Goal: Task Accomplishment & Management: Manage account settings

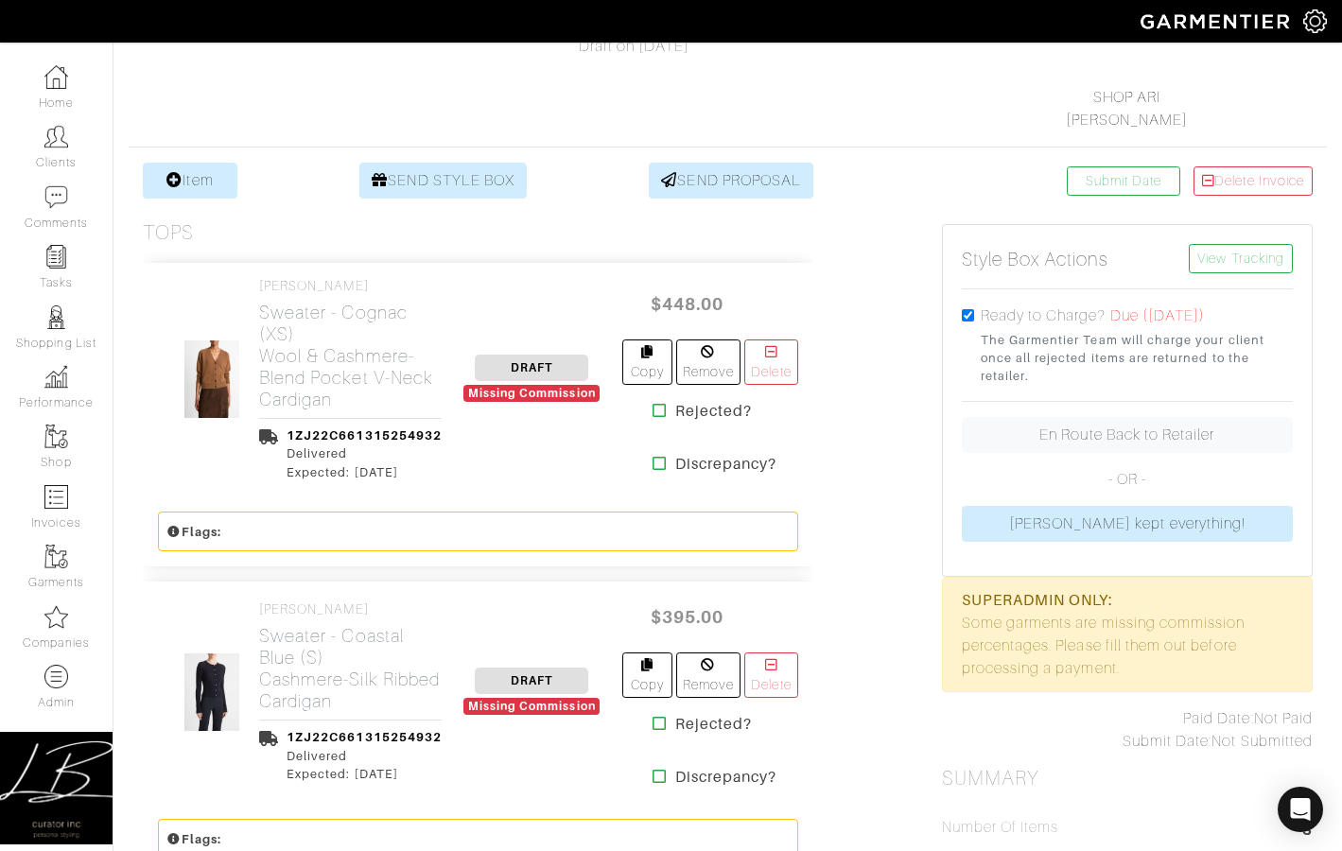
scroll to position [263, 0]
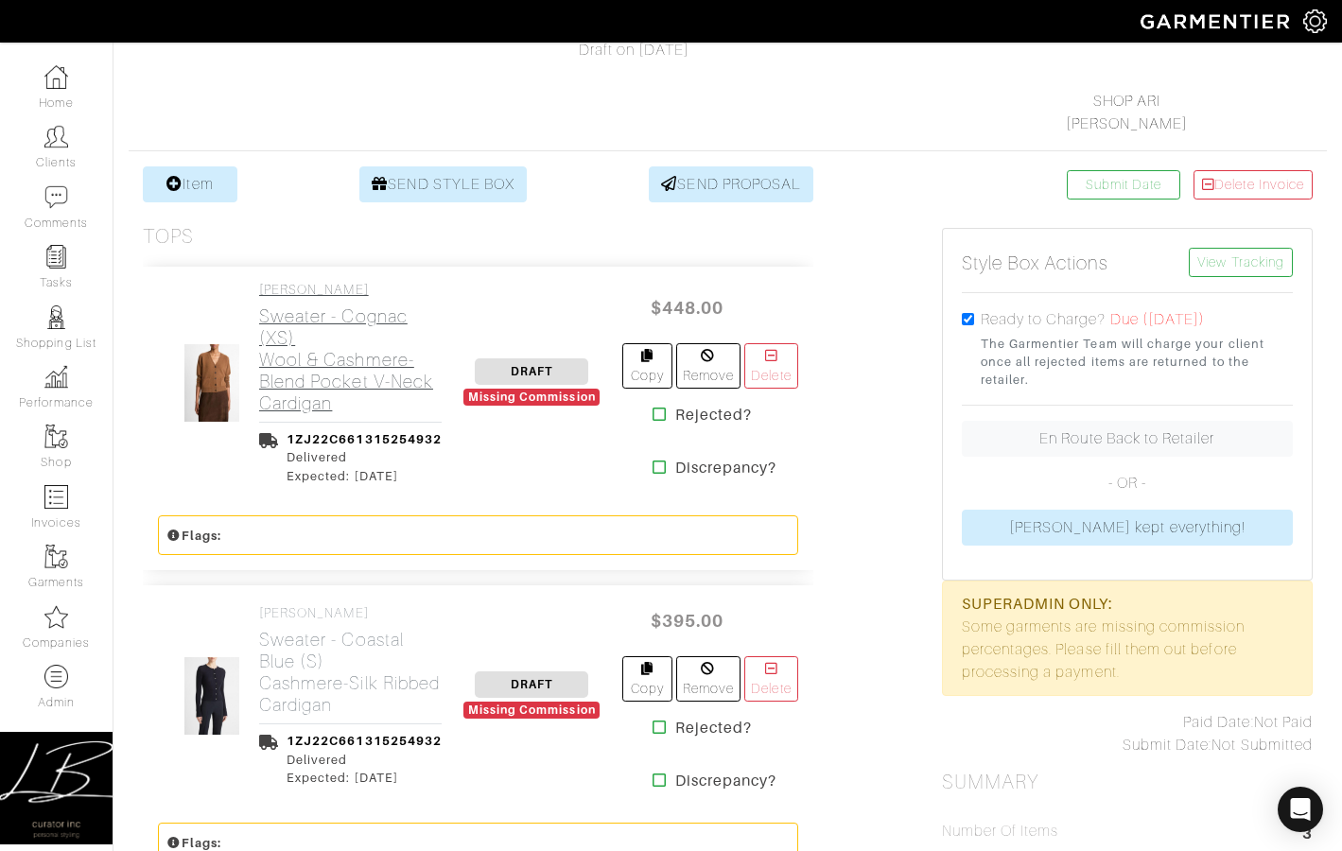
click at [345, 378] on h2 "Sweater - Cognac (XS) Wool & Cashmere-Blend Pocket V-Neck Cardigan" at bounding box center [350, 360] width 183 height 109
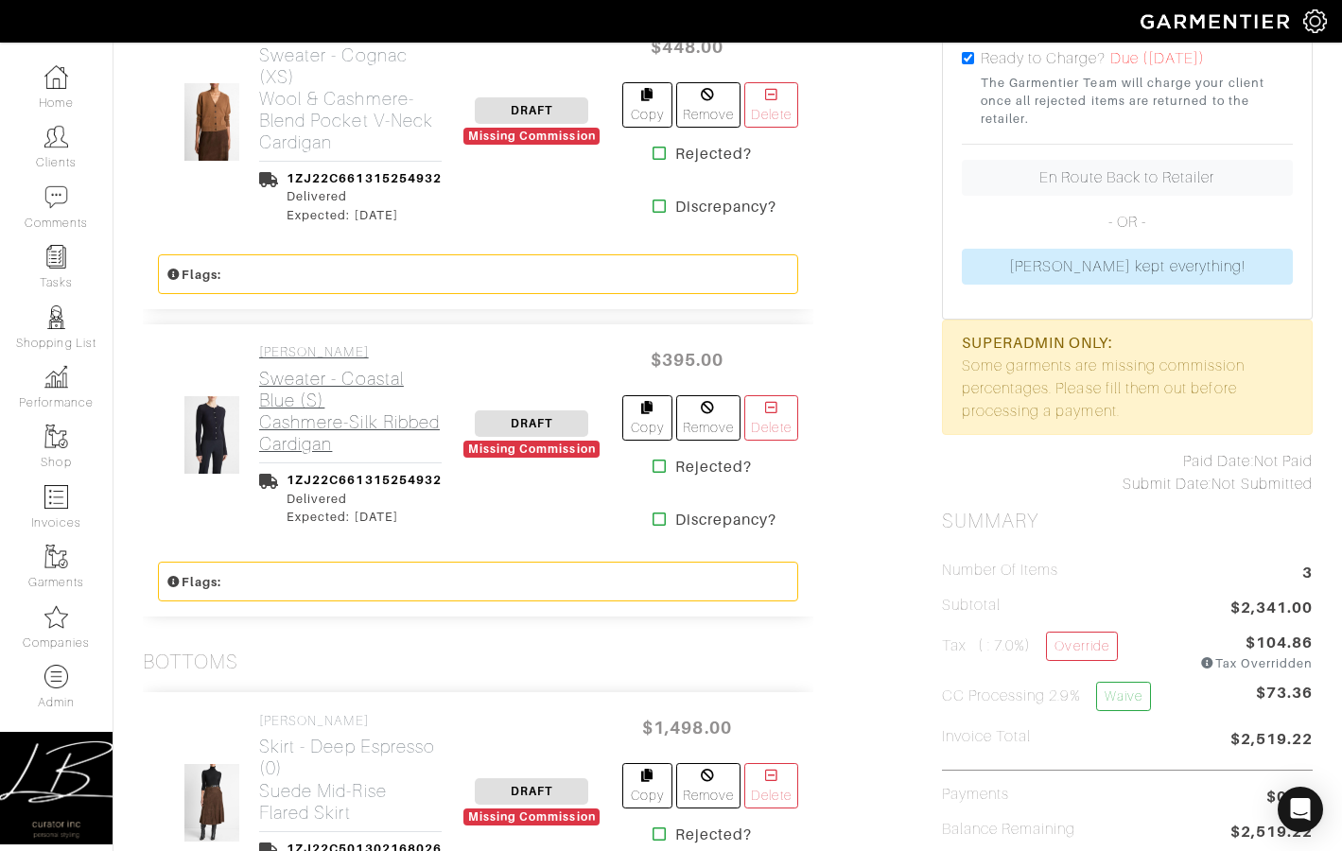
click at [312, 411] on h2 "Sweater - Coastal Blue (S) Cashmere-Silk Ribbed Cardigan" at bounding box center [350, 411] width 183 height 87
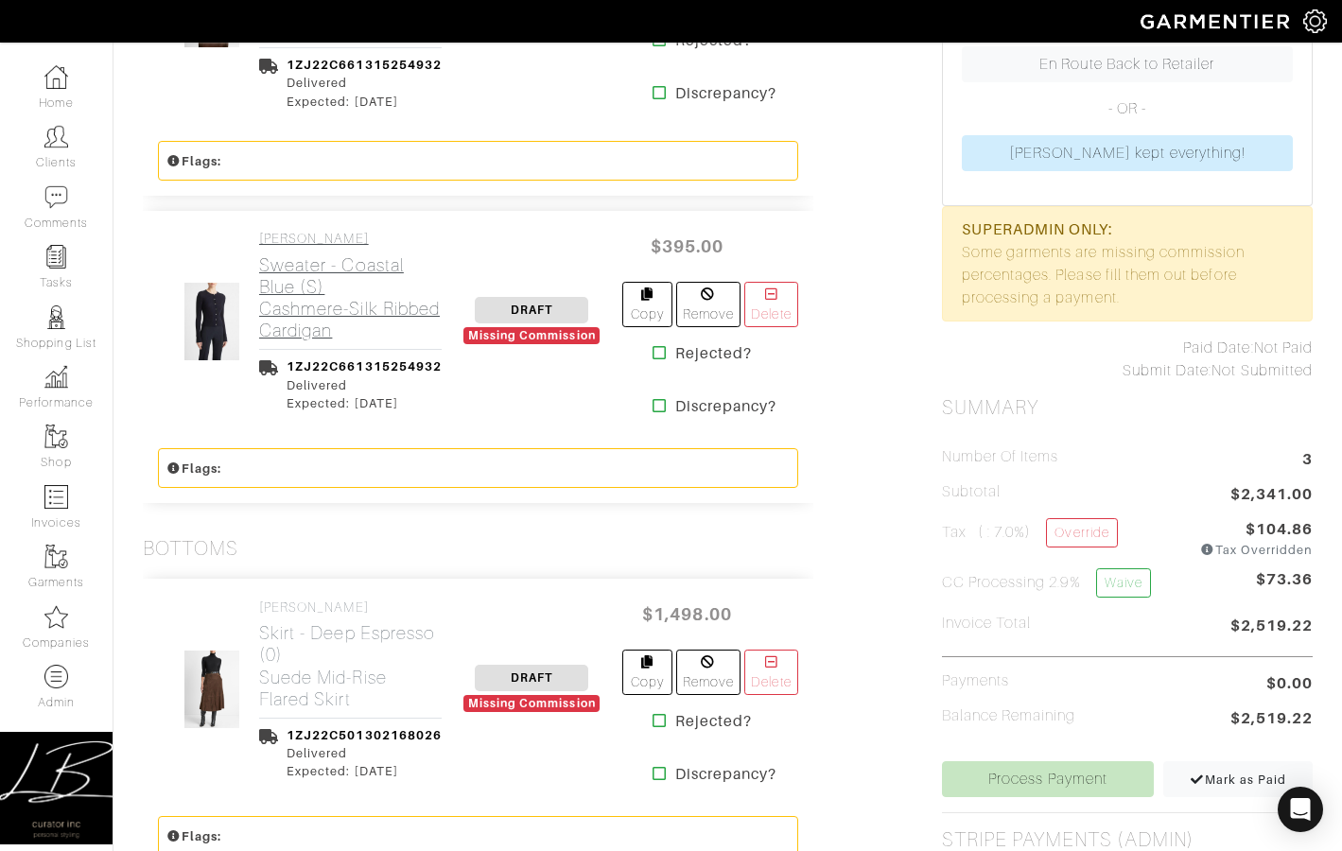
scroll to position [970, 0]
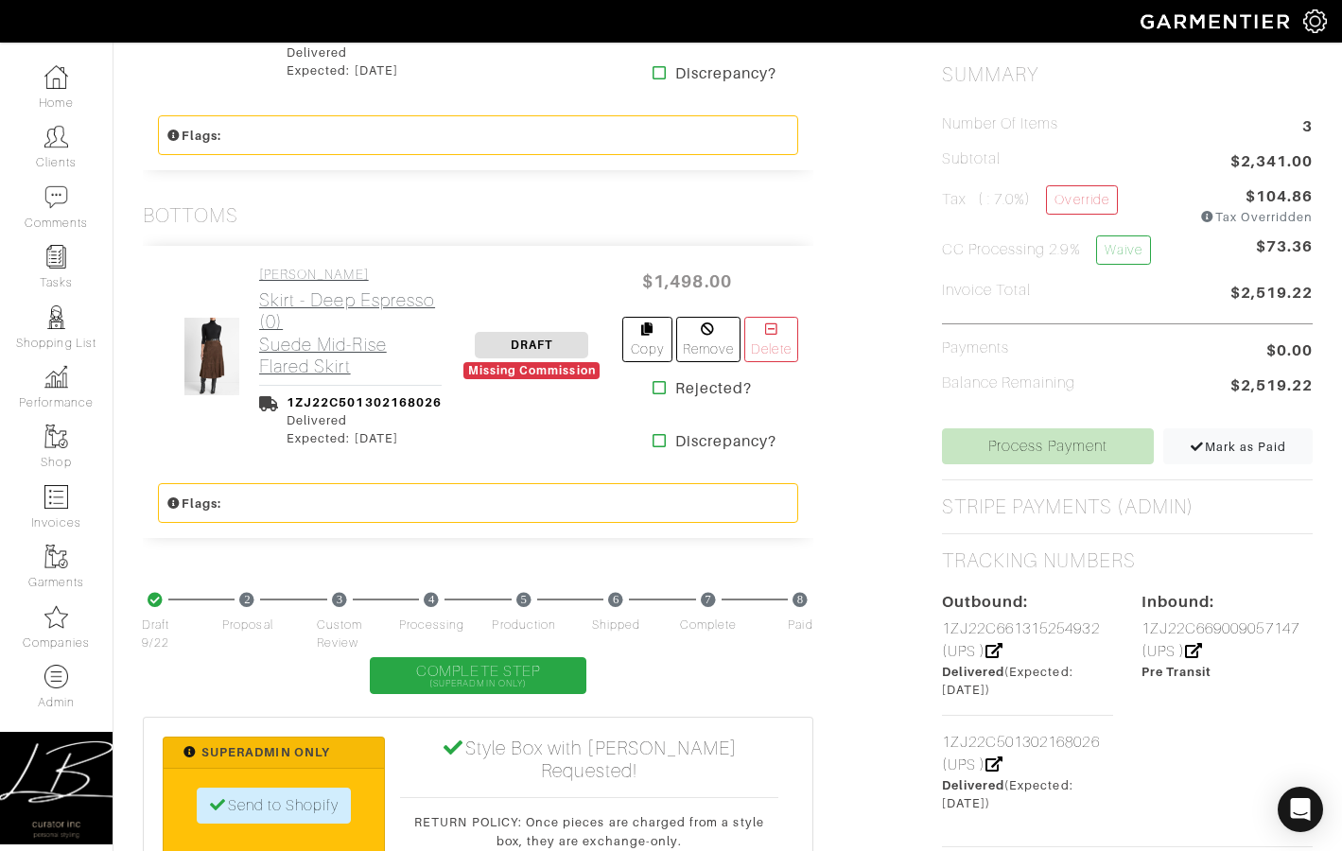
click at [299, 341] on h2 "Skirt - Deep Espresso (0) Suede Mid-Rise Flared Skirt" at bounding box center [350, 332] width 183 height 87
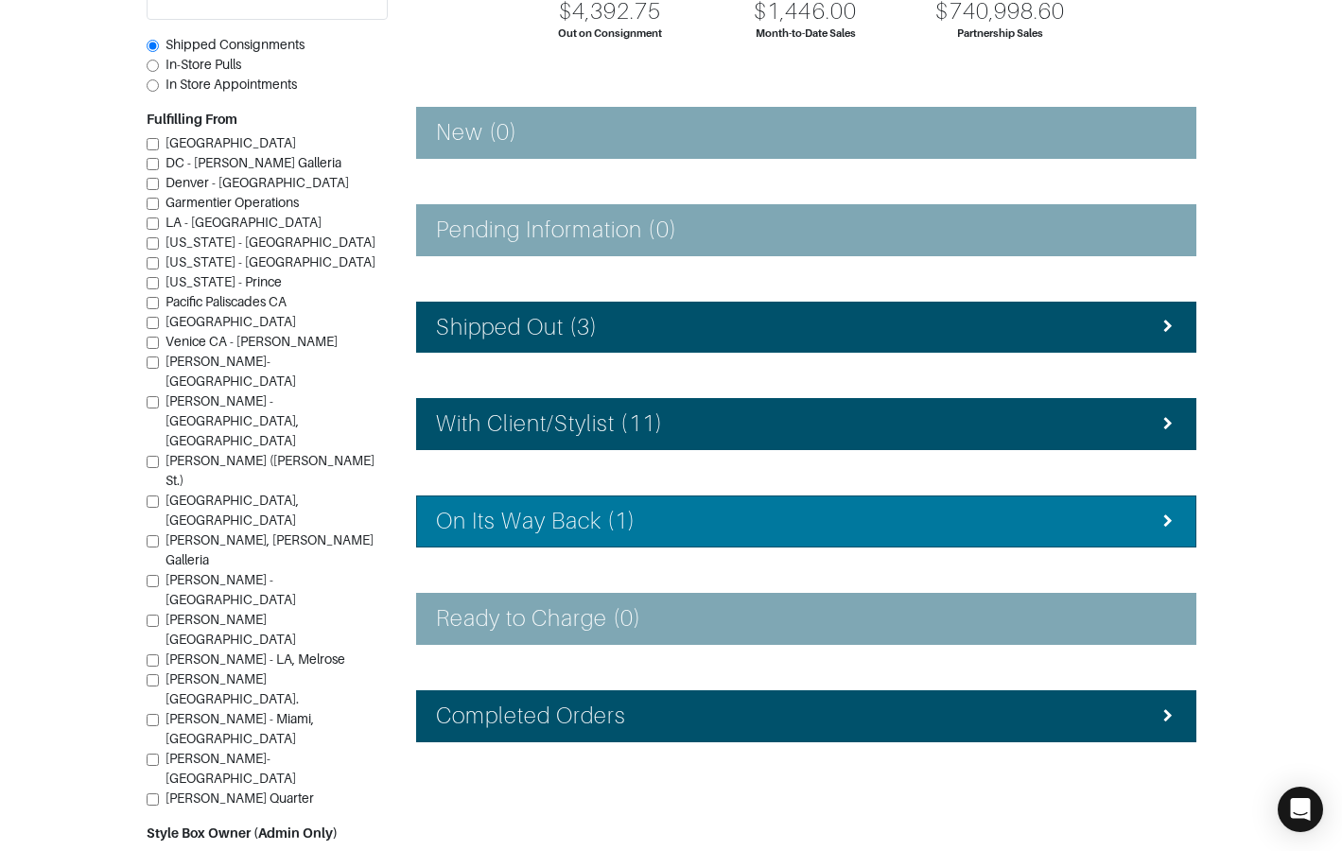
scroll to position [228, 0]
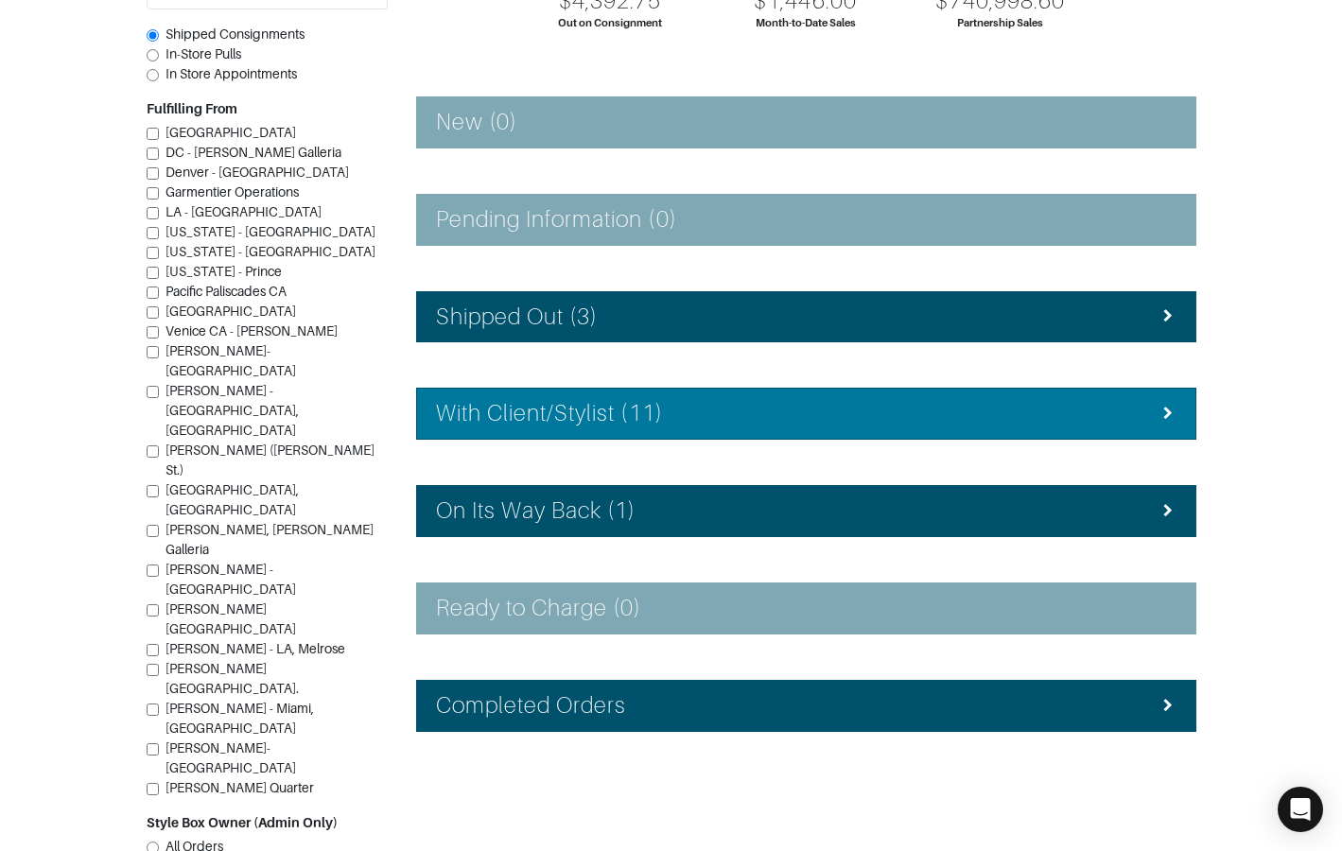
click at [559, 417] on h4 "With Client/Stylist (11)" at bounding box center [549, 413] width 227 height 27
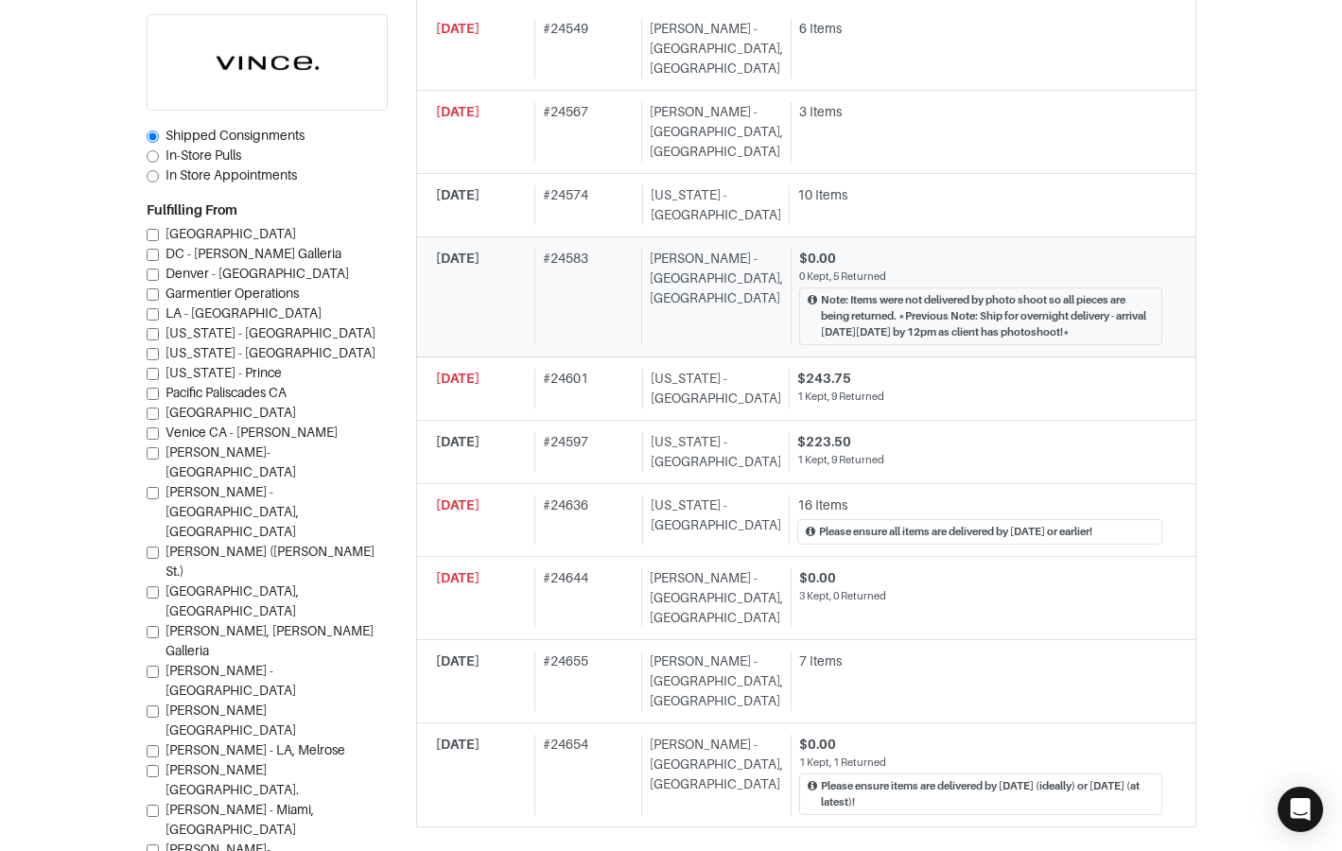
scroll to position [803, 0]
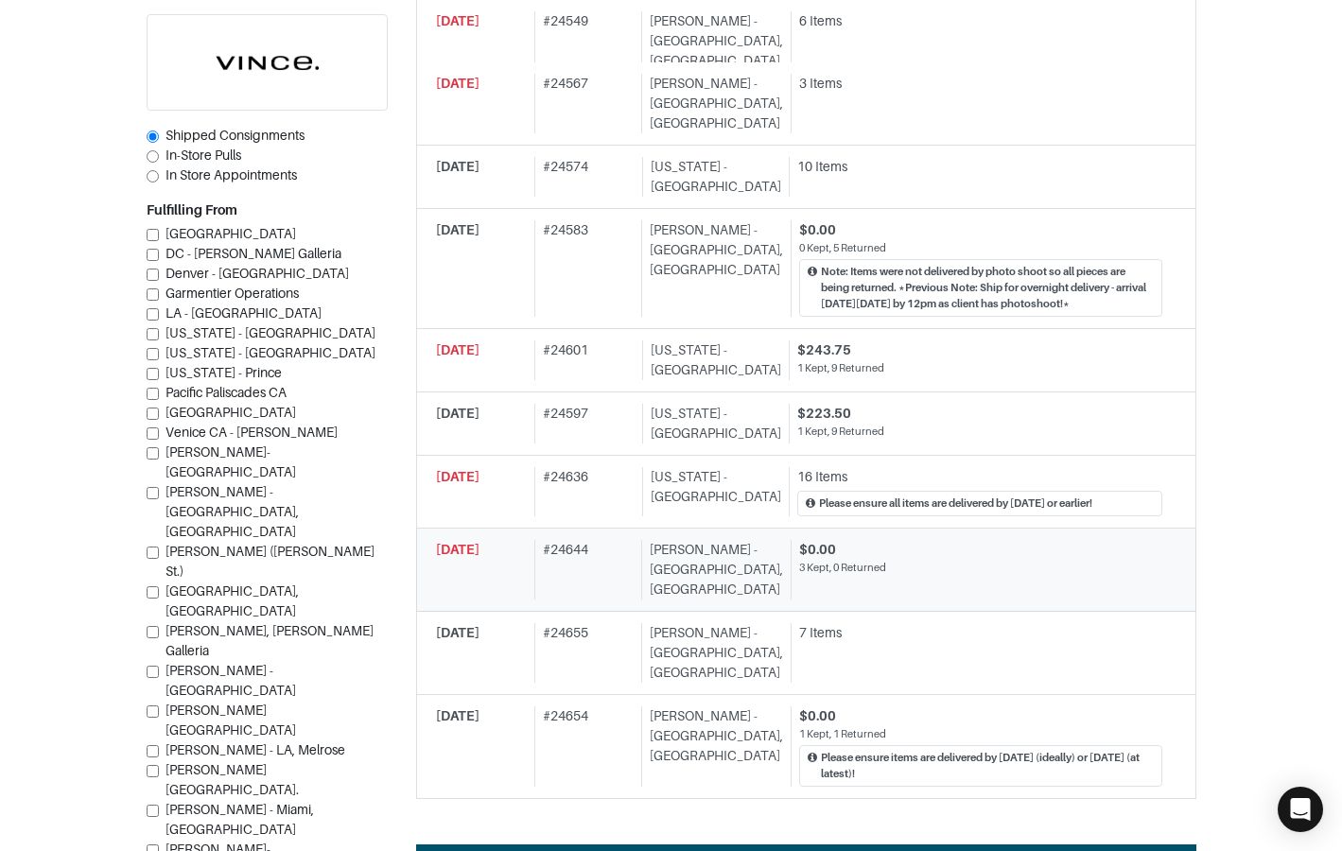
click at [571, 540] on div "# 24644" at bounding box center [583, 570] width 99 height 60
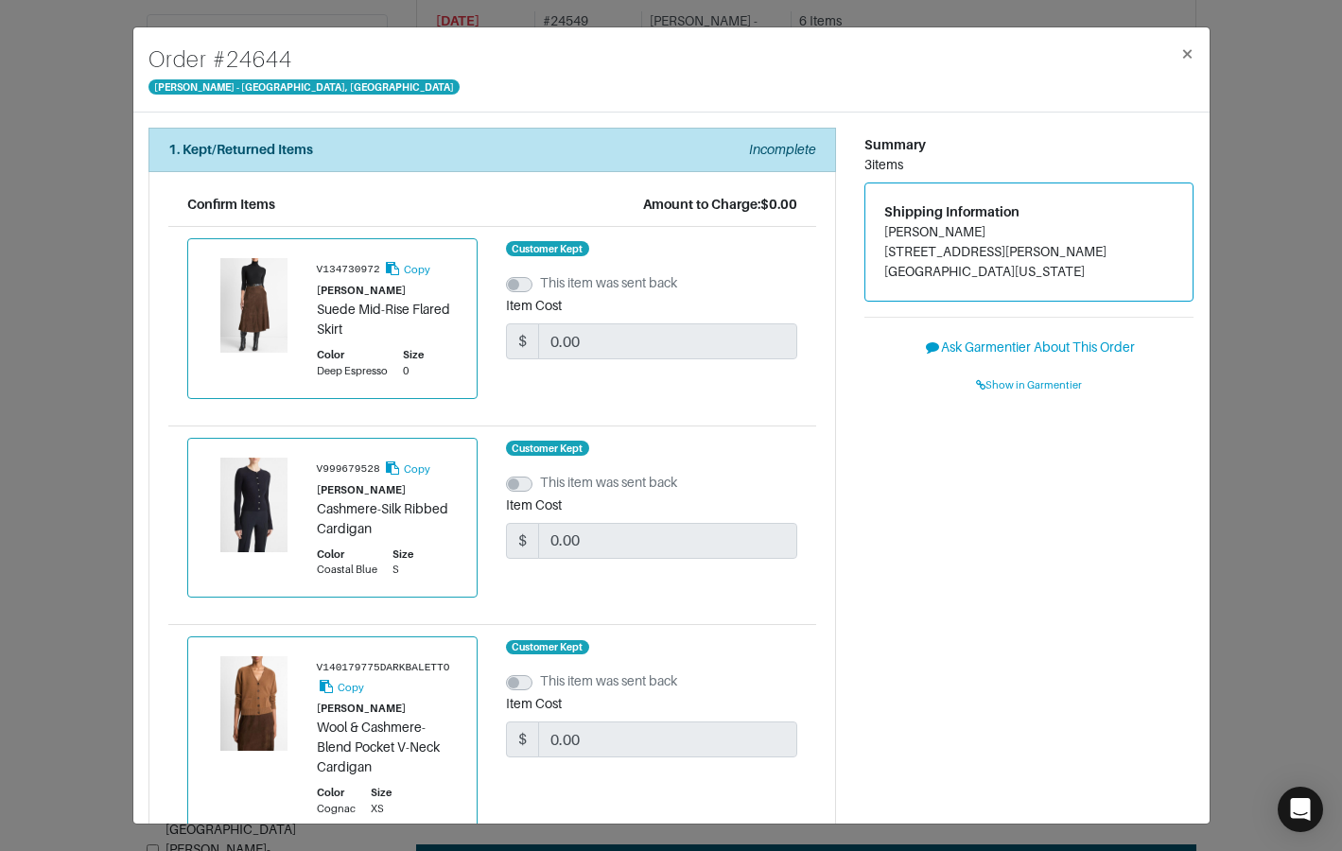
click at [105, 54] on div "Order # 24644 Vince - Chicago, Oak Street × 1. Kept/Returned Items Incomplete C…" at bounding box center [671, 425] width 1342 height 851
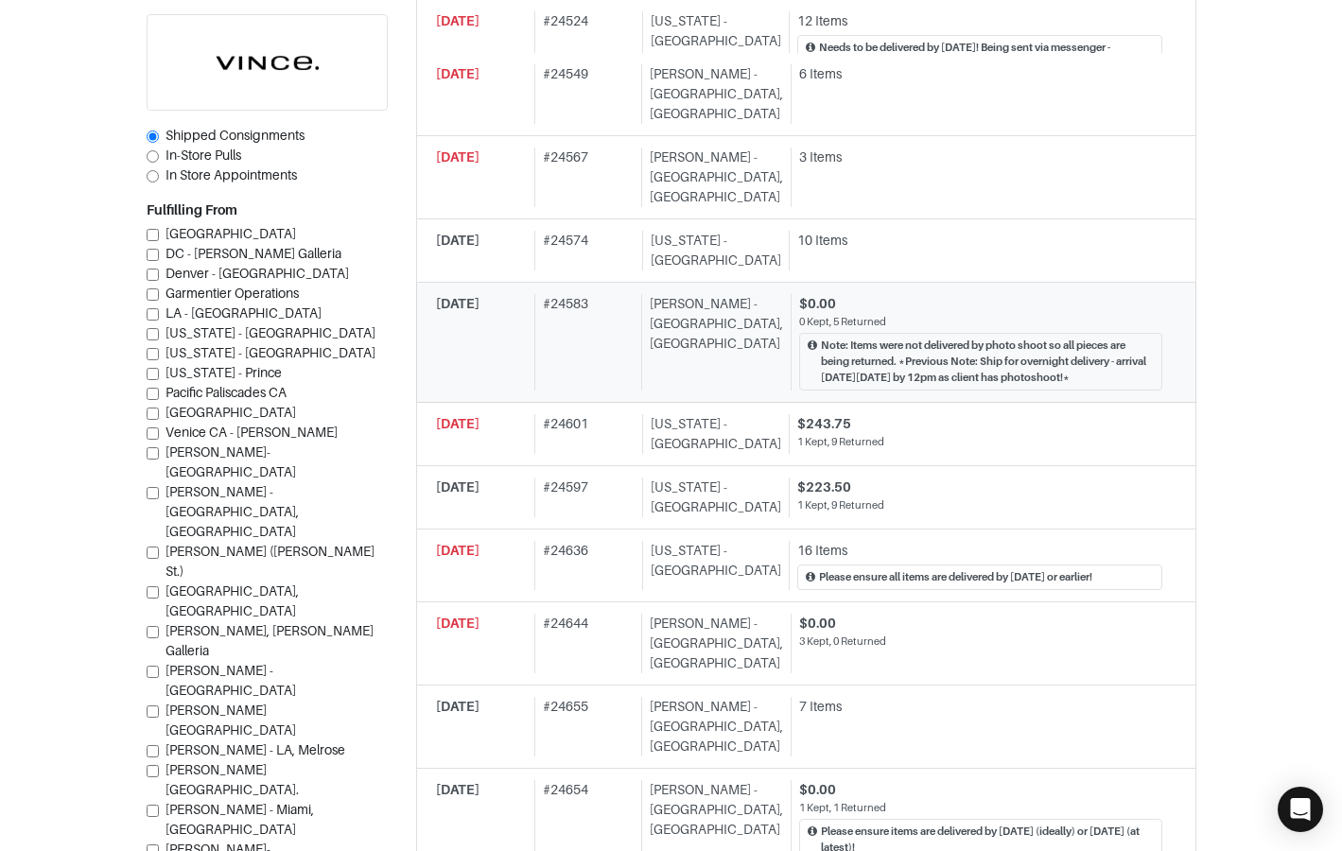
scroll to position [833, 0]
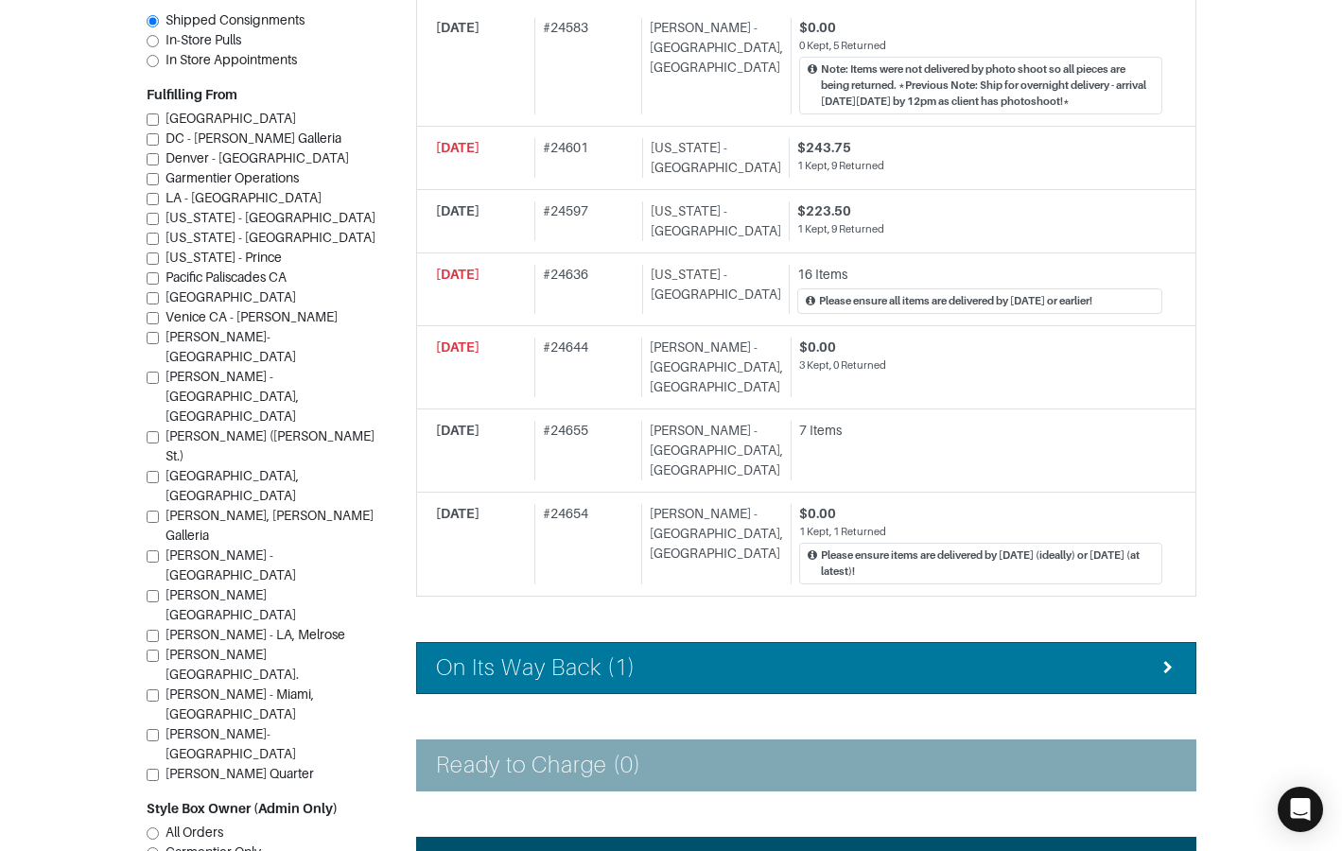
click at [632, 642] on li "On Its Way Back (1)" at bounding box center [806, 668] width 780 height 52
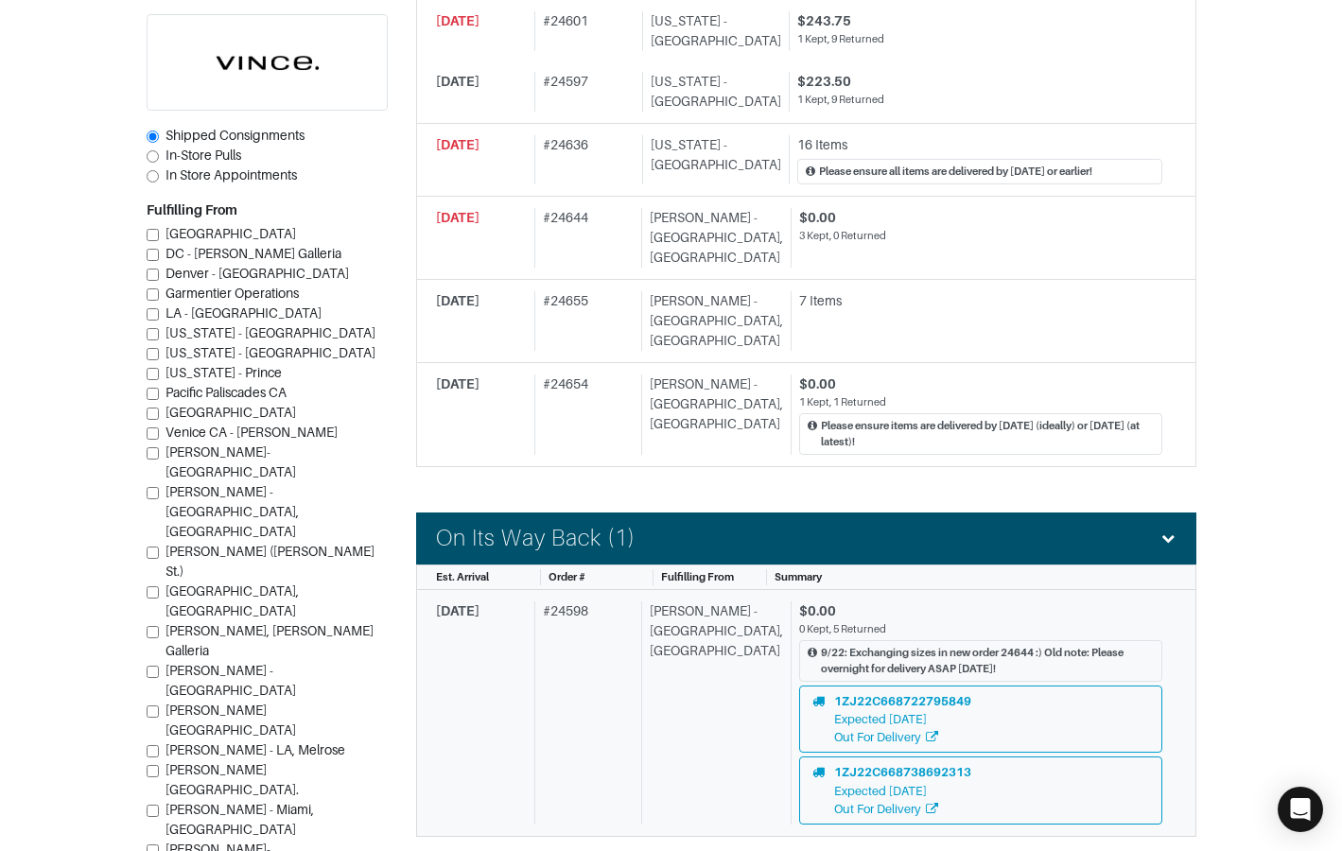
scroll to position [1242, 0]
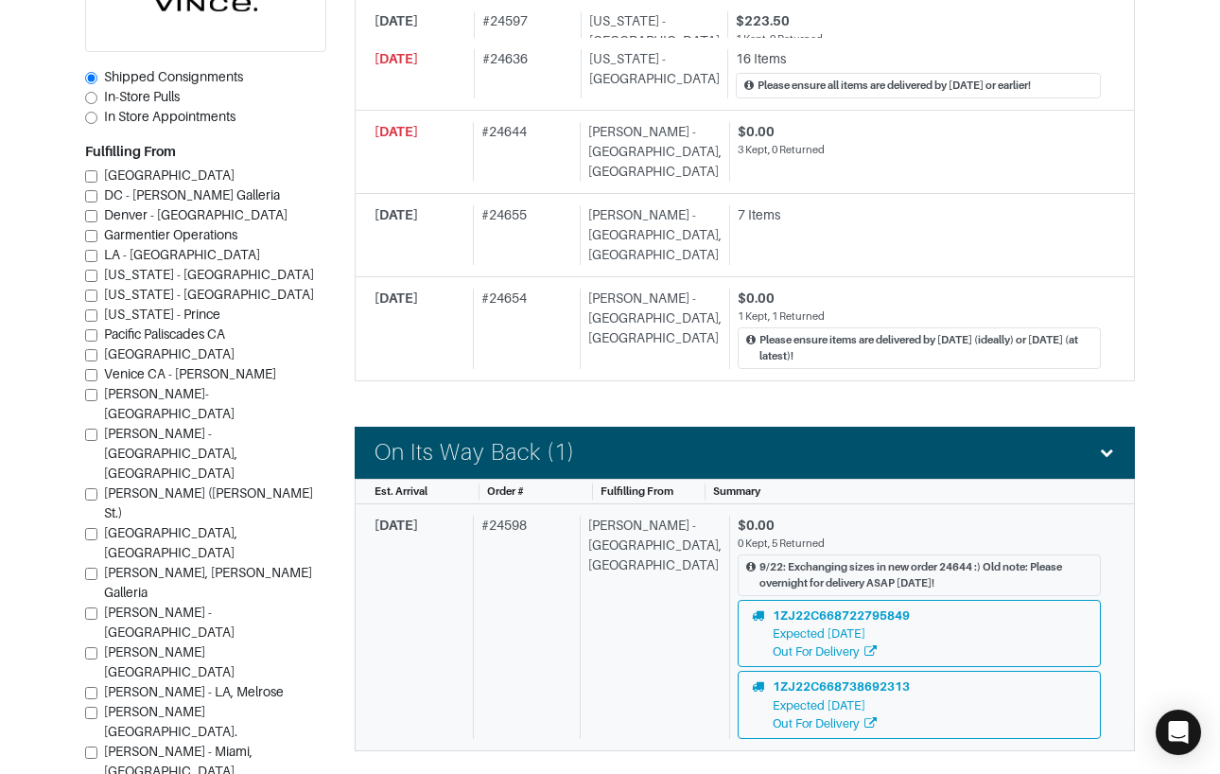
scroll to position [1218, 0]
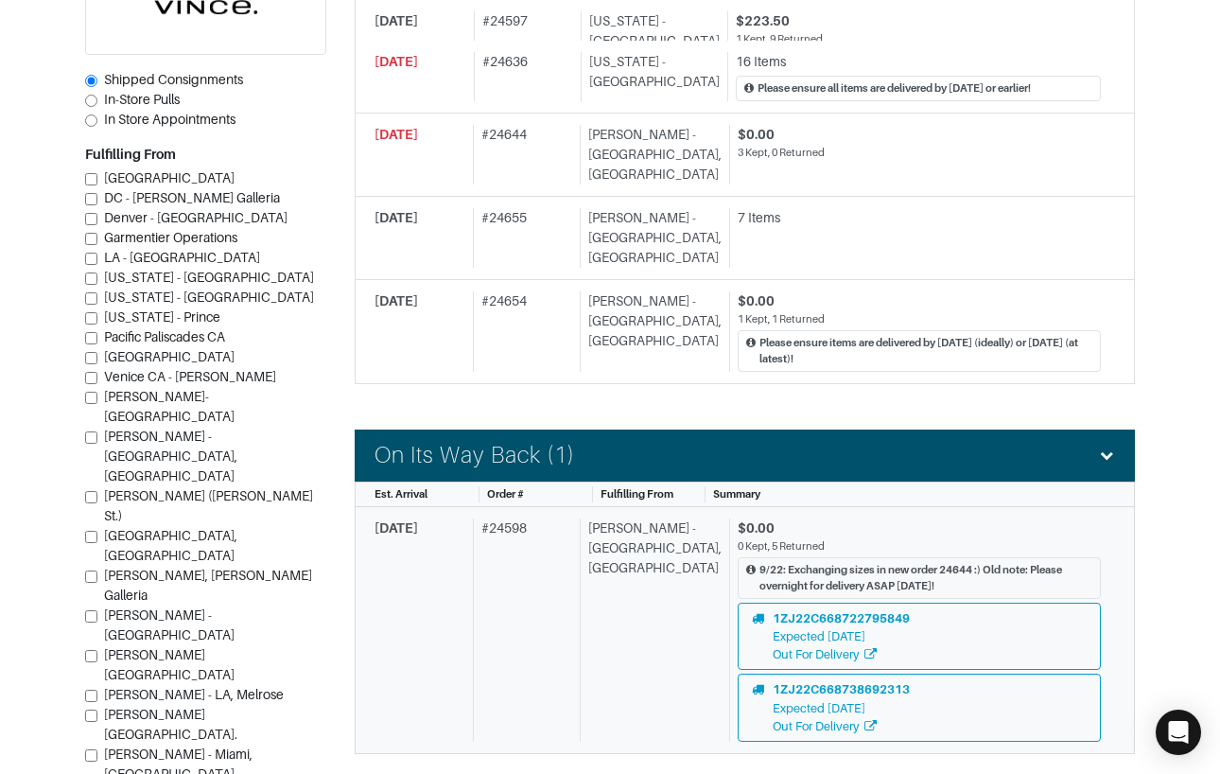
click at [544, 582] on div "# 24598" at bounding box center [522, 630] width 99 height 224
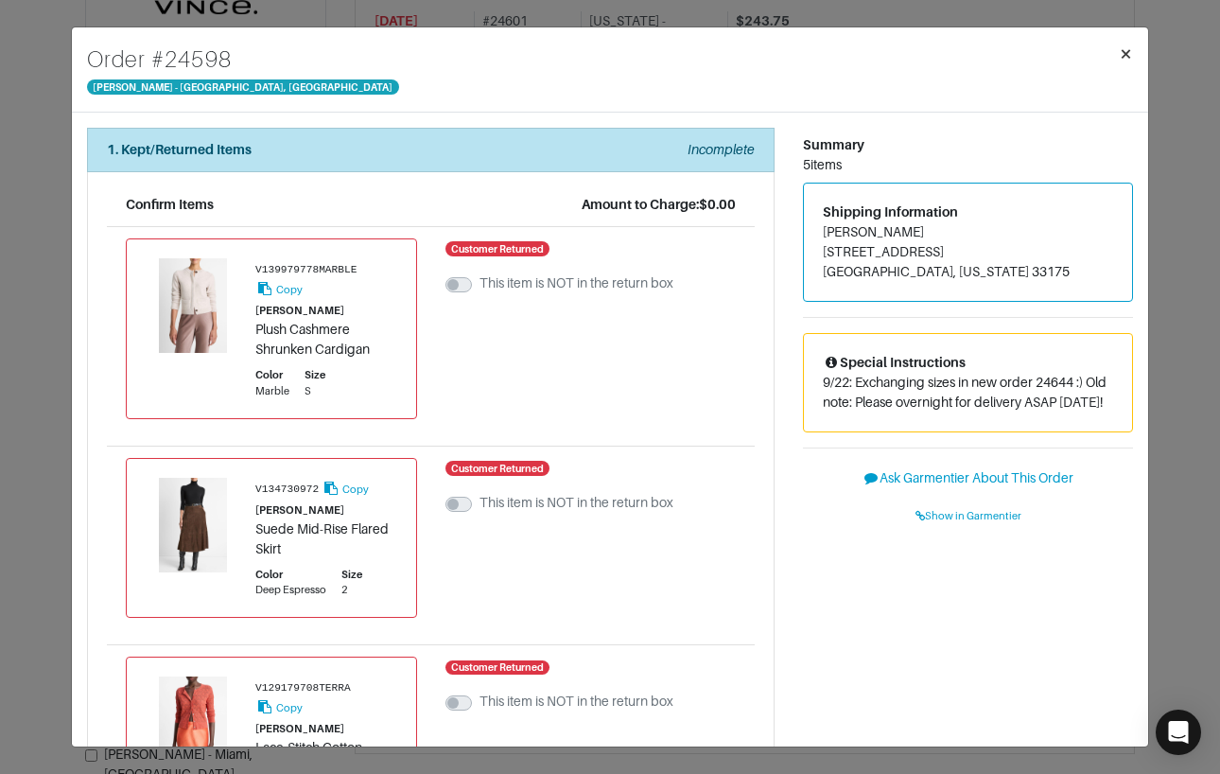
click at [1128, 52] on span "×" at bounding box center [1126, 54] width 14 height 26
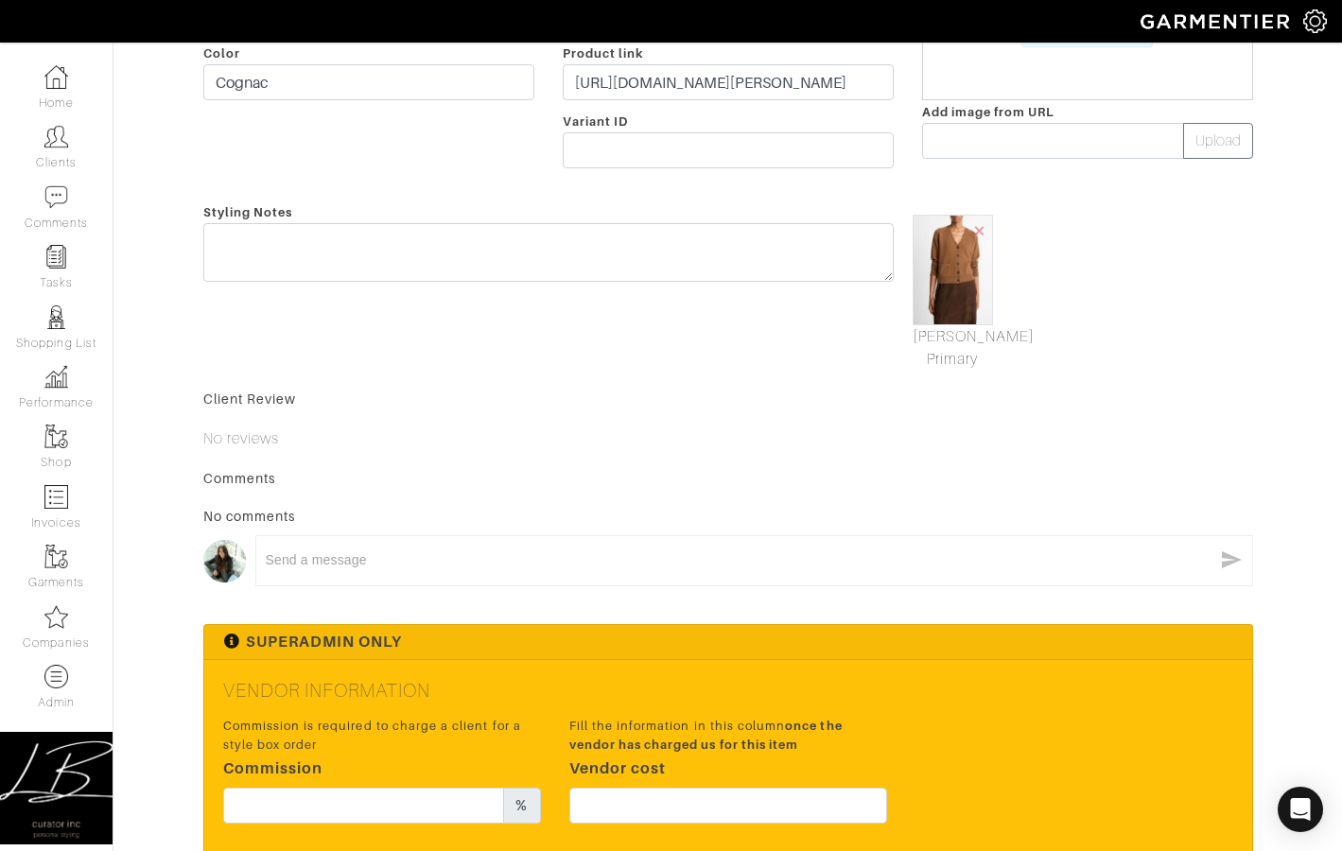
scroll to position [663, 0]
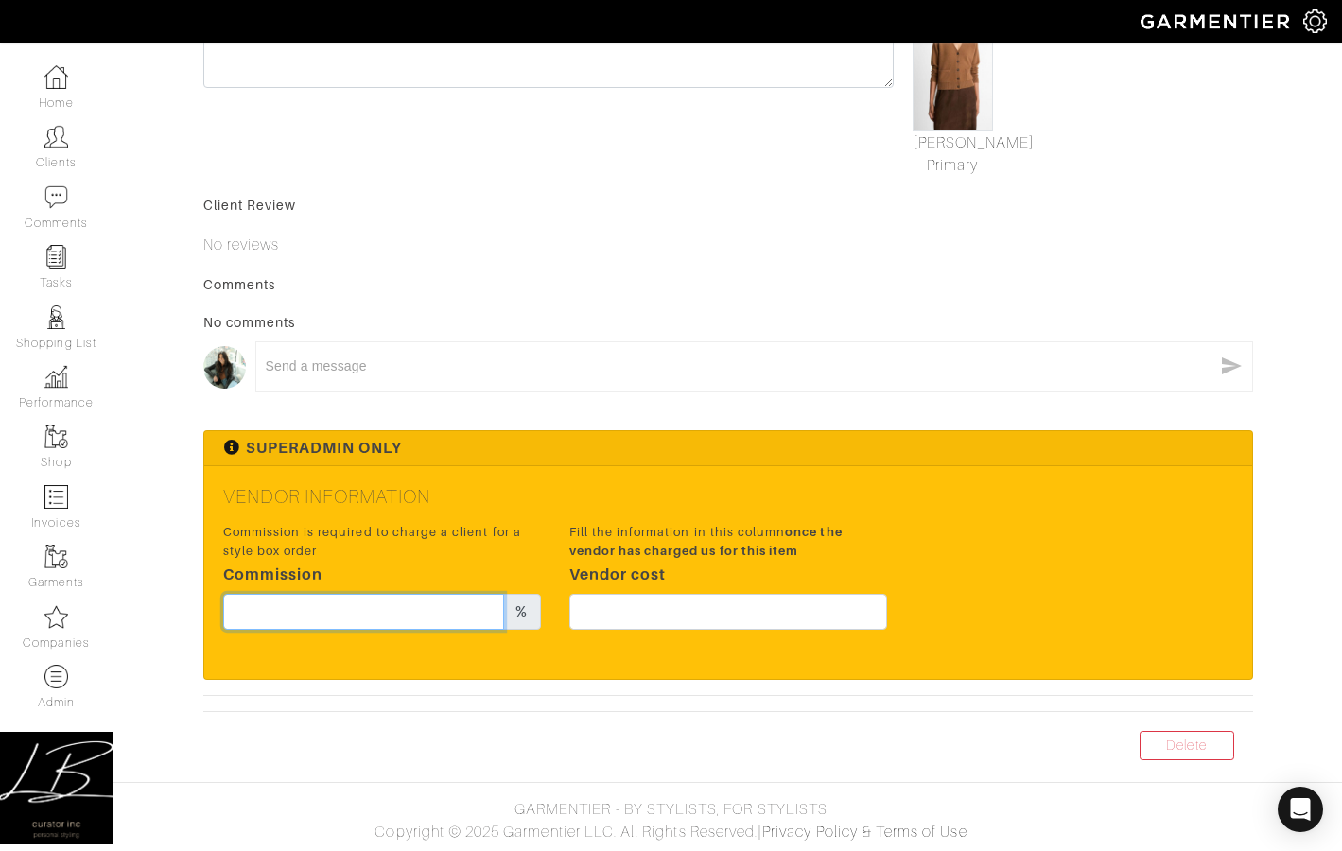
click at [443, 610] on input "text" at bounding box center [364, 612] width 282 height 36
type input "20"
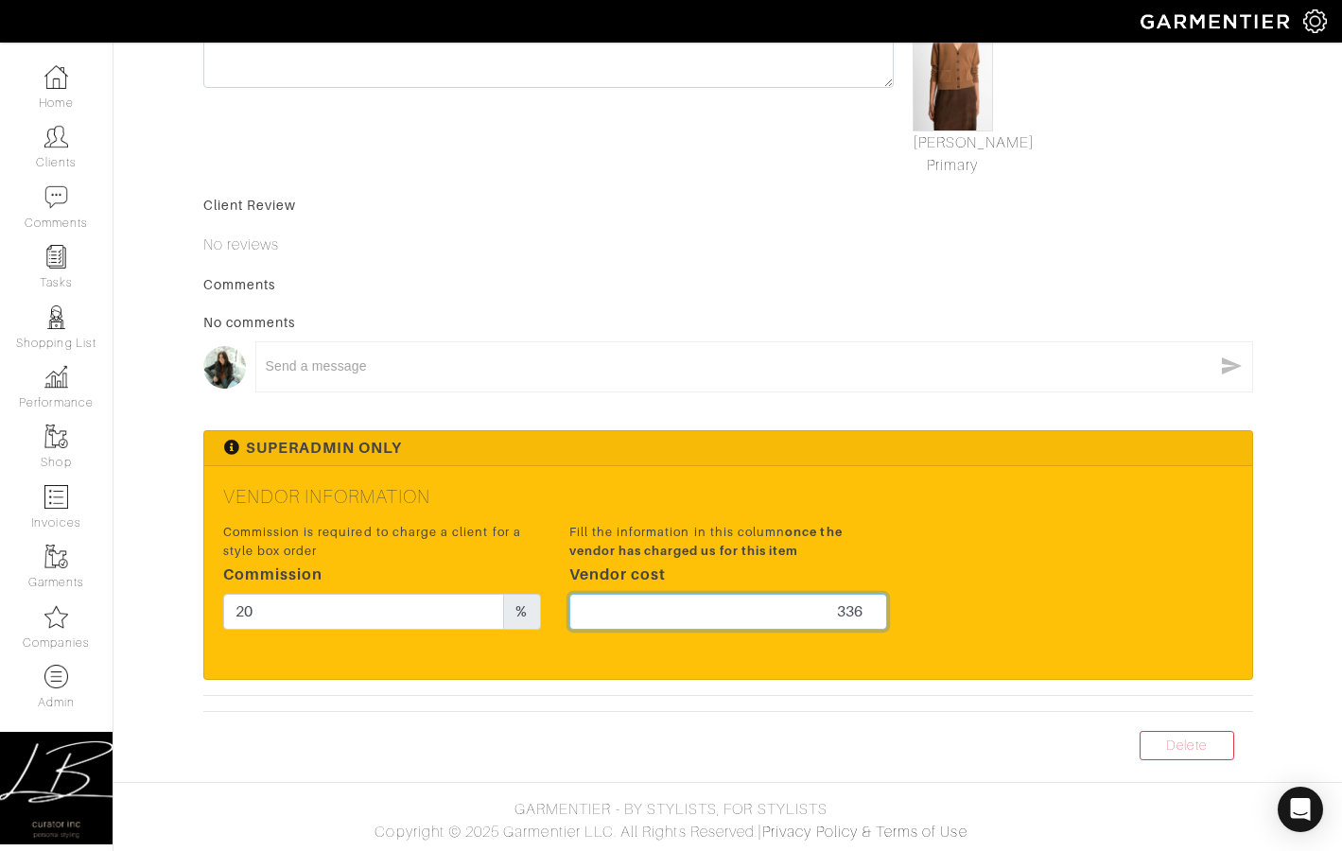
type input "336"
click at [800, 509] on div "Vendor Information Commission is required to charge a client for a style box or…" at bounding box center [728, 572] width 1048 height 212
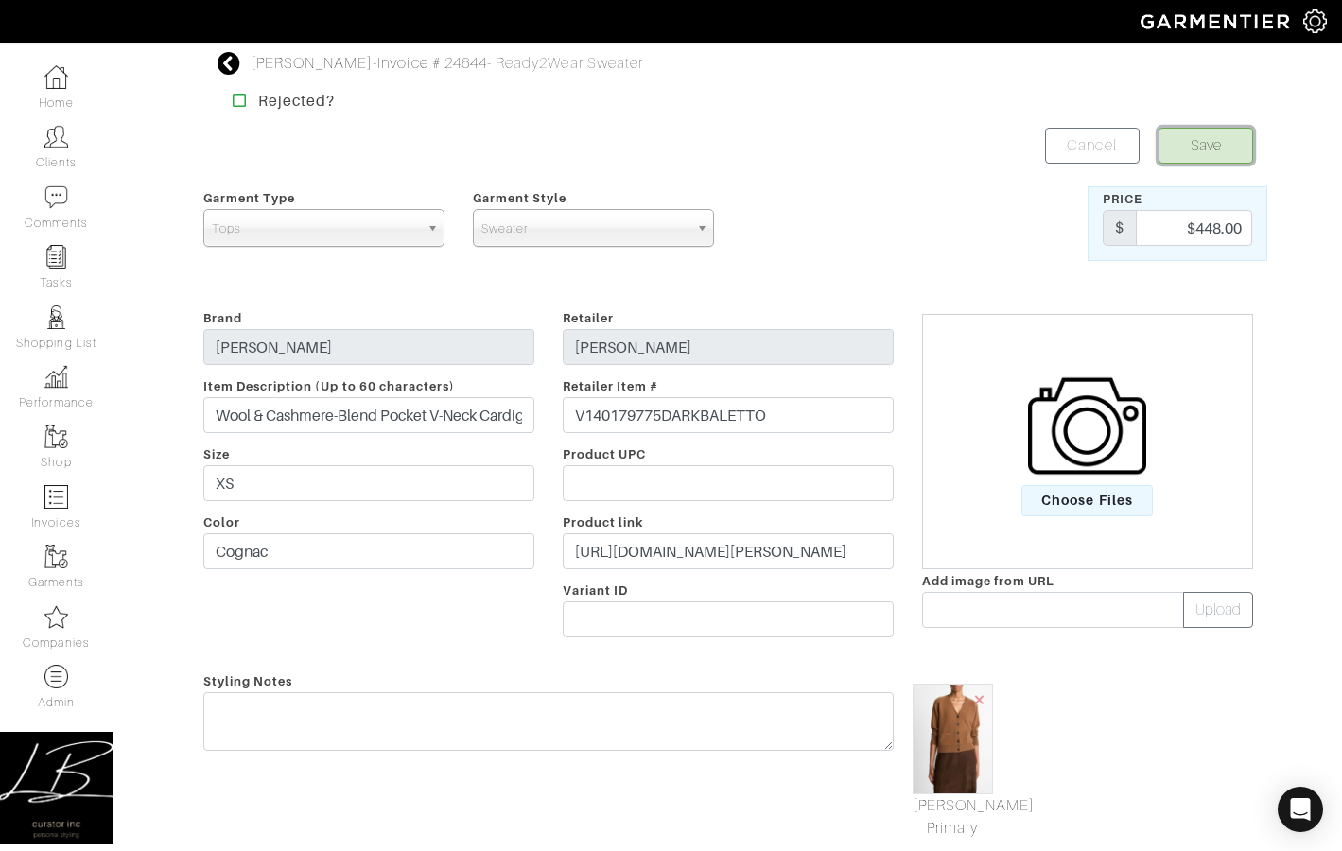
click at [1190, 160] on button "Save" at bounding box center [1206, 146] width 95 height 36
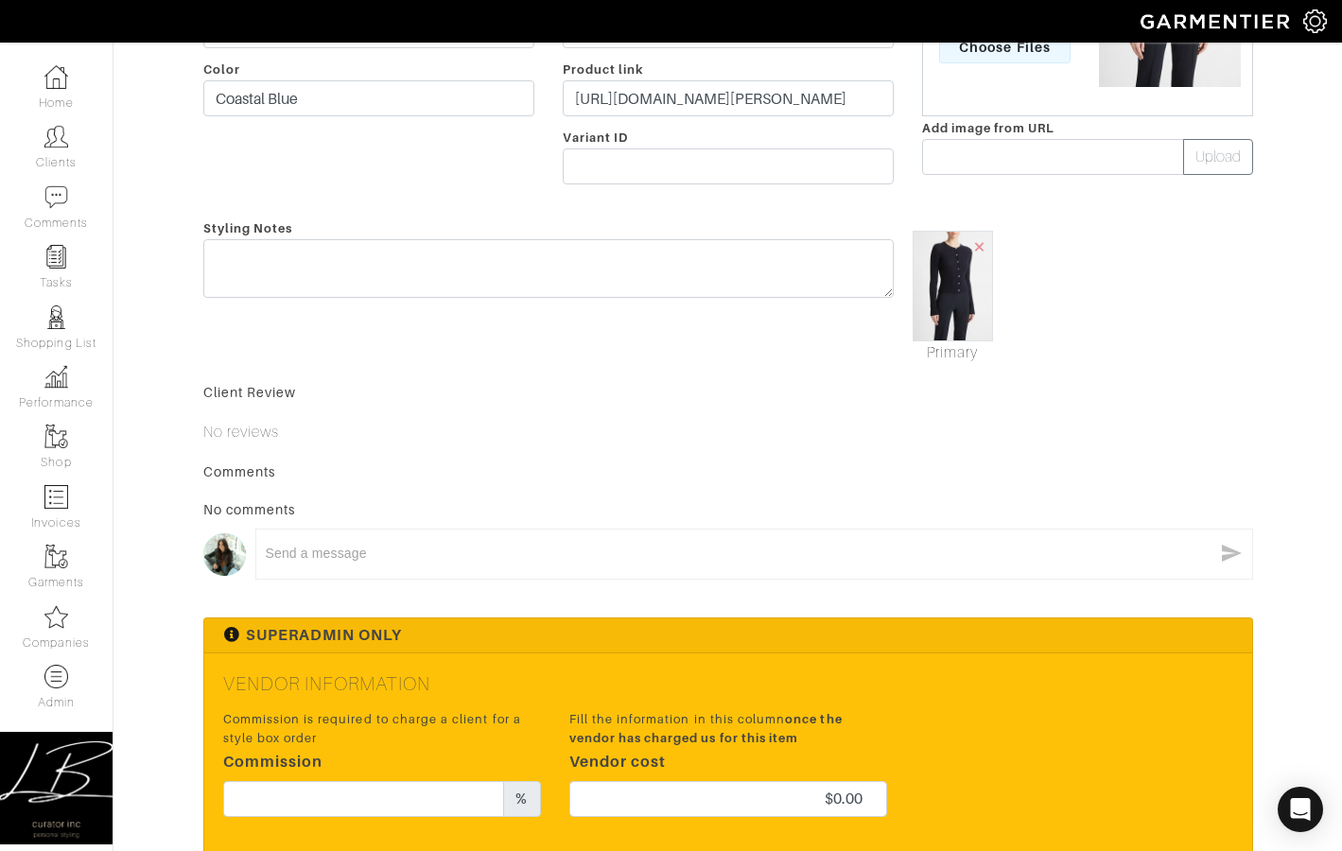
scroll to position [640, 0]
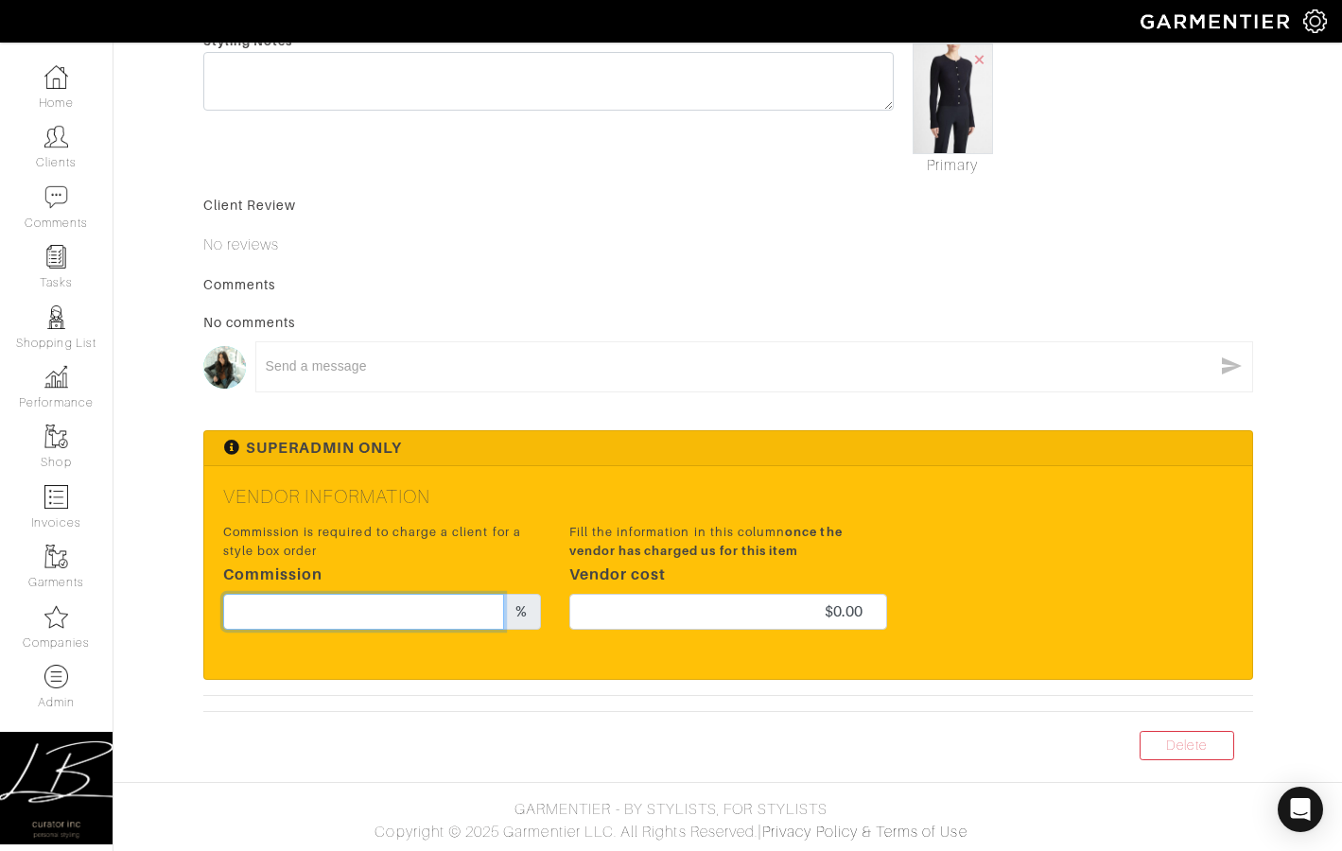
click at [431, 605] on input "text" at bounding box center [364, 612] width 282 height 36
type input "20"
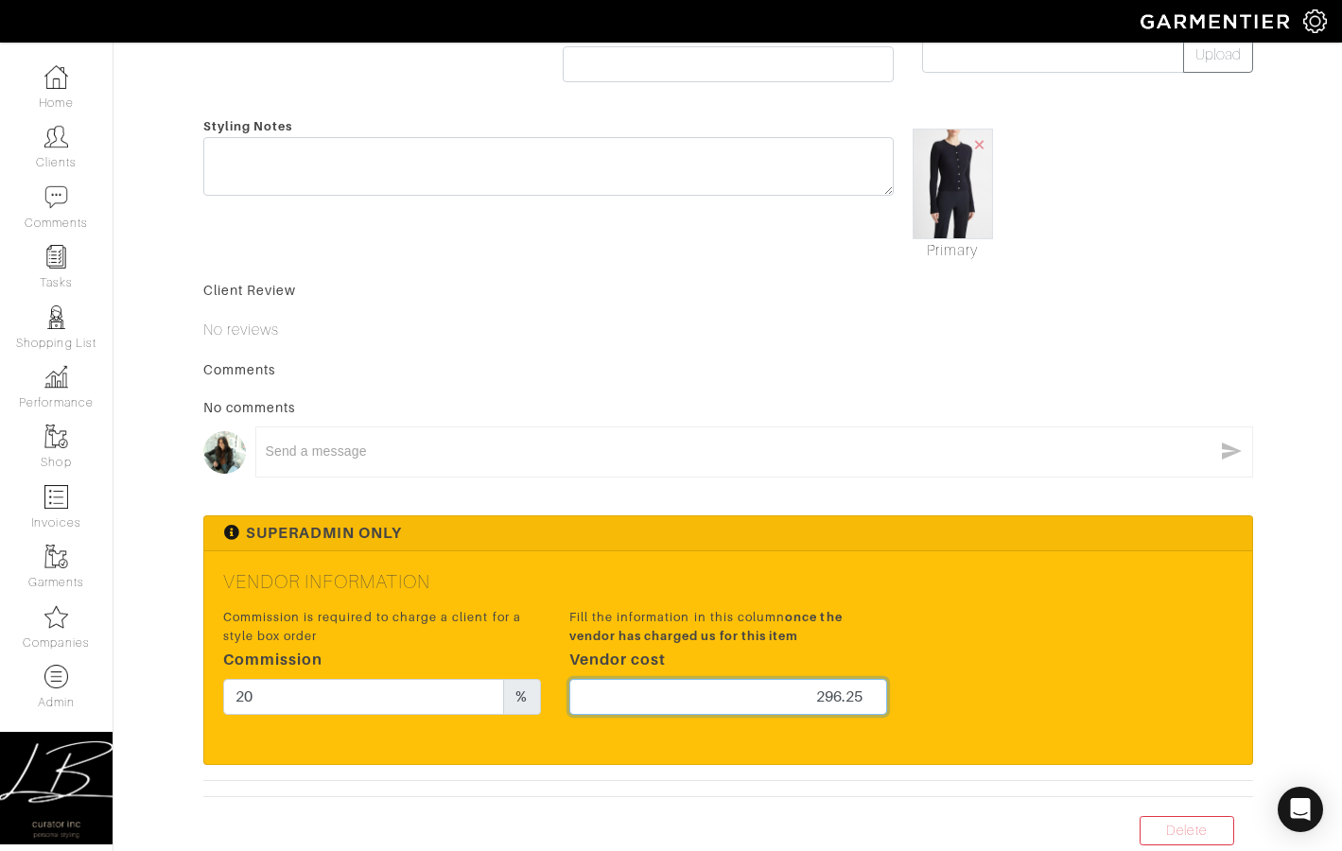
scroll to position [0, 0]
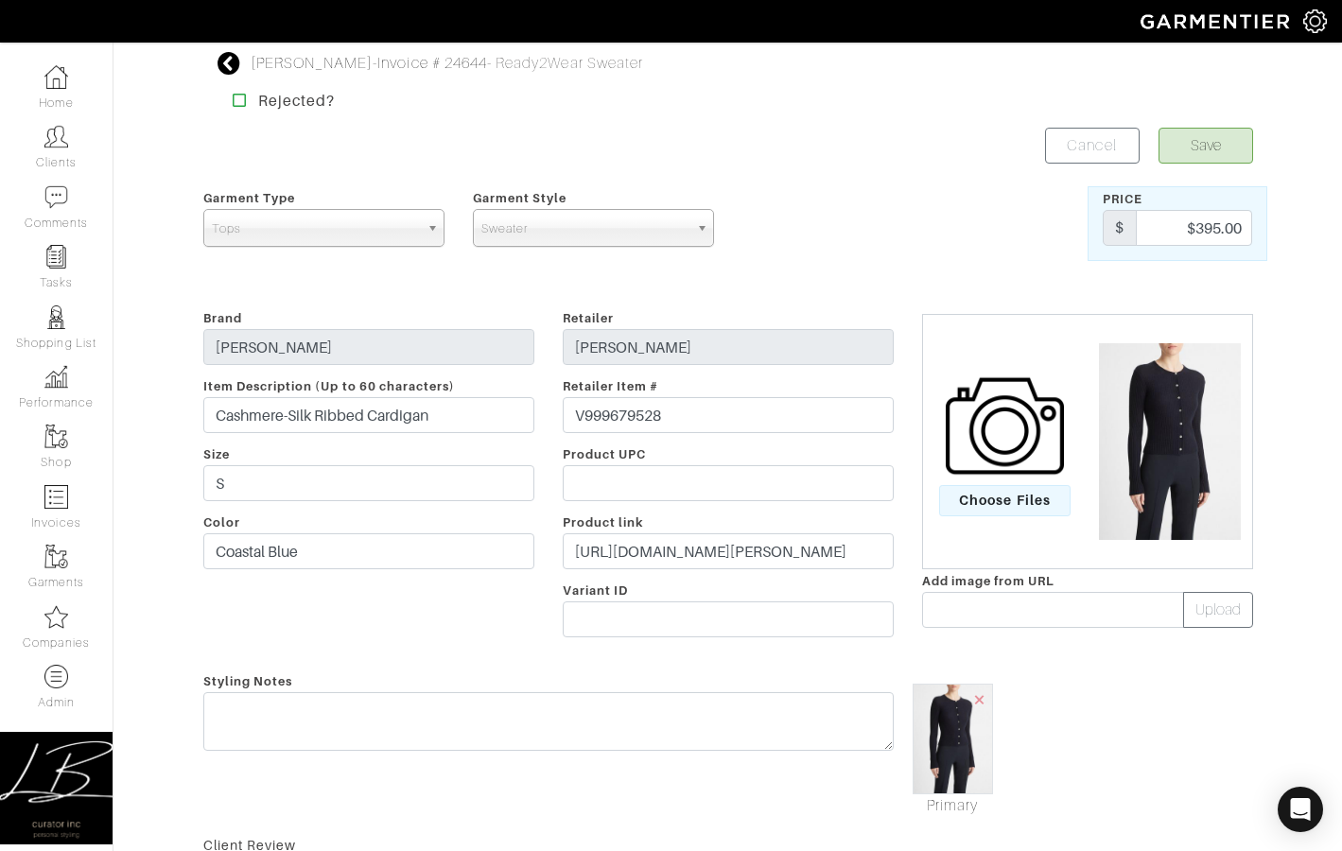
type input "296.25"
click at [1215, 138] on button "Save" at bounding box center [1206, 146] width 95 height 36
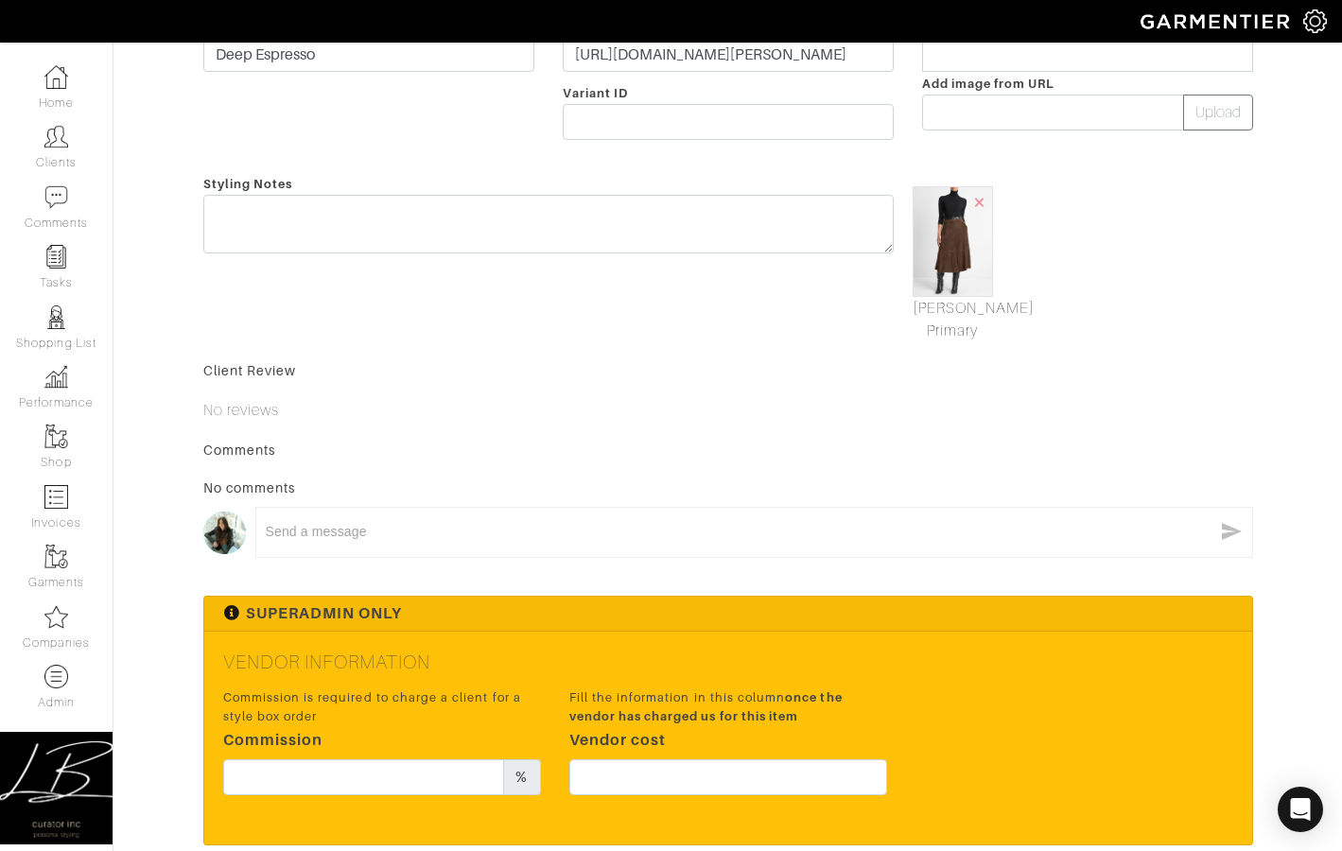
scroll to position [663, 0]
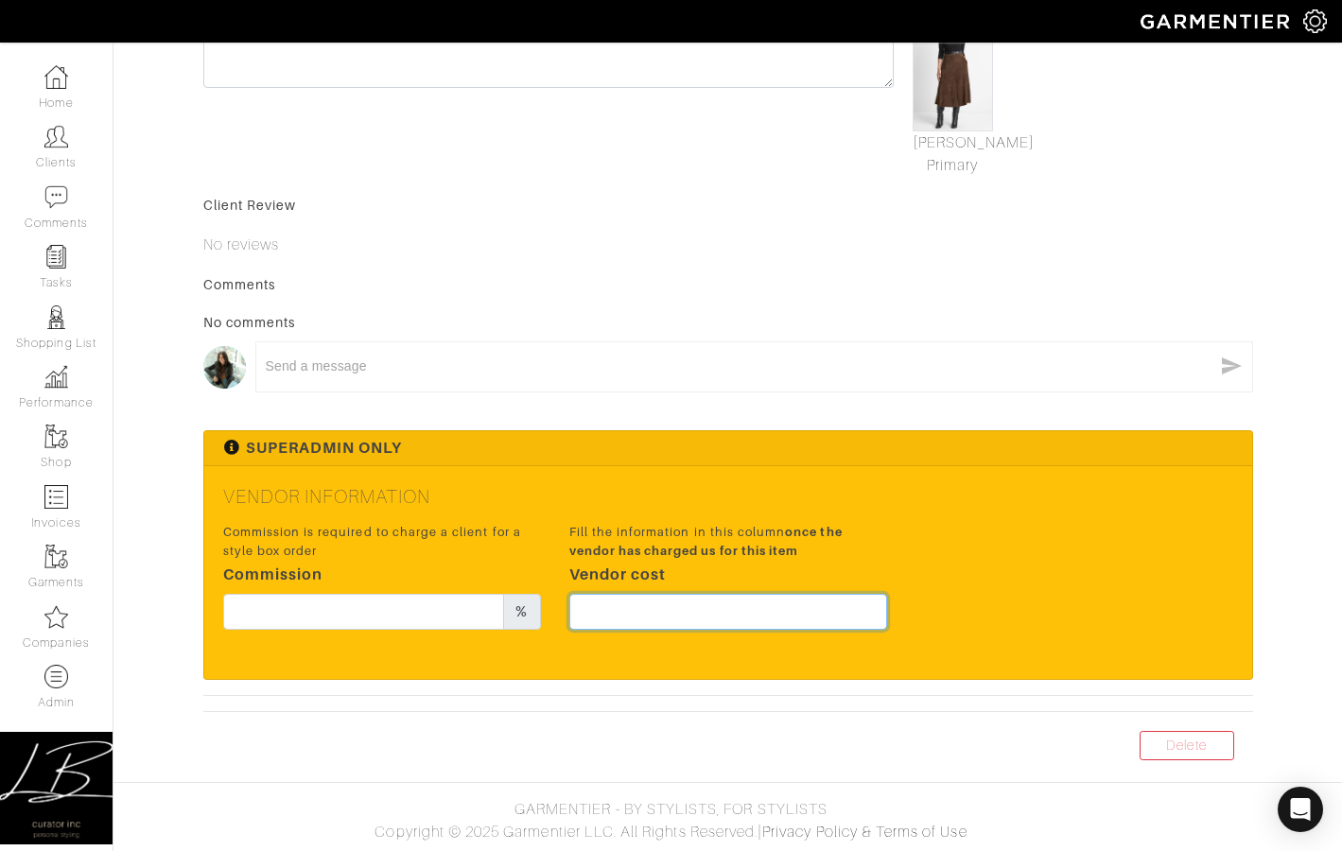
click at [716, 599] on input "text" at bounding box center [728, 612] width 318 height 36
type input "1123.5"
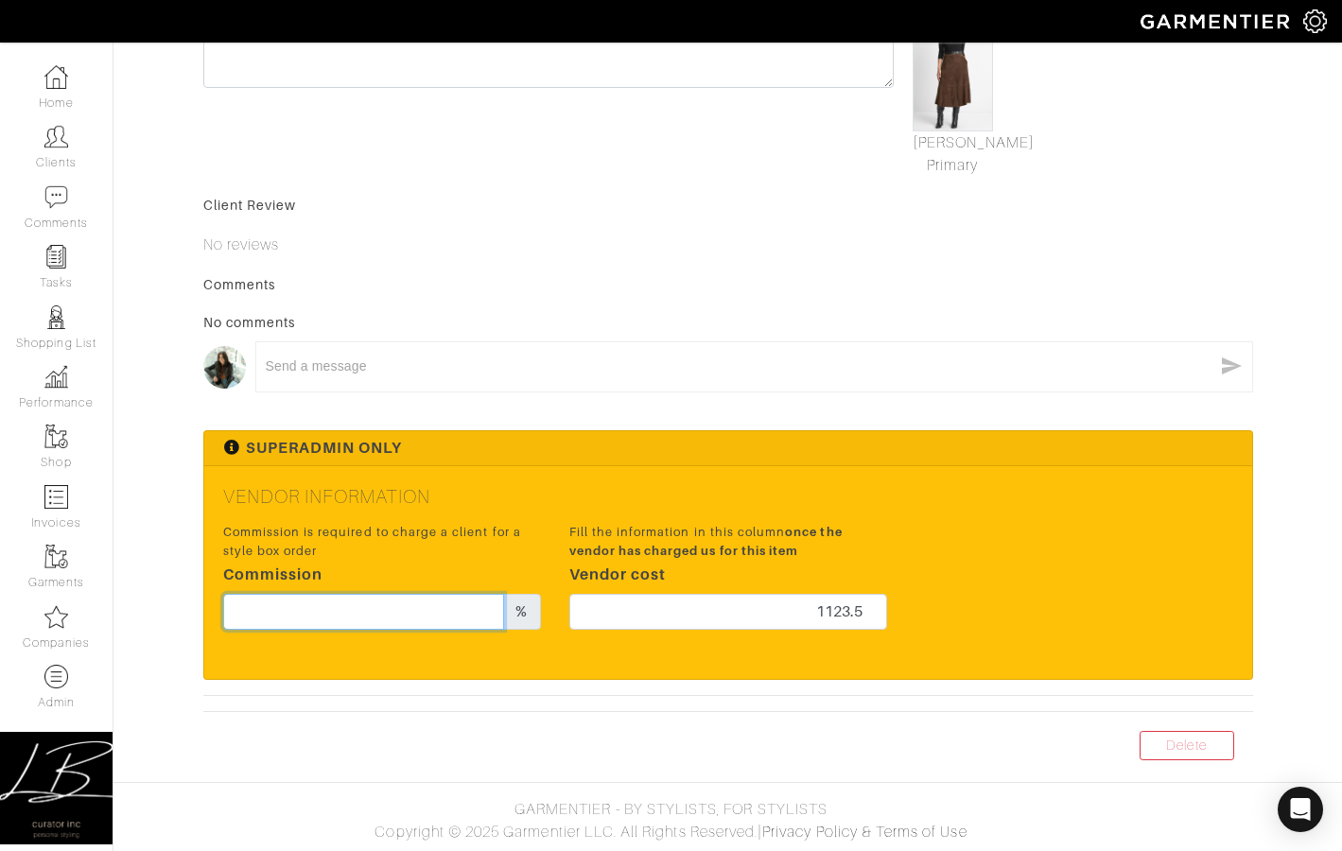
click at [446, 615] on input "text" at bounding box center [364, 612] width 282 height 36
type input "20"
click at [642, 460] on div "Superadmin Only" at bounding box center [728, 448] width 1048 height 35
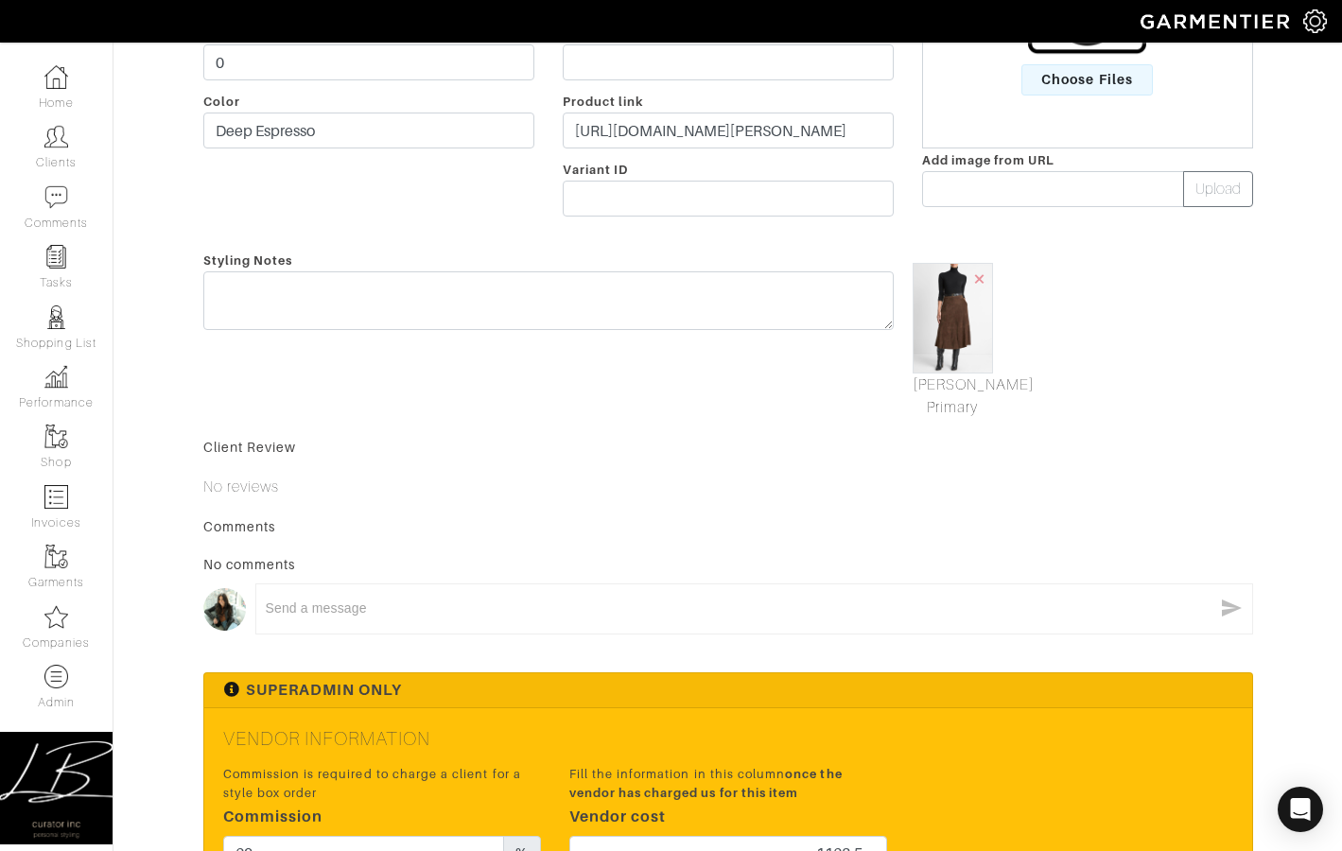
scroll to position [0, 0]
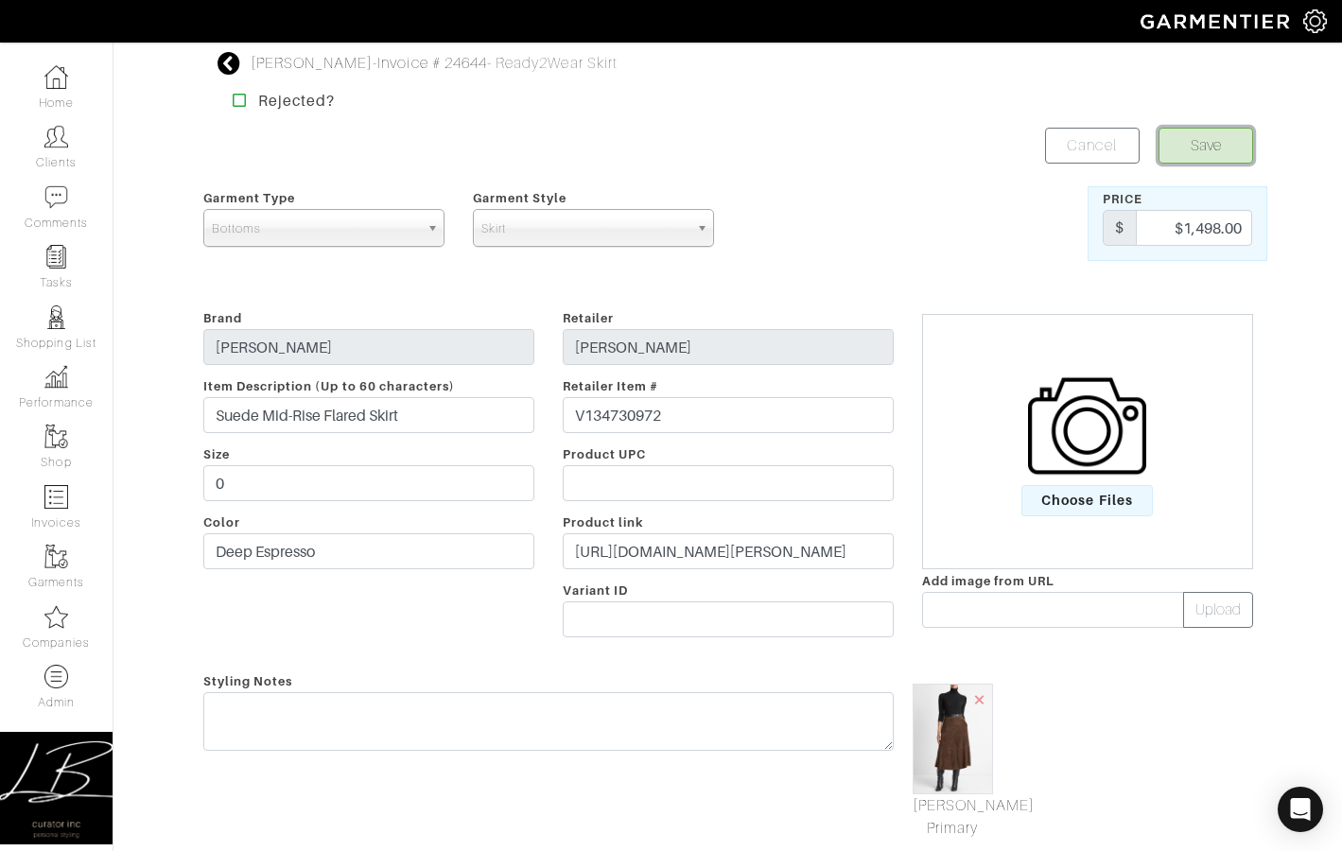
click at [1191, 150] on button "Save" at bounding box center [1206, 146] width 95 height 36
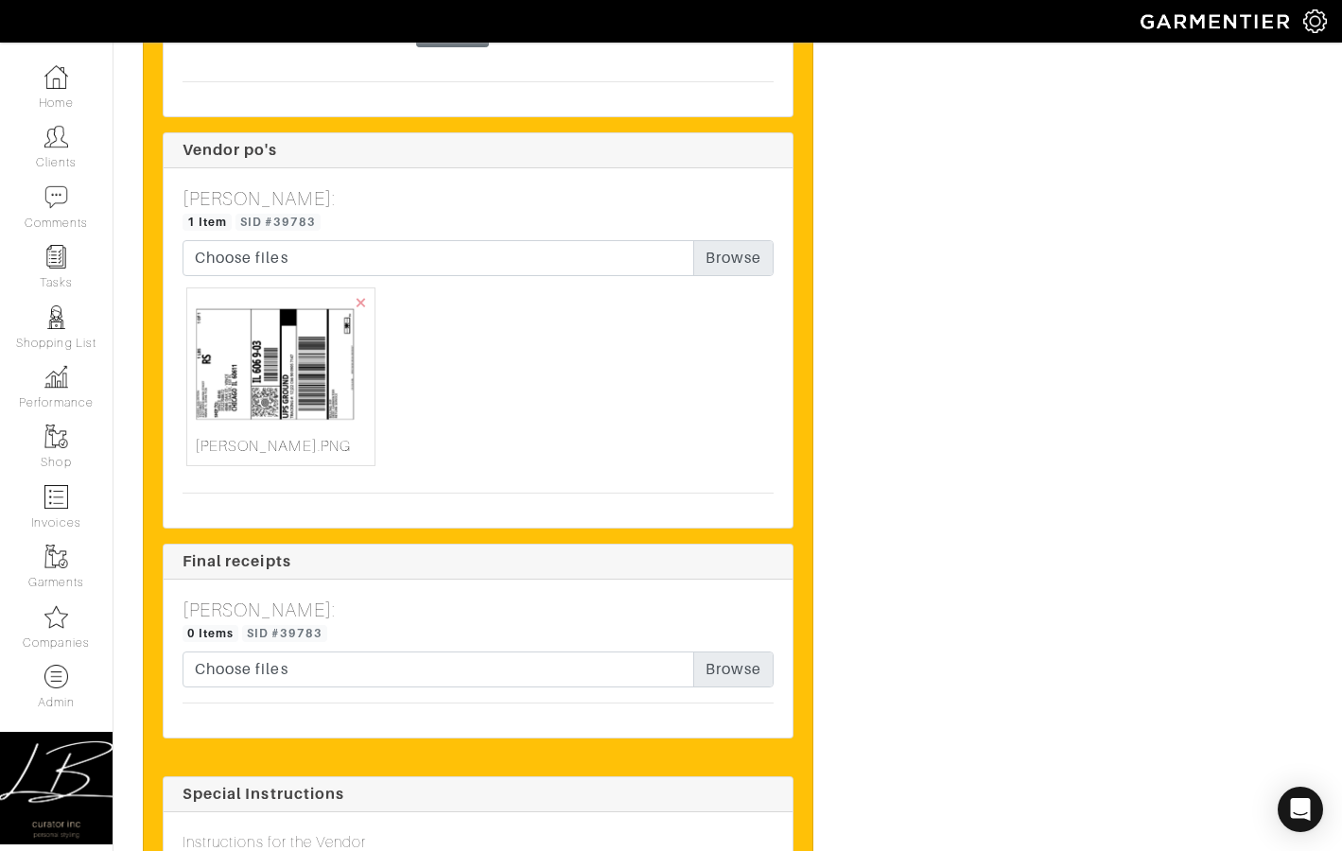
scroll to position [4209, 0]
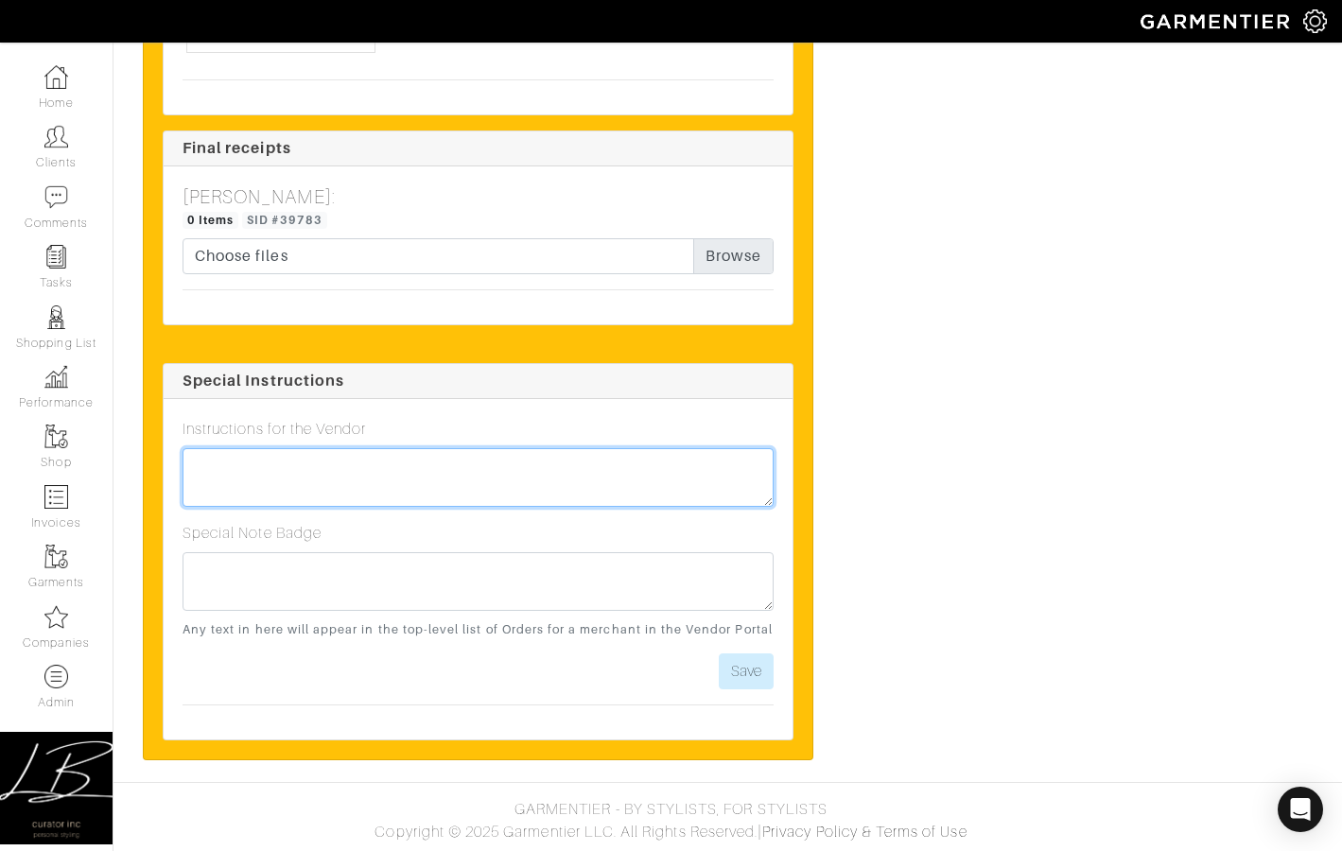
click at [382, 463] on textarea at bounding box center [478, 477] width 591 height 59
type textarea "Fully kept! :)"
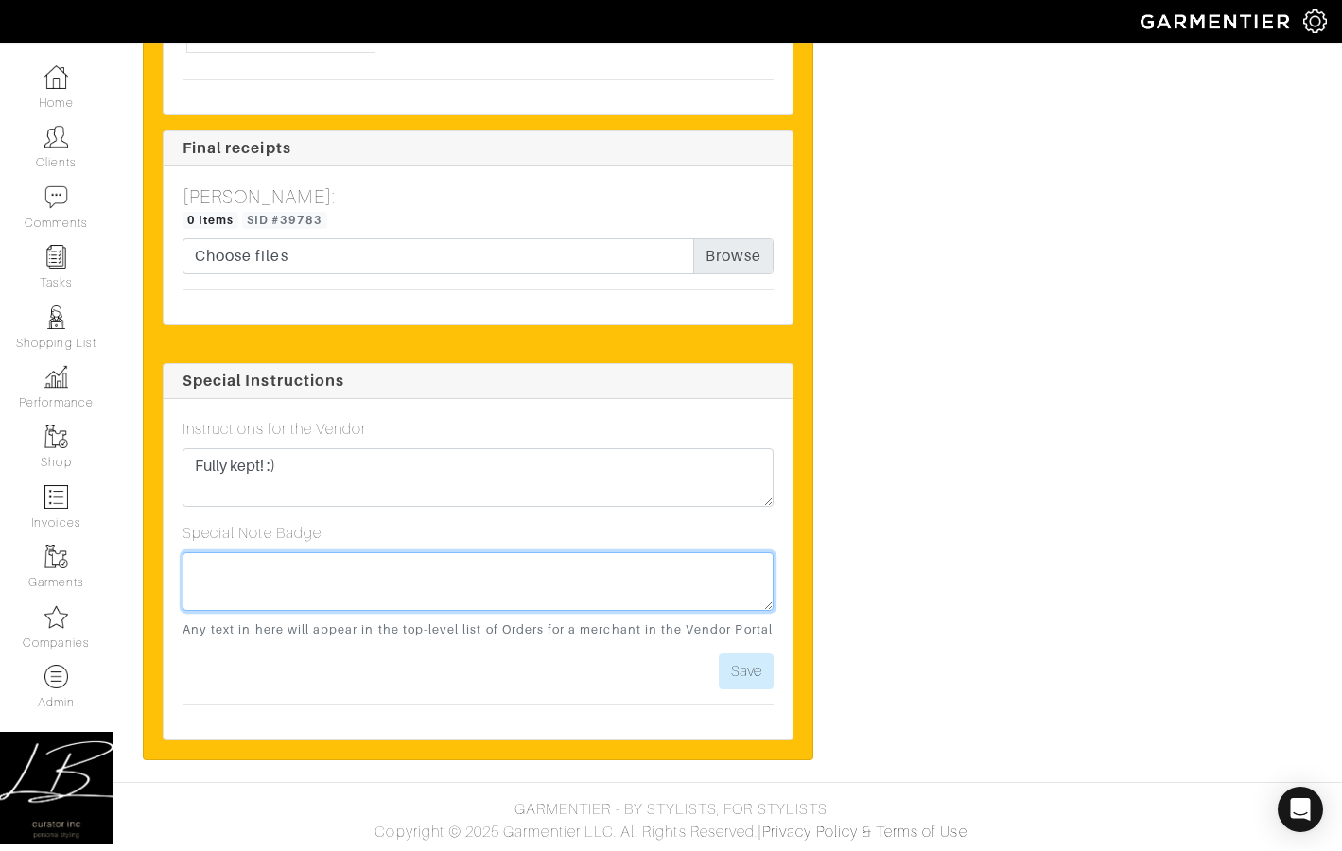
paste textarea "Fully kept! :)"
type textarea "Fully kept! :)"
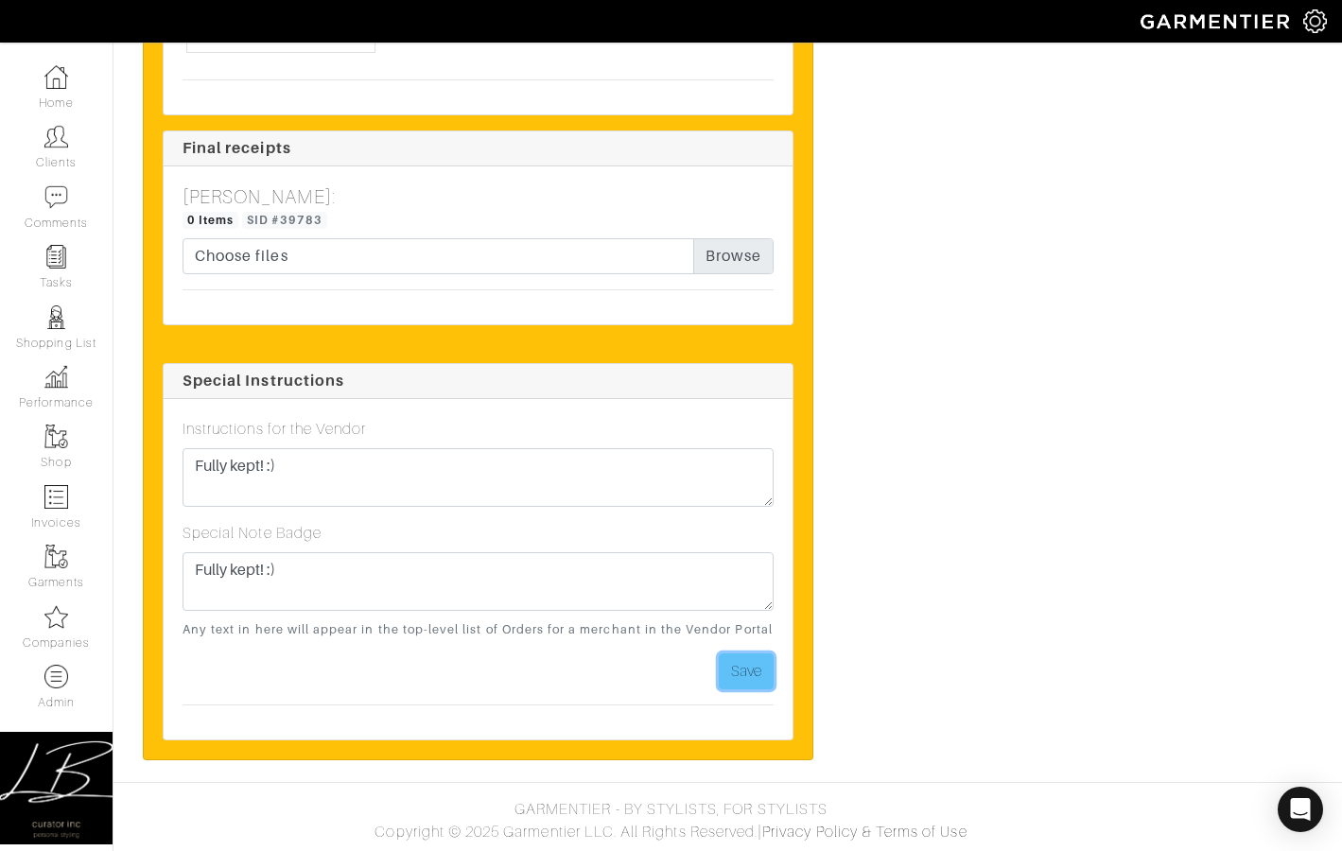
click at [750, 660] on button "Save" at bounding box center [746, 672] width 55 height 36
click at [764, 655] on button "Save" at bounding box center [746, 672] width 55 height 36
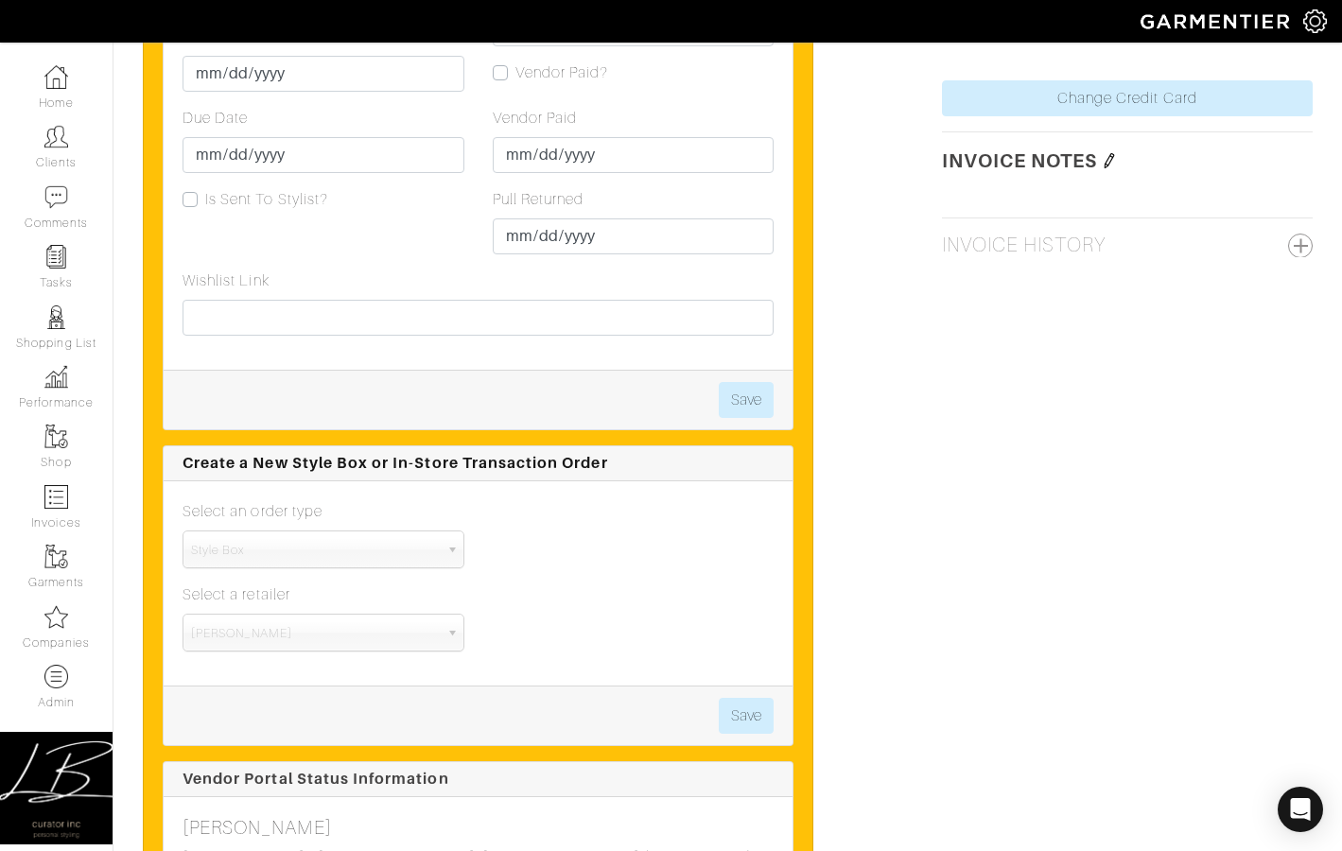
scroll to position [933, 0]
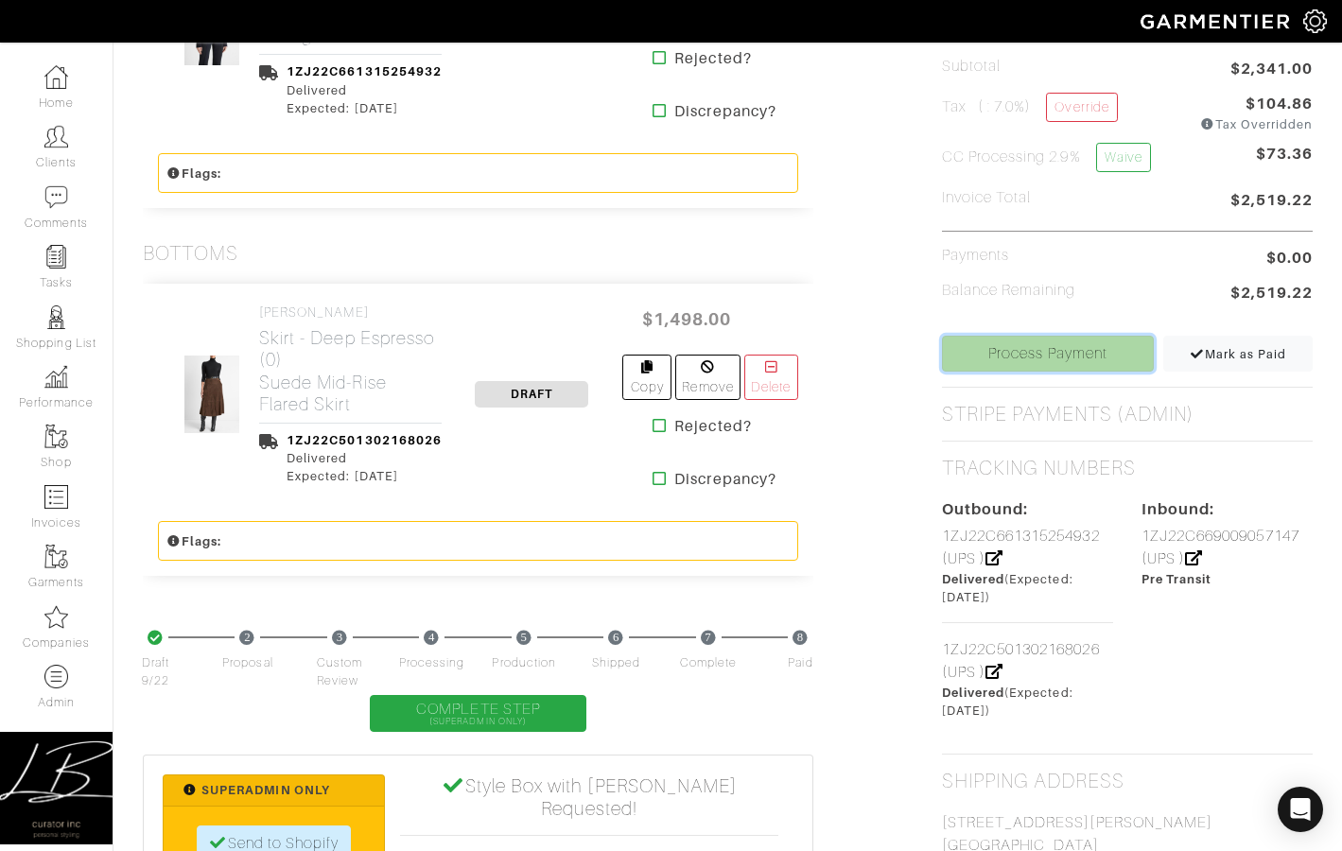
click at [992, 366] on link "Process Payment" at bounding box center [1048, 354] width 213 height 36
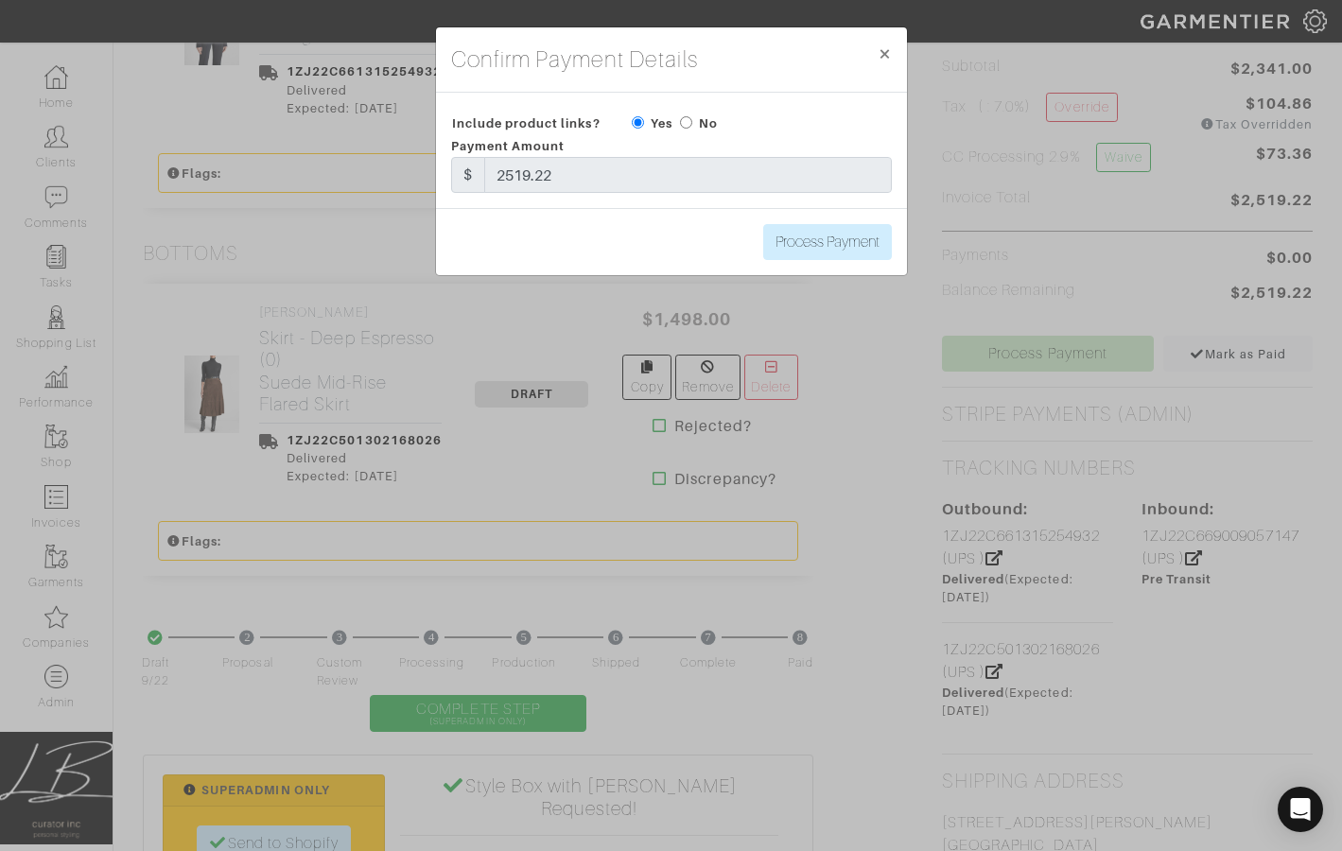
scroll to position [932, 0]
click at [680, 120] on div "Include product links? Yes No" at bounding box center [671, 121] width 469 height 26
click at [690, 123] on input "radio" at bounding box center [686, 122] width 12 height 12
radio input "true"
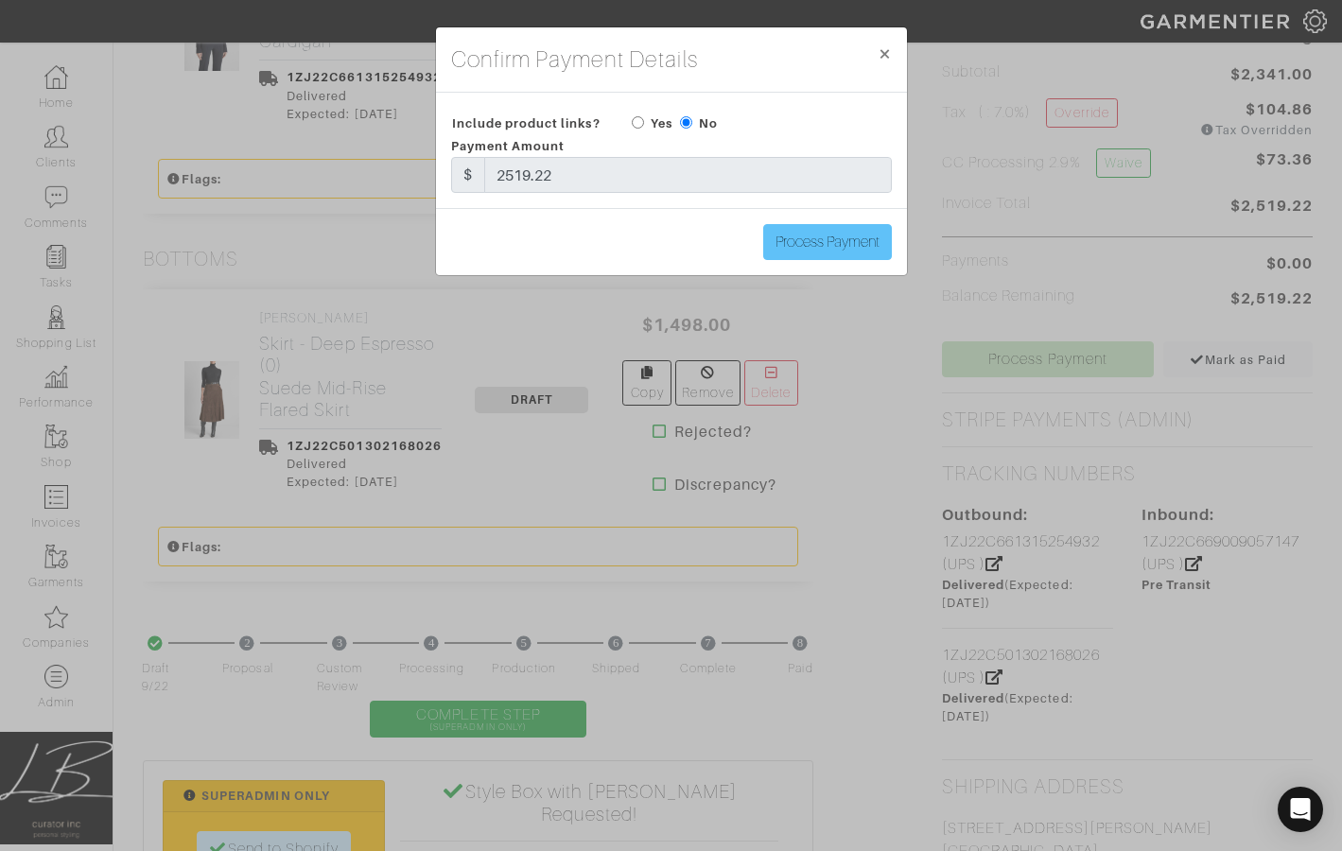
scroll to position [928, 0]
click at [881, 61] on span "×" at bounding box center [885, 54] width 14 height 26
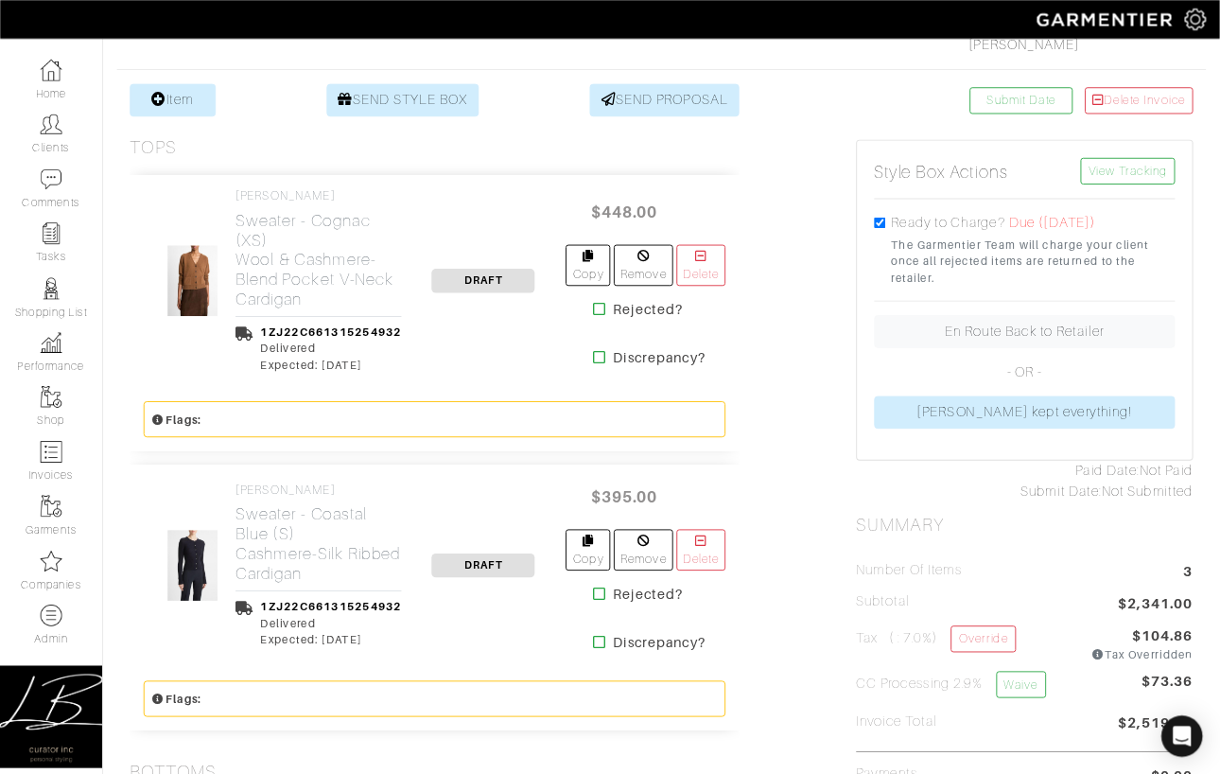
scroll to position [0, 0]
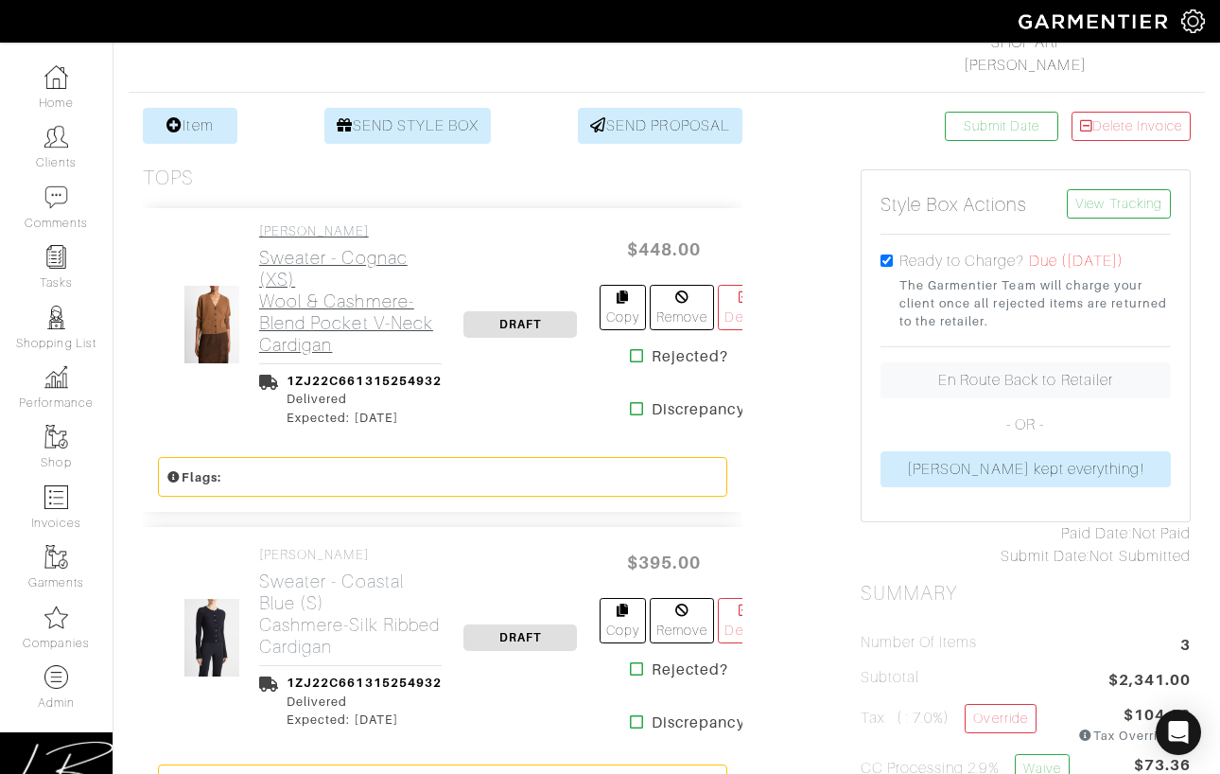
click at [301, 293] on h2 "Sweater - Cognac (XS) Wool & Cashmere-Blend Pocket V-Neck Cardigan" at bounding box center [350, 301] width 183 height 109
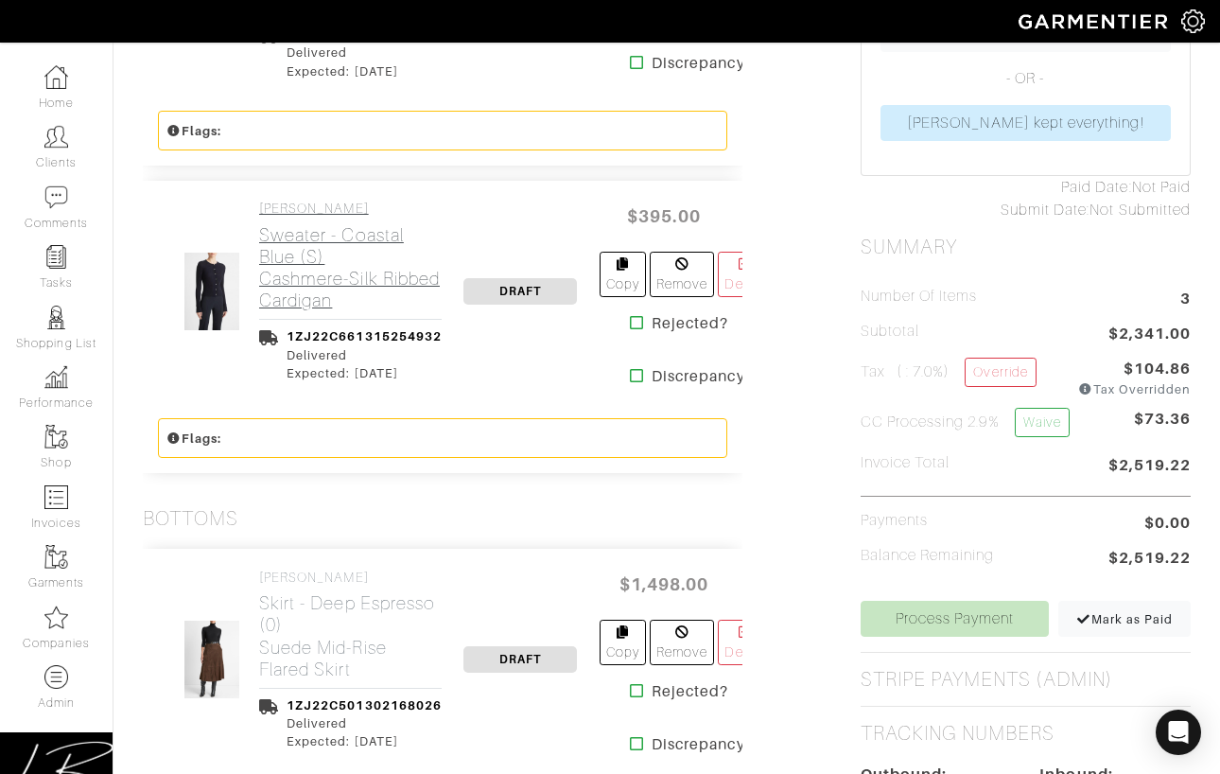
click at [301, 293] on h2 "Sweater - Coastal Blue (S) Cashmere-Silk Ribbed Cardigan" at bounding box center [350, 267] width 183 height 87
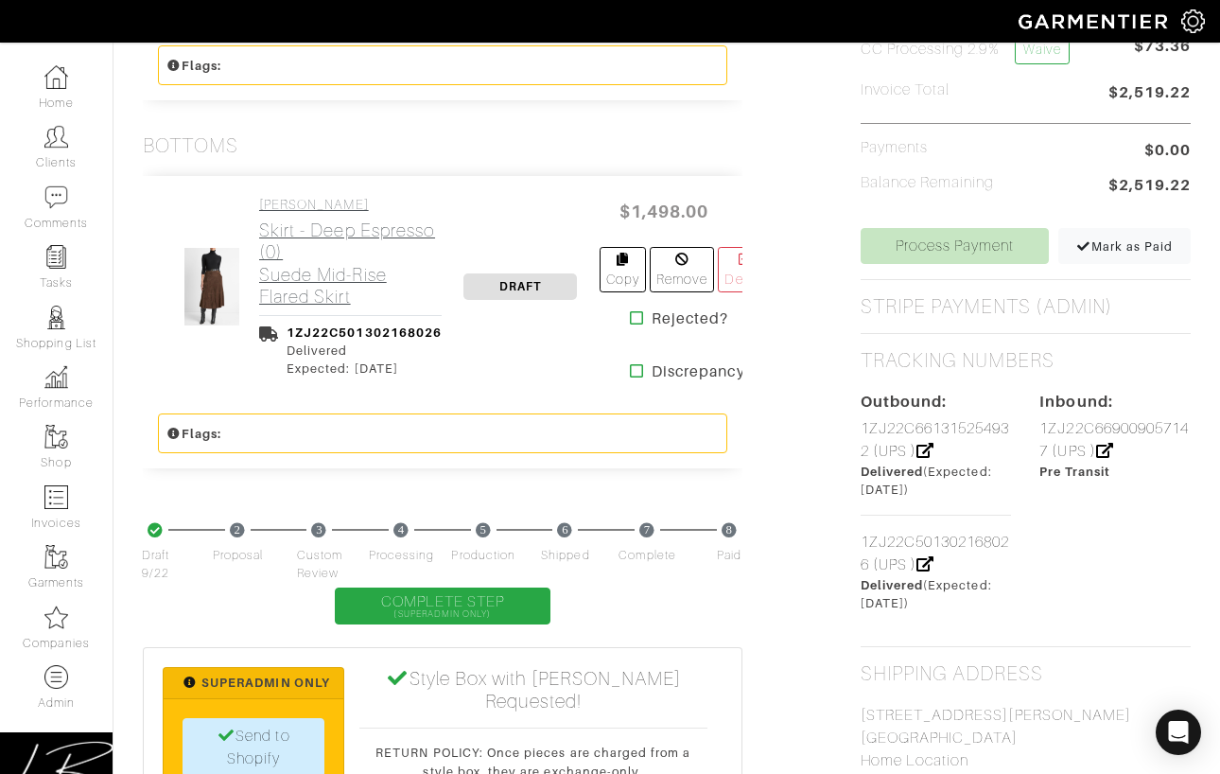
scroll to position [1045, 0]
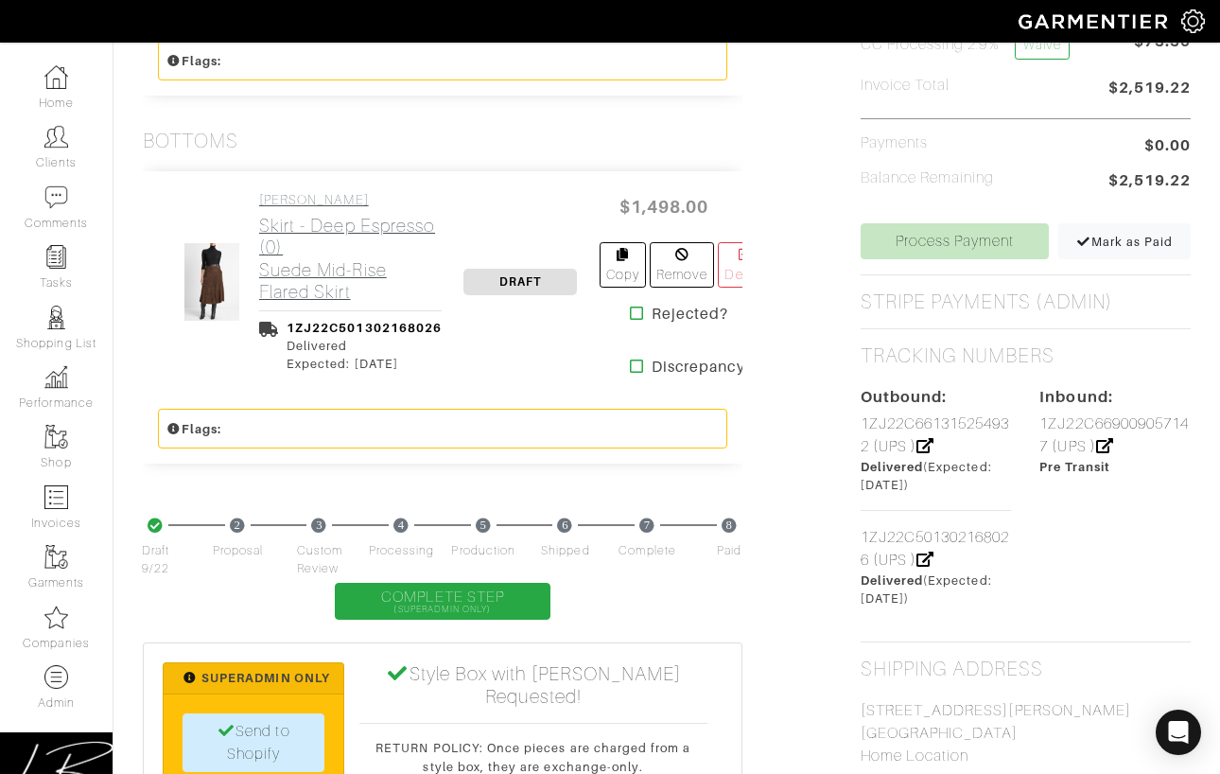
click at [300, 295] on h2 "Skirt - Deep Espresso (0) Suede Mid-Rise Flared Skirt" at bounding box center [350, 258] width 183 height 87
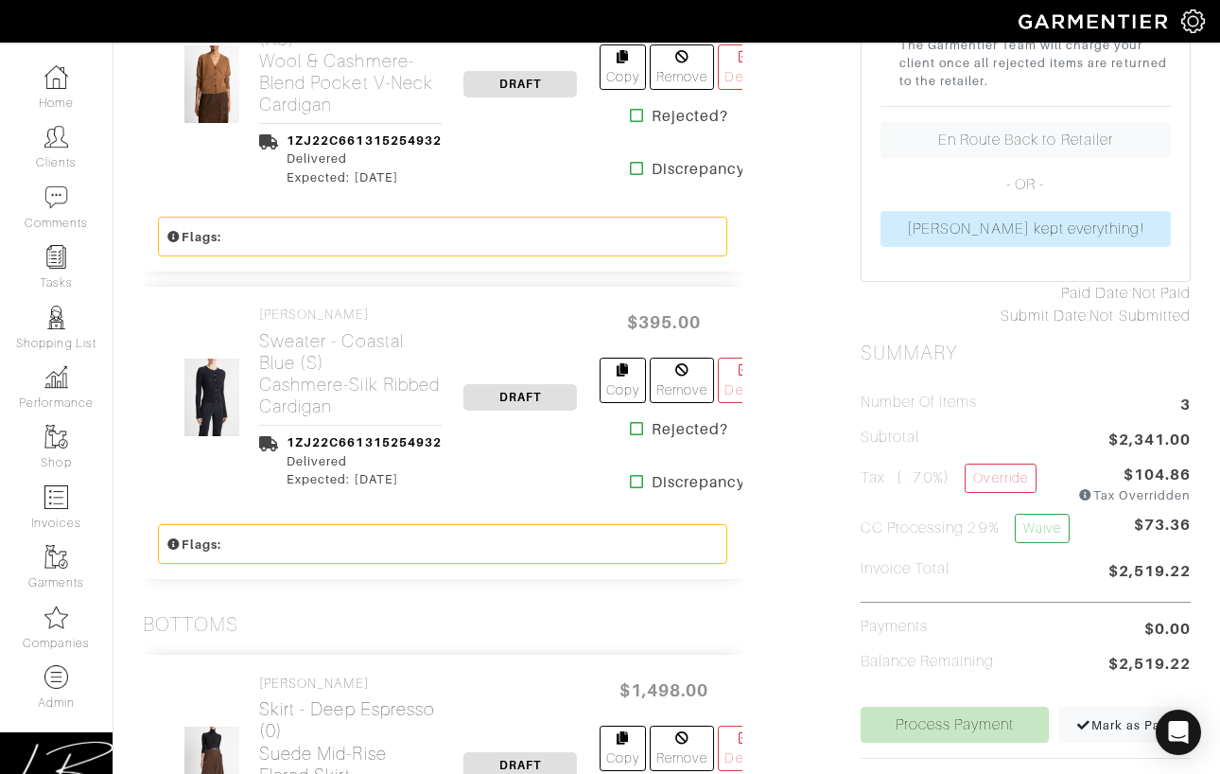
scroll to position [0, 0]
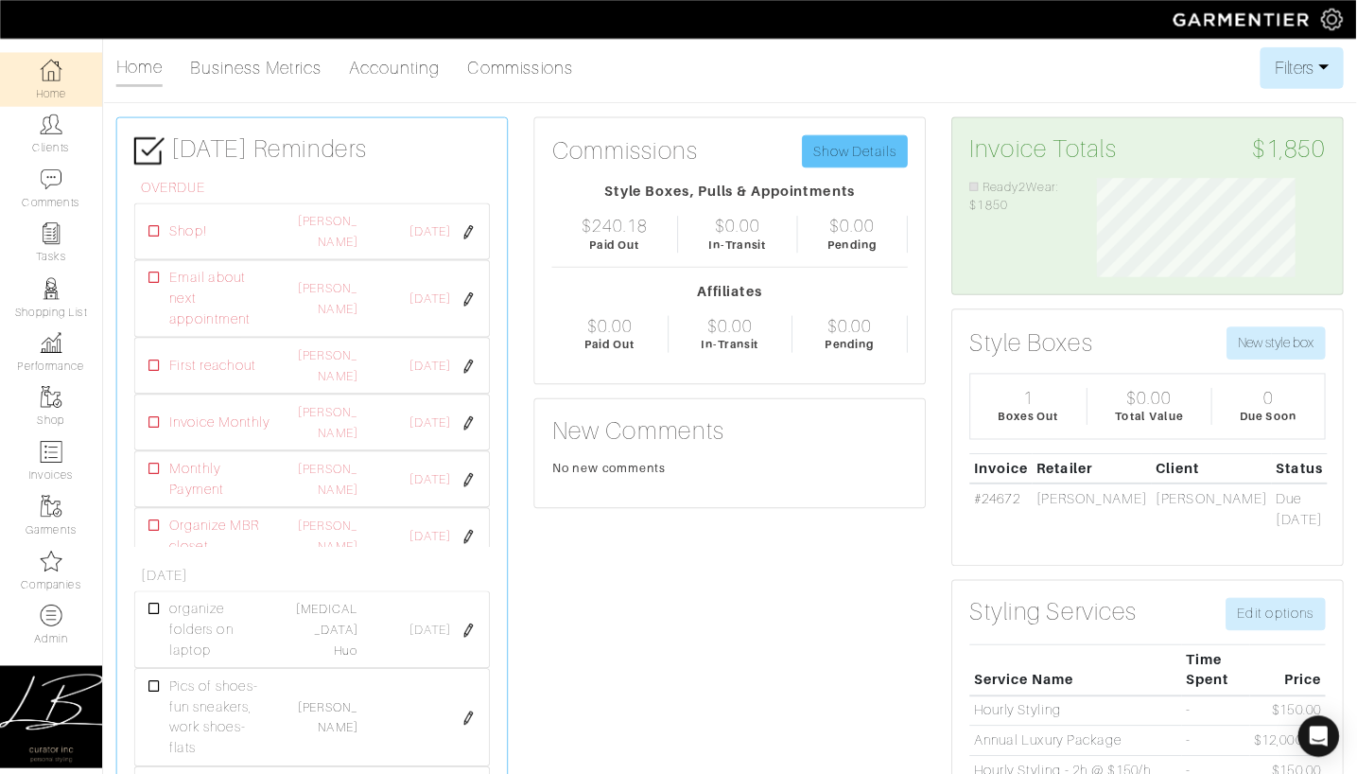
scroll to position [126, 280]
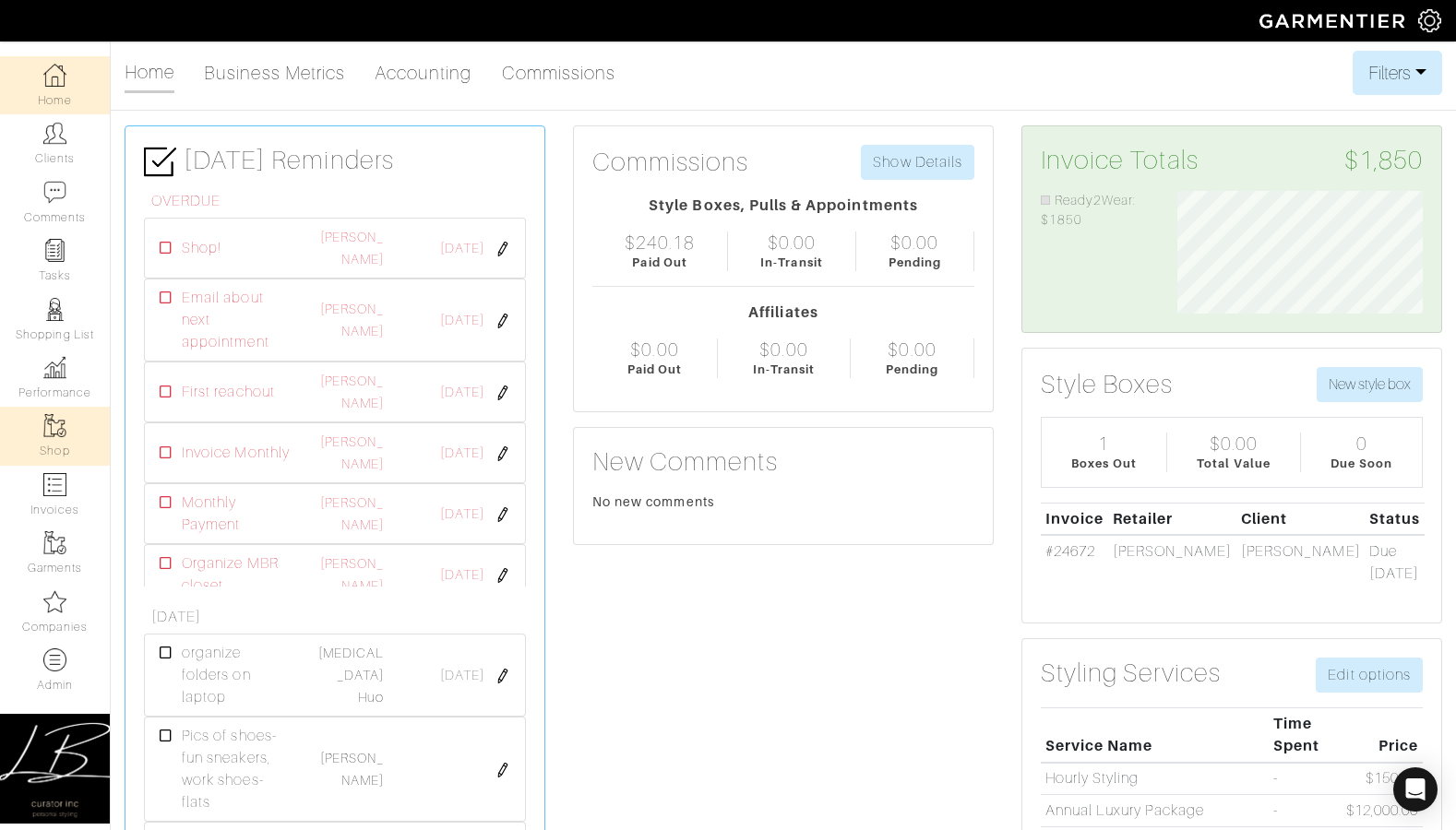
click at [48, 450] on link "Shop" at bounding box center [55, 436] width 110 height 59
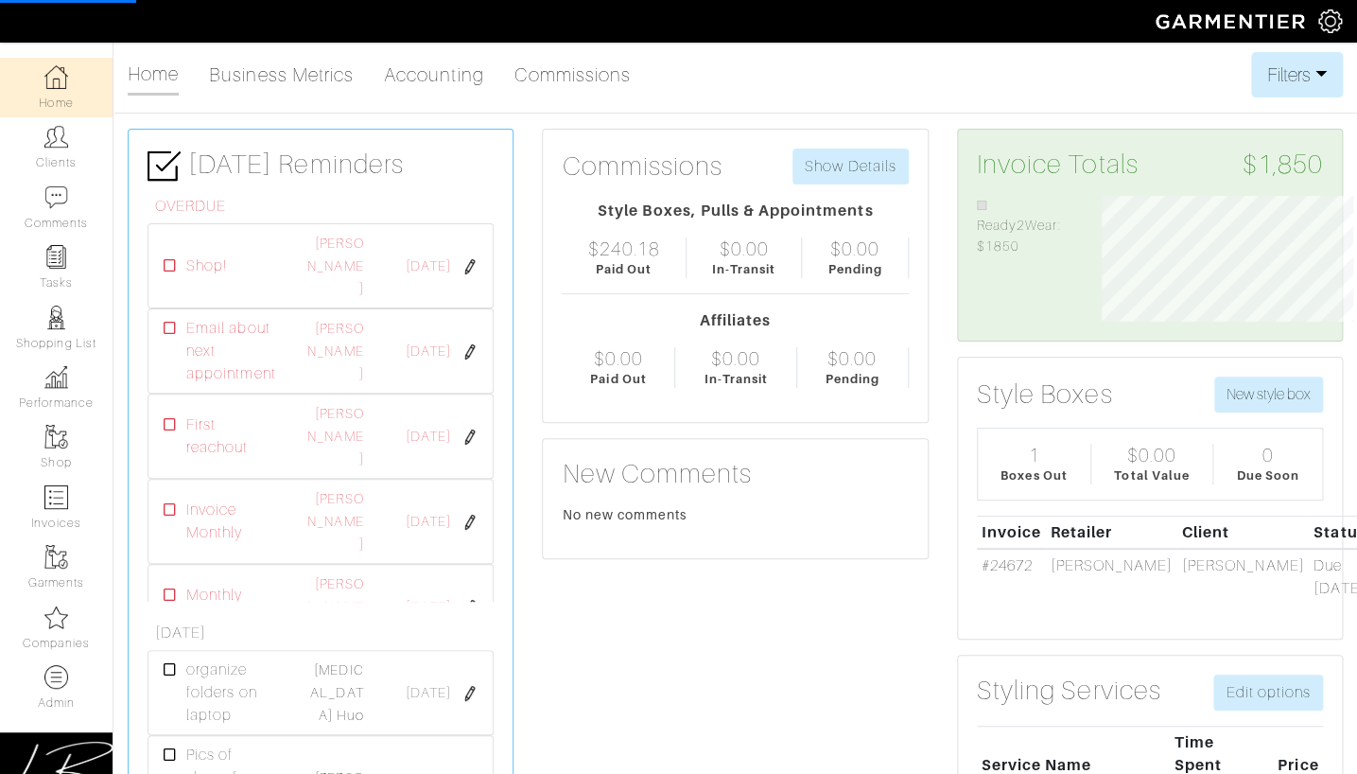
scroll to position [110, 249]
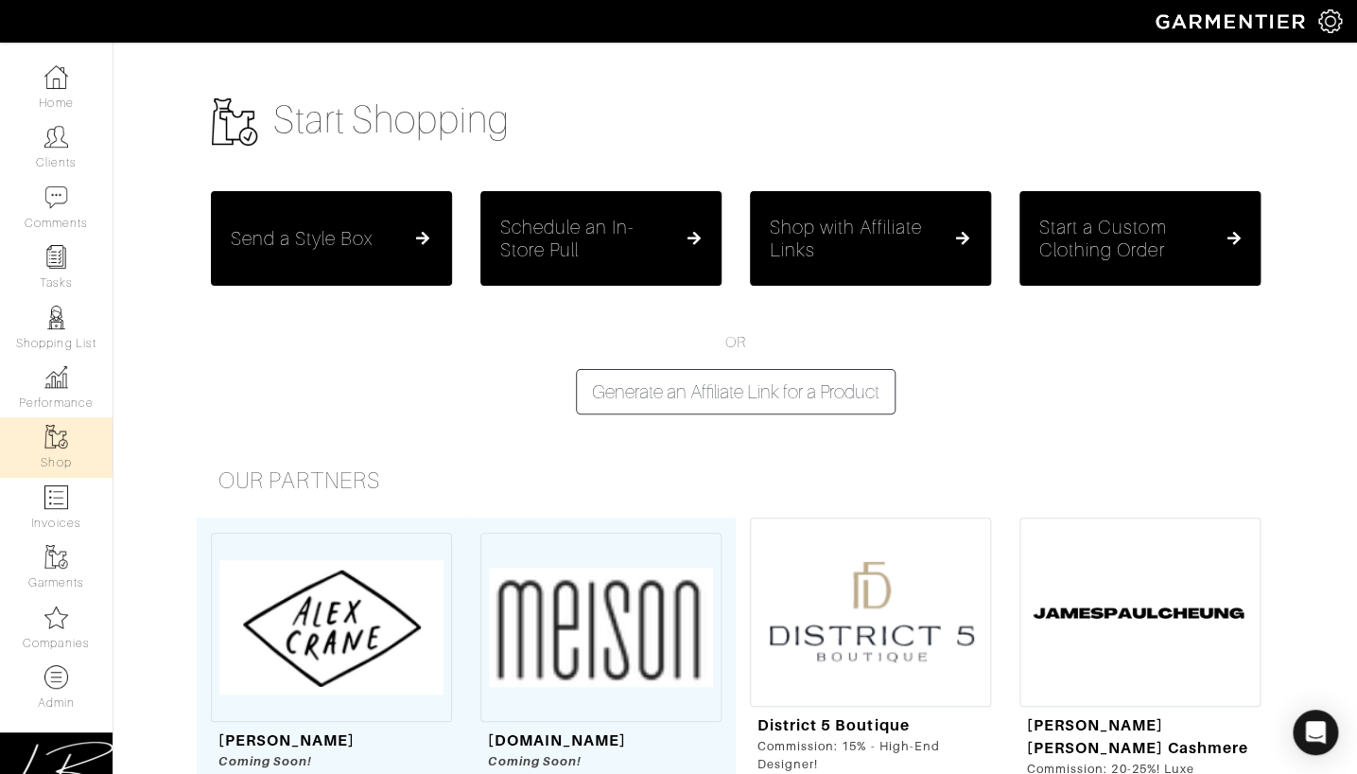
click at [553, 234] on h5 "Schedule an In-Store Pull" at bounding box center [585, 238] width 171 height 45
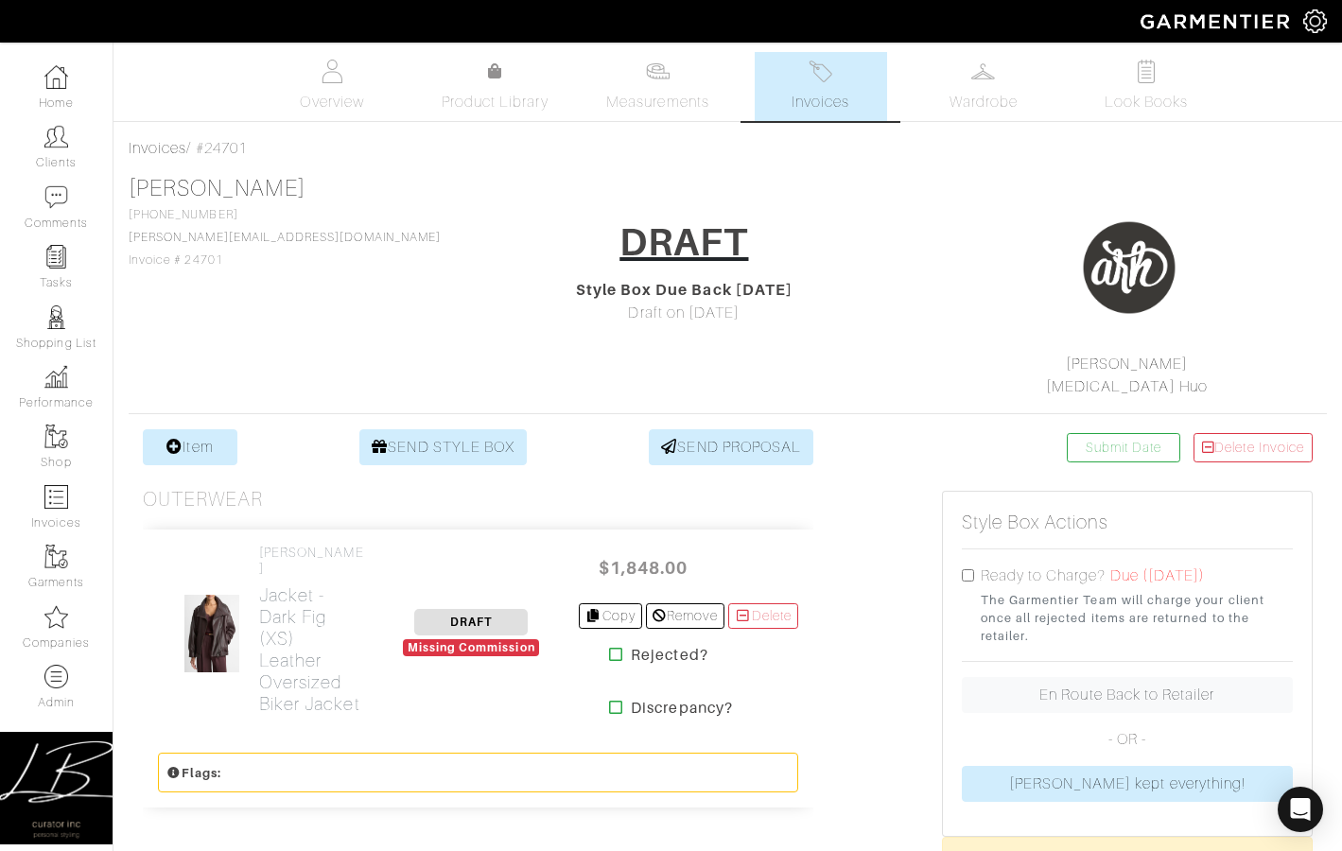
drag, startPoint x: 543, startPoint y: 654, endPoint x: 356, endPoint y: 656, distance: 187.3
click at [354, 657] on div "[PERSON_NAME] Jacket - Dark Fig (XS) Leather Oversized Biker Jacket DRAFT Missi…" at bounding box center [478, 634] width 671 height 208
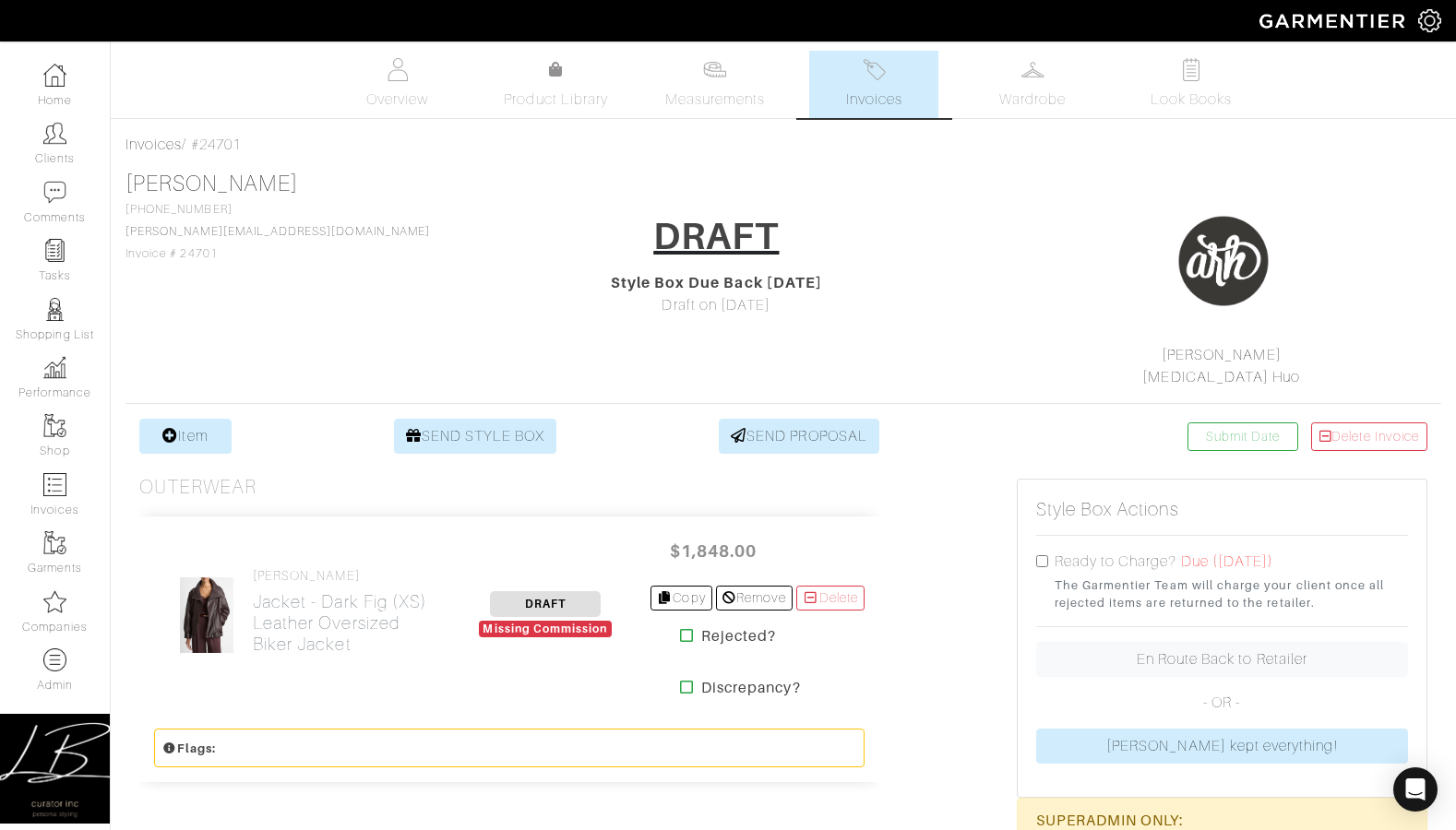
click at [408, 204] on div "Rebecca Landin 214-288-7767 rebecca@landinfamily.net Invoice # 24701 DRAFT Styl…" at bounding box center [783, 279] width 1316 height 217
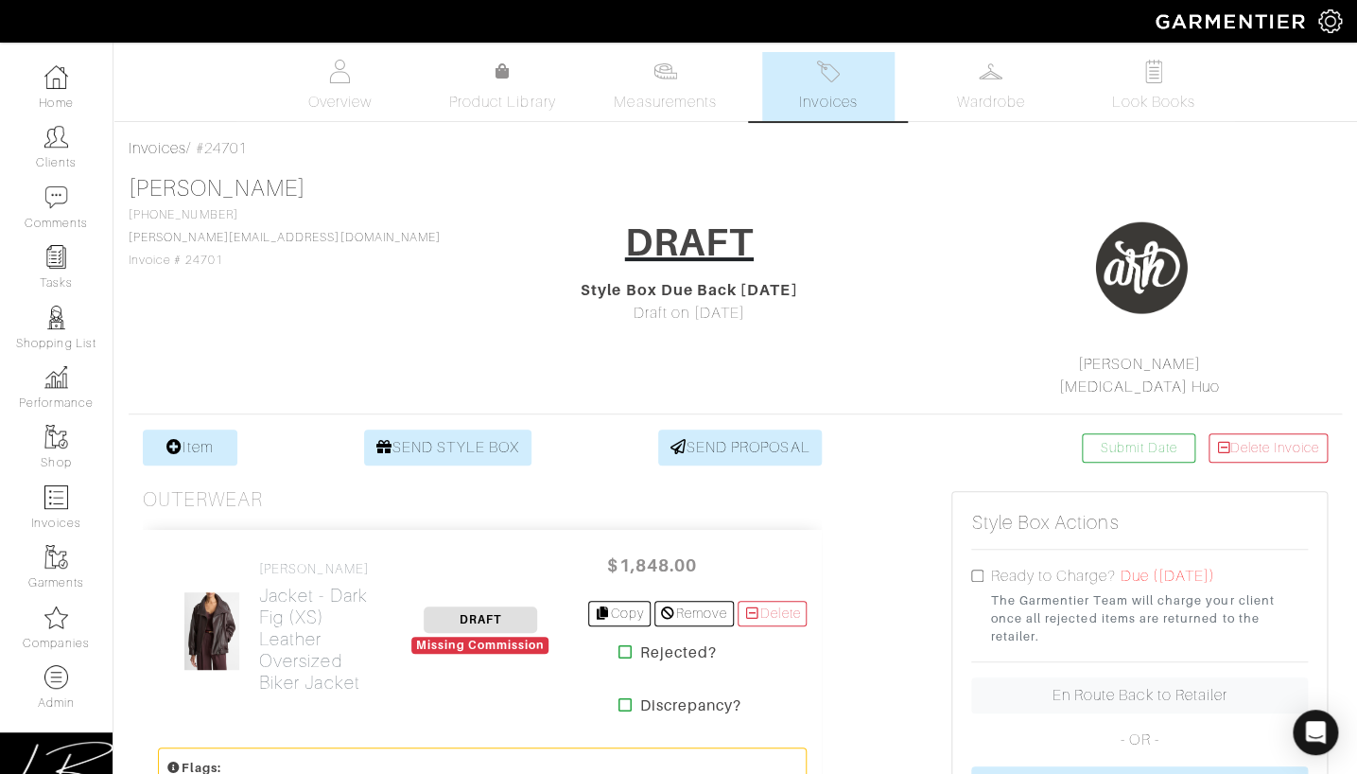
click at [322, 278] on div "Rebecca Landin 214-288-7767 rebecca@landinfamily.net Invoice # 24701 DRAFT Styl…" at bounding box center [736, 286] width 1214 height 223
drag, startPoint x: 316, startPoint y: 182, endPoint x: 127, endPoint y: 175, distance: 189.3
copy link "Rebecca Landin"
click at [796, 83] on link "Invoices" at bounding box center [828, 86] width 132 height 69
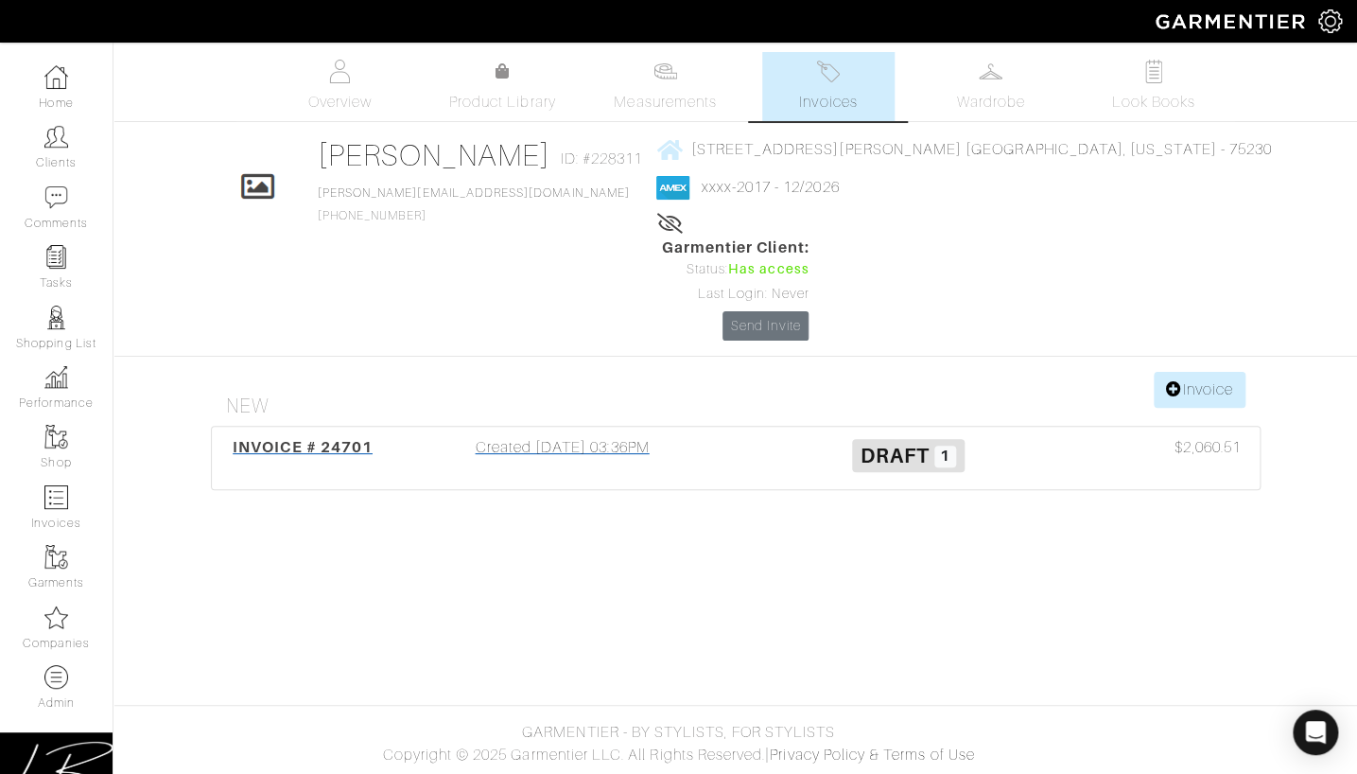
click at [616, 436] on div "Created 09/26/25 03:36PM" at bounding box center [563, 458] width 346 height 44
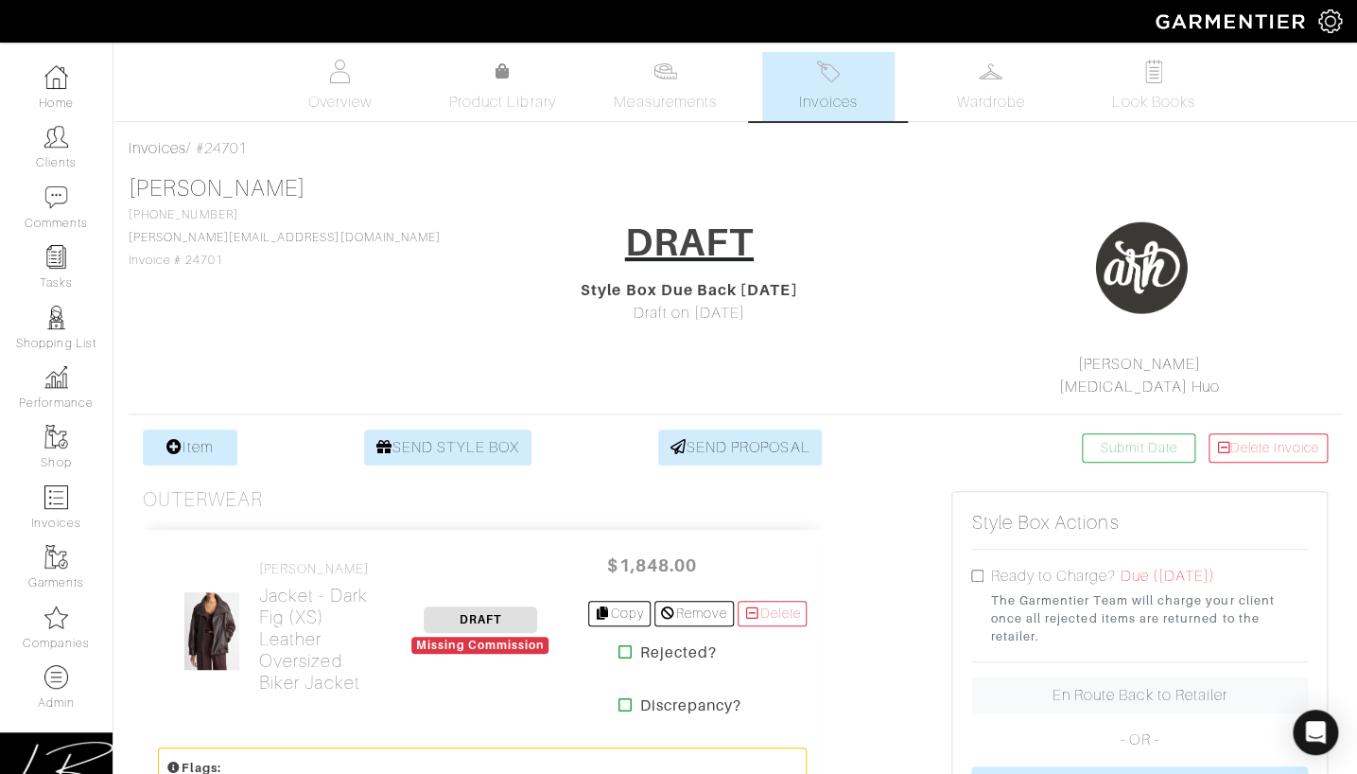
click at [857, 84] on link "Invoices" at bounding box center [828, 86] width 132 height 69
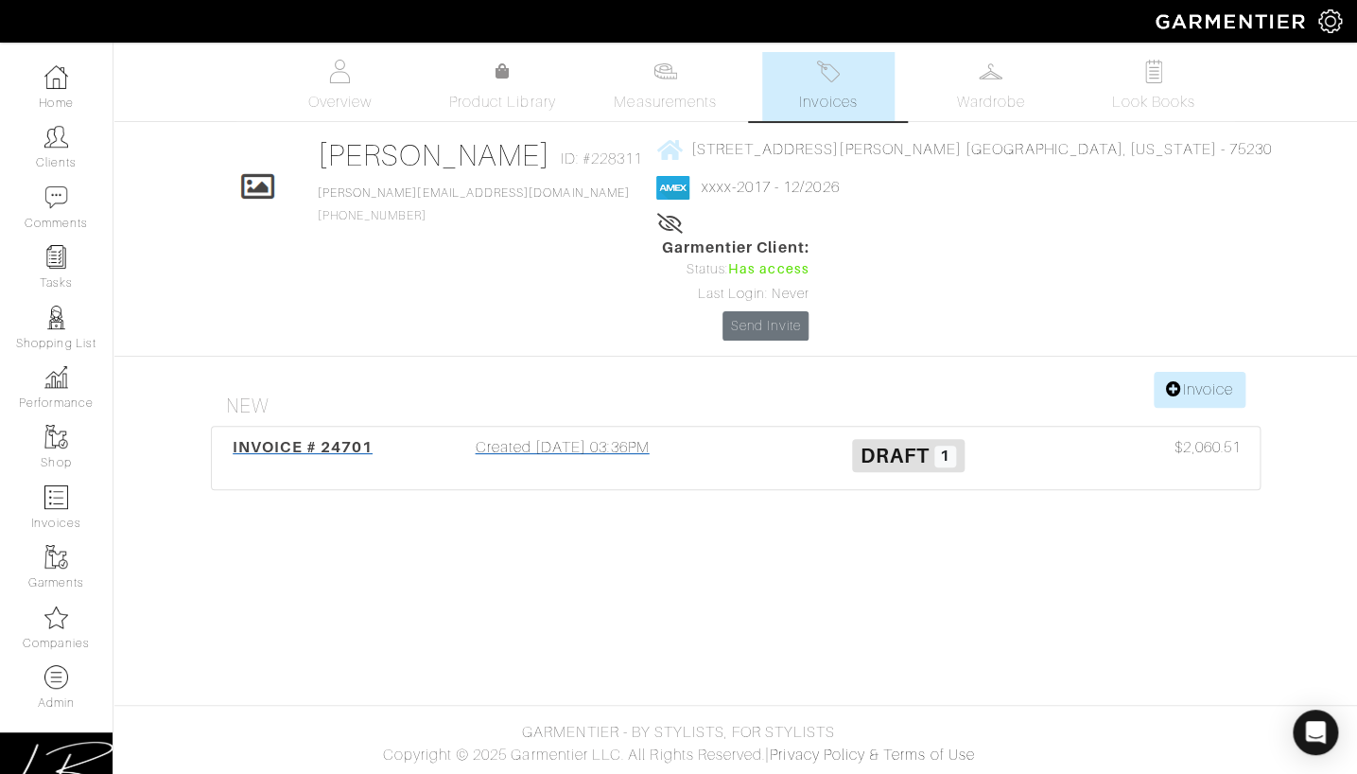
click at [552, 436] on div "Created 09/26/25 03:36PM" at bounding box center [563, 458] width 346 height 44
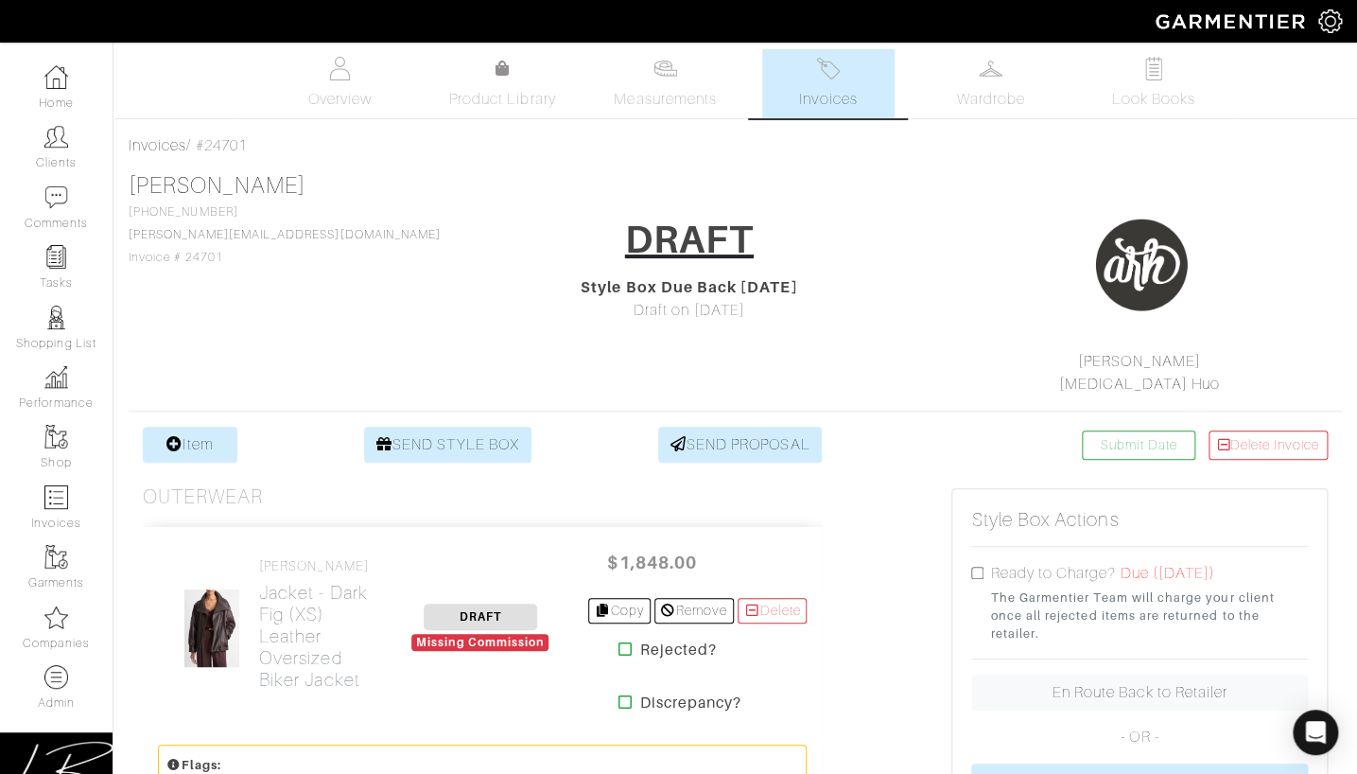
scroll to position [4, 0]
click at [794, 602] on link "Delete" at bounding box center [773, 610] width 70 height 26
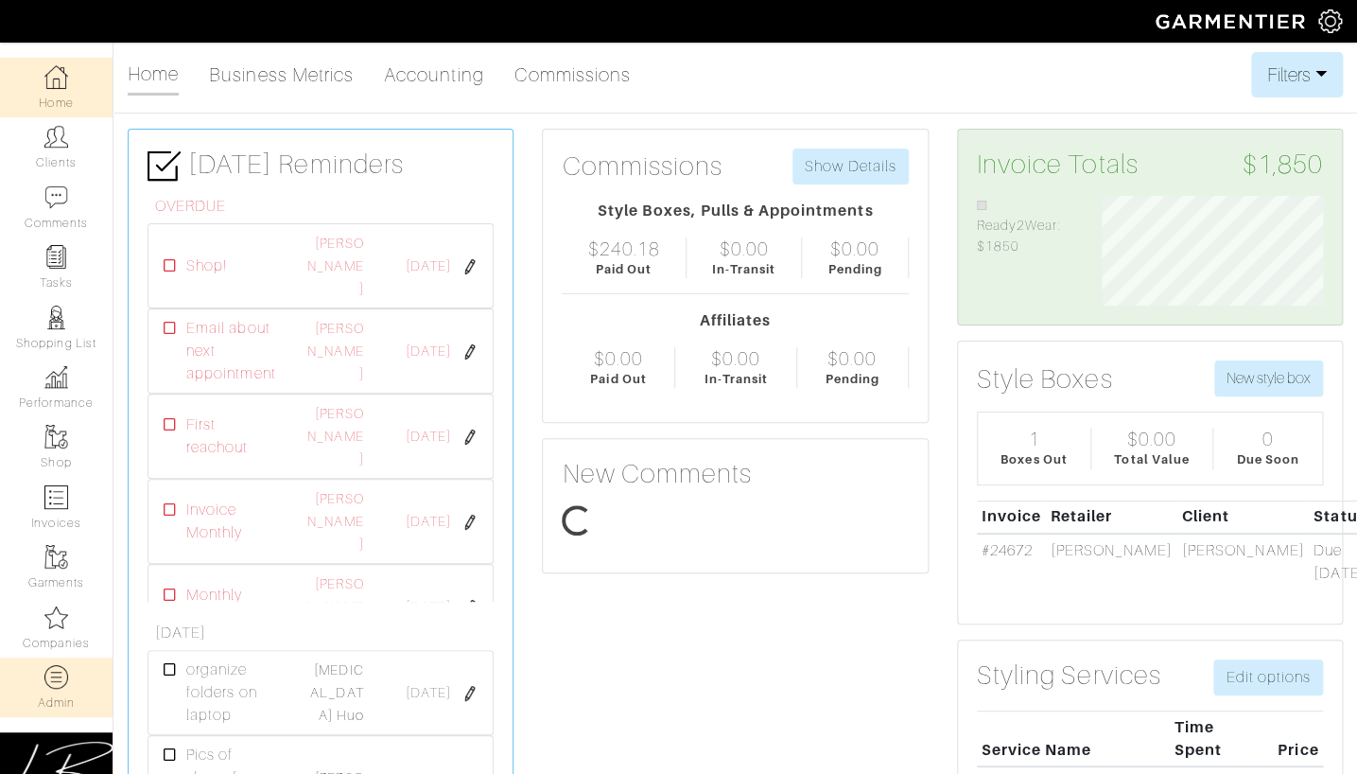
scroll to position [110, 249]
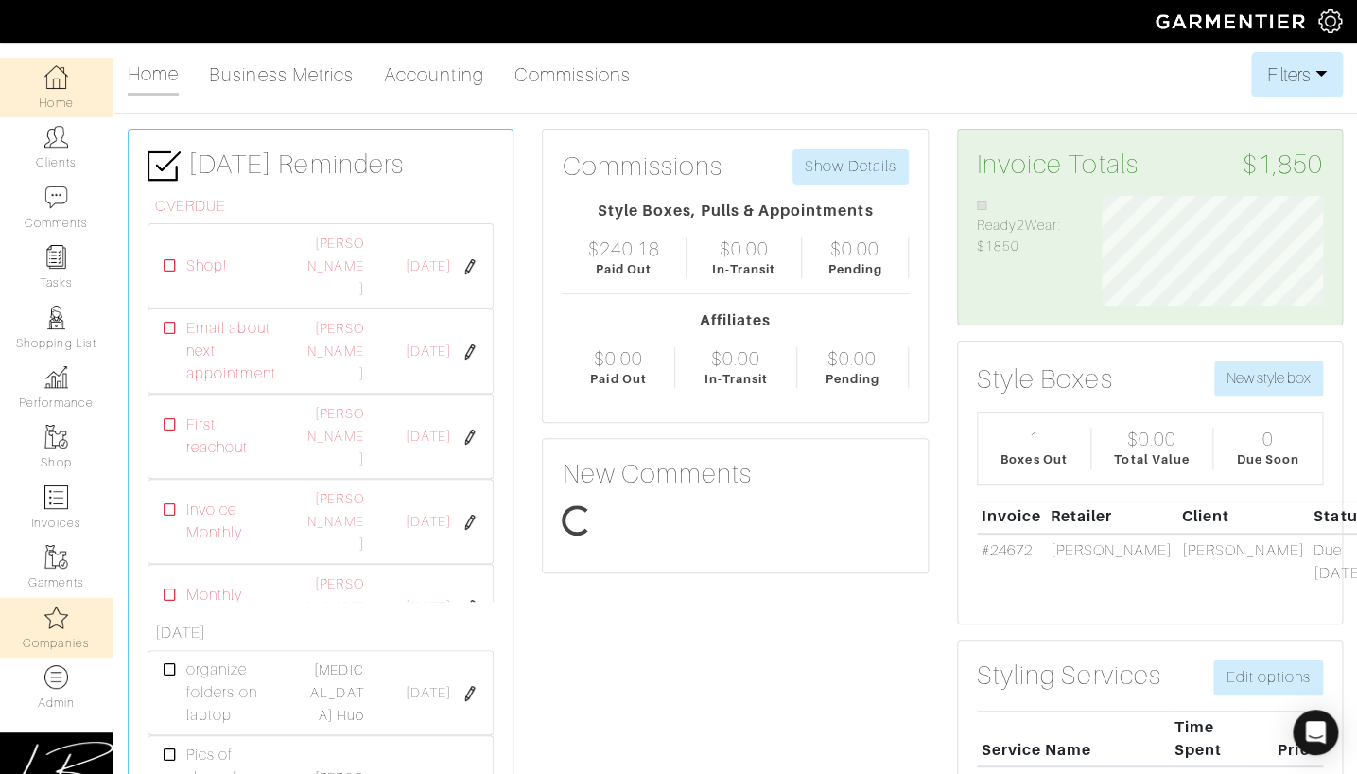
click at [62, 620] on img at bounding box center [56, 617] width 24 height 24
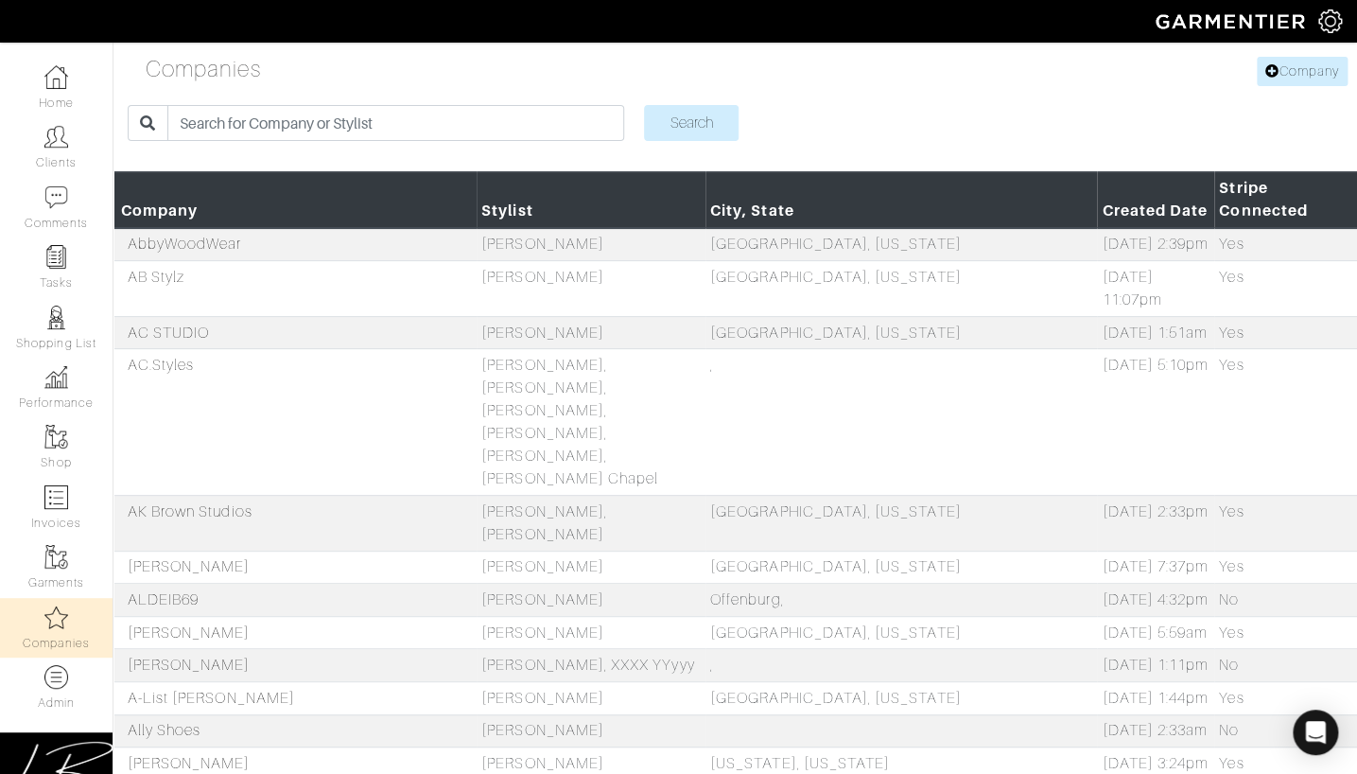
click at [1335, 22] on img at bounding box center [1331, 21] width 24 height 24
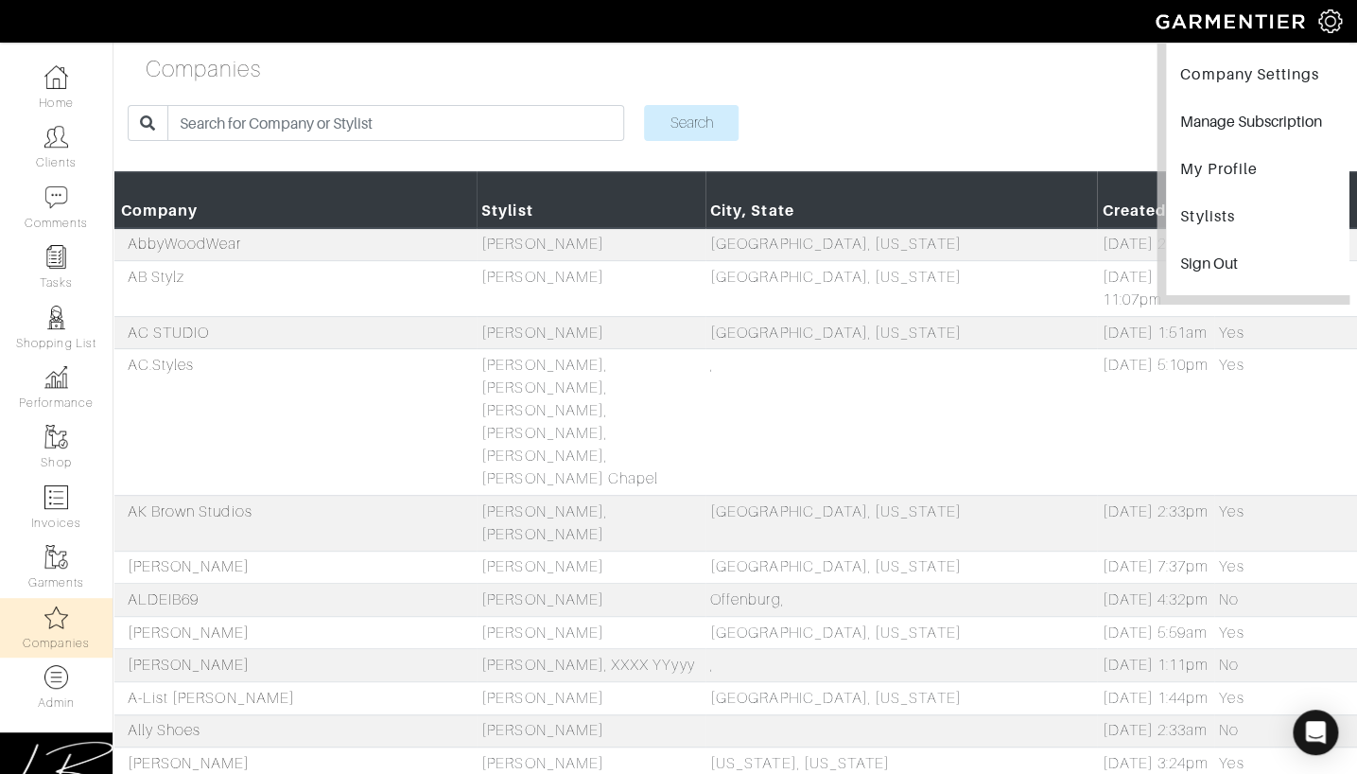
drag, startPoint x: 926, startPoint y: 82, endPoint x: 815, endPoint y: 106, distance: 113.2
click at [926, 82] on div "Companies Company" at bounding box center [736, 74] width 1244 height 45
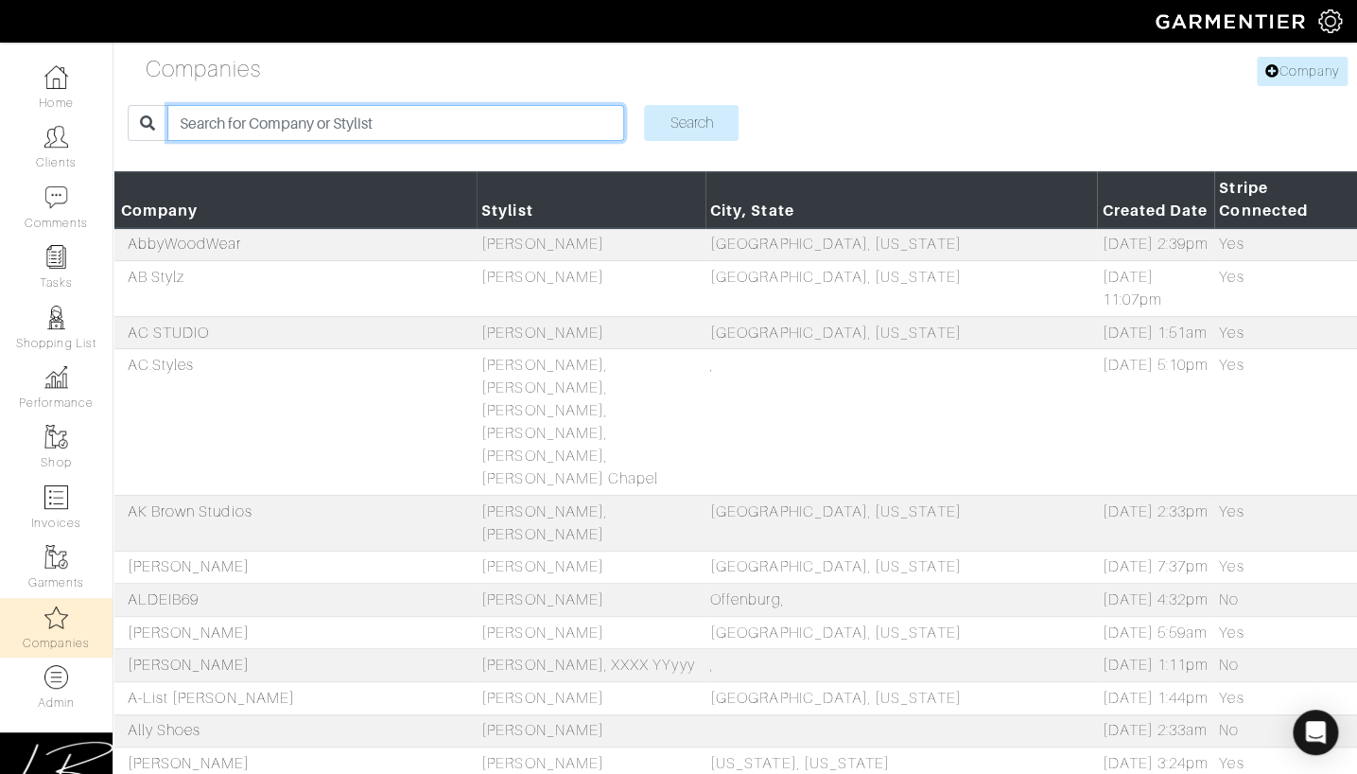
click at [464, 116] on input "search" at bounding box center [395, 123] width 457 height 36
type input "alli"
click at [644, 105] on input "Search" at bounding box center [691, 123] width 95 height 36
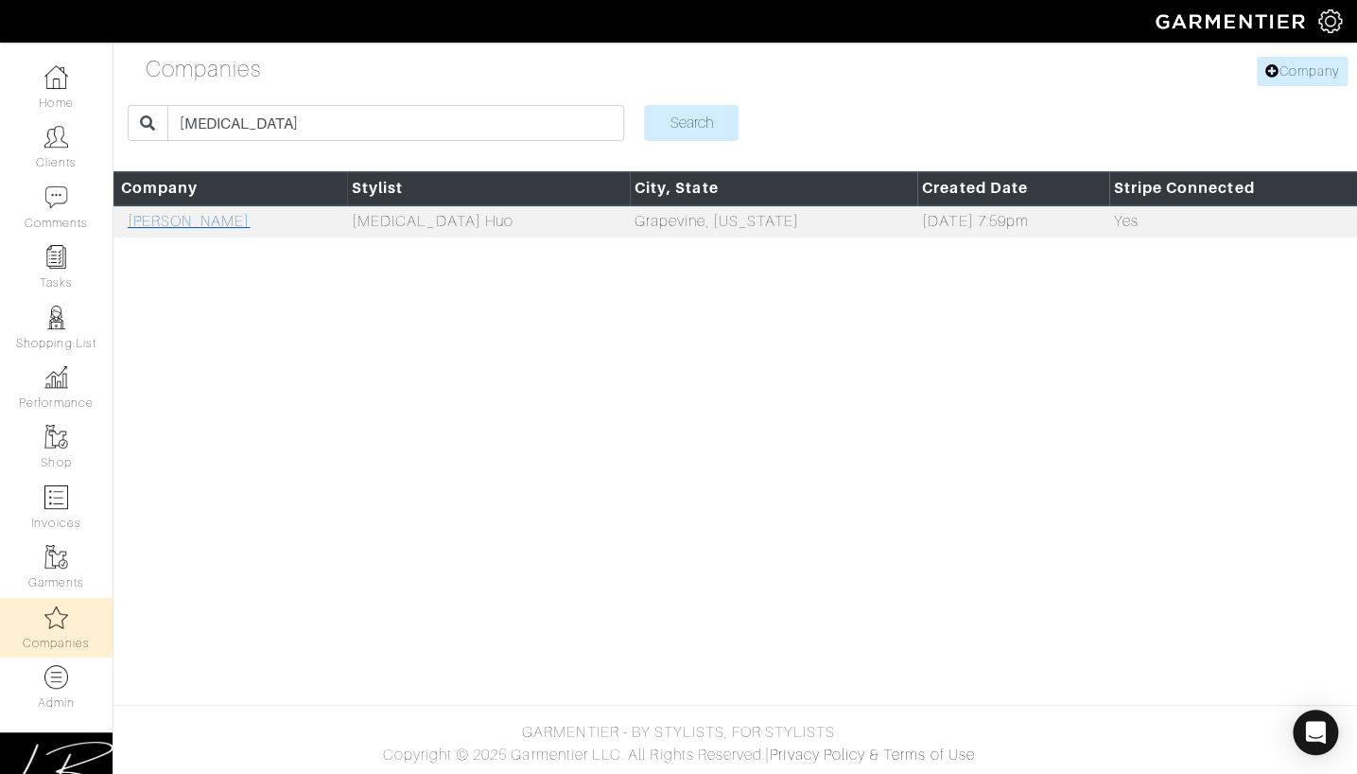
click at [179, 213] on link "[PERSON_NAME]" at bounding box center [189, 221] width 123 height 17
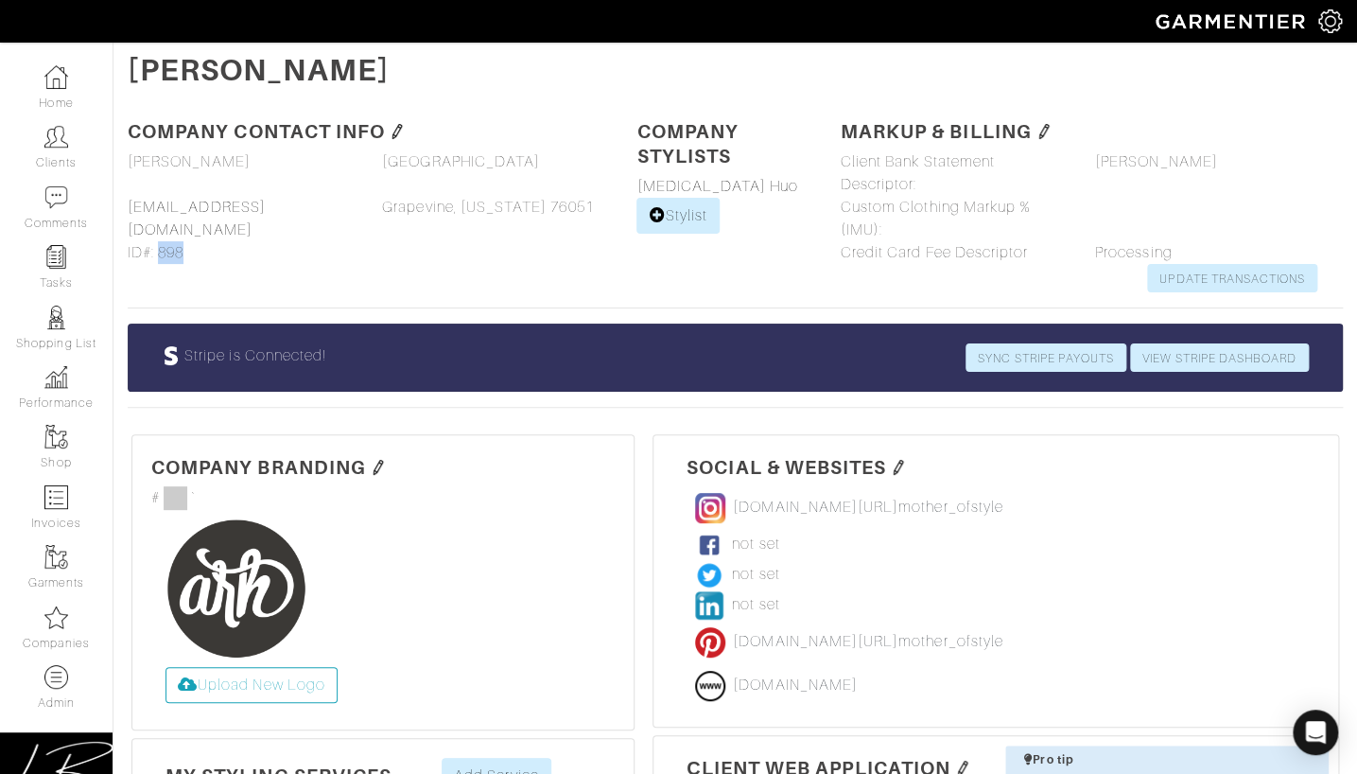
drag, startPoint x: 197, startPoint y: 231, endPoint x: 171, endPoint y: 233, distance: 25.6
click at [160, 231] on div "Company name [PERSON_NAME] ARH Styles Phone Email [EMAIL_ADDRESS][DOMAIN_NAME] …" at bounding box center [241, 207] width 254 height 114
copy span "898"
click at [1333, 22] on img at bounding box center [1331, 21] width 24 height 24
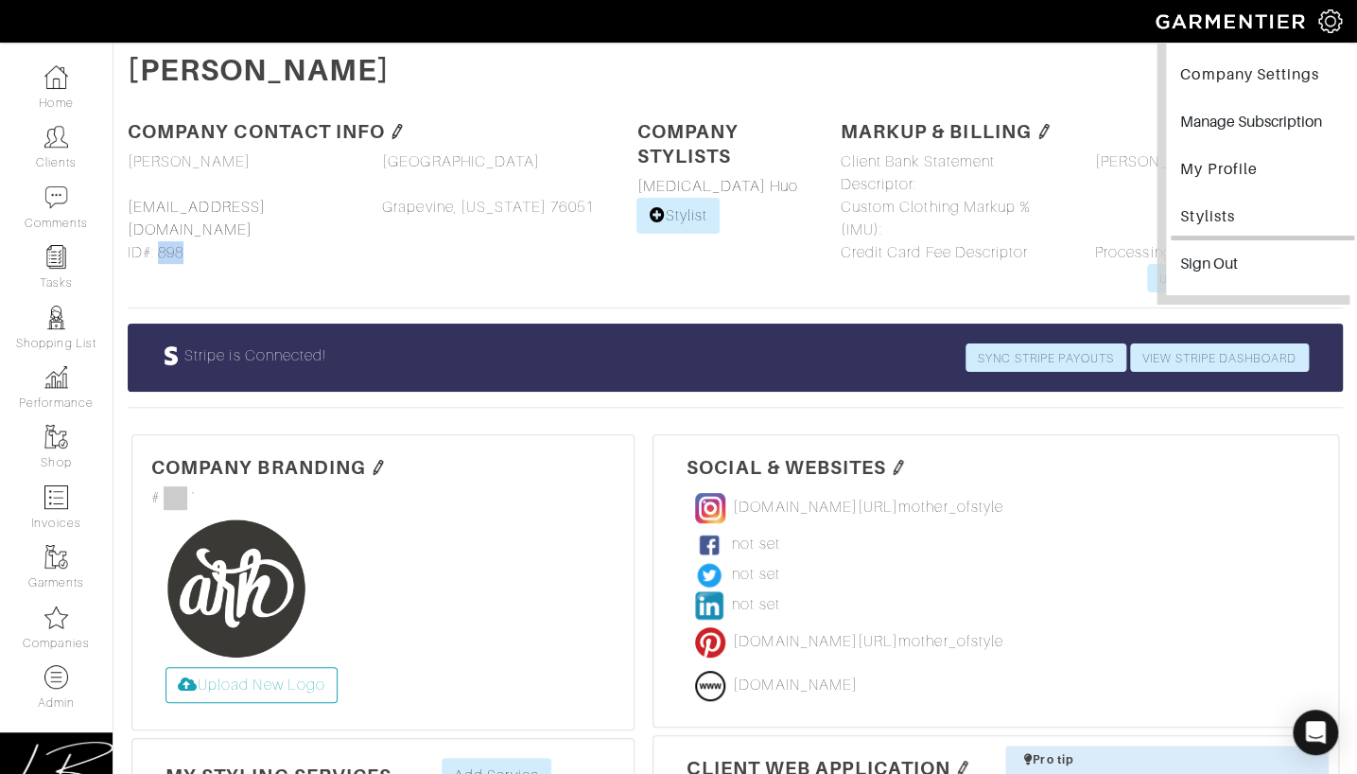
click at [1186, 215] on link "Stylists" at bounding box center [1262, 219] width 183 height 43
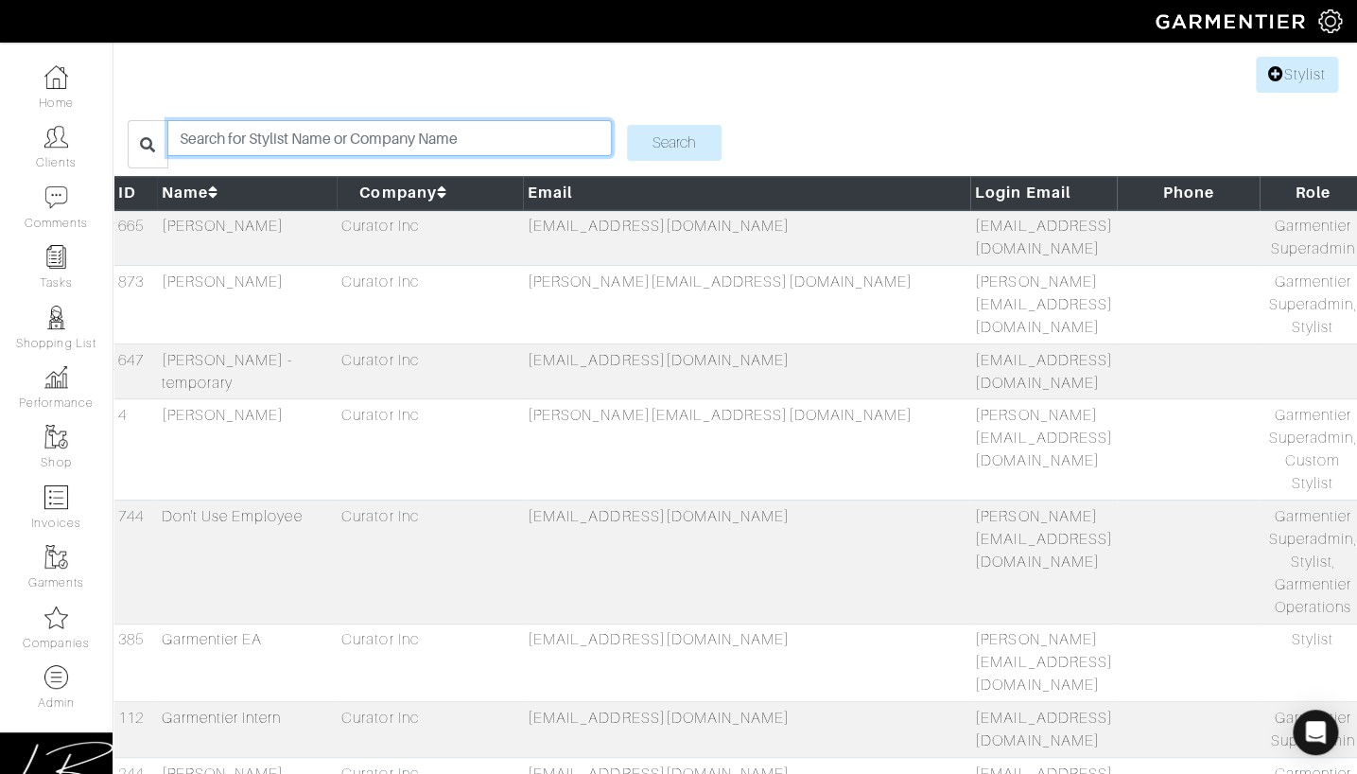
click at [424, 135] on input "search" at bounding box center [389, 138] width 444 height 36
type input "[MEDICAL_DATA]"
click at [627, 125] on input "Search" at bounding box center [674, 143] width 95 height 36
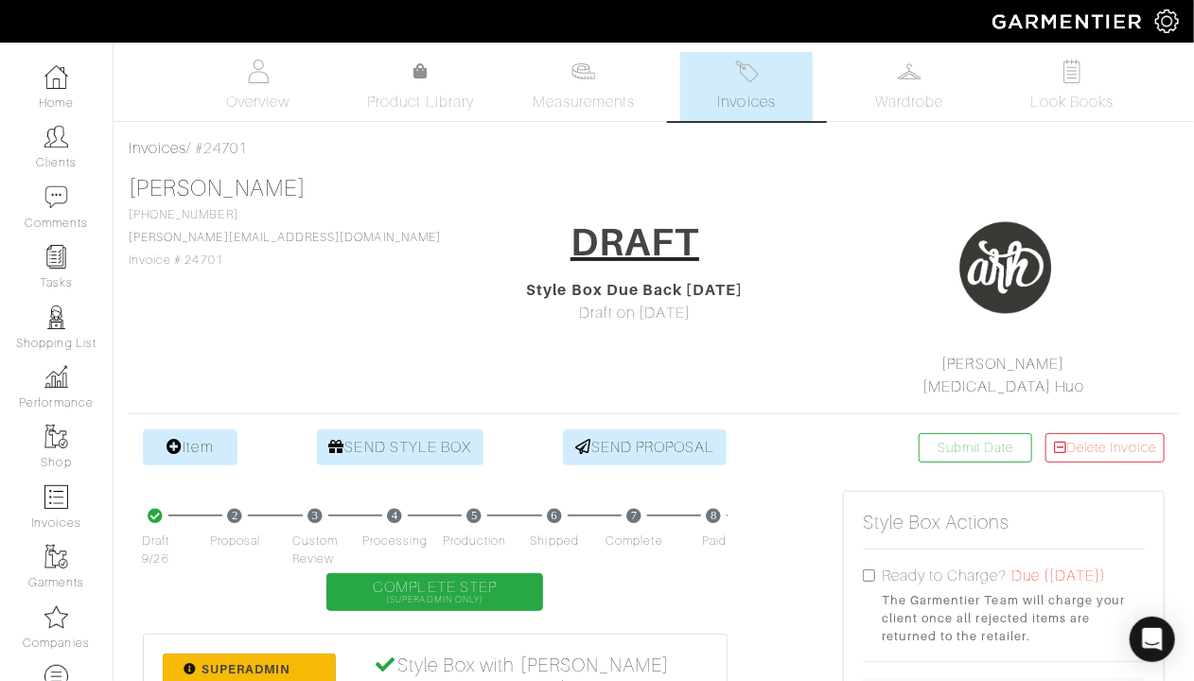
click at [597, 151] on div "Invoices / #24701" at bounding box center [654, 148] width 1050 height 23
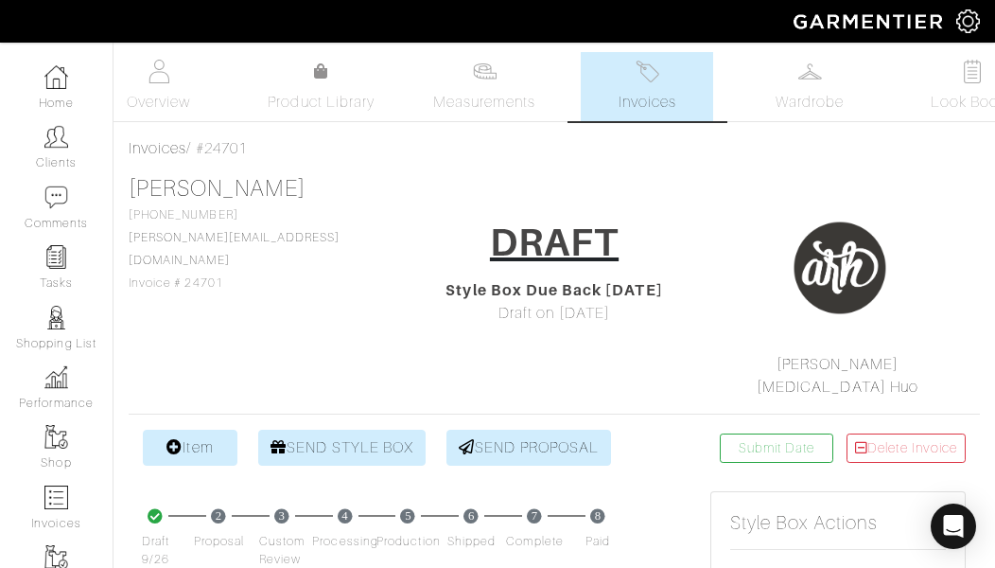
click at [416, 184] on div "[PERSON_NAME] [PHONE_NUMBER] [PERSON_NAME][EMAIL_ADDRESS][DOMAIN_NAME] Invoice …" at bounding box center [554, 286] width 851 height 223
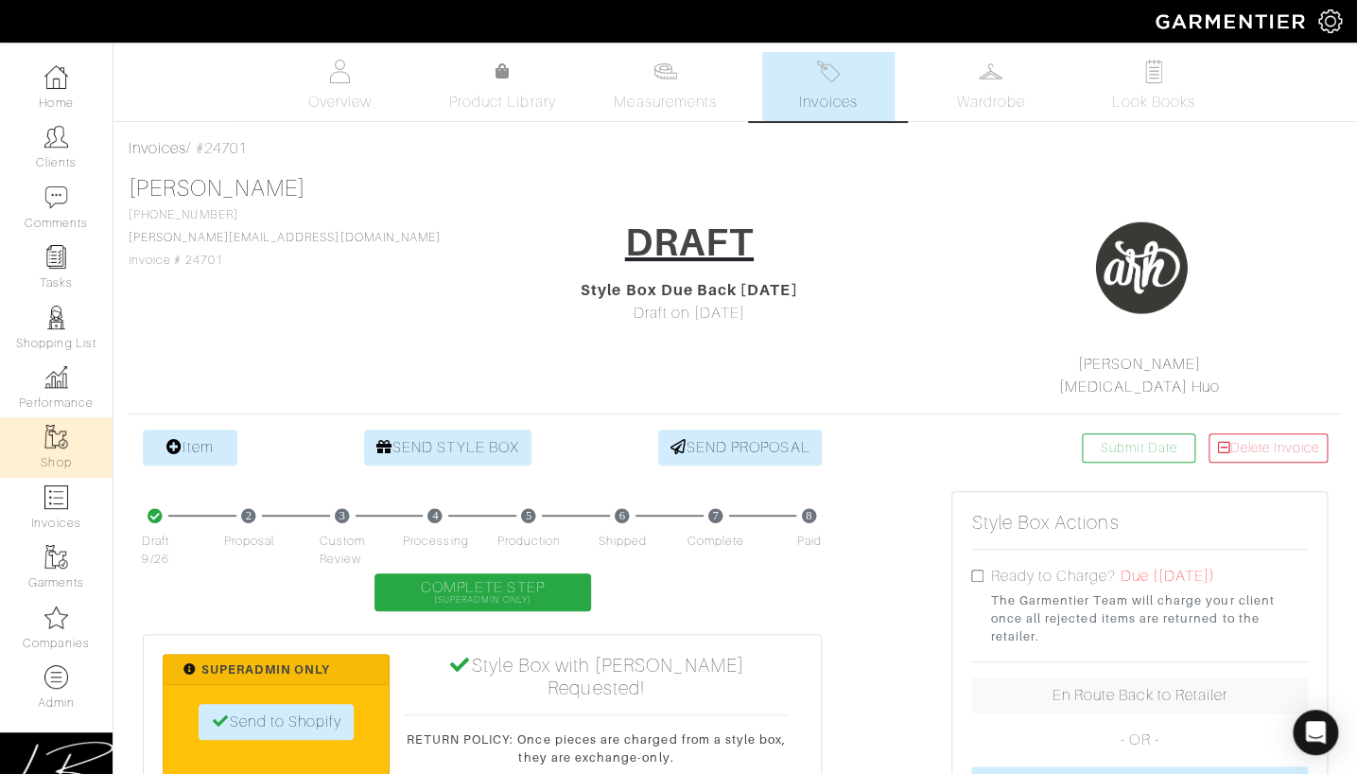
click at [61, 445] on img at bounding box center [56, 437] width 24 height 24
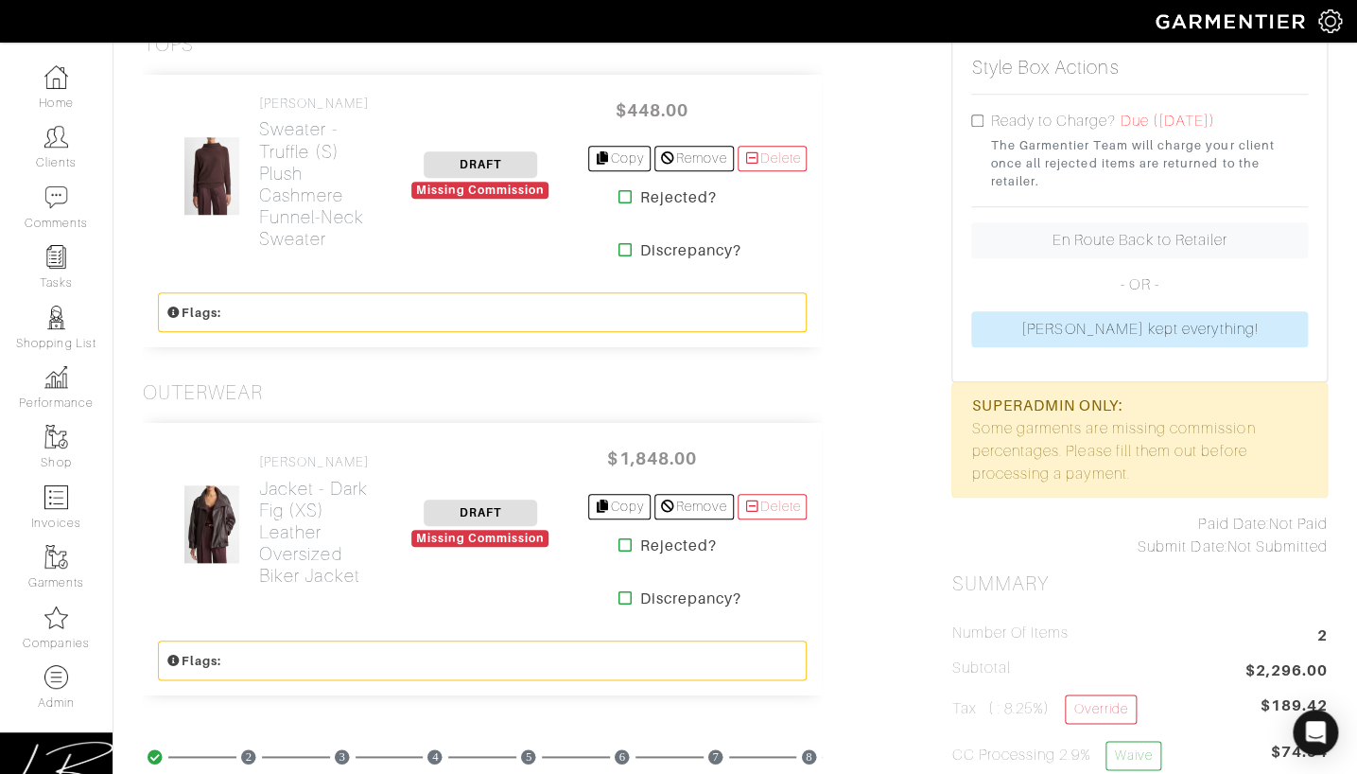
scroll to position [461, 0]
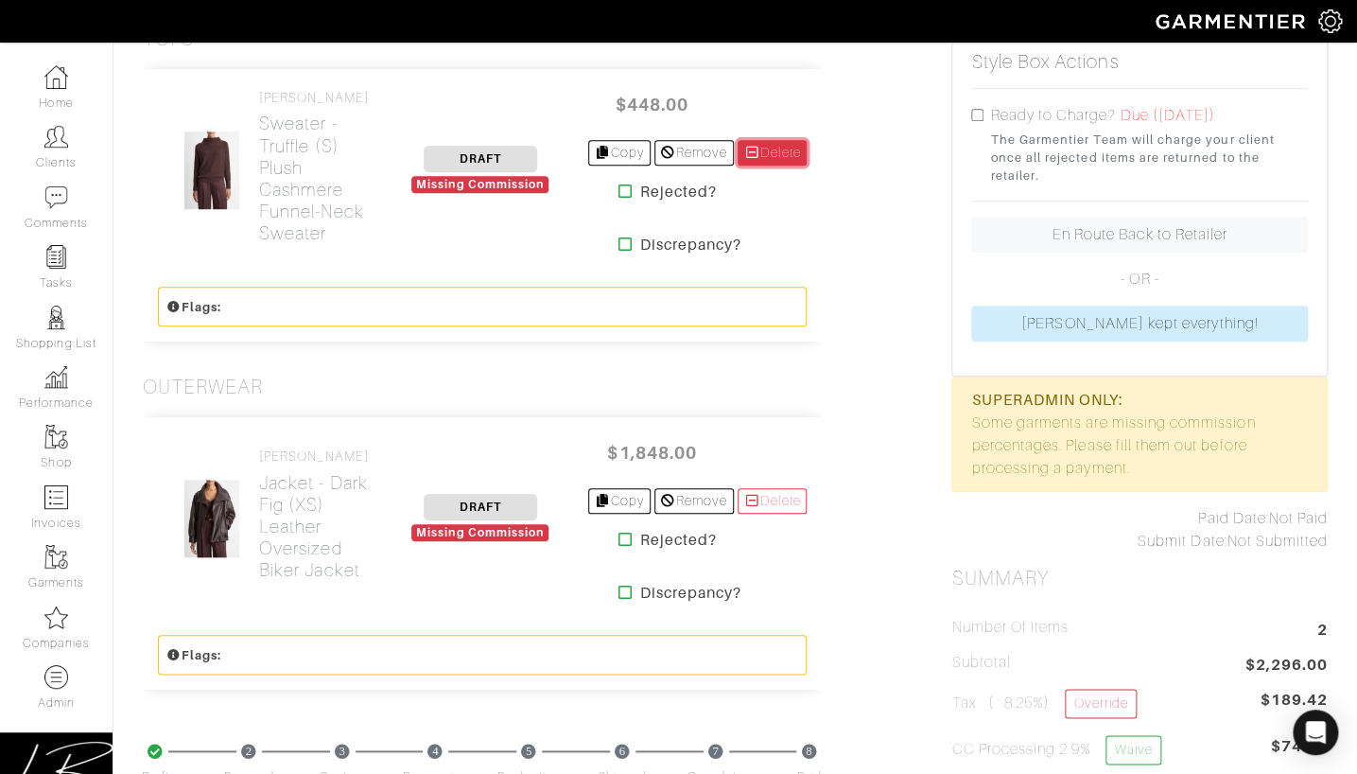
click at [768, 149] on link "Delete" at bounding box center [773, 153] width 70 height 26
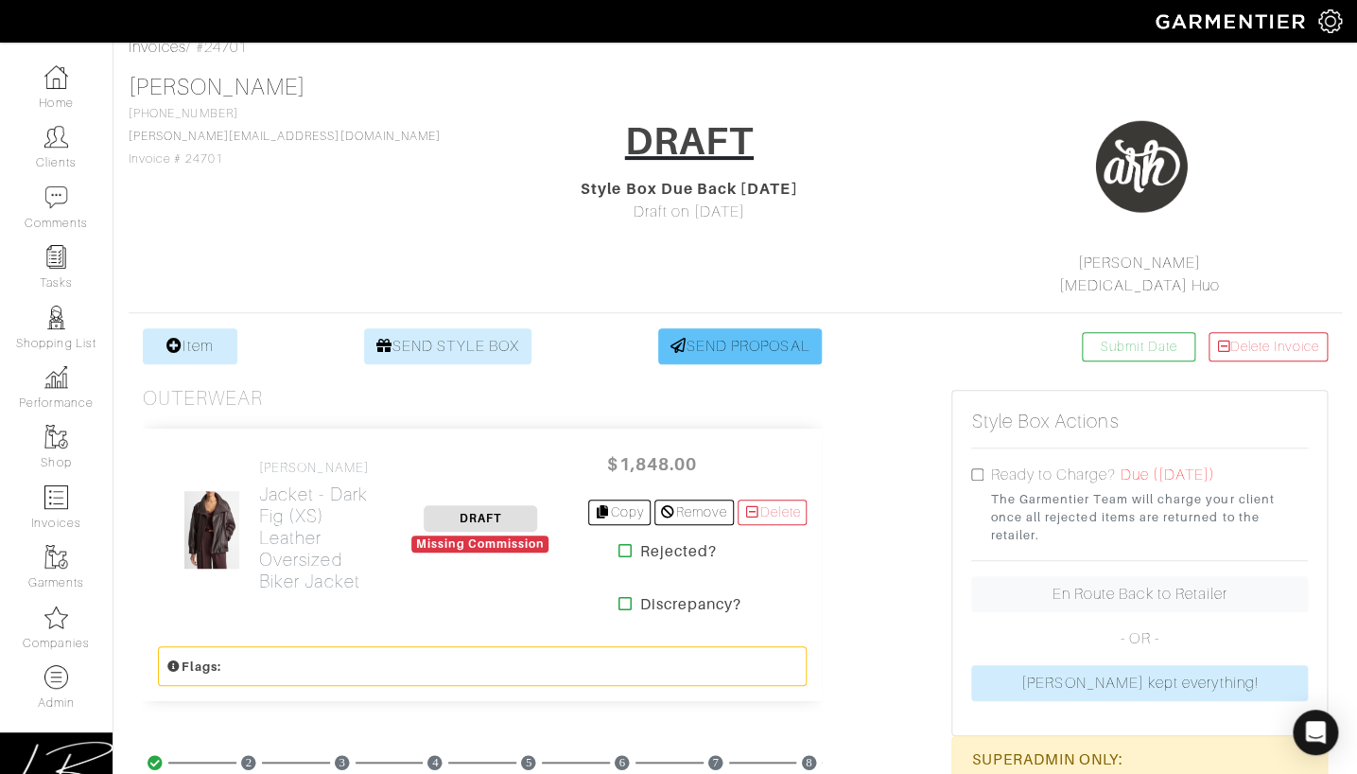
scroll to position [107, 0]
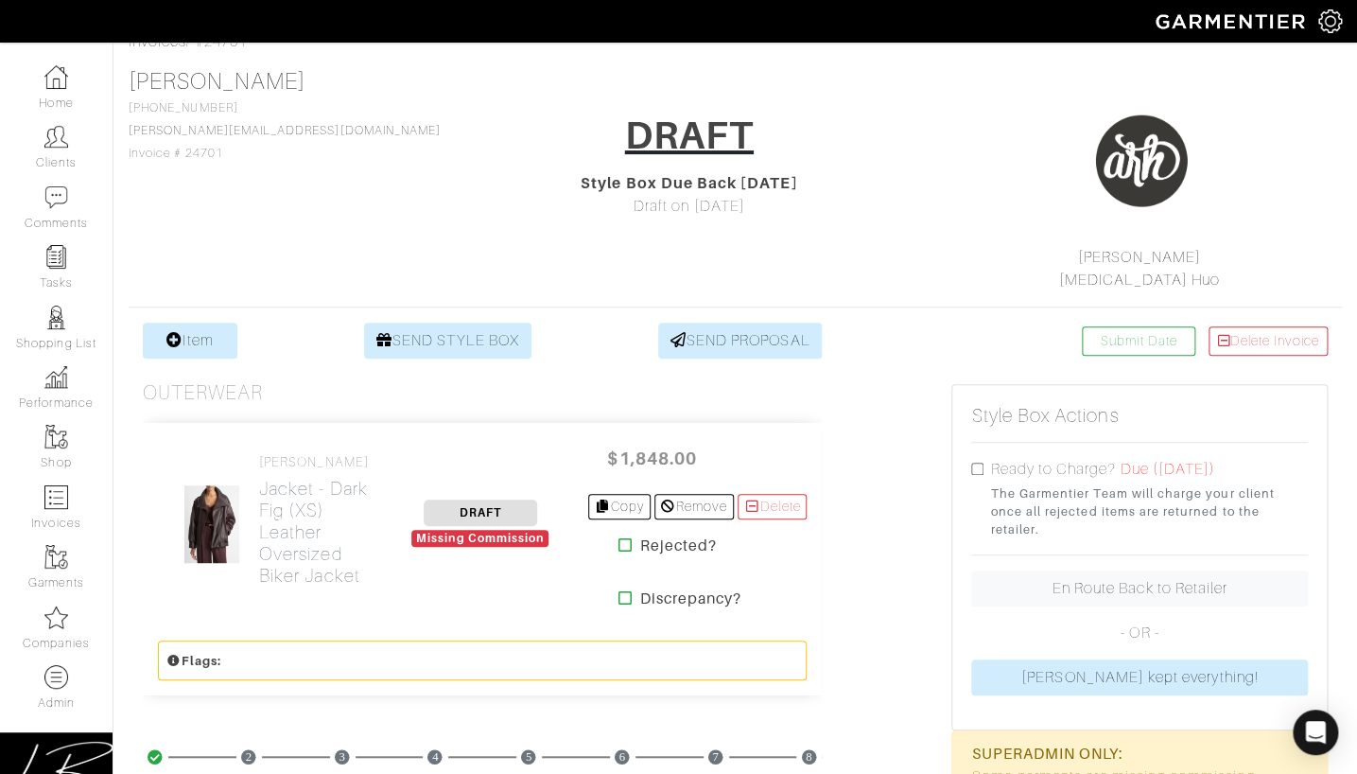
drag, startPoint x: 712, startPoint y: 209, endPoint x: 671, endPoint y: 209, distance: 41.6
click at [667, 210] on div "Draft on [DATE]" at bounding box center [689, 206] width 376 height 23
drag, startPoint x: 680, startPoint y: 182, endPoint x: 742, endPoint y: 180, distance: 61.5
click at [742, 180] on div "Style Box Due Back in 7 Days" at bounding box center [689, 183] width 376 height 23
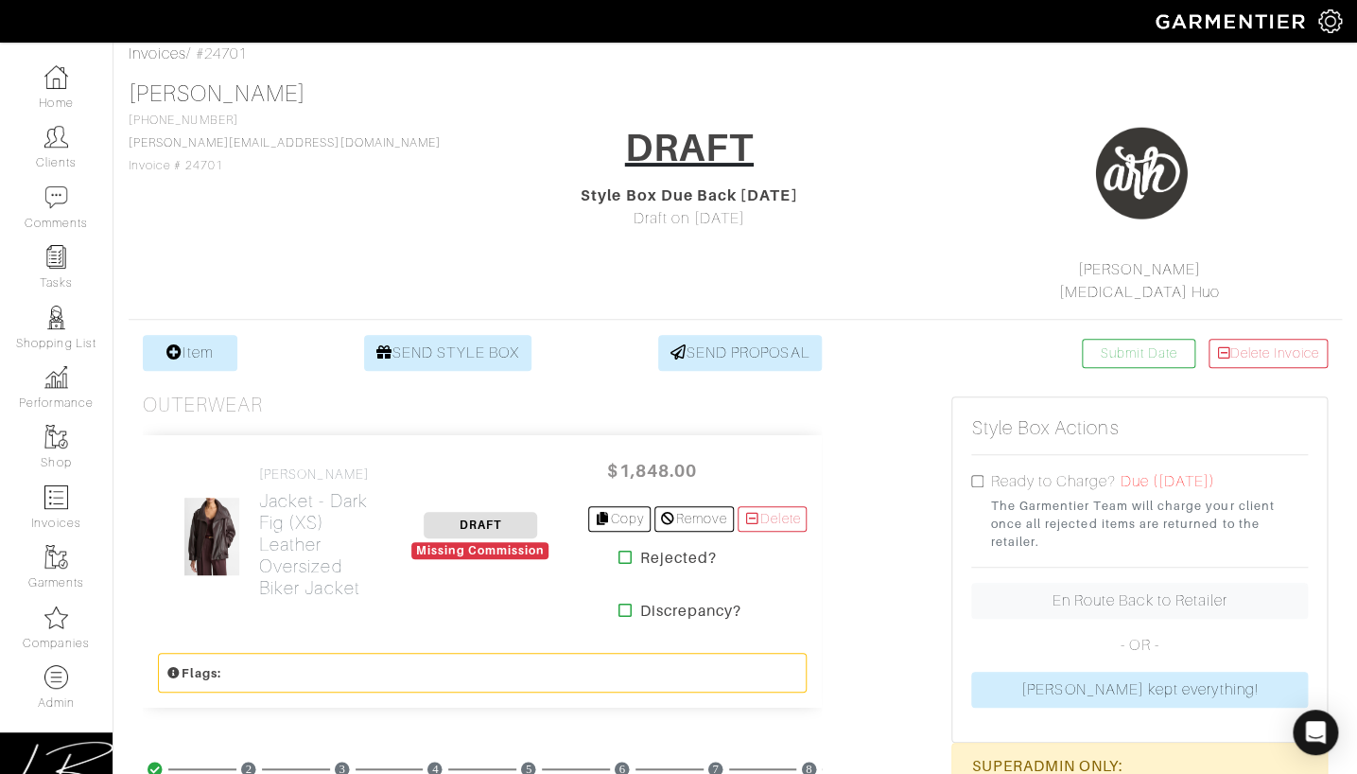
scroll to position [0, 0]
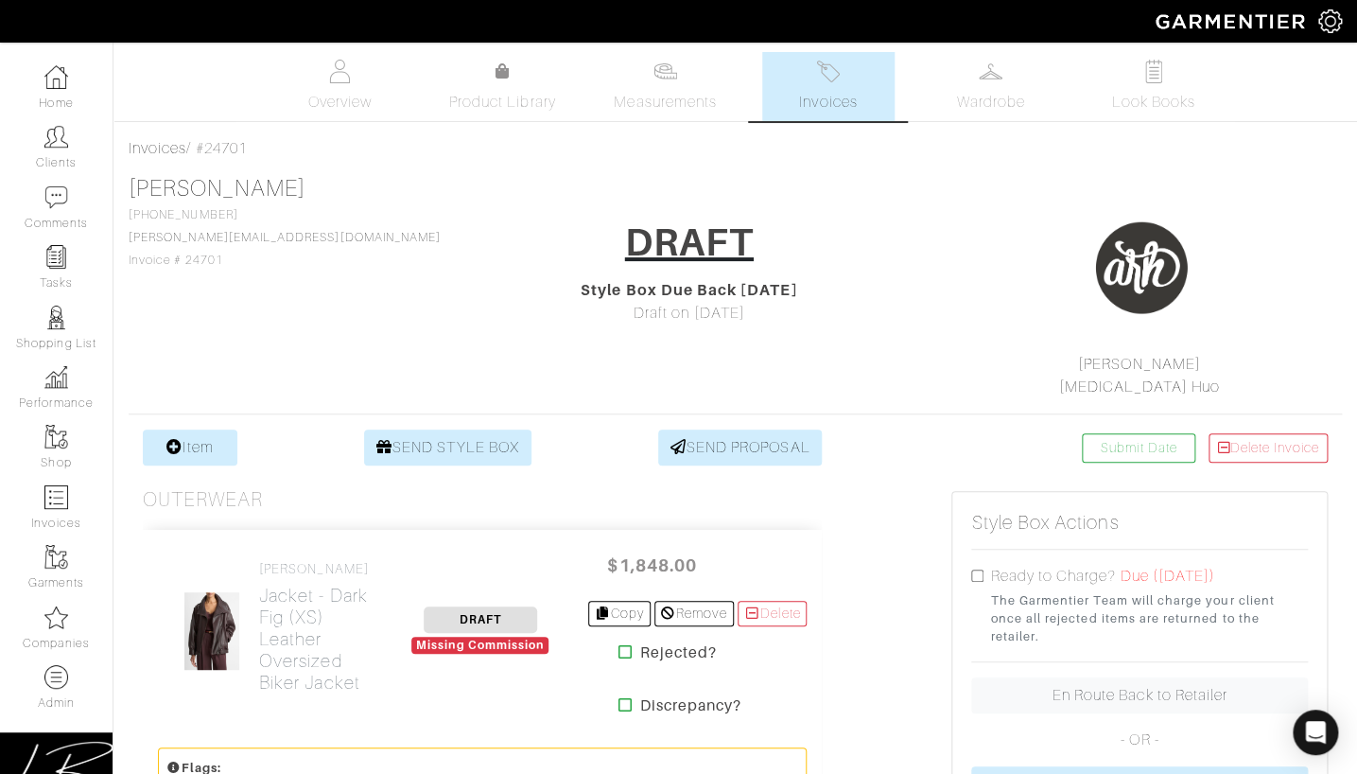
click at [619, 651] on icon at bounding box center [626, 651] width 14 height 15
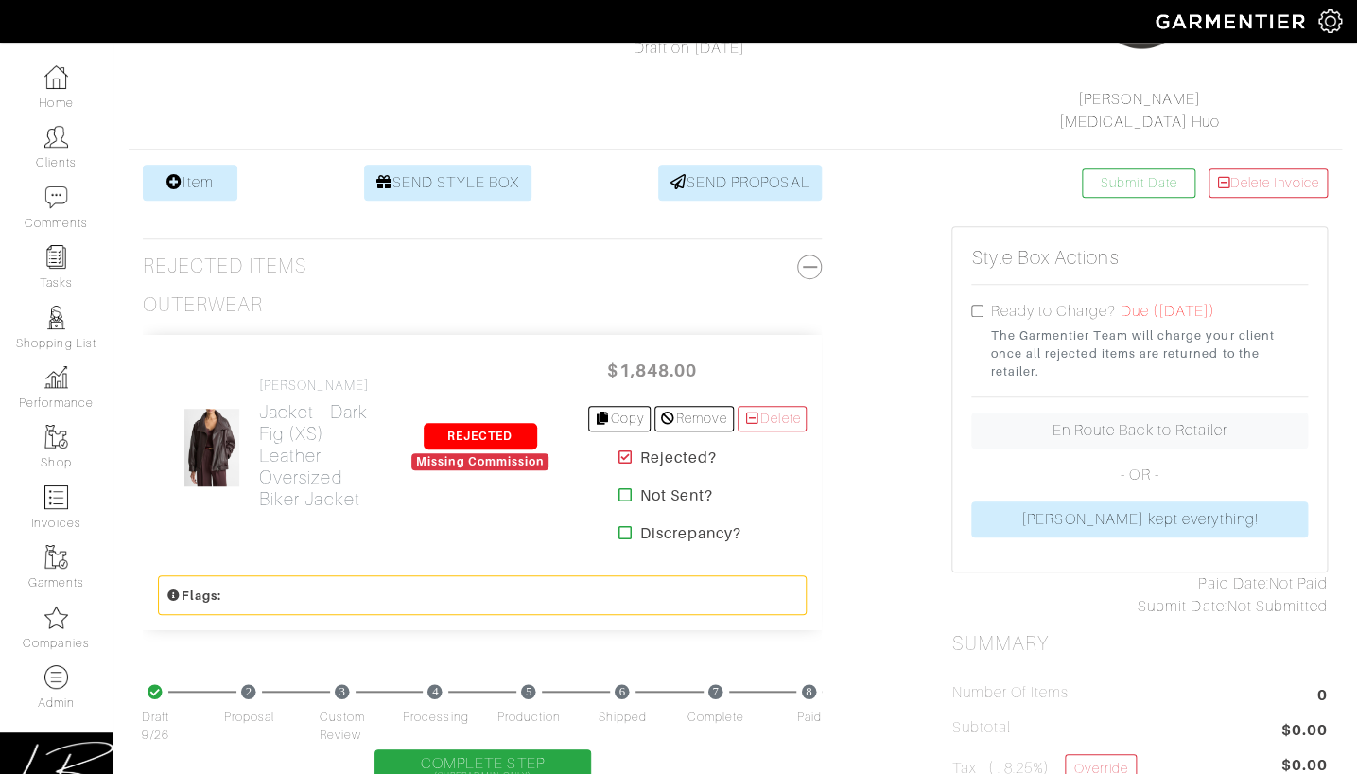
scroll to position [246, 0]
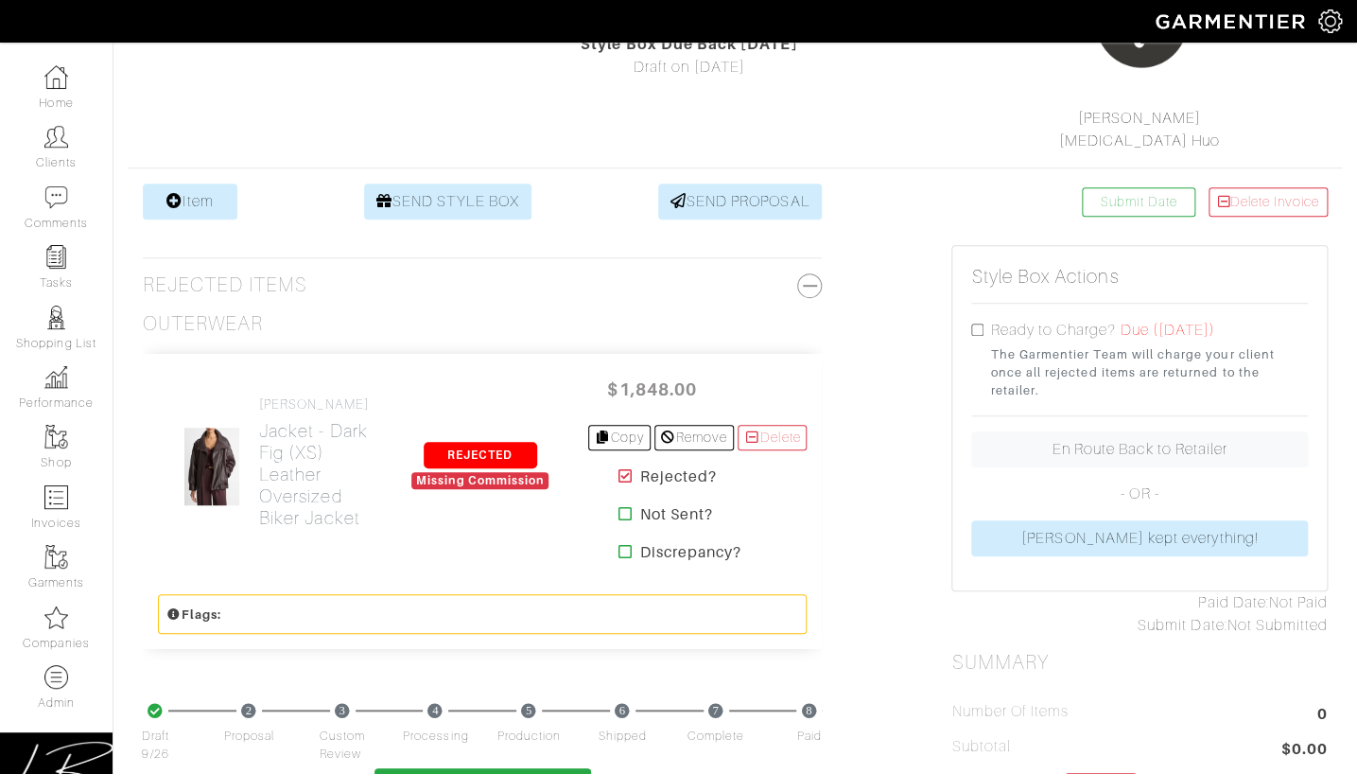
click at [619, 475] on icon at bounding box center [626, 475] width 14 height 15
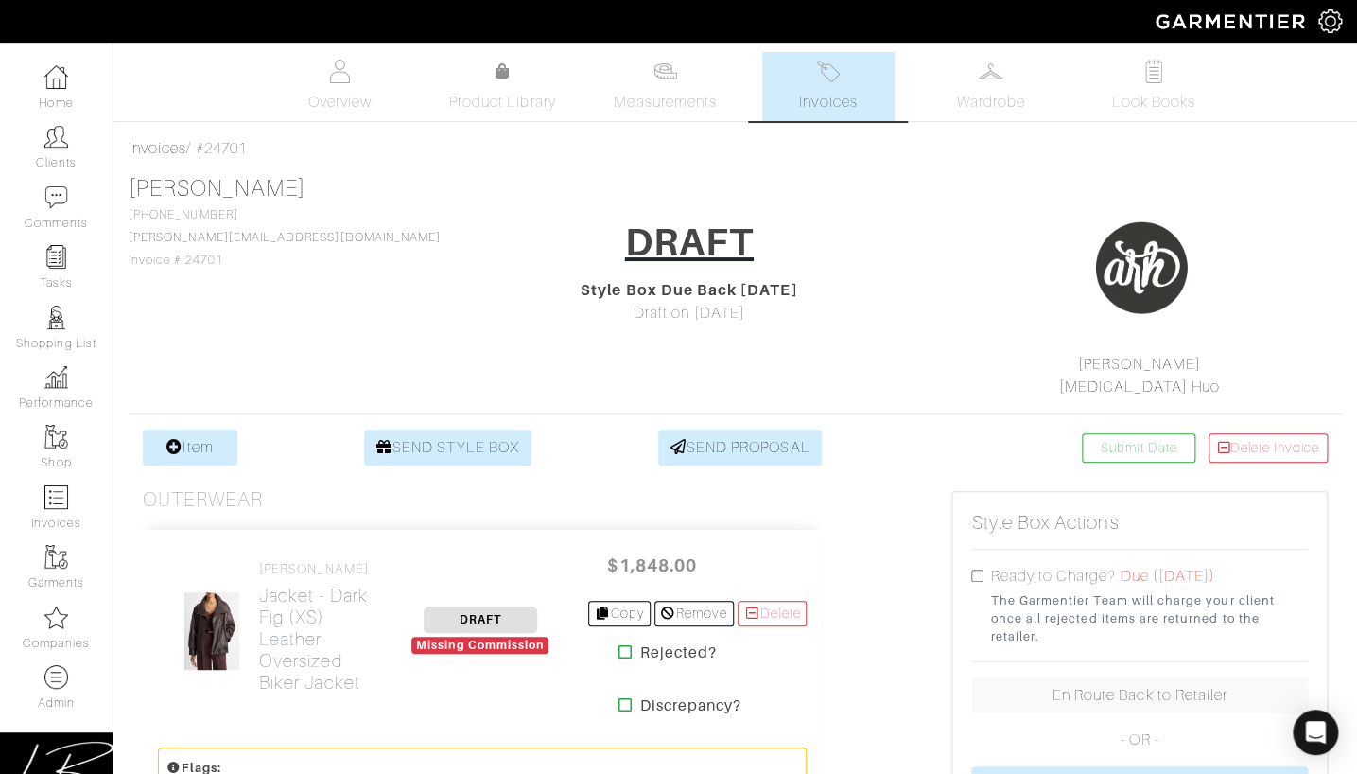
click at [796, 336] on div "[PERSON_NAME] [PHONE_NUMBER] [PERSON_NAME][EMAIL_ADDRESS][DOMAIN_NAME] Invoice …" at bounding box center [736, 286] width 1214 height 223
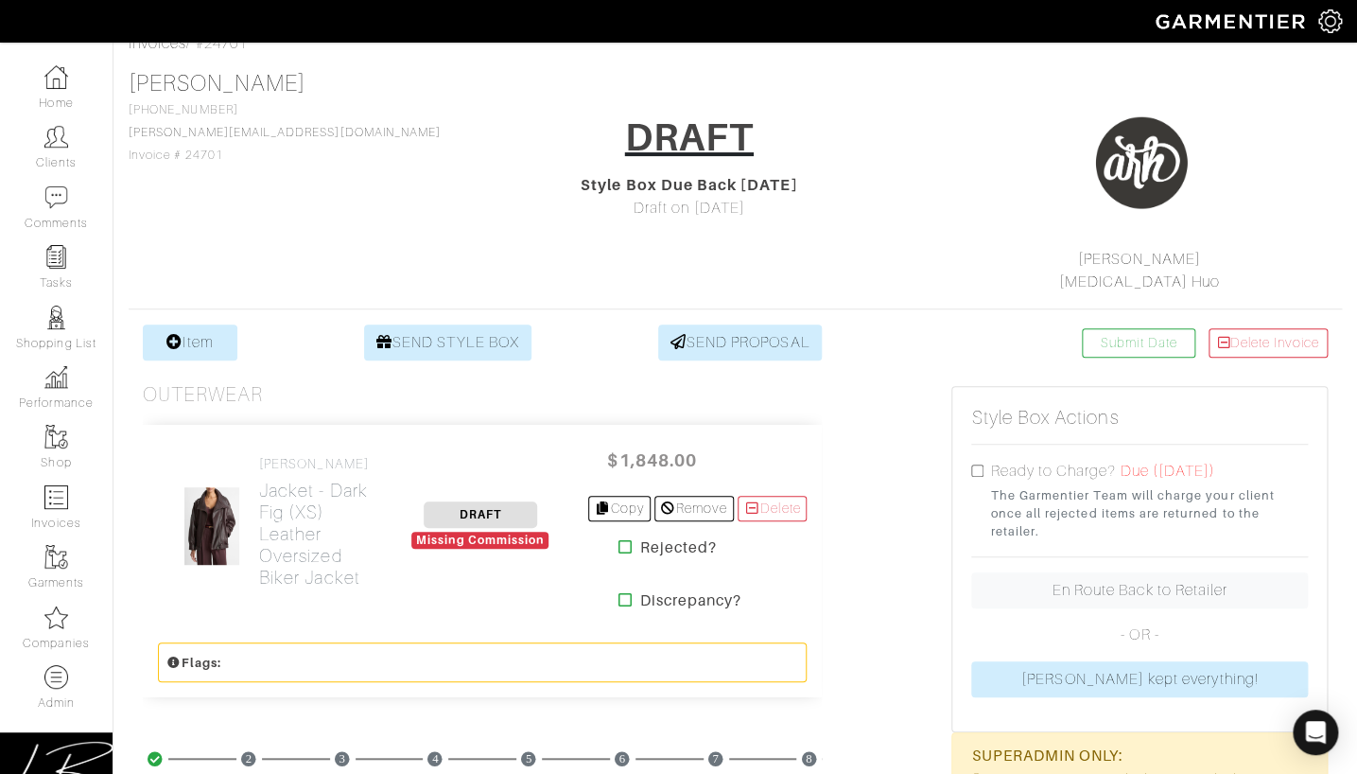
scroll to position [0, 0]
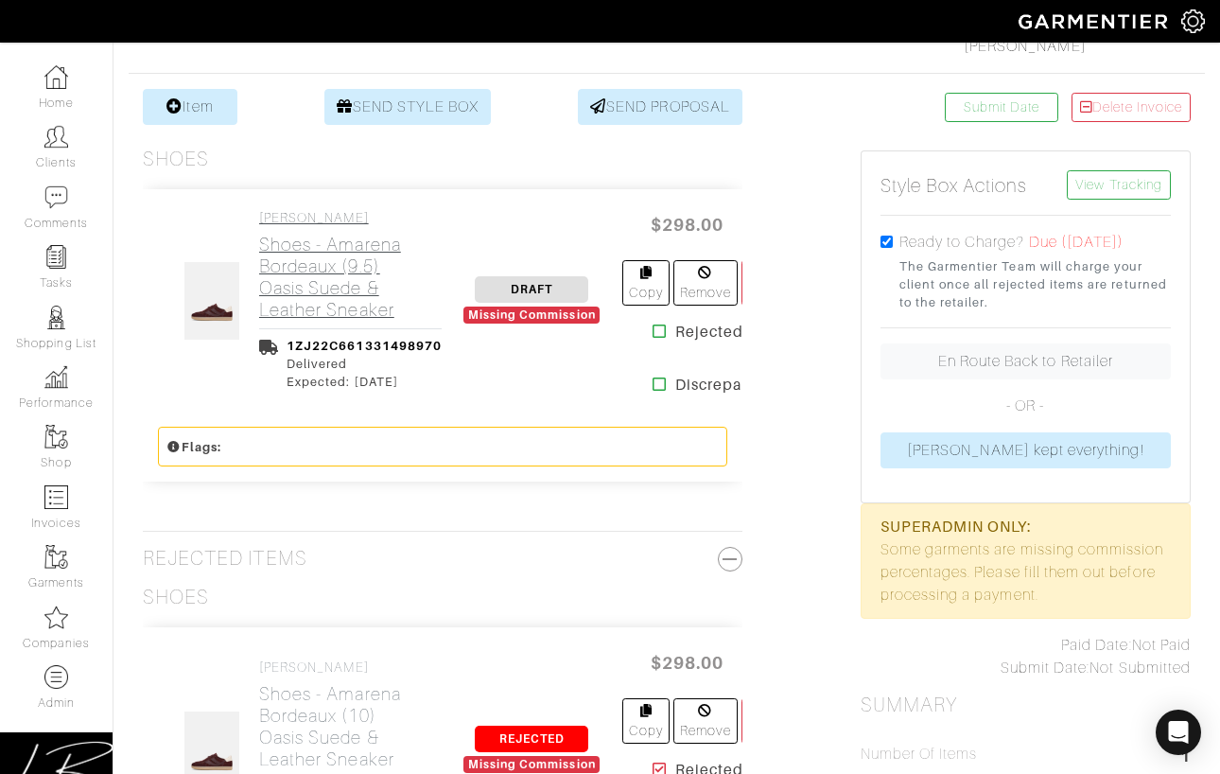
scroll to position [339, 0]
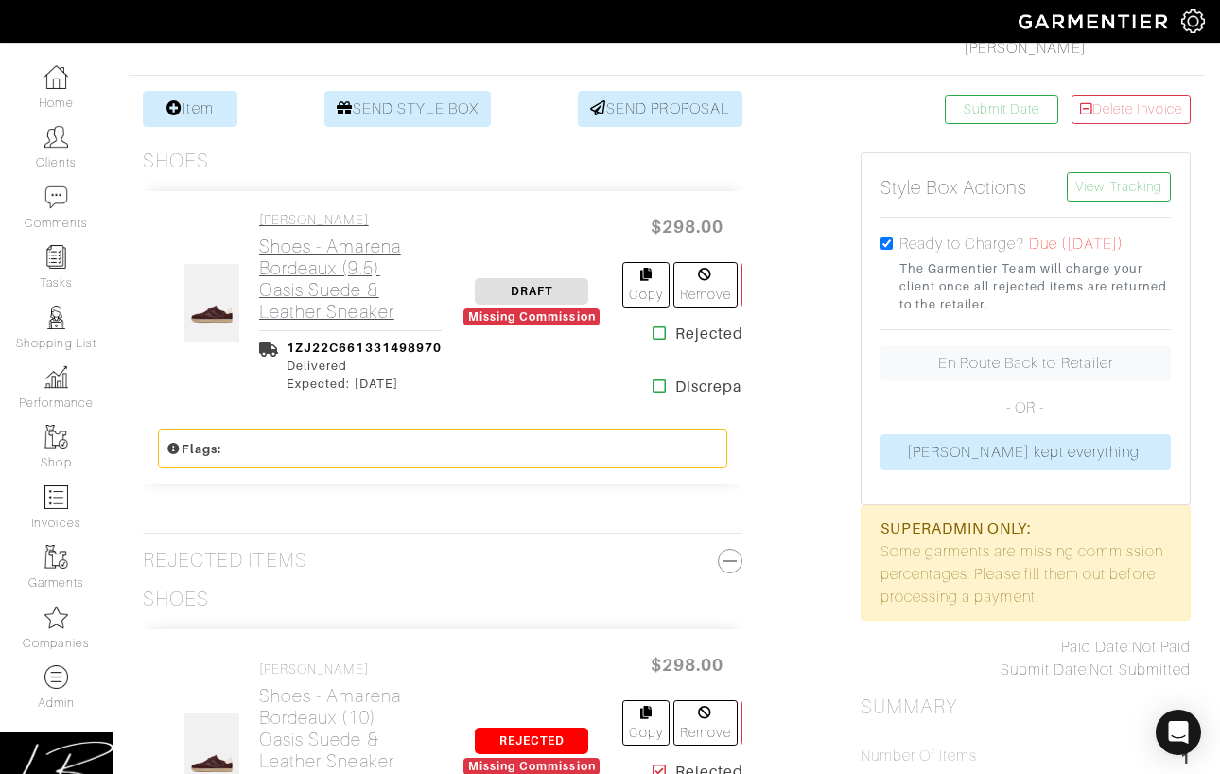
click at [321, 282] on h2 "Shoes - Amarena Bordeaux (9.5) Oasis Suede & Leather Sneaker" at bounding box center [350, 279] width 183 height 87
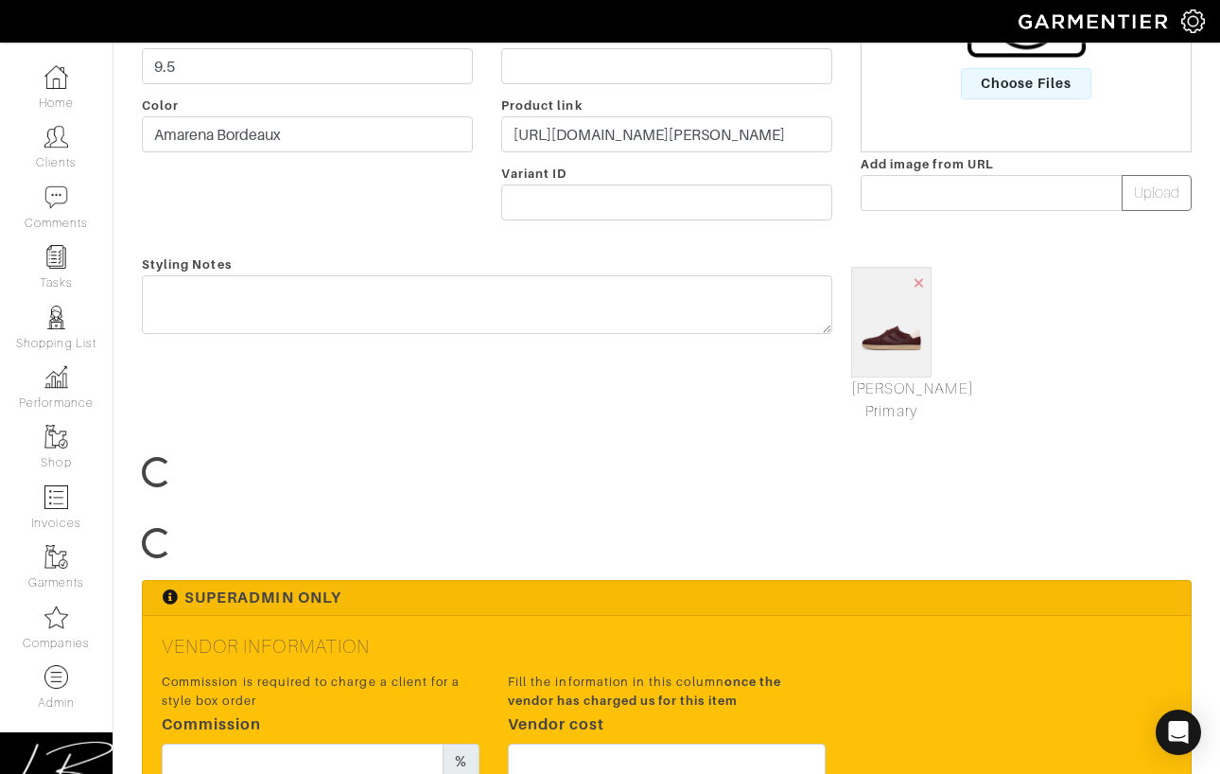
scroll to position [643, 0]
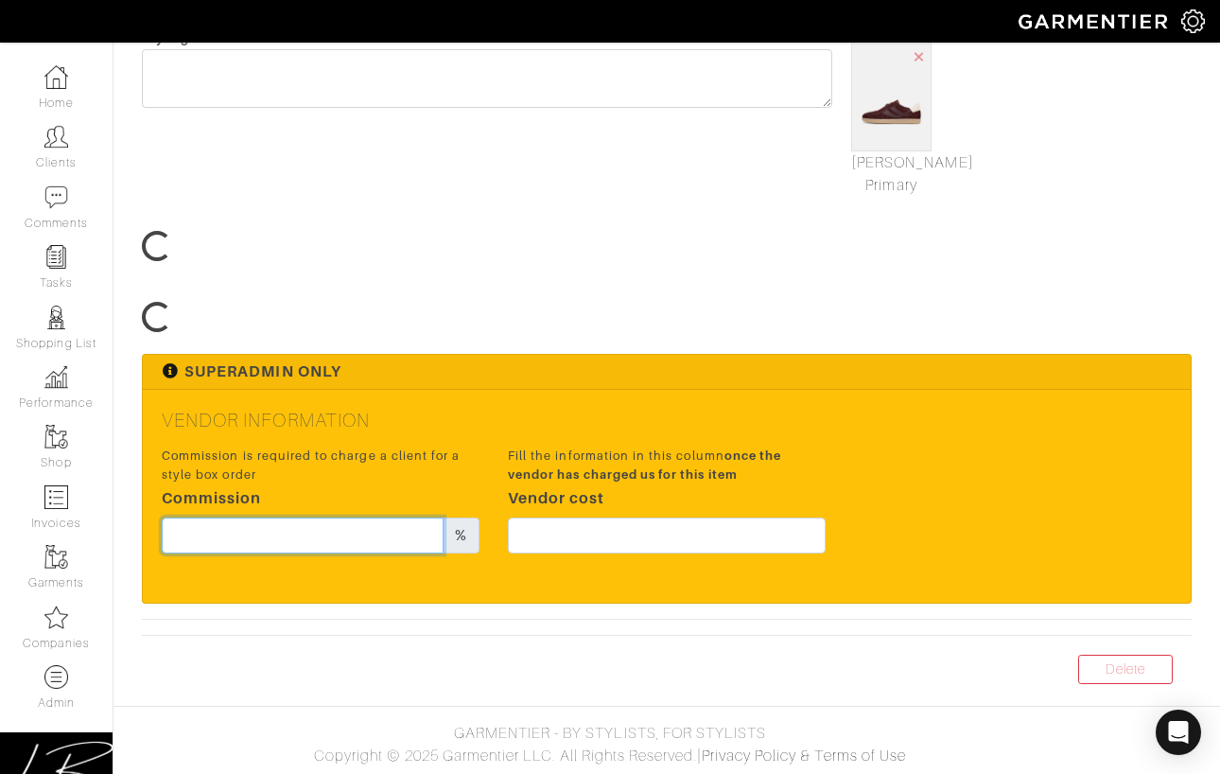
click at [303, 531] on input "text" at bounding box center [303, 535] width 282 height 36
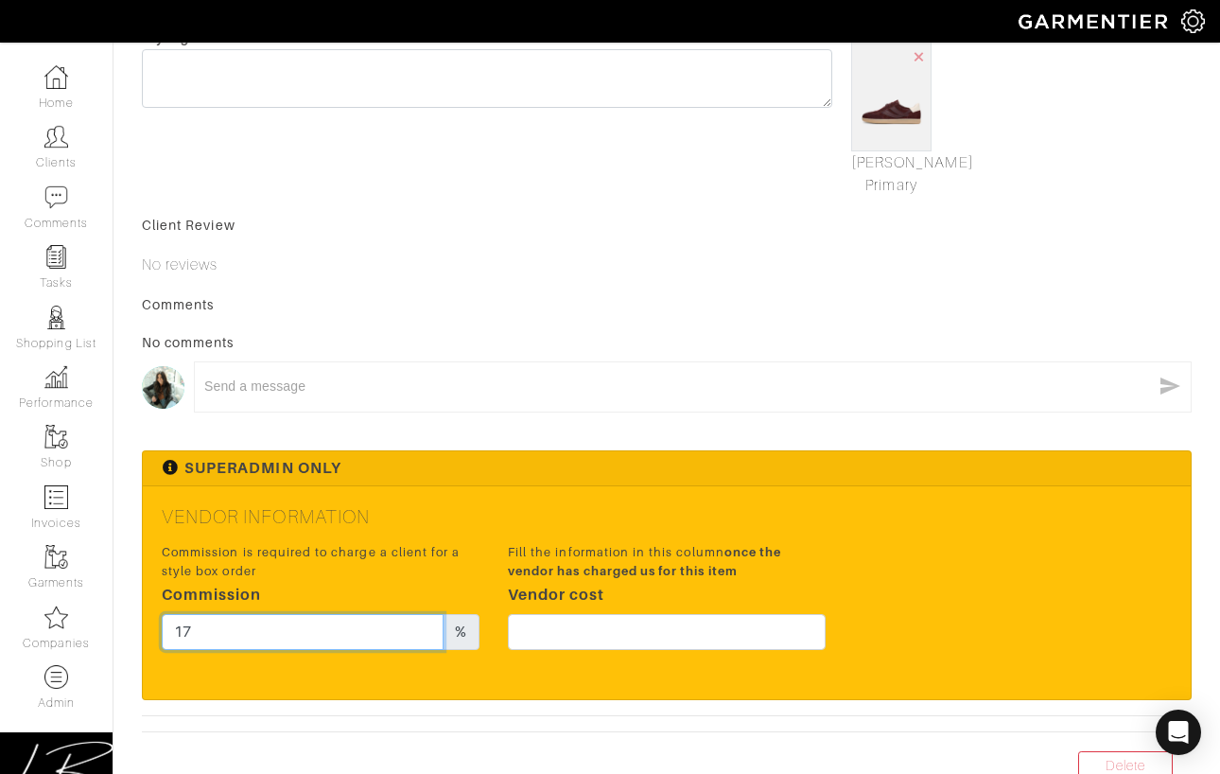
type input "17"
drag, startPoint x: 559, startPoint y: 224, endPoint x: 538, endPoint y: 278, distance: 57.8
click at [559, 224] on div "Client Review" at bounding box center [667, 225] width 1050 height 19
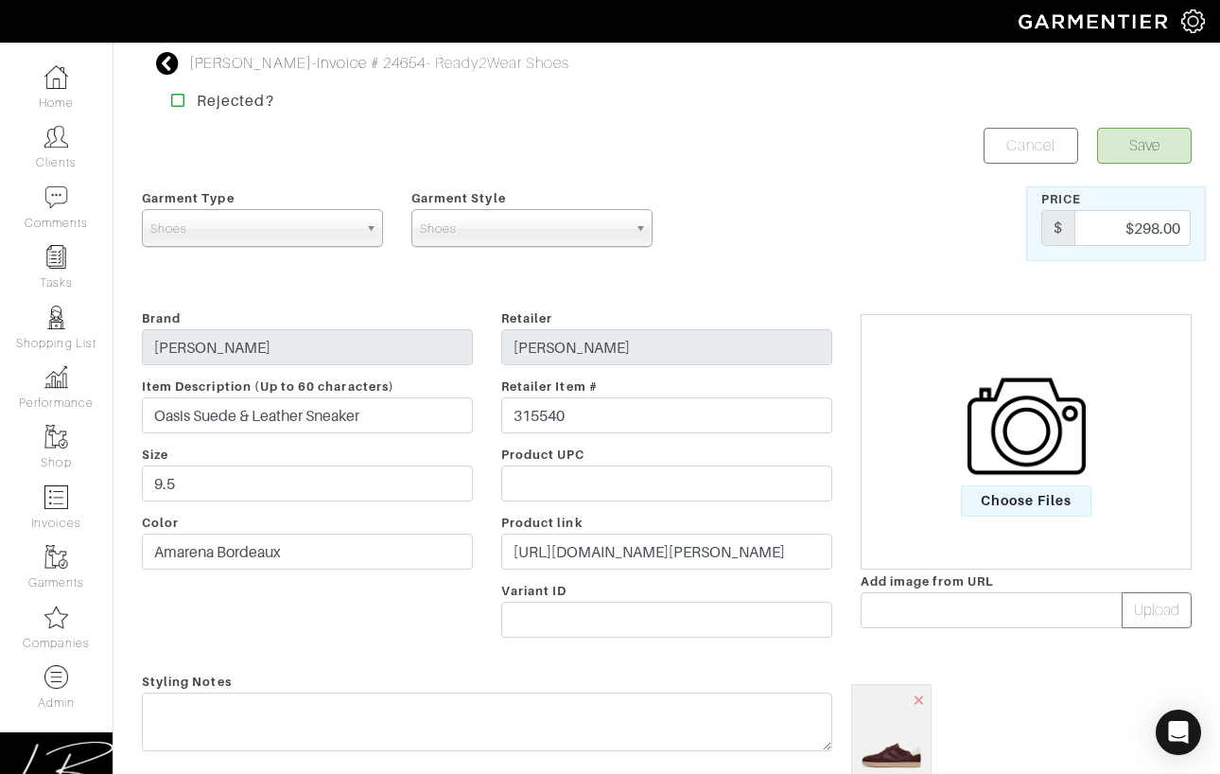
scroll to position [738, 0]
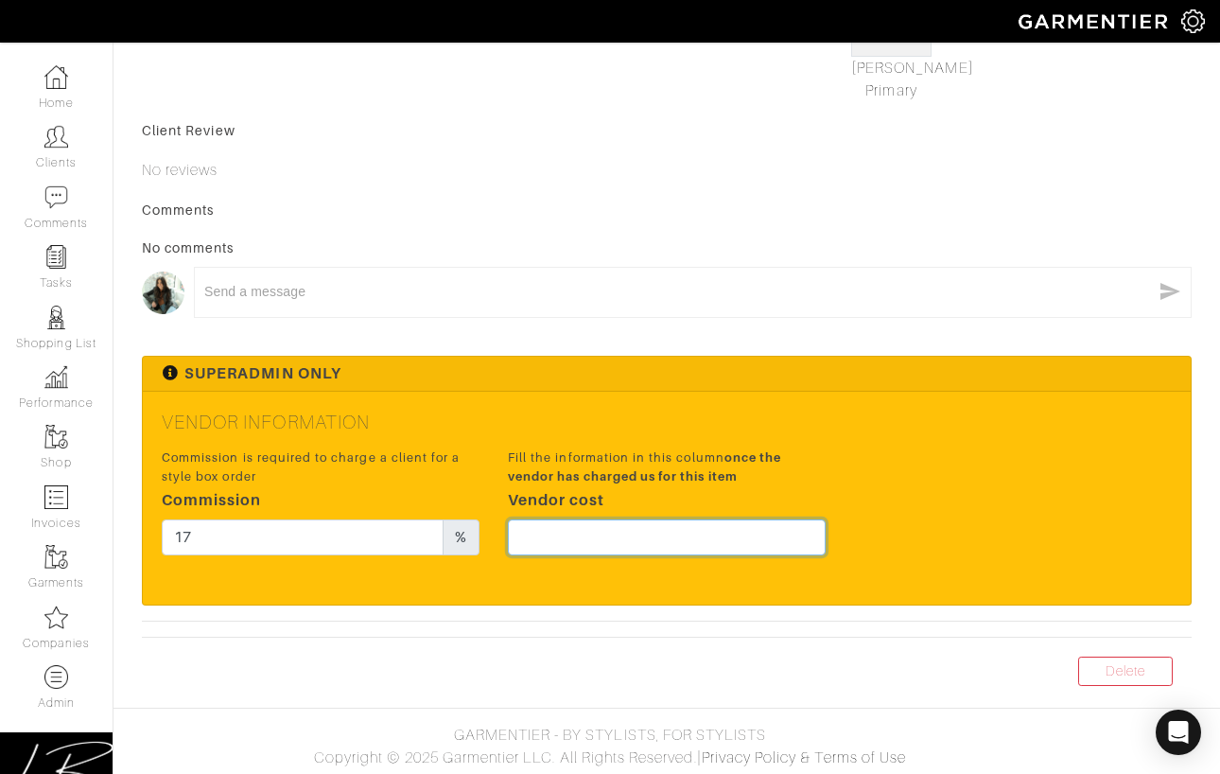
click at [606, 526] on input "text" at bounding box center [667, 537] width 318 height 36
type input "223.5"
click at [713, 291] on textarea at bounding box center [677, 292] width 947 height 18
click at [728, 245] on div "No comments" at bounding box center [667, 247] width 1050 height 19
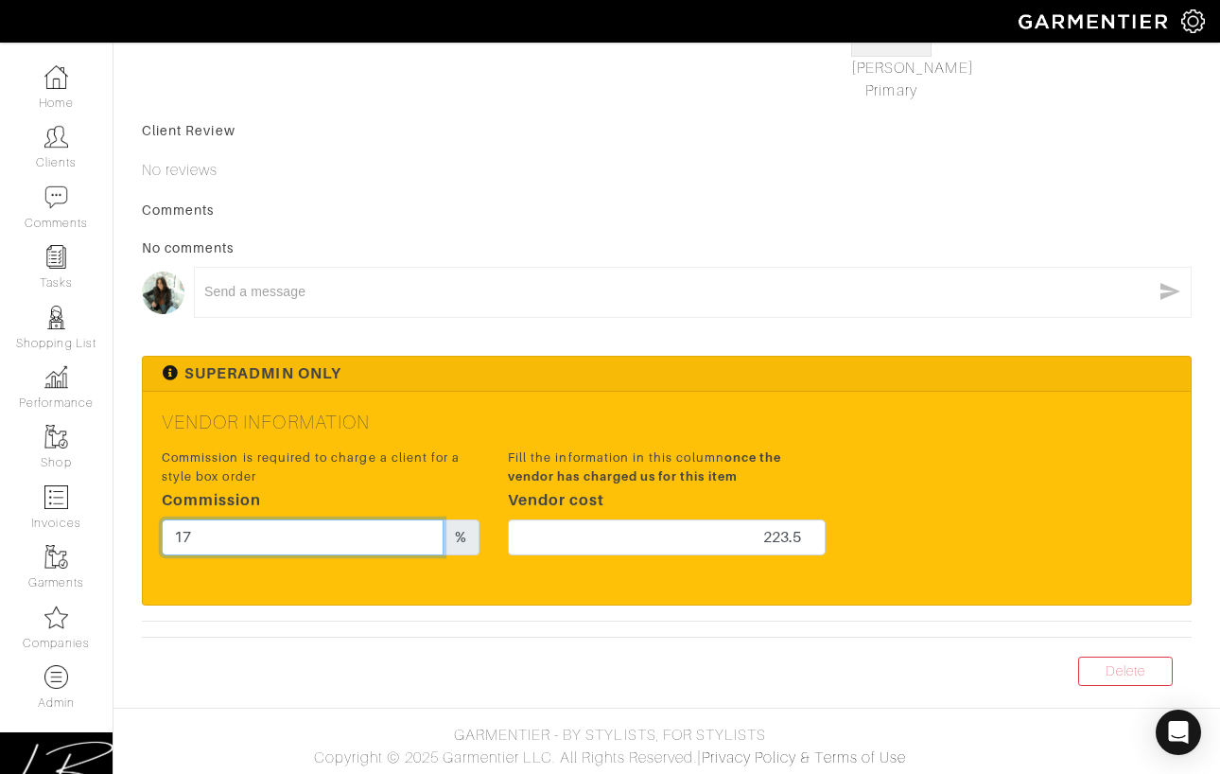
click at [342, 532] on input "17" at bounding box center [303, 537] width 282 height 36
type input "15"
click at [527, 218] on div "Comments No comments x" at bounding box center [667, 269] width 1050 height 136
drag, startPoint x: 895, startPoint y: 424, endPoint x: 899, endPoint y: 440, distance: 16.5
click at [895, 424] on h5 "Vendor Information" at bounding box center [667, 422] width 1010 height 23
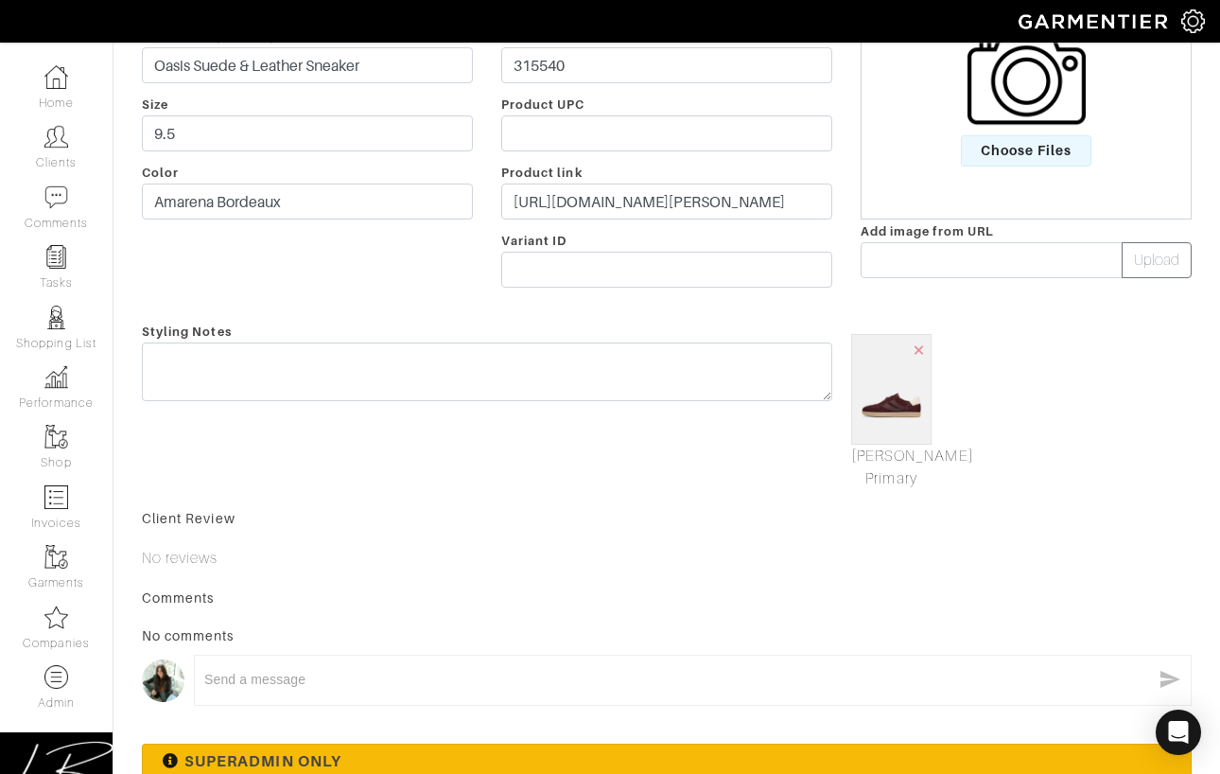
scroll to position [0, 0]
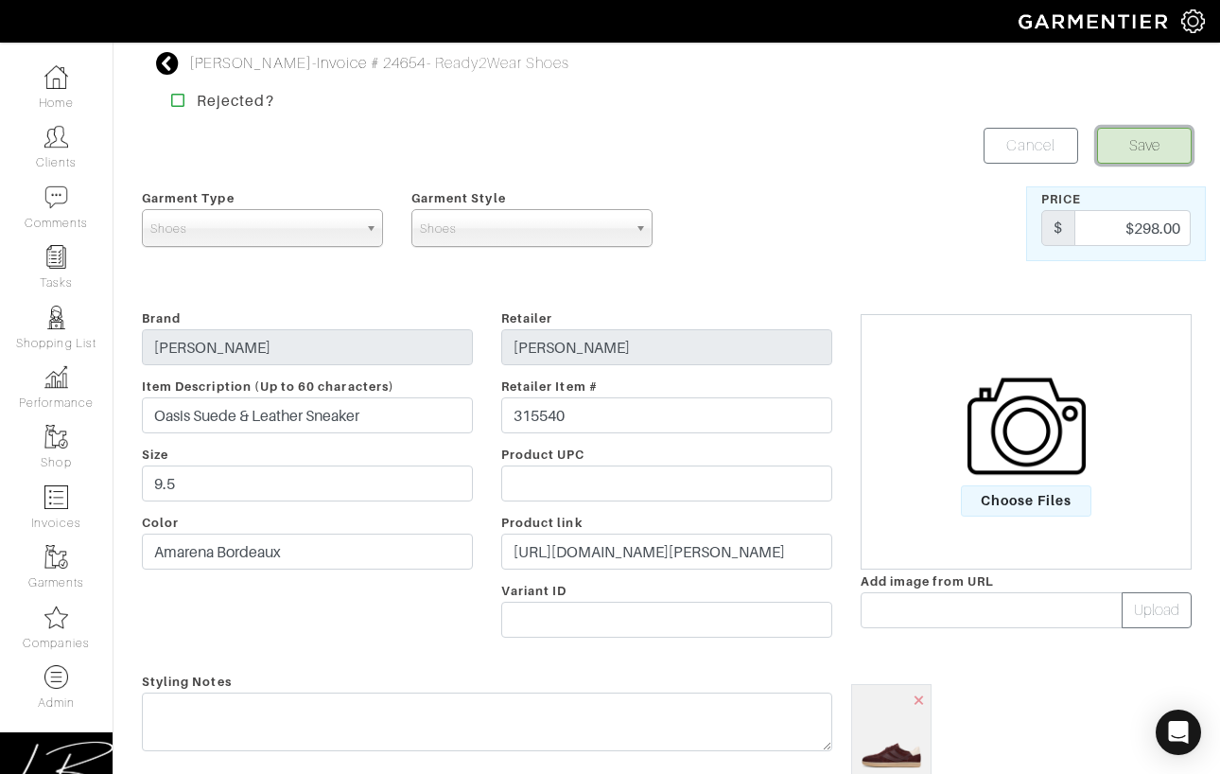
click at [1121, 152] on button "Save" at bounding box center [1144, 146] width 95 height 36
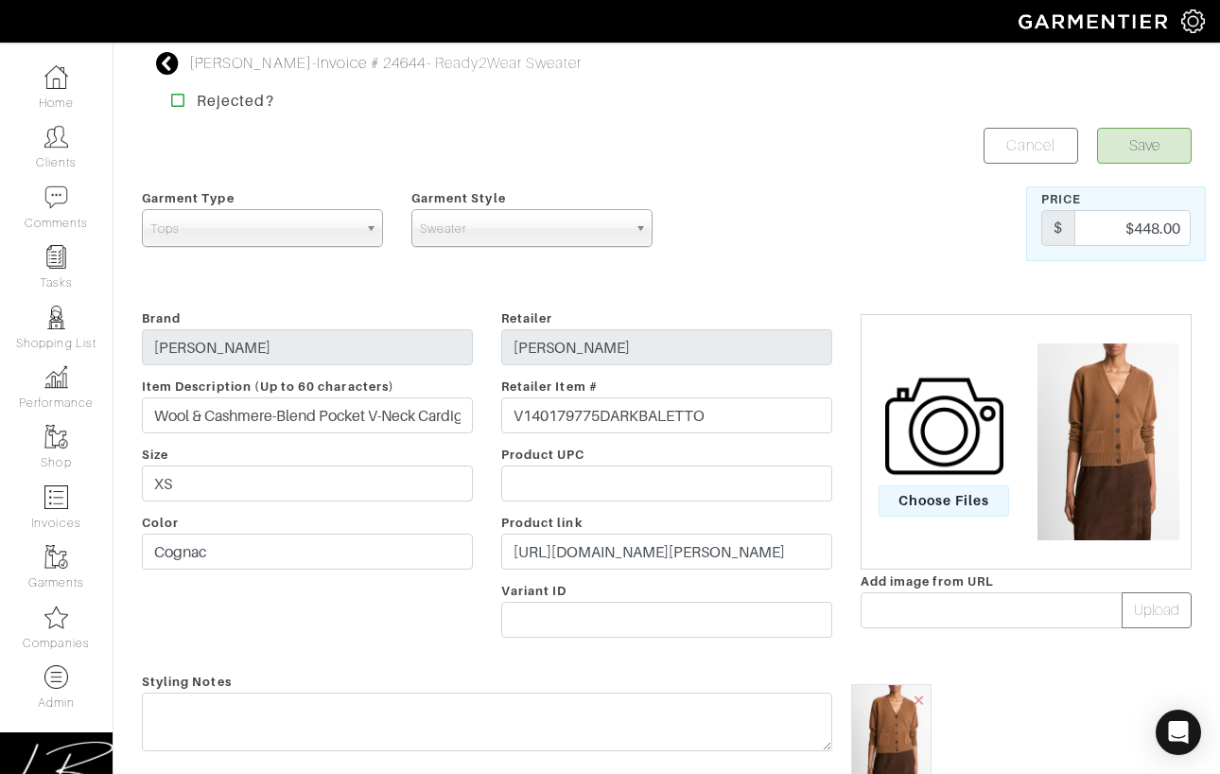
scroll to position [716, 0]
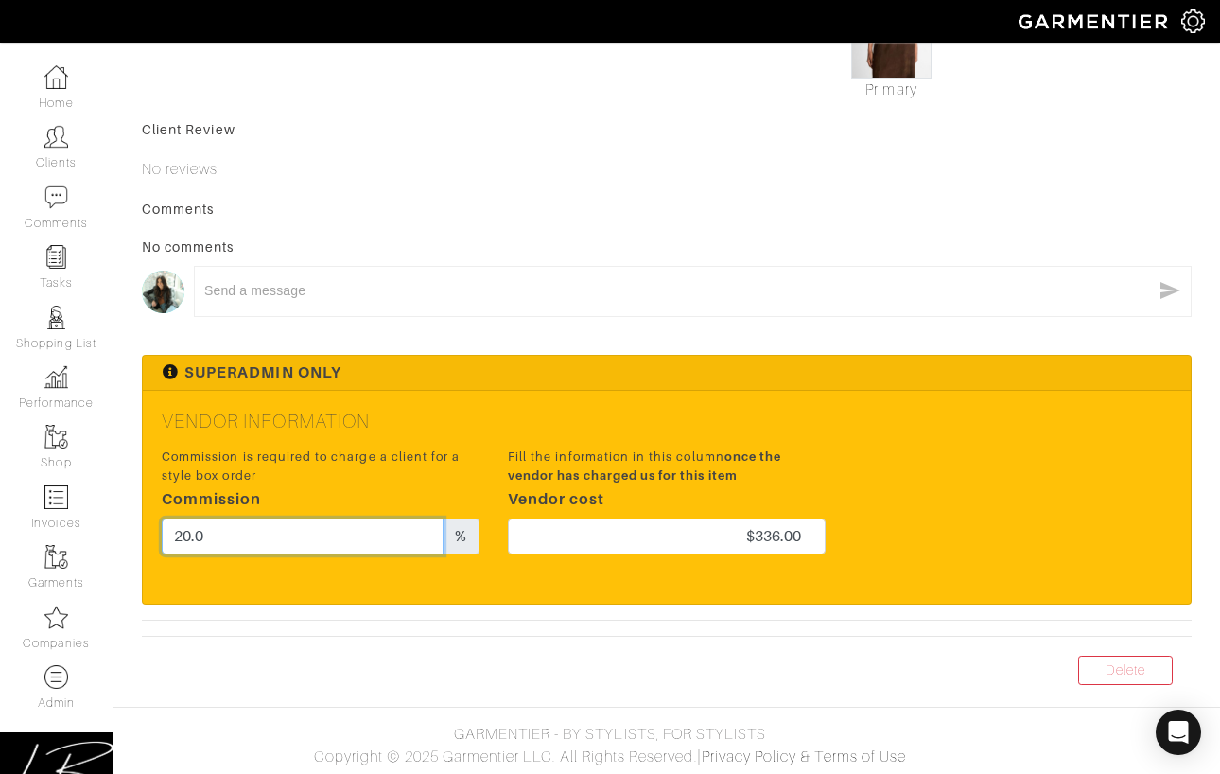
click at [354, 521] on input "20.0" at bounding box center [303, 536] width 282 height 36
drag, startPoint x: 358, startPoint y: 525, endPoint x: 379, endPoint y: 541, distance: 26.3
click at [372, 540] on input "20.0" at bounding box center [303, 536] width 282 height 36
click at [479, 237] on div "No comments" at bounding box center [667, 246] width 1050 height 19
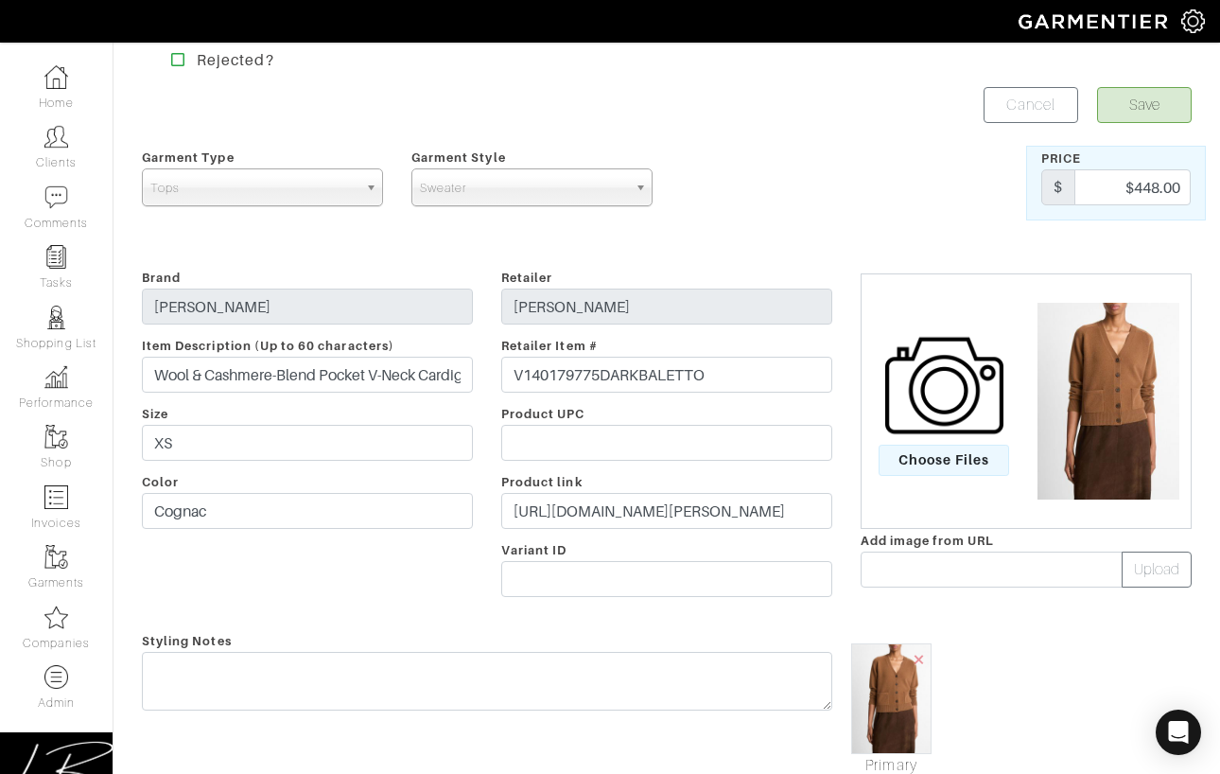
scroll to position [0, 0]
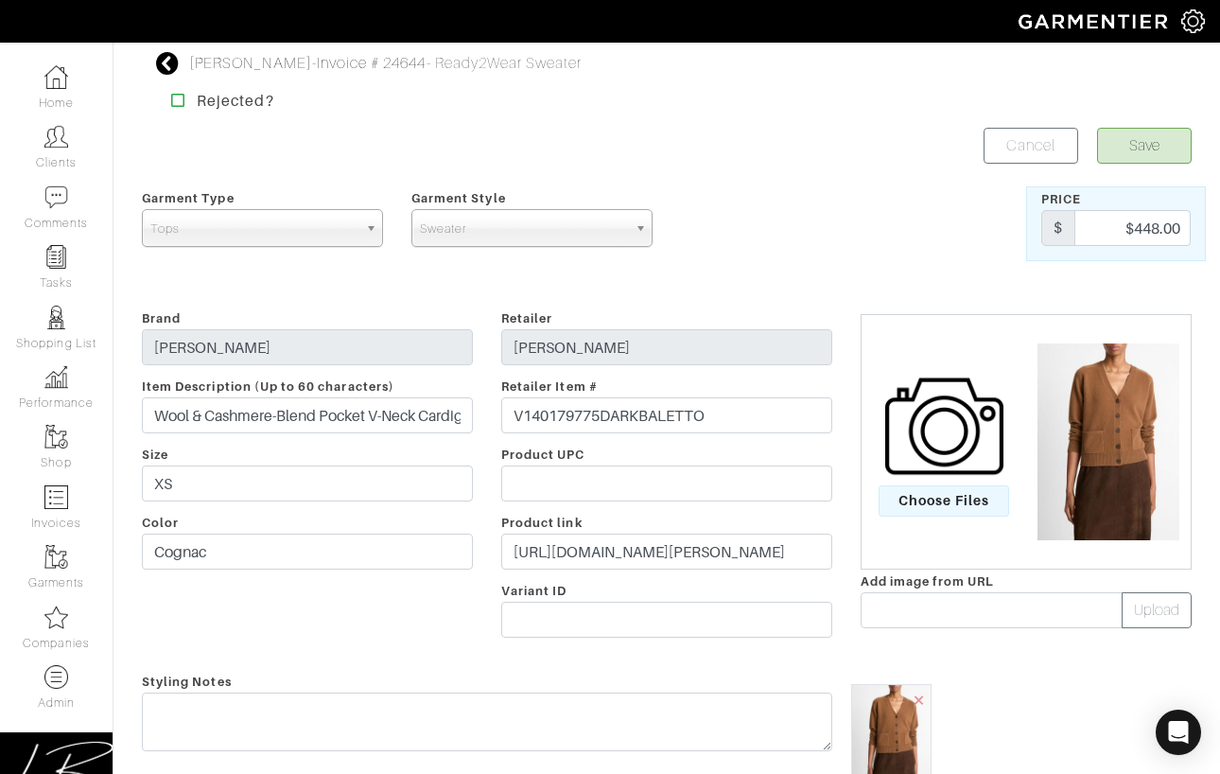
click at [673, 176] on form "Save Cancel Garment Type Tops Bottoms Dresses Jumpsuits Suiting Outerwear Shoes…" at bounding box center [667, 759] width 1050 height 1263
drag, startPoint x: 1125, startPoint y: 220, endPoint x: 1179, endPoint y: 221, distance: 54.9
click at [1179, 220] on input "$448.00" at bounding box center [1132, 228] width 116 height 36
type input "336"
click at [920, 196] on div at bounding box center [937, 223] width 180 height 75
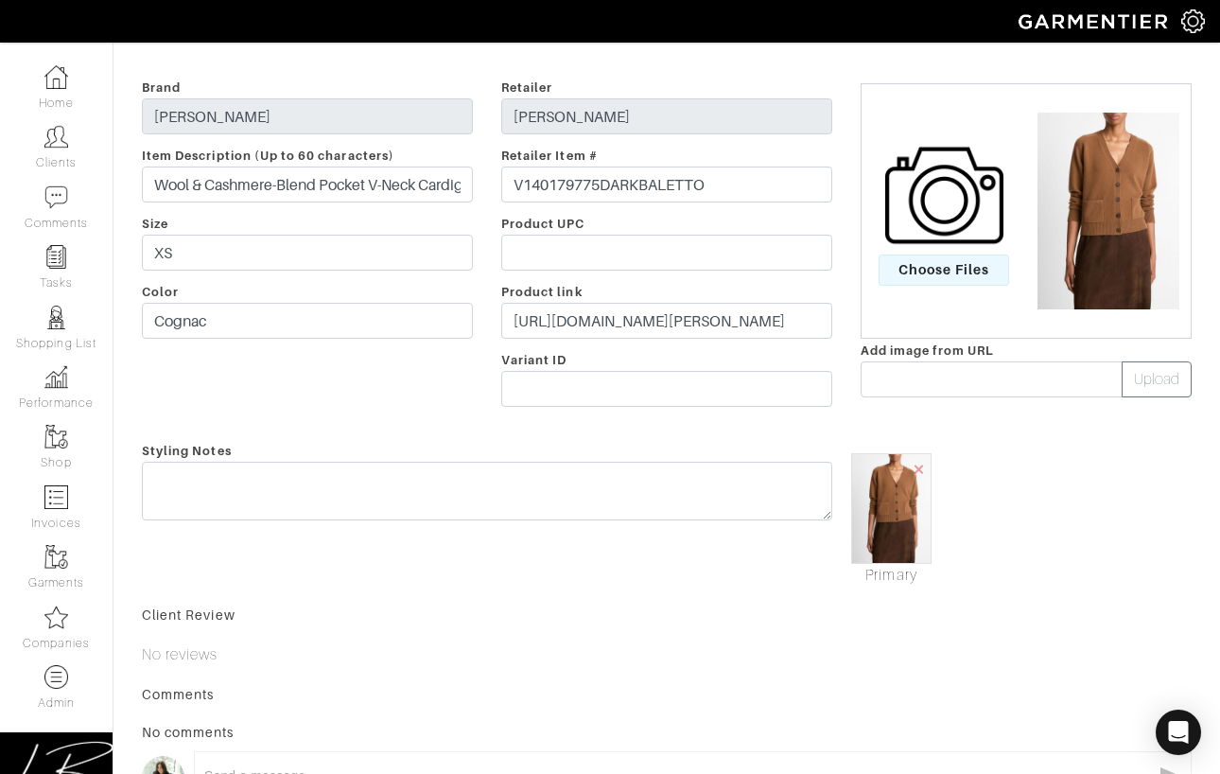
scroll to position [245, 0]
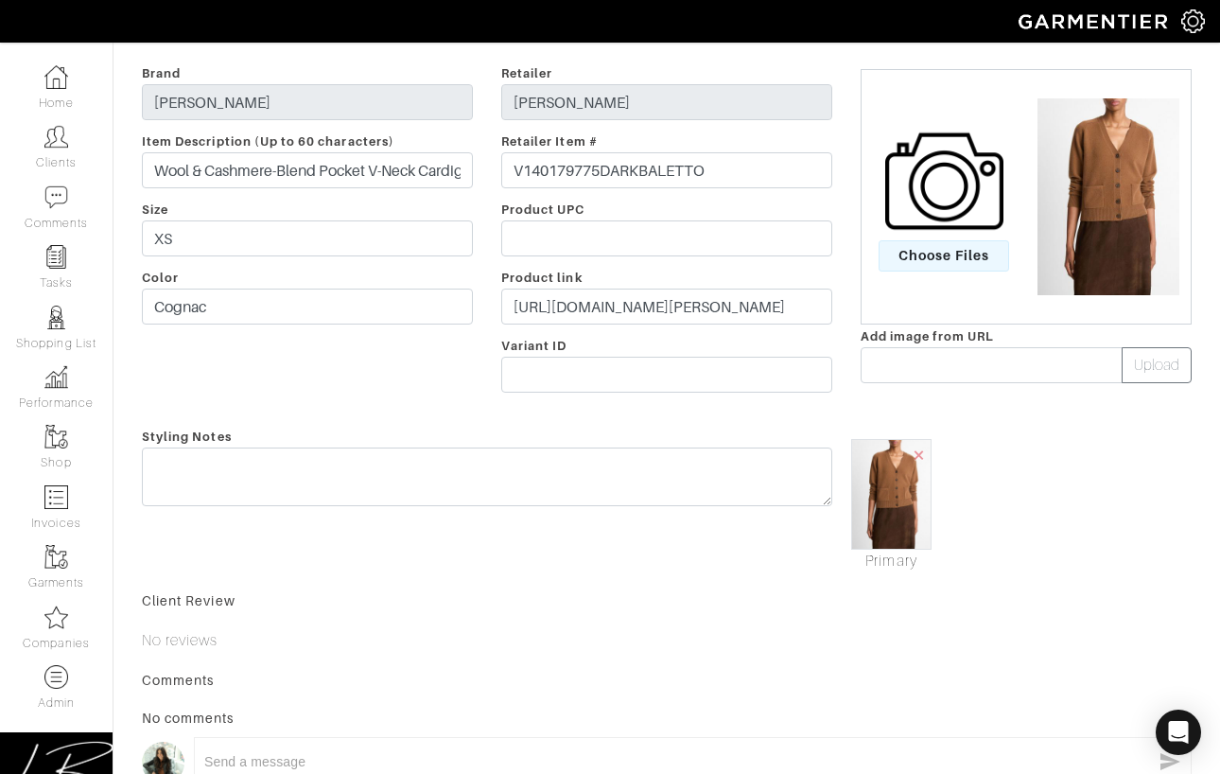
click at [616, 442] on div "Styling Notes" at bounding box center [487, 499] width 719 height 148
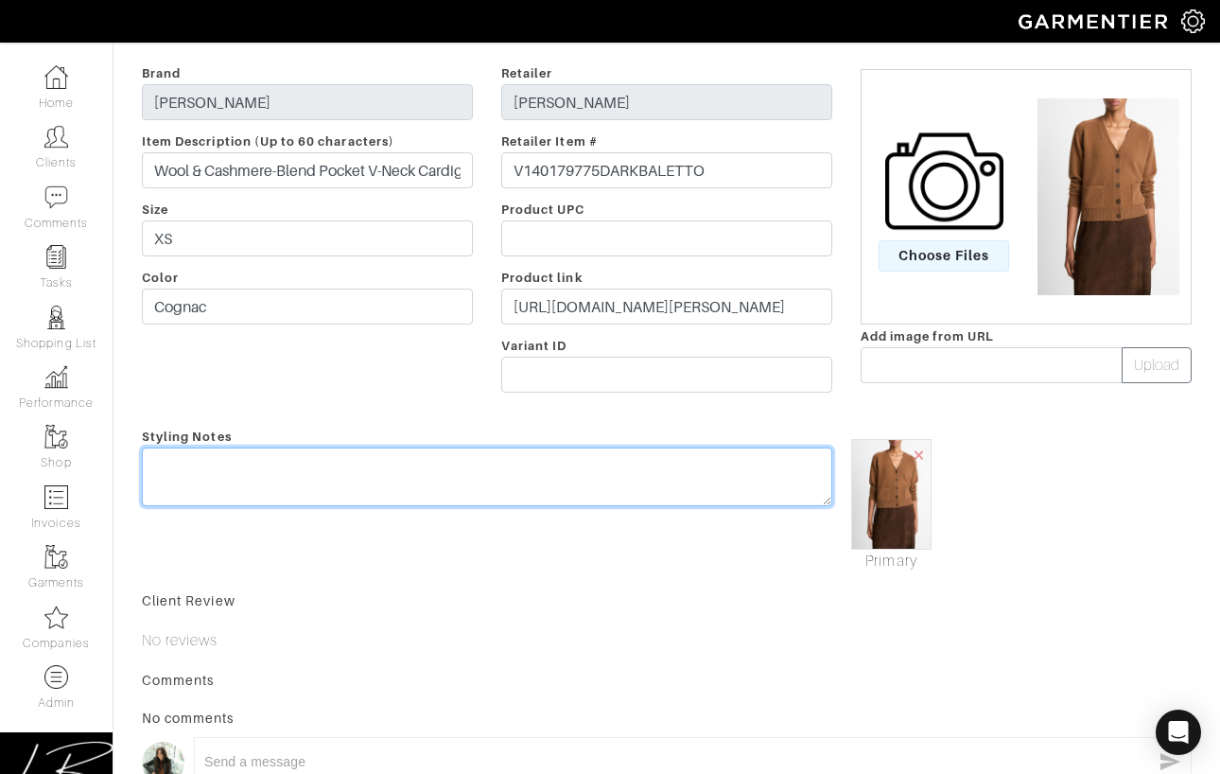
click at [629, 452] on textarea at bounding box center [487, 476] width 690 height 59
type textarea "F&F 25%"
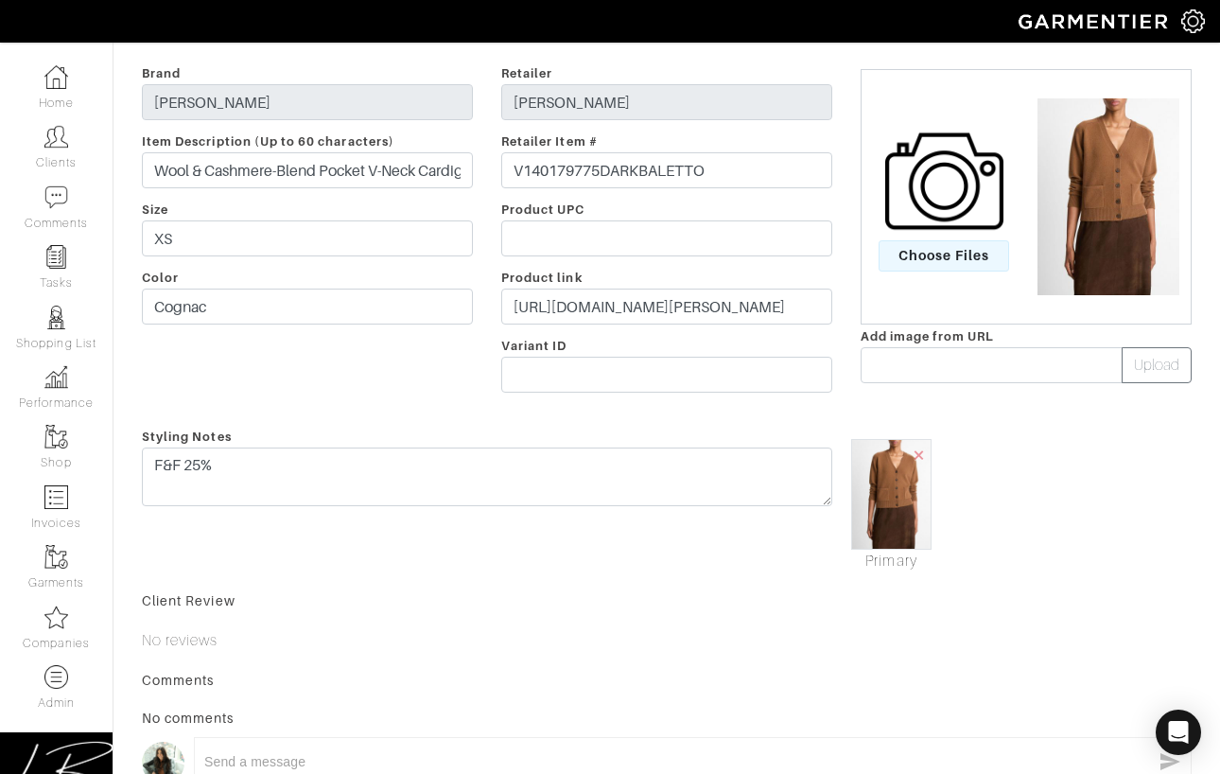
click at [365, 378] on div "Brand VINCE Item Description (Up to 60 characters) Wool & Cashmere-Blend Pocket…" at bounding box center [307, 231] width 359 height 341
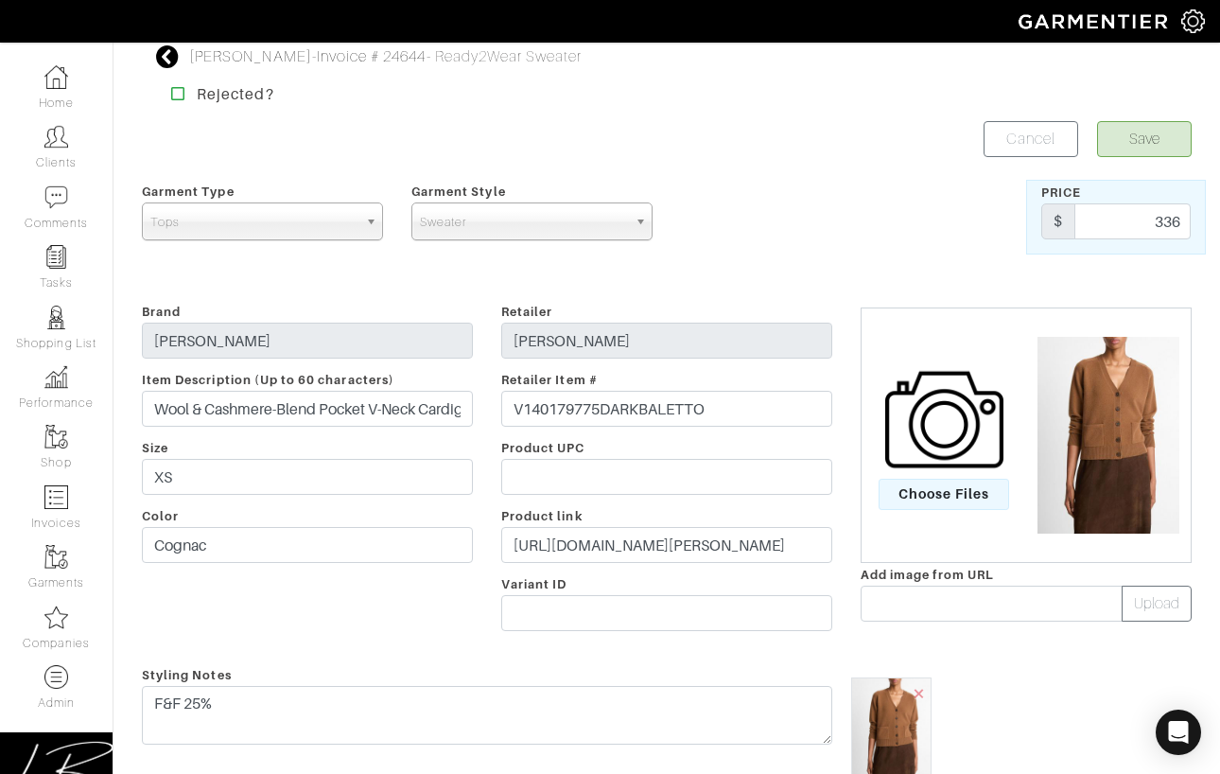
scroll to position [0, 0]
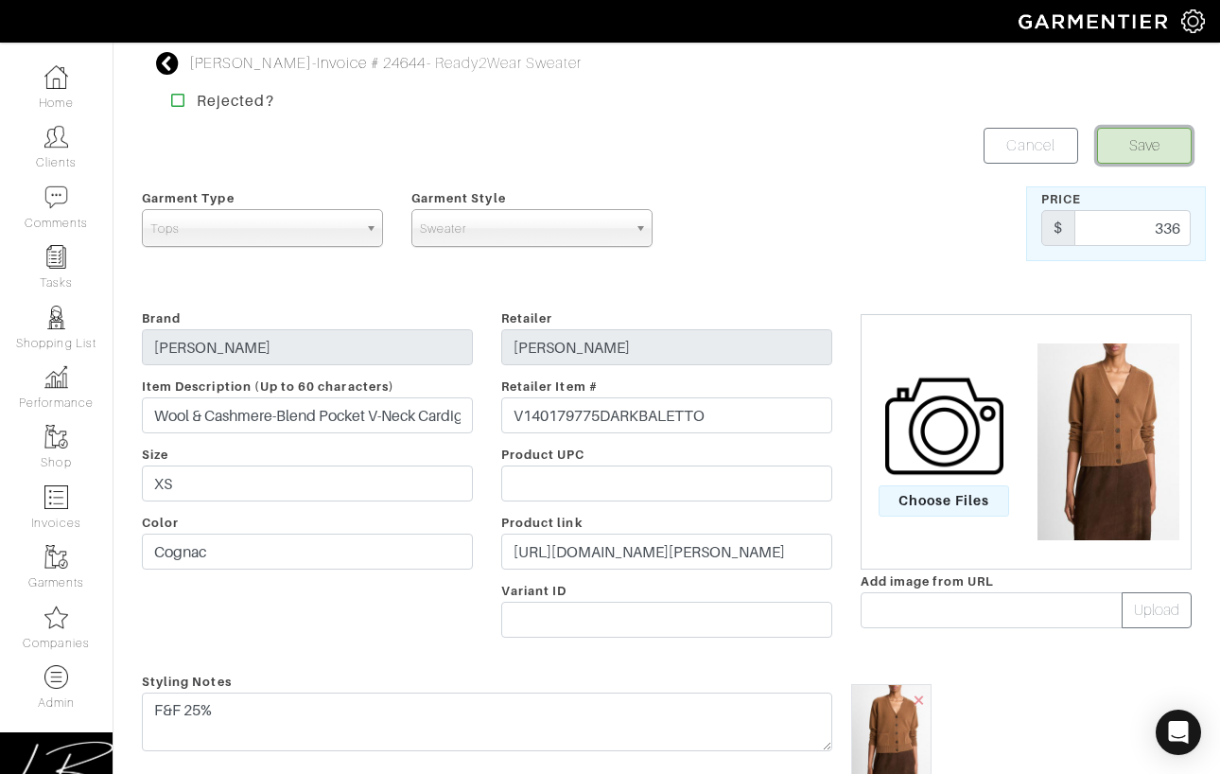
click at [1139, 137] on button "Save" at bounding box center [1144, 146] width 95 height 36
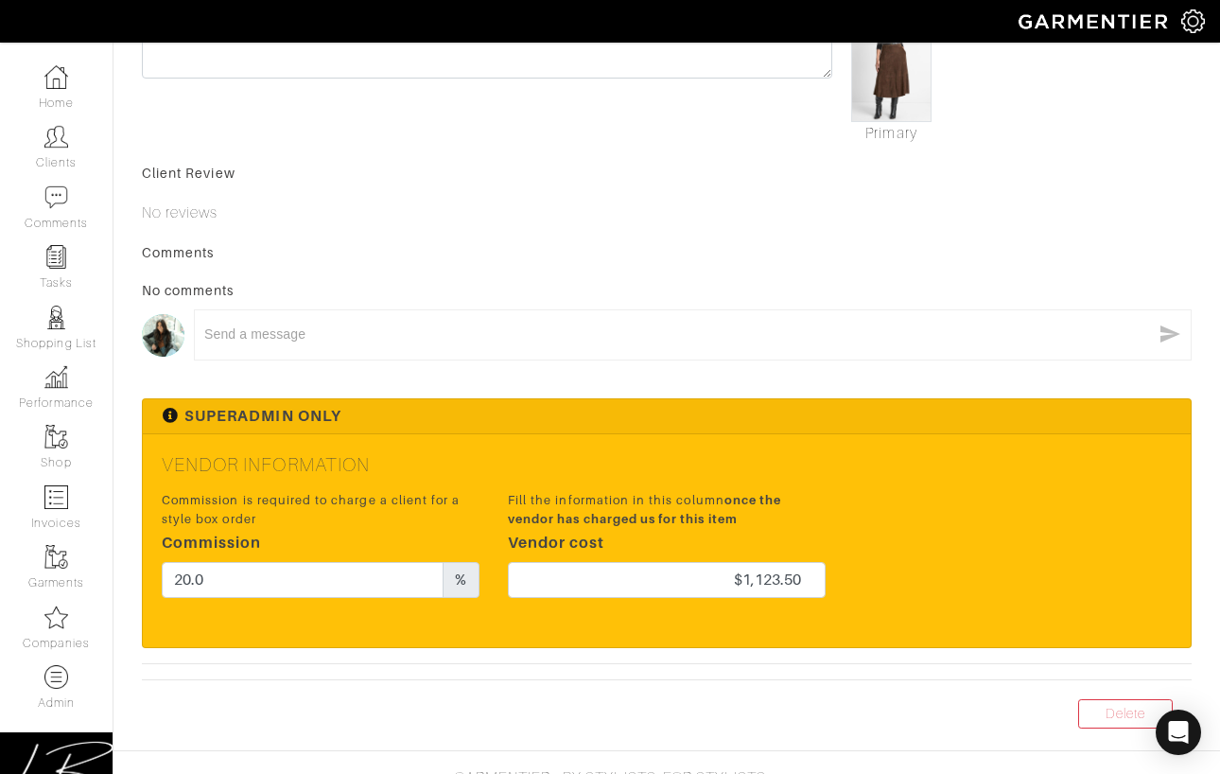
scroll to position [716, 0]
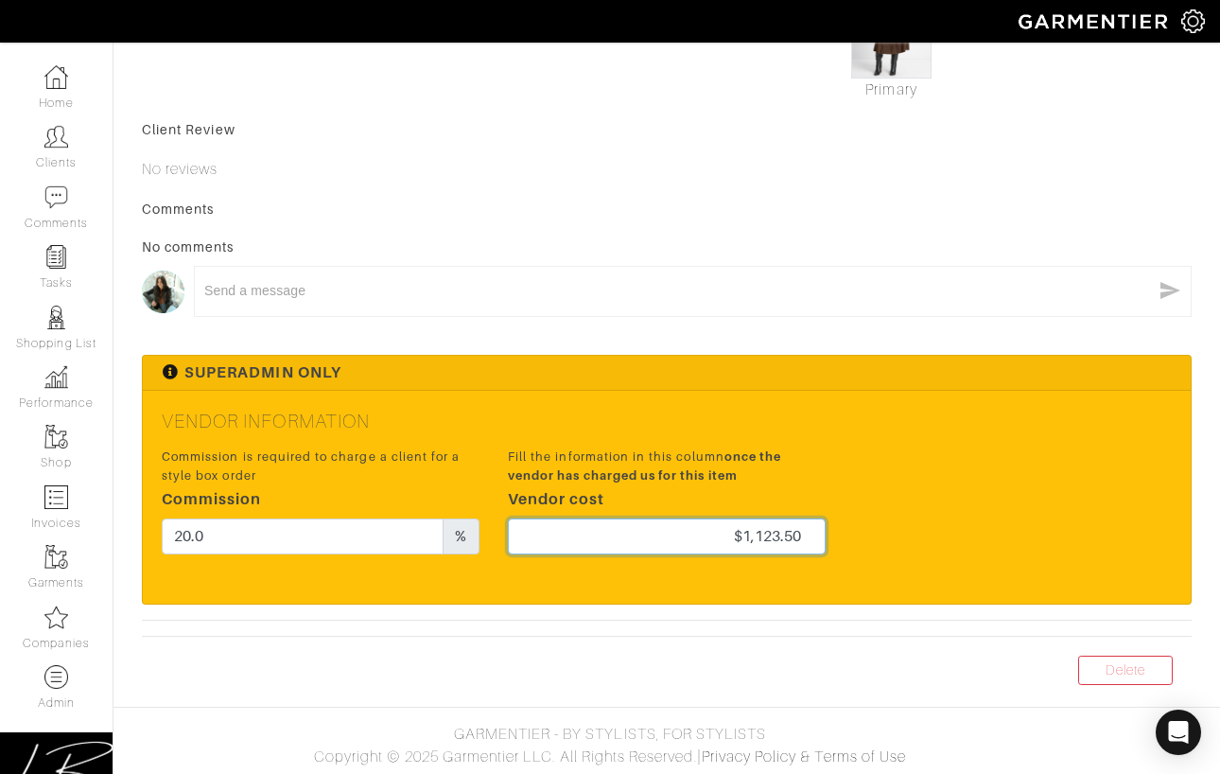
drag, startPoint x: 713, startPoint y: 542, endPoint x: 915, endPoint y: 542, distance: 201.5
click at [915, 542] on div "Commission is required to charge a client for a style box order Commission 20.0…" at bounding box center [667, 506] width 1039 height 125
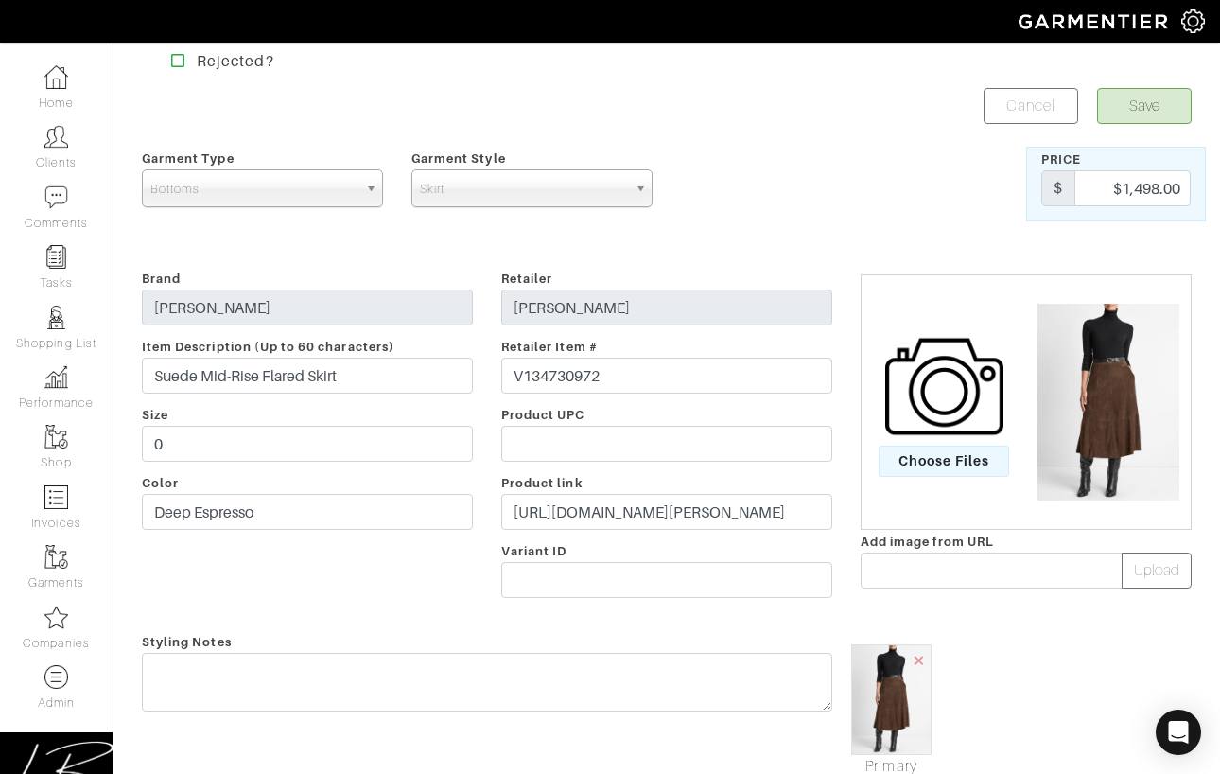
scroll to position [0, 0]
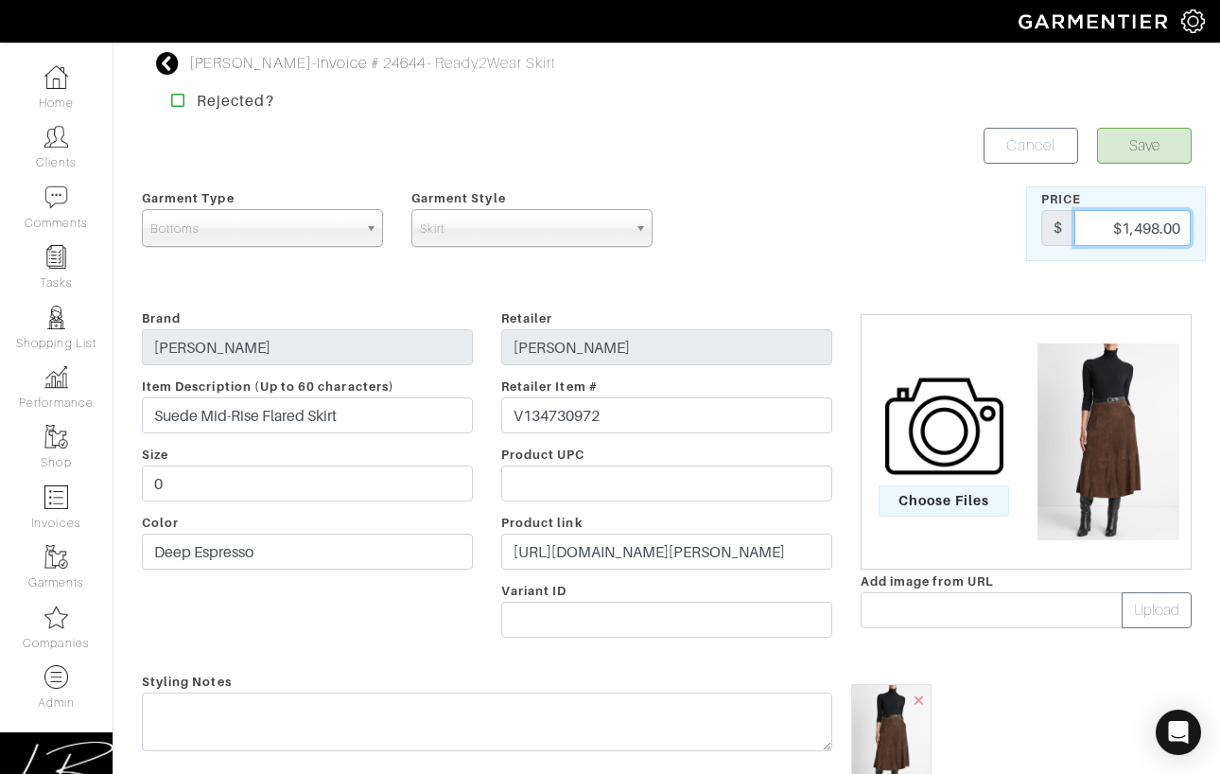
click at [1102, 220] on input "$1,498.00" at bounding box center [1132, 228] width 116 height 36
paste input "123.5"
type input "$1,123.50"
drag, startPoint x: 854, startPoint y: 242, endPoint x: 822, endPoint y: 279, distance: 48.9
click at [854, 242] on div at bounding box center [937, 223] width 180 height 75
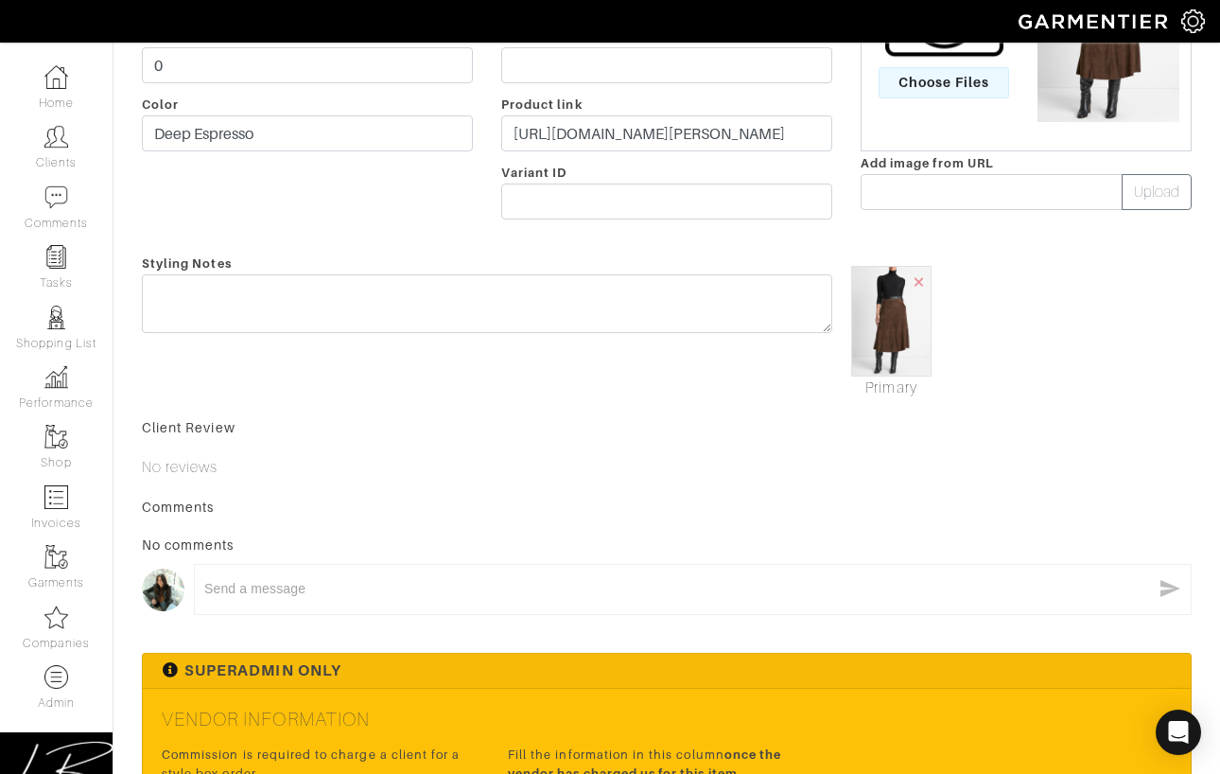
scroll to position [716, 0]
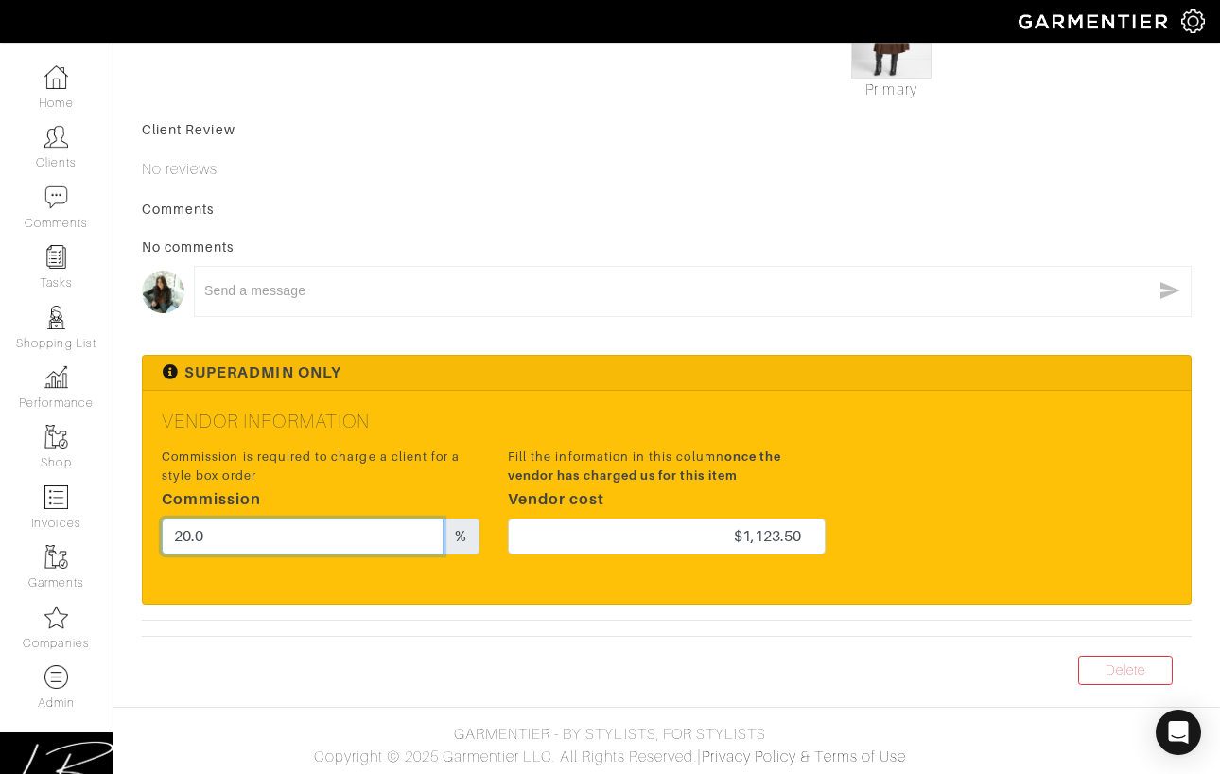
drag, startPoint x: 411, startPoint y: 530, endPoint x: 433, endPoint y: 498, distance: 39.4
click at [428, 500] on div "Commission is required to charge a client for a style box order Commission 20.0…" at bounding box center [321, 500] width 318 height 106
type input "0"
click at [641, 432] on div "Vendor Information Commission is required to charge a client for a style box or…" at bounding box center [667, 497] width 1048 height 212
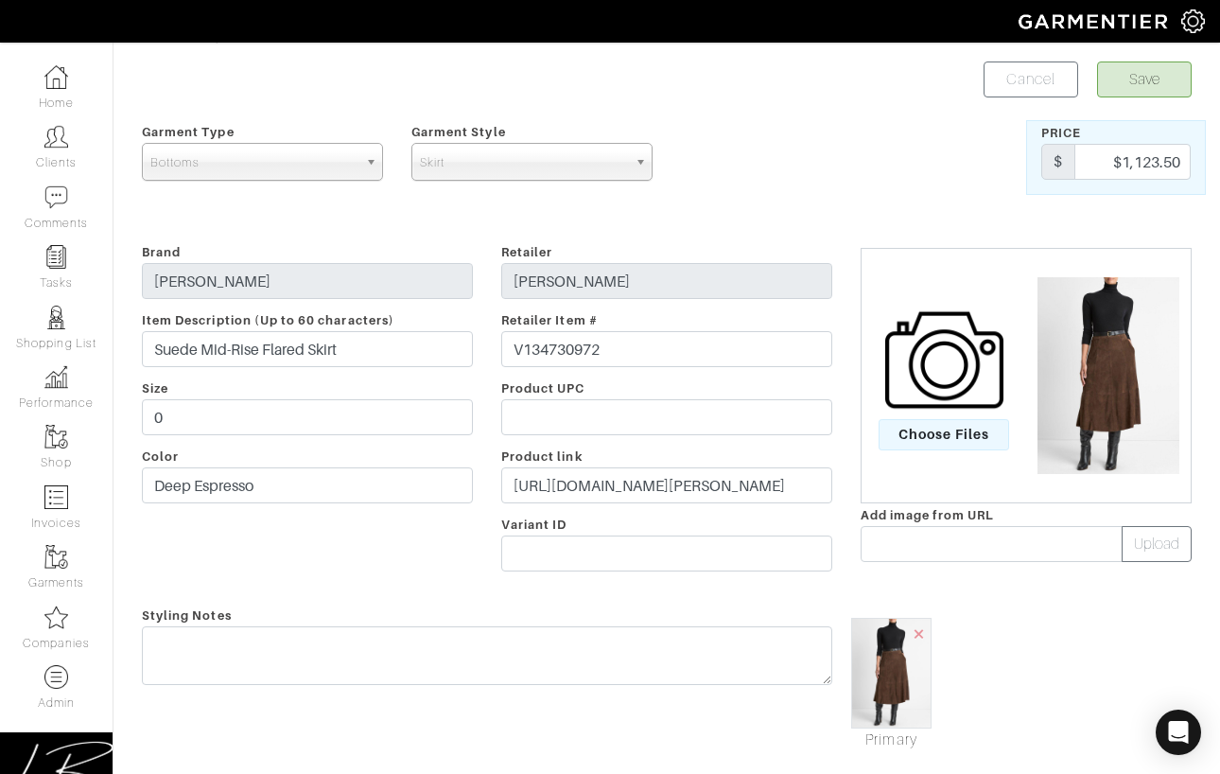
scroll to position [0, 0]
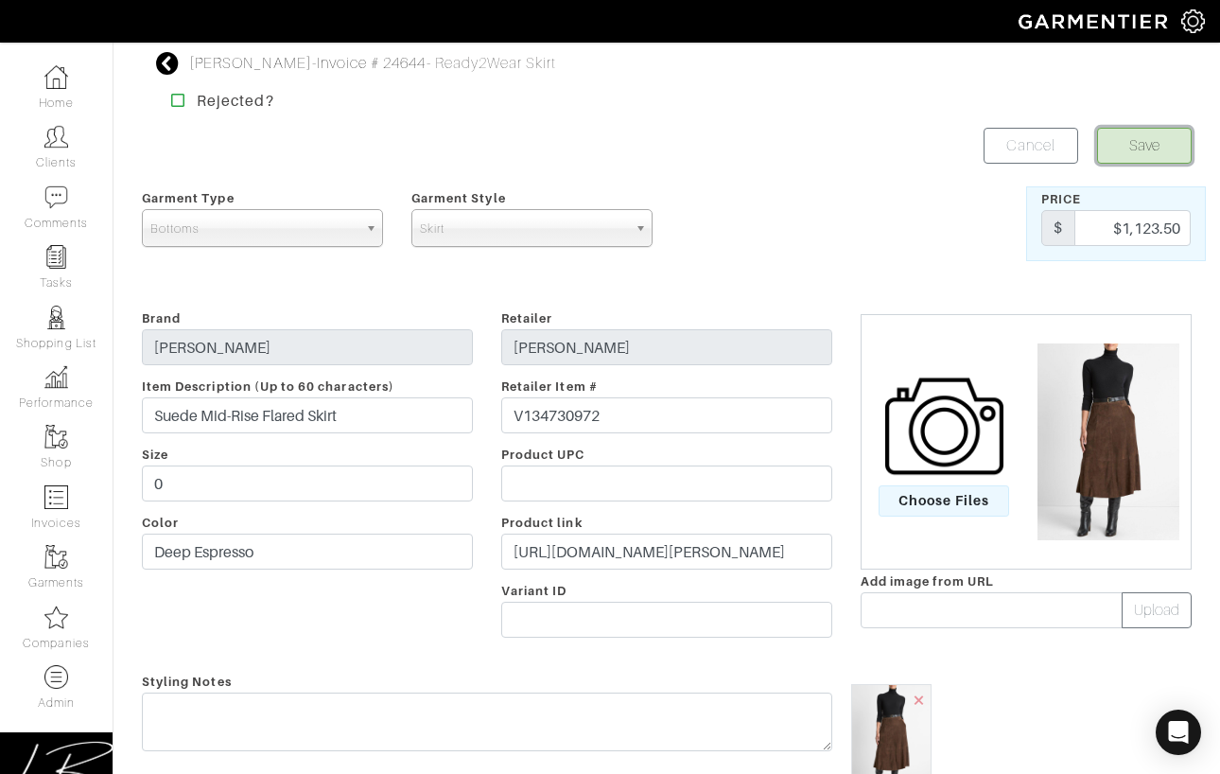
click at [1145, 130] on button "Save" at bounding box center [1144, 146] width 95 height 36
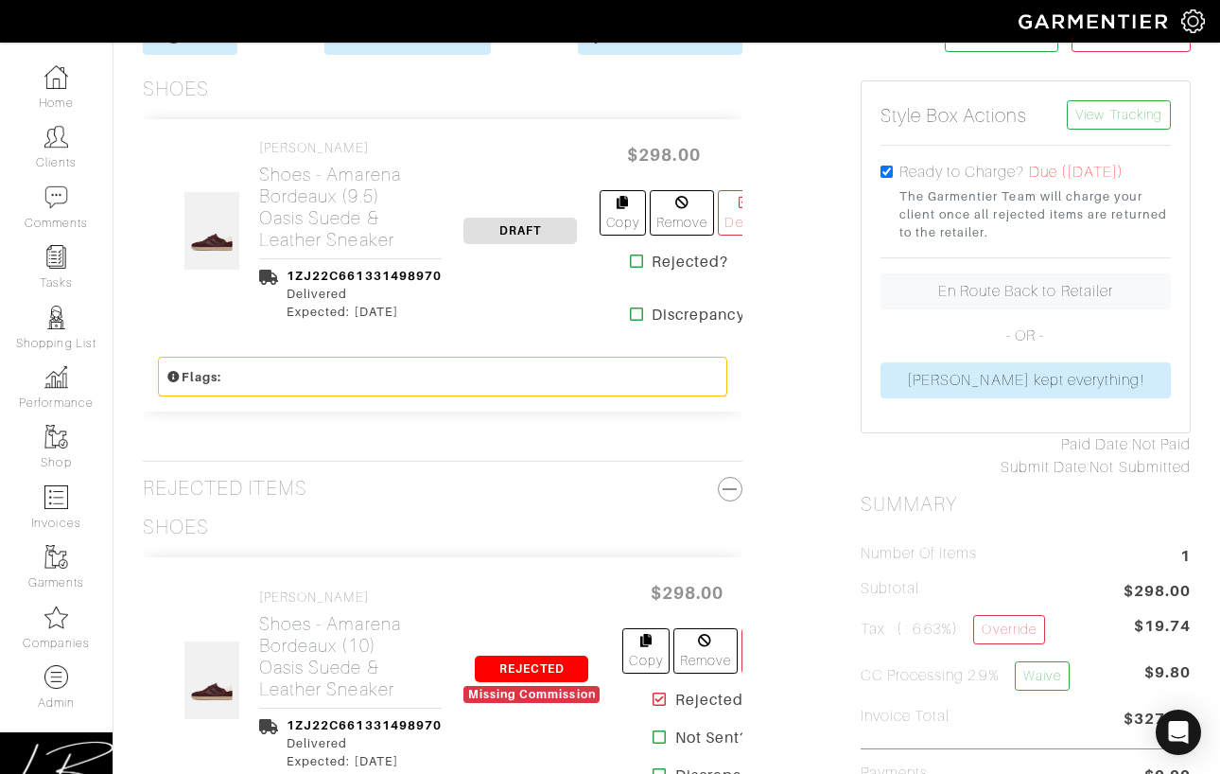
scroll to position [411, 0]
click at [288, 232] on h2 "Shoes - Amarena Bordeaux (9.5) Oasis Suede & Leather Sneaker" at bounding box center [350, 206] width 183 height 87
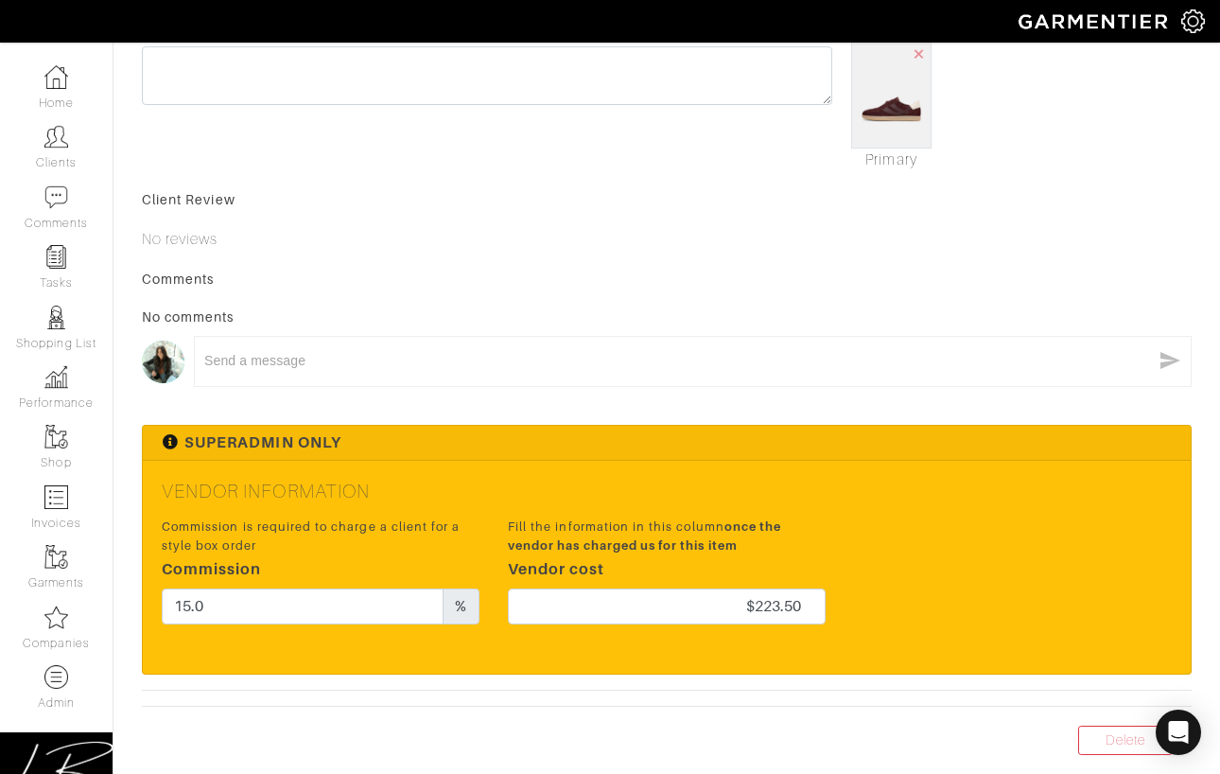
scroll to position [648, 0]
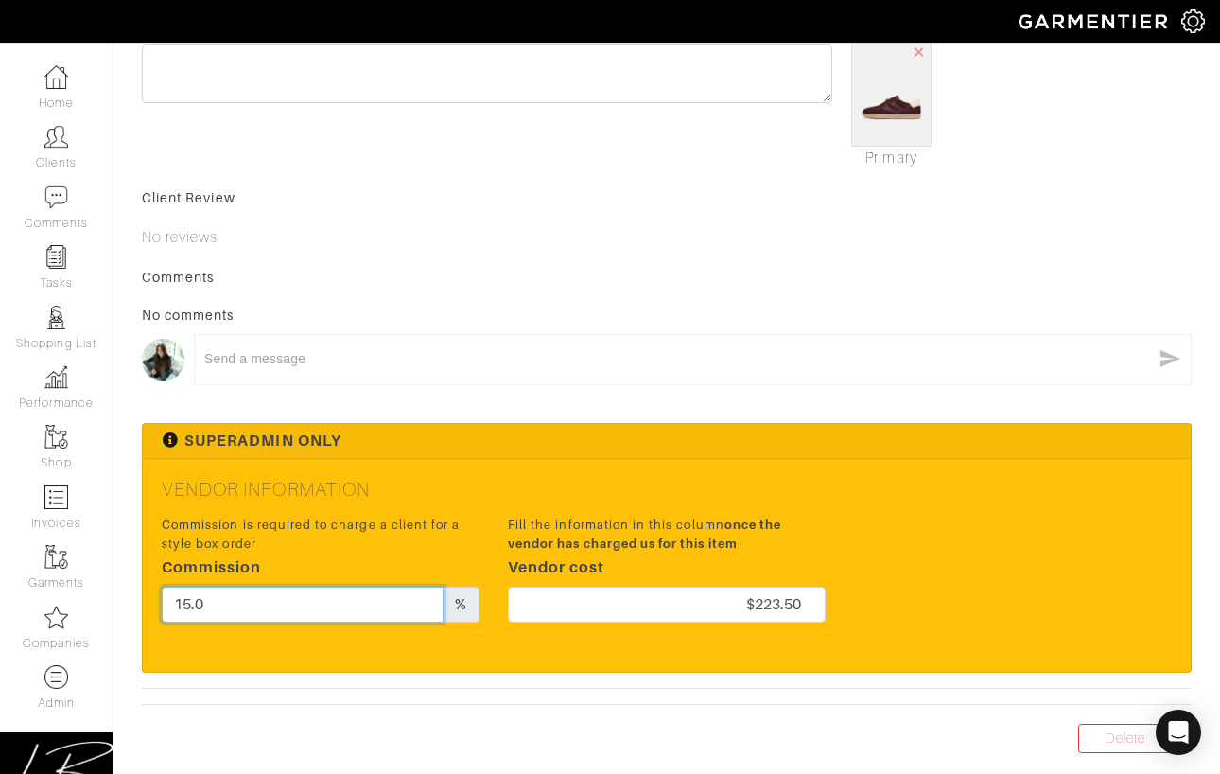
drag, startPoint x: 370, startPoint y: 596, endPoint x: 373, endPoint y: 586, distance: 9.9
click at [373, 587] on input "15.0" at bounding box center [303, 604] width 282 height 36
type input "17"
click at [791, 373] on div "x" at bounding box center [692, 359] width 977 height 30
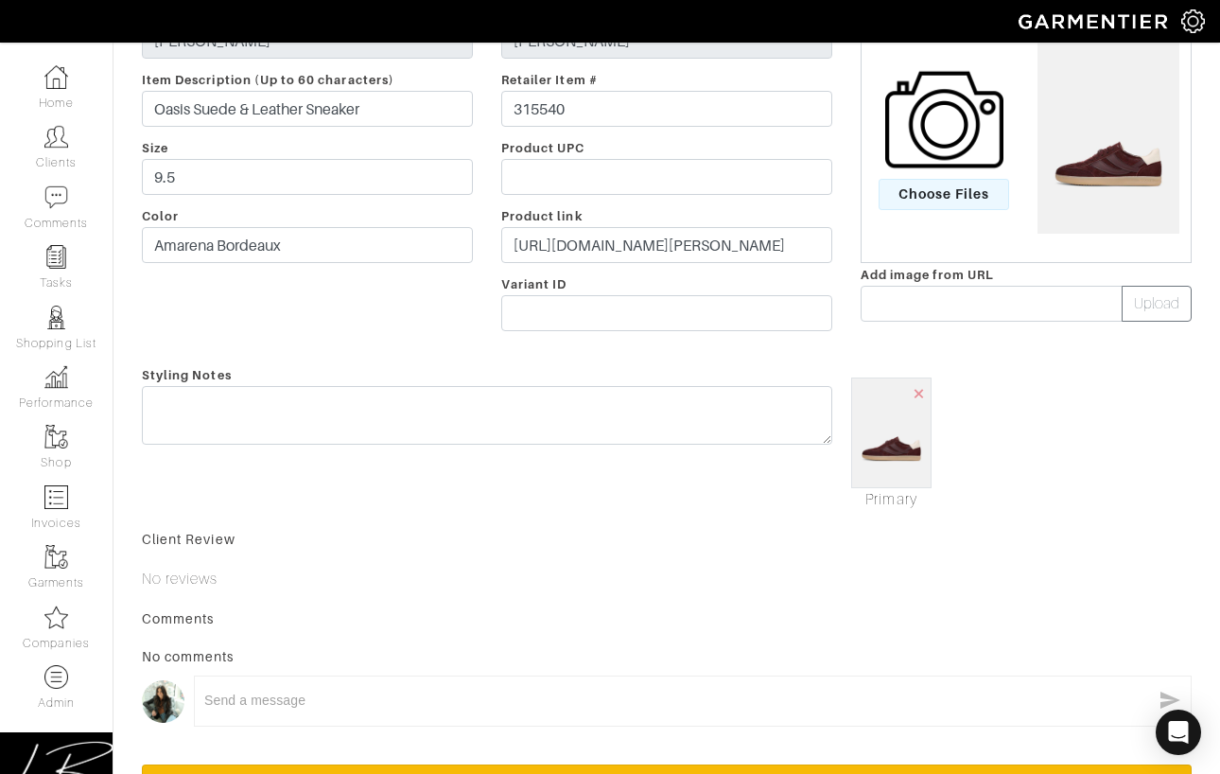
scroll to position [0, 0]
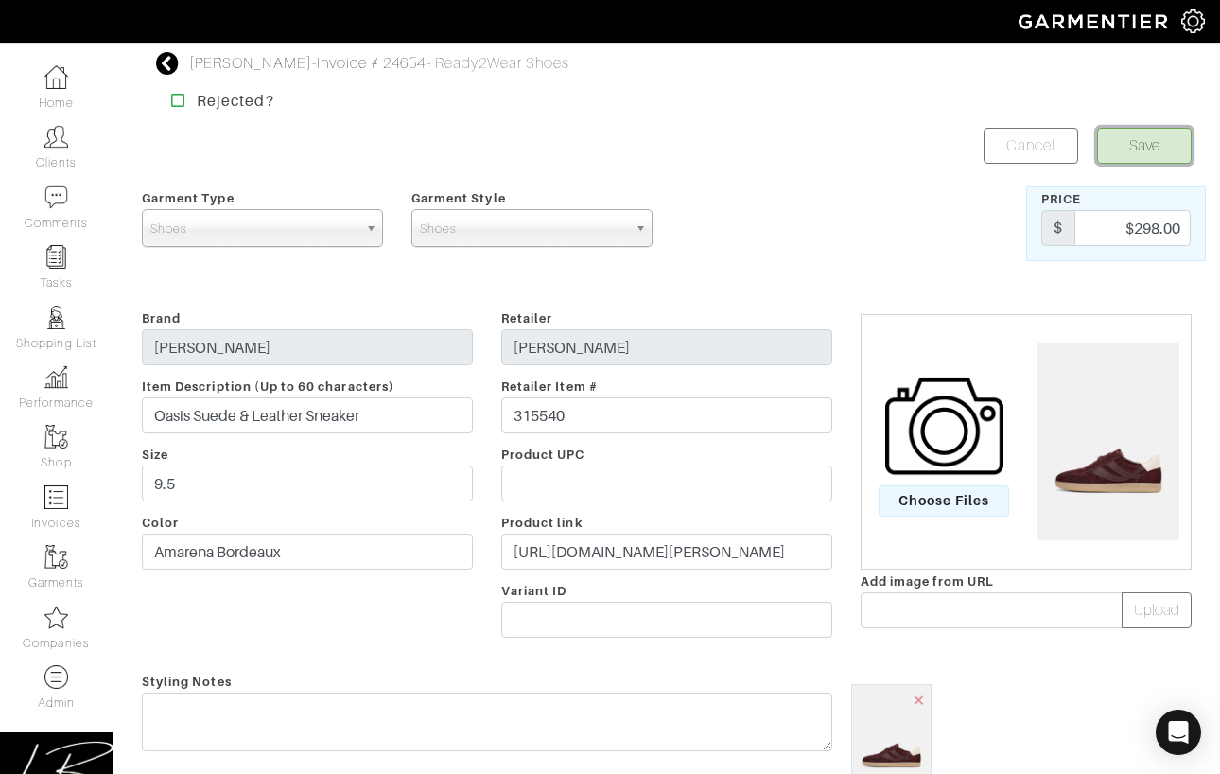
click at [1165, 148] on button "Save" at bounding box center [1144, 146] width 95 height 36
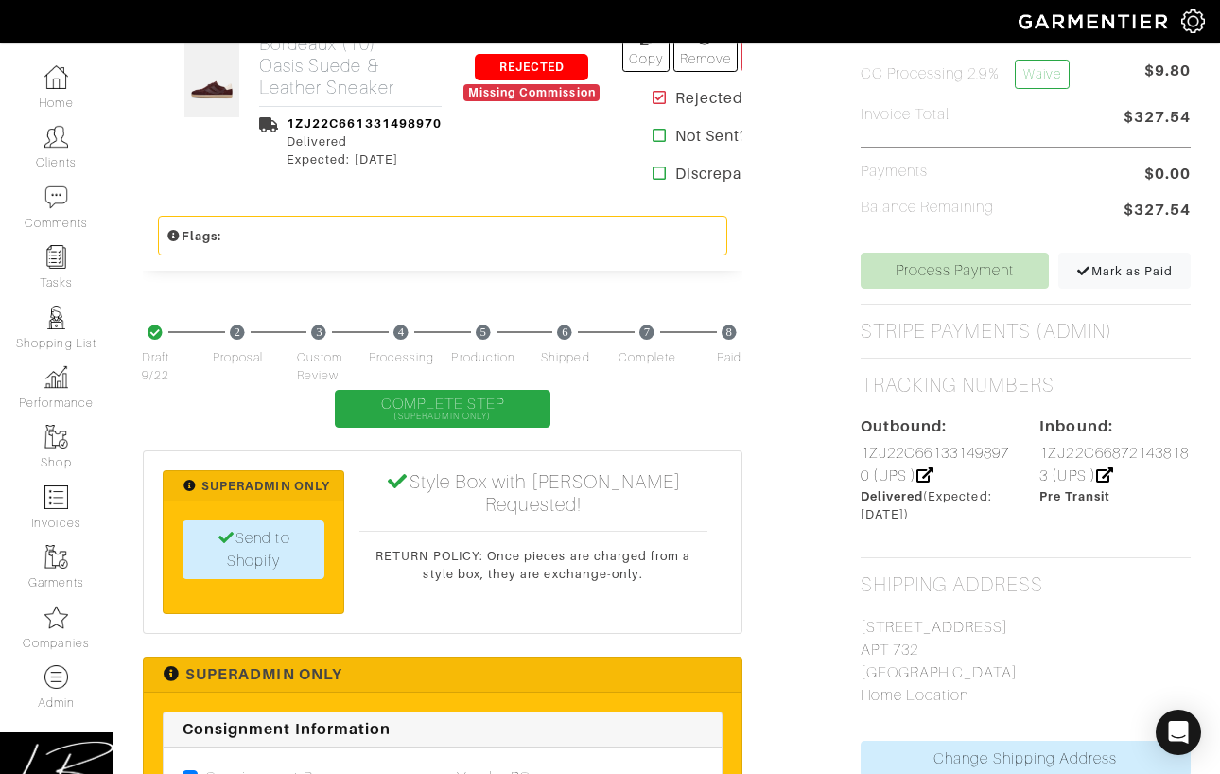
scroll to position [1010, 0]
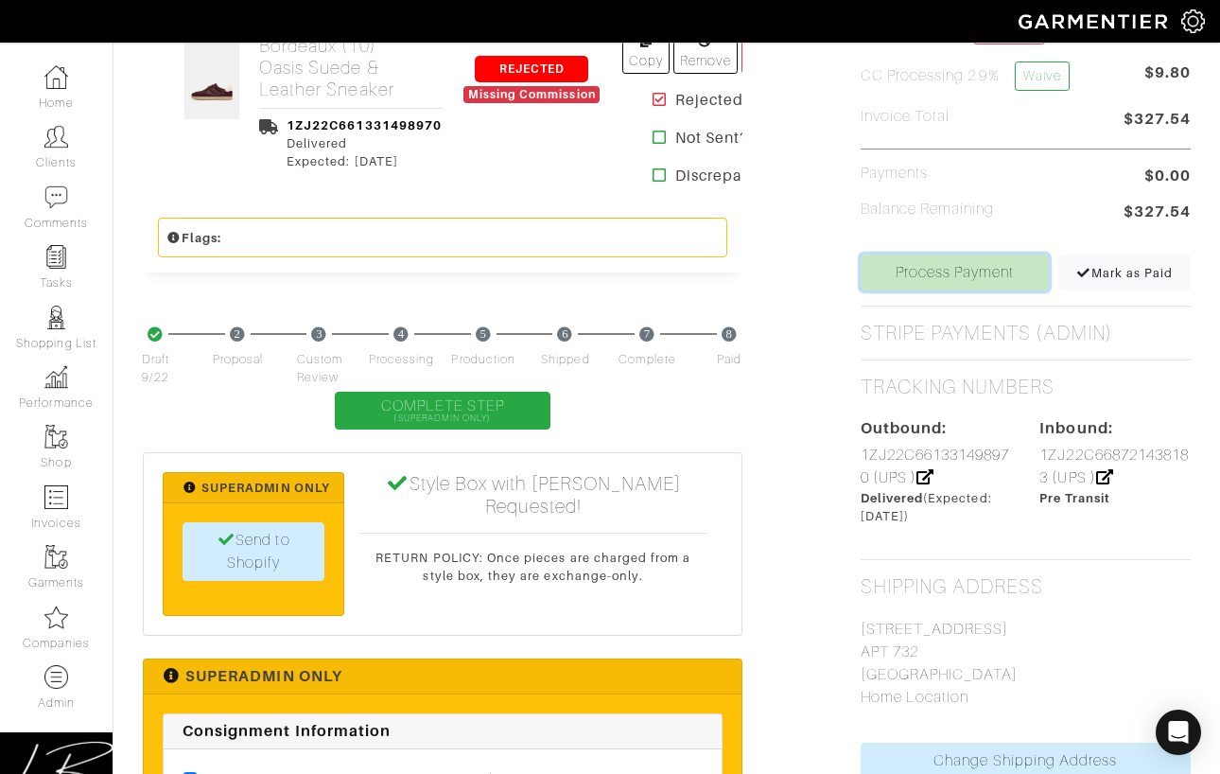
click at [924, 272] on link "Process Payment" at bounding box center [955, 272] width 189 height 36
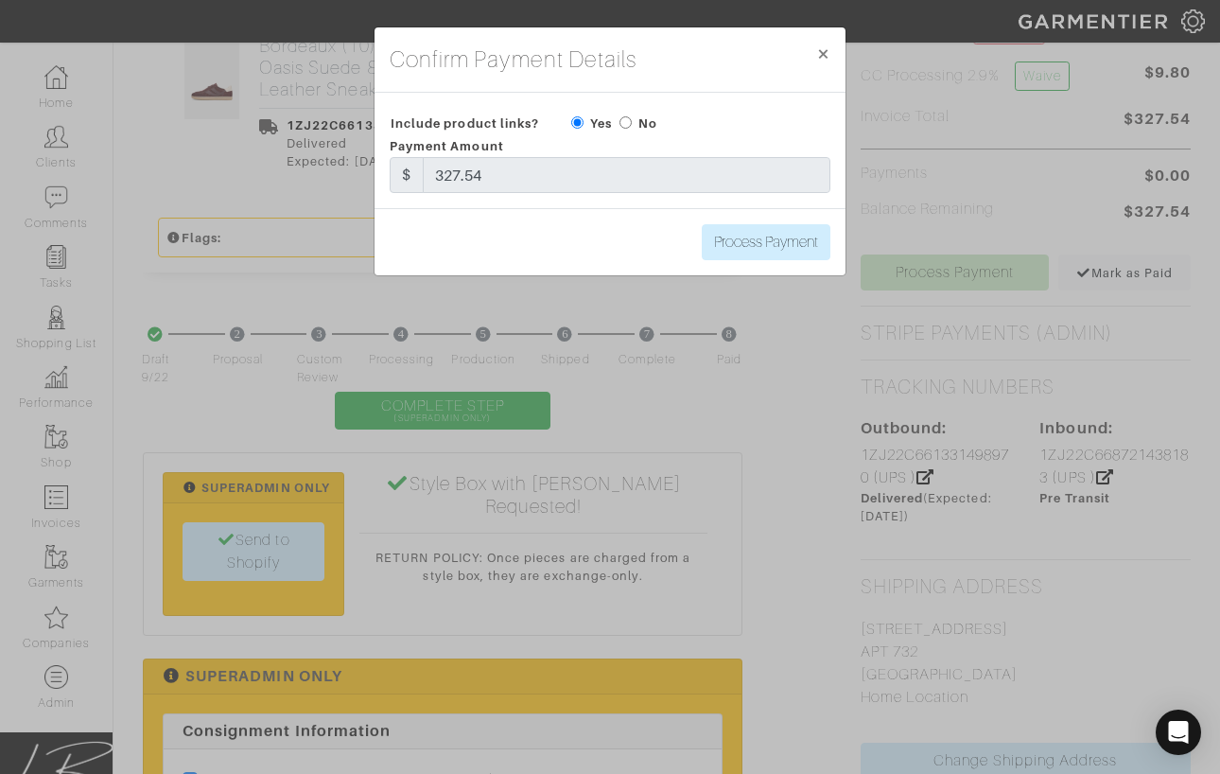
click at [623, 121] on input "radio" at bounding box center [626, 122] width 12 height 12
radio input "true"
click at [776, 246] on input "Process Payment" at bounding box center [766, 242] width 129 height 36
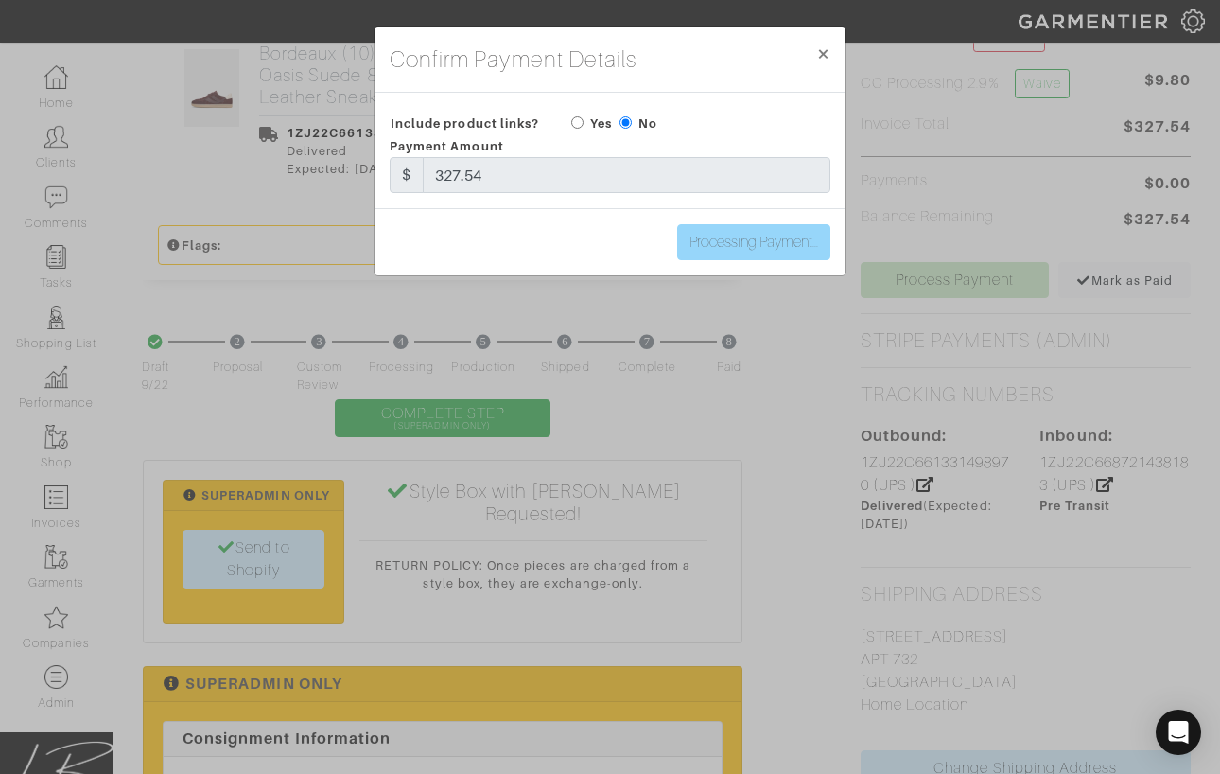
type input "Process Payment"
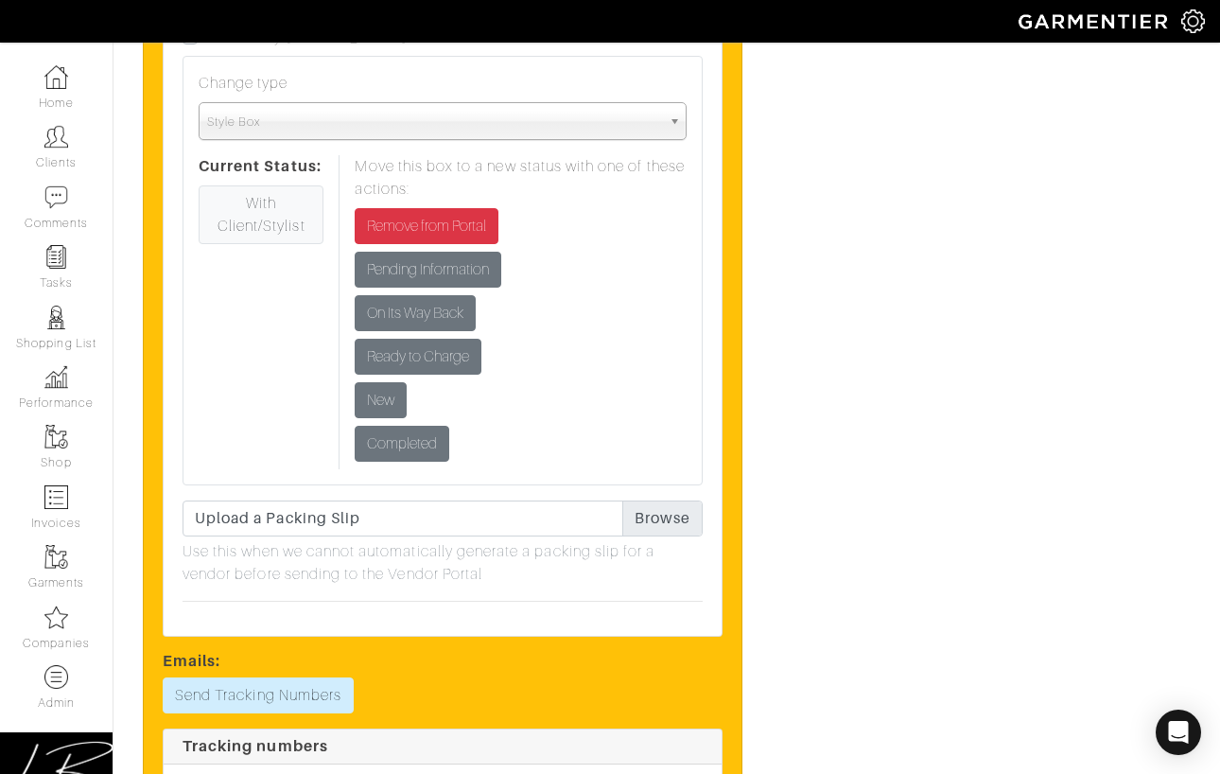
scroll to position [2589, 0]
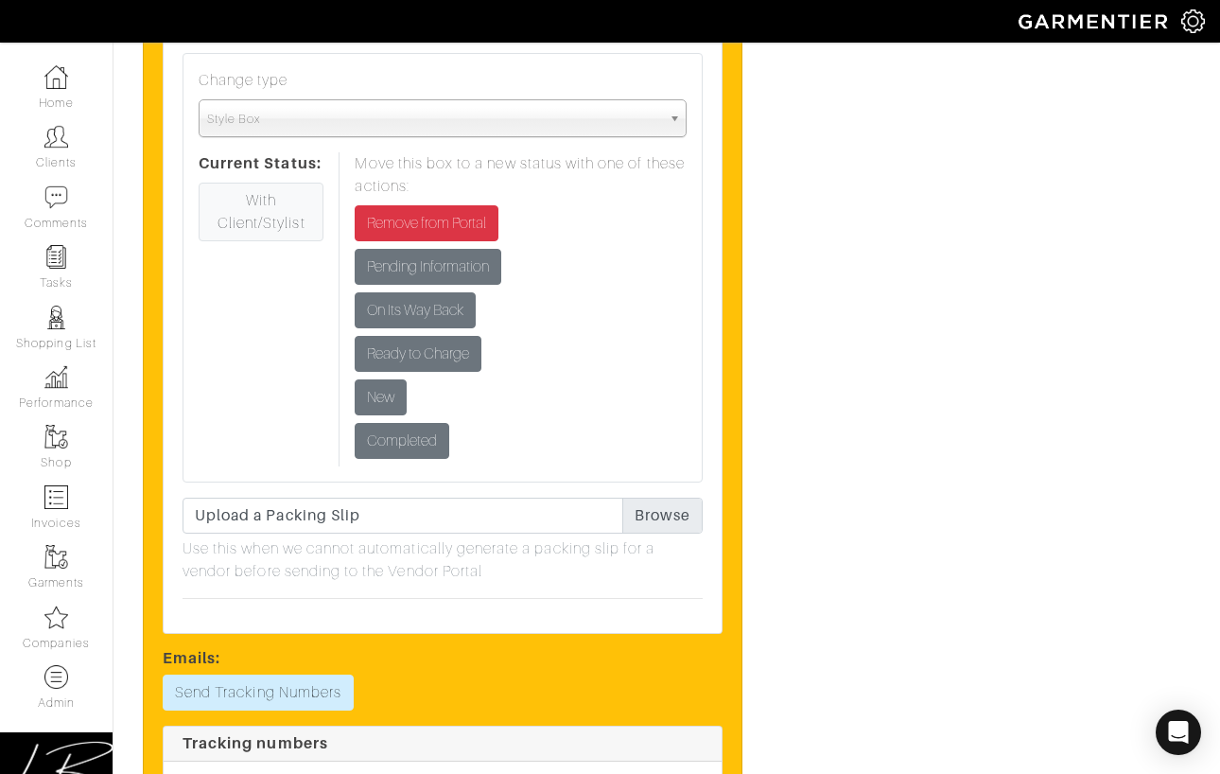
click at [690, 398] on div "Change type None Style Box In-Store Pull In-Store Appointment Style Box Current…" at bounding box center [443, 267] width 520 height 429
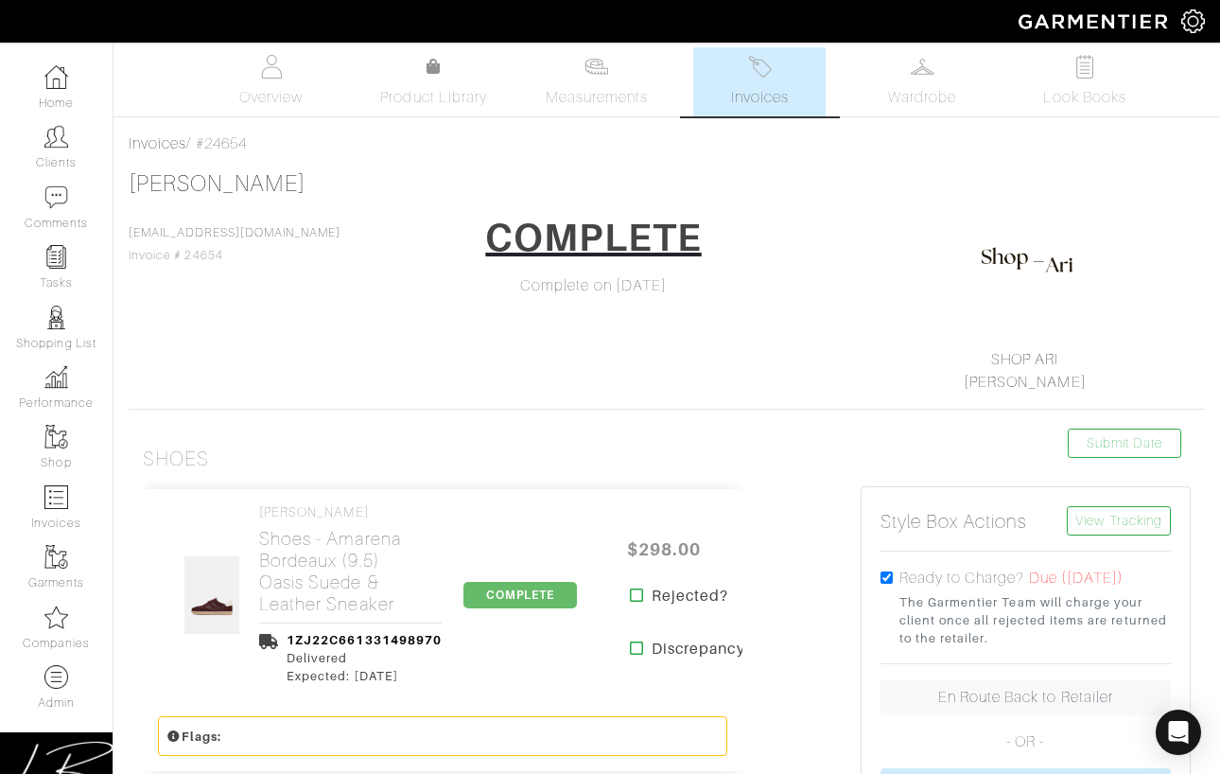
scroll to position [0, 0]
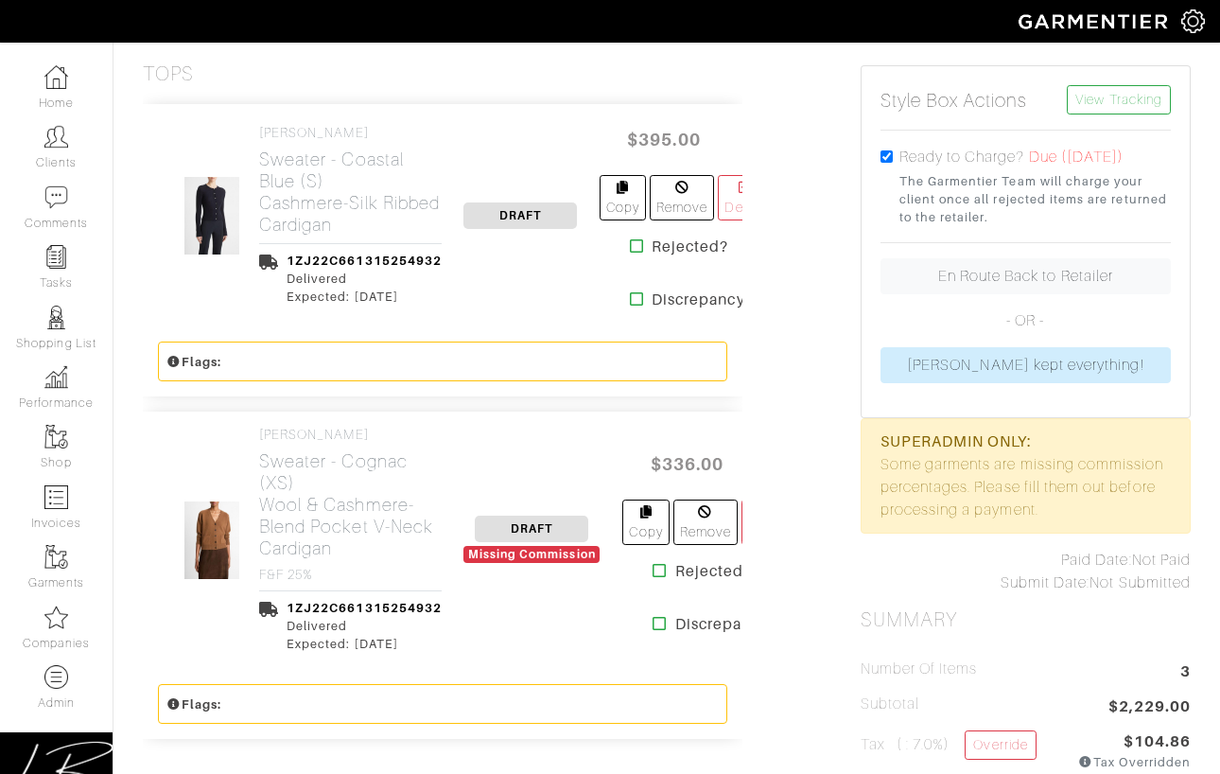
scroll to position [433, 0]
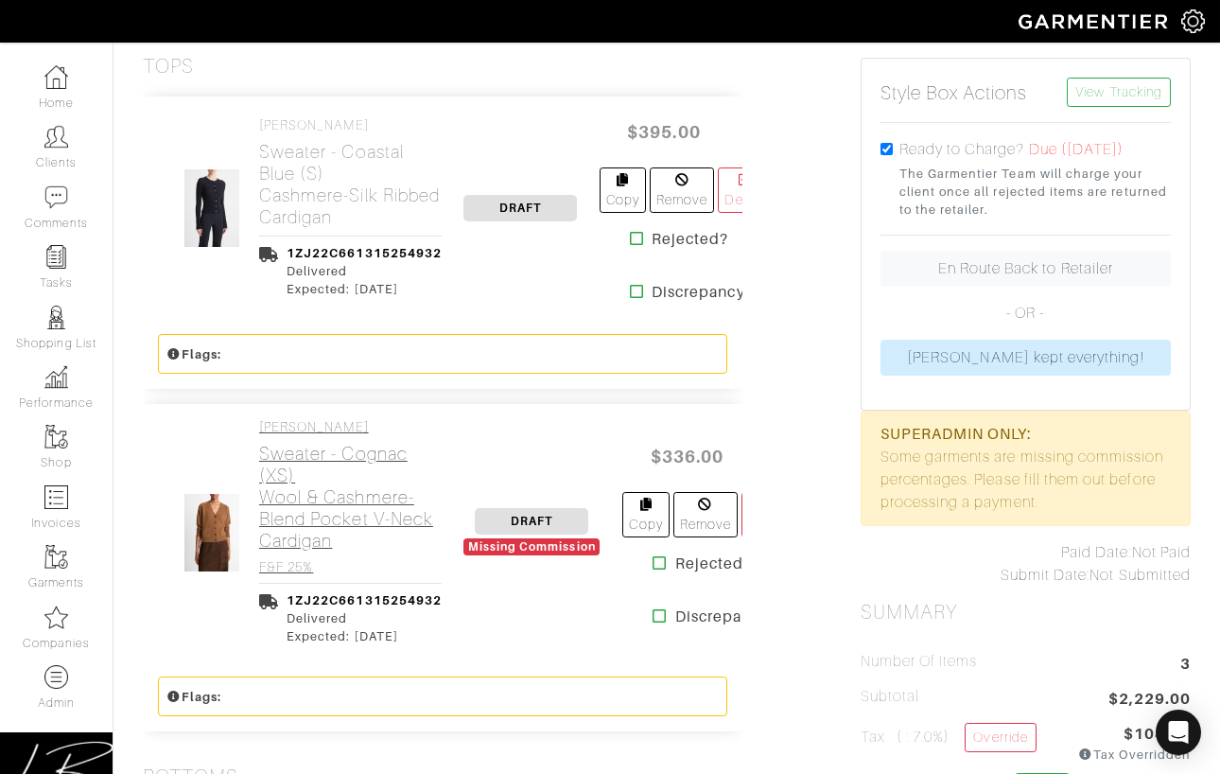
click at [353, 437] on link "VINCE Sweater - Cognac (XS) Wool & Cashmere-Blend Pocket V-Neck Cardigan F&F 25%" at bounding box center [350, 497] width 183 height 156
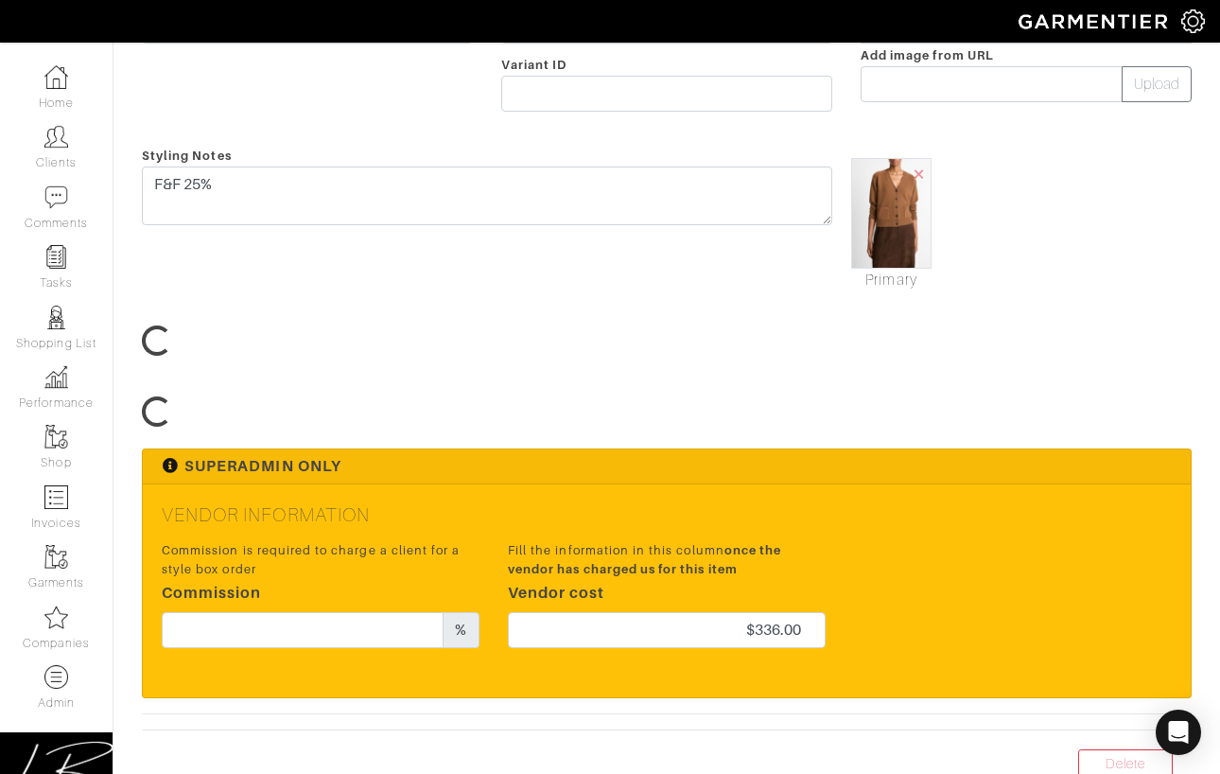
scroll to position [529, 0]
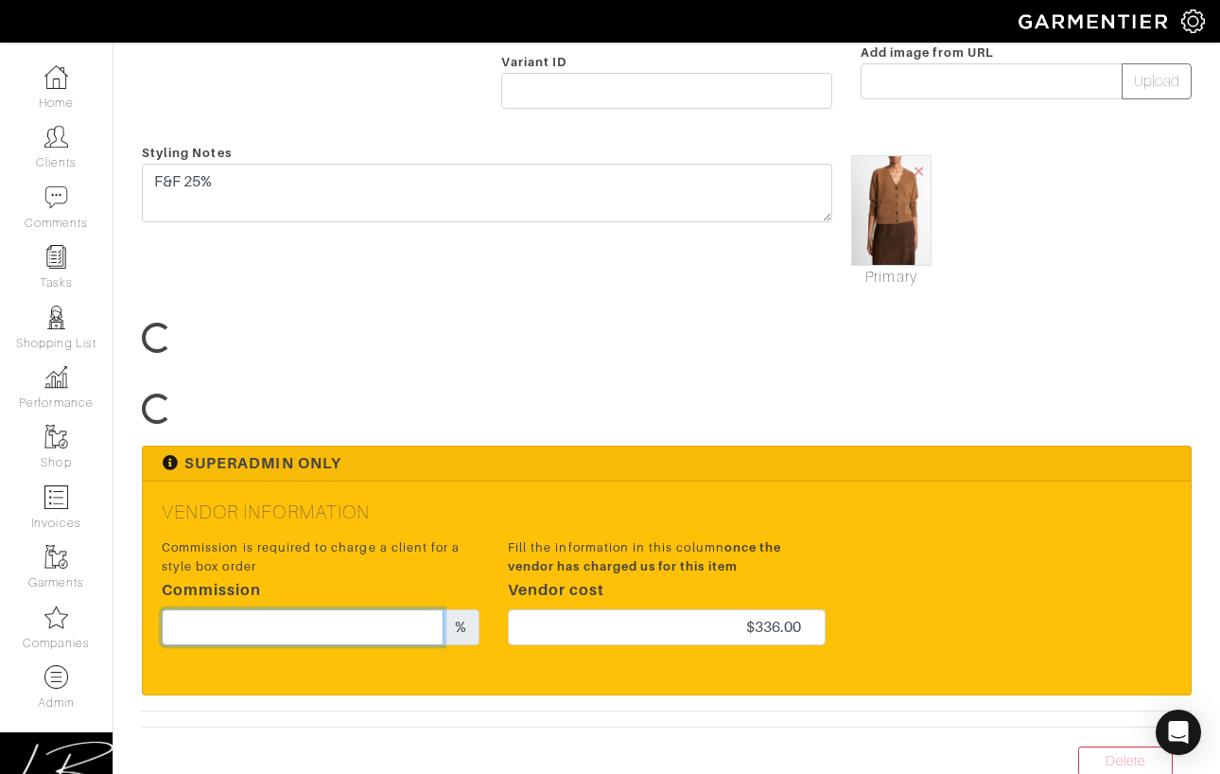
click at [387, 629] on input "text" at bounding box center [303, 627] width 282 height 36
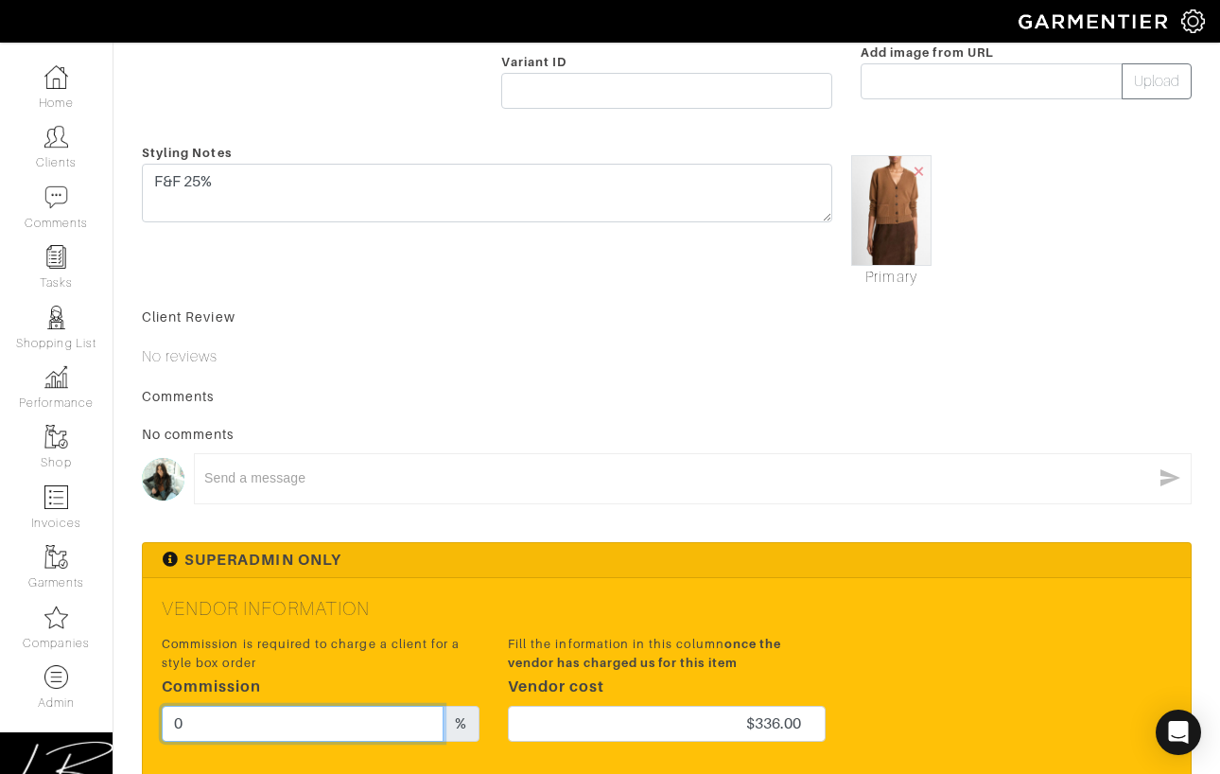
type input "0"
click at [588, 578] on div "Vendor Information Commission is required to charge a client for a style box or…" at bounding box center [667, 684] width 1048 height 212
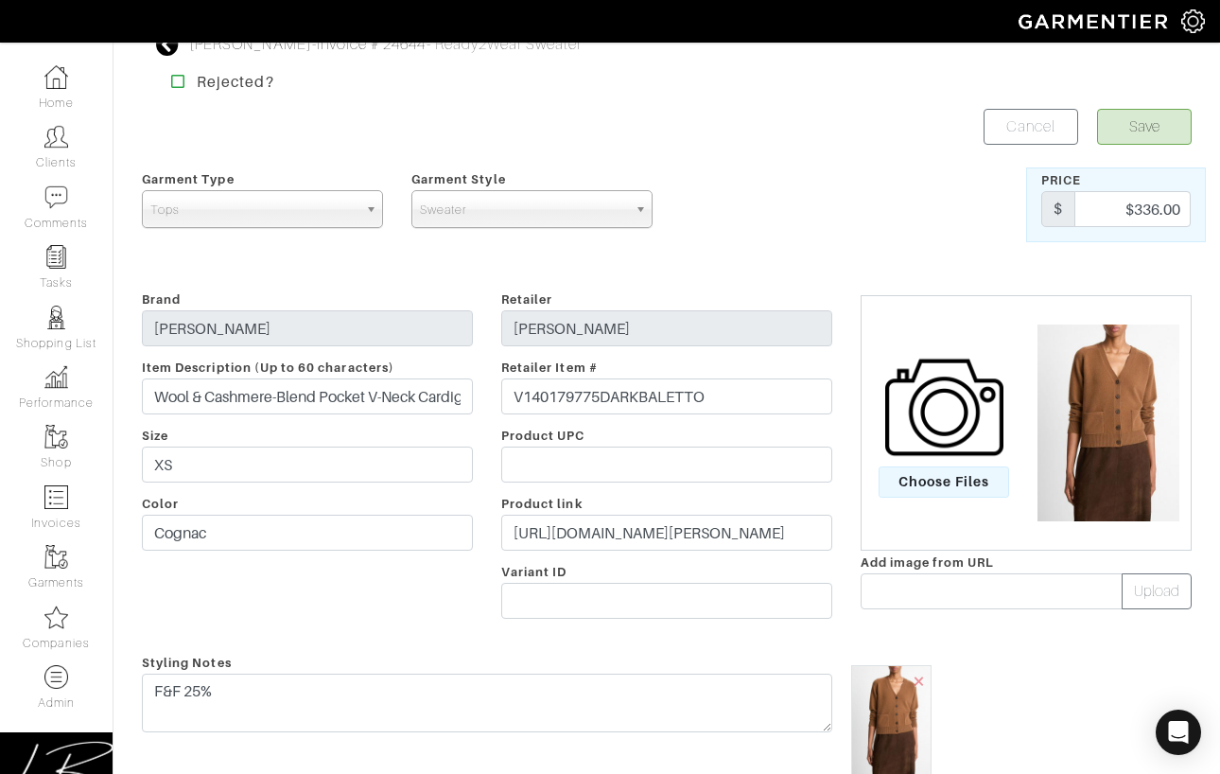
scroll to position [0, 0]
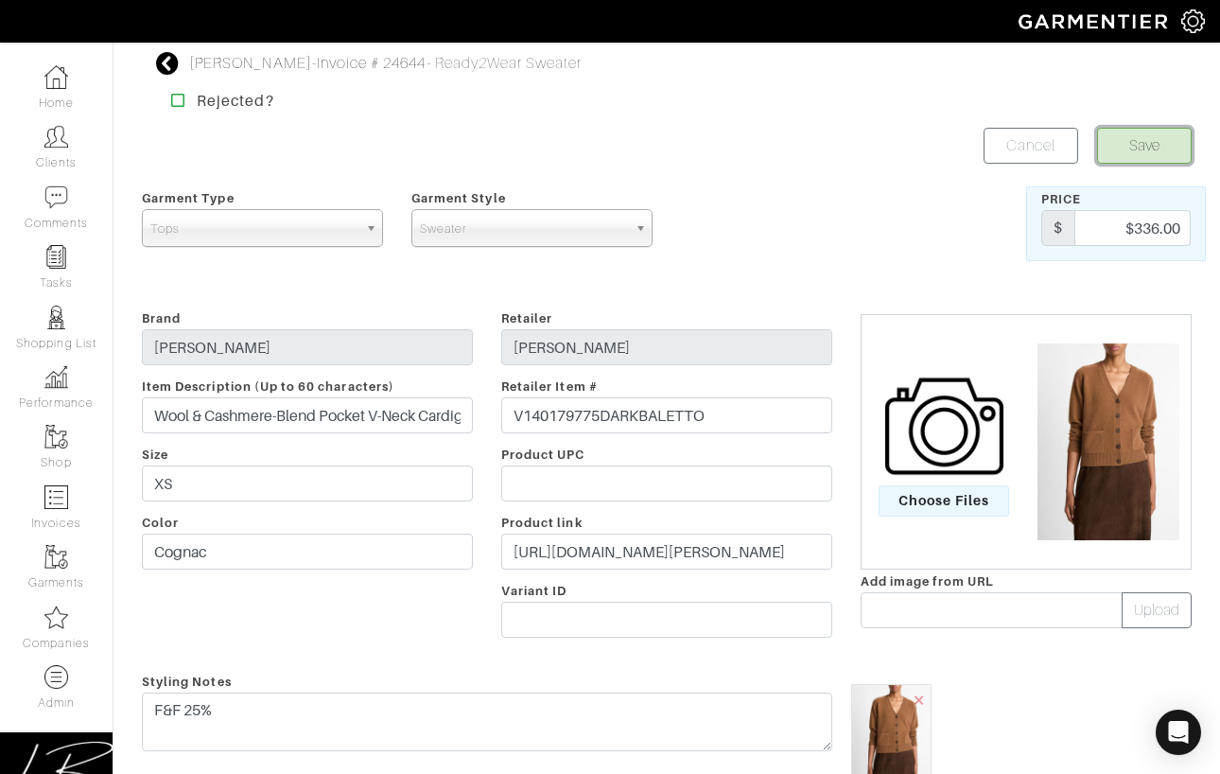
click at [1108, 156] on button "Save" at bounding box center [1144, 146] width 95 height 36
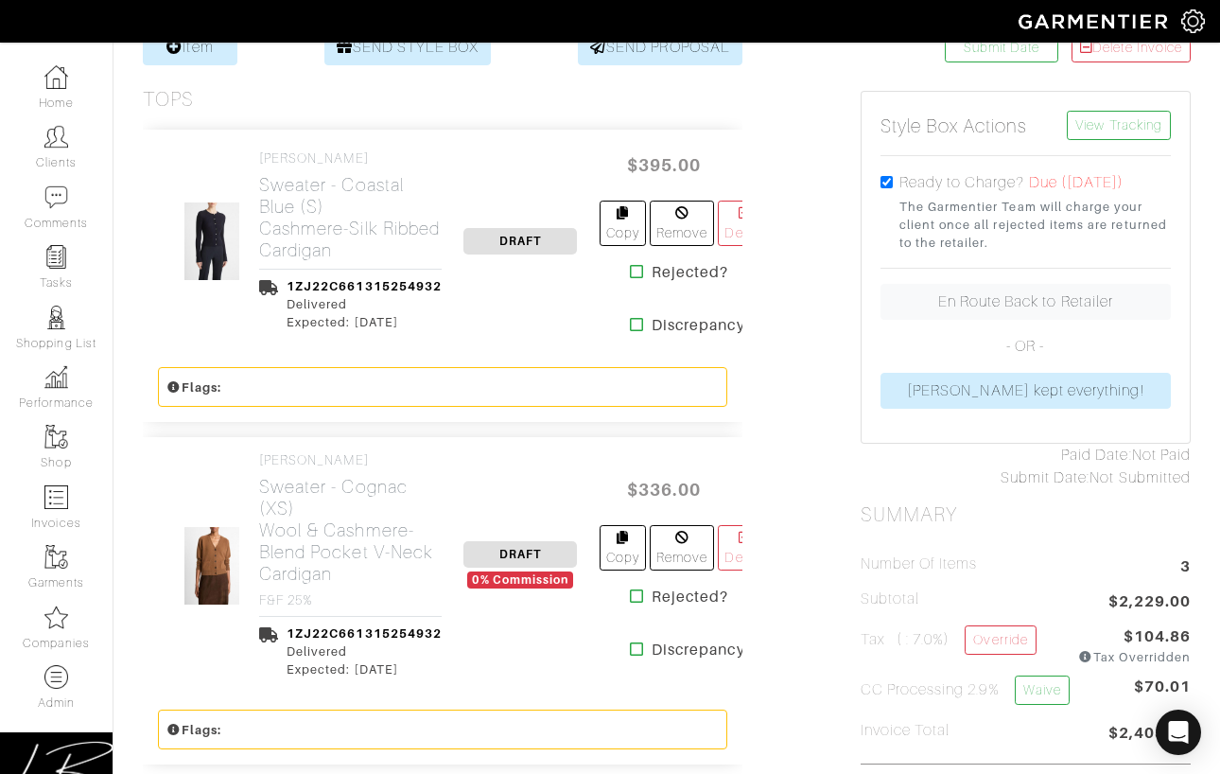
scroll to position [409, 0]
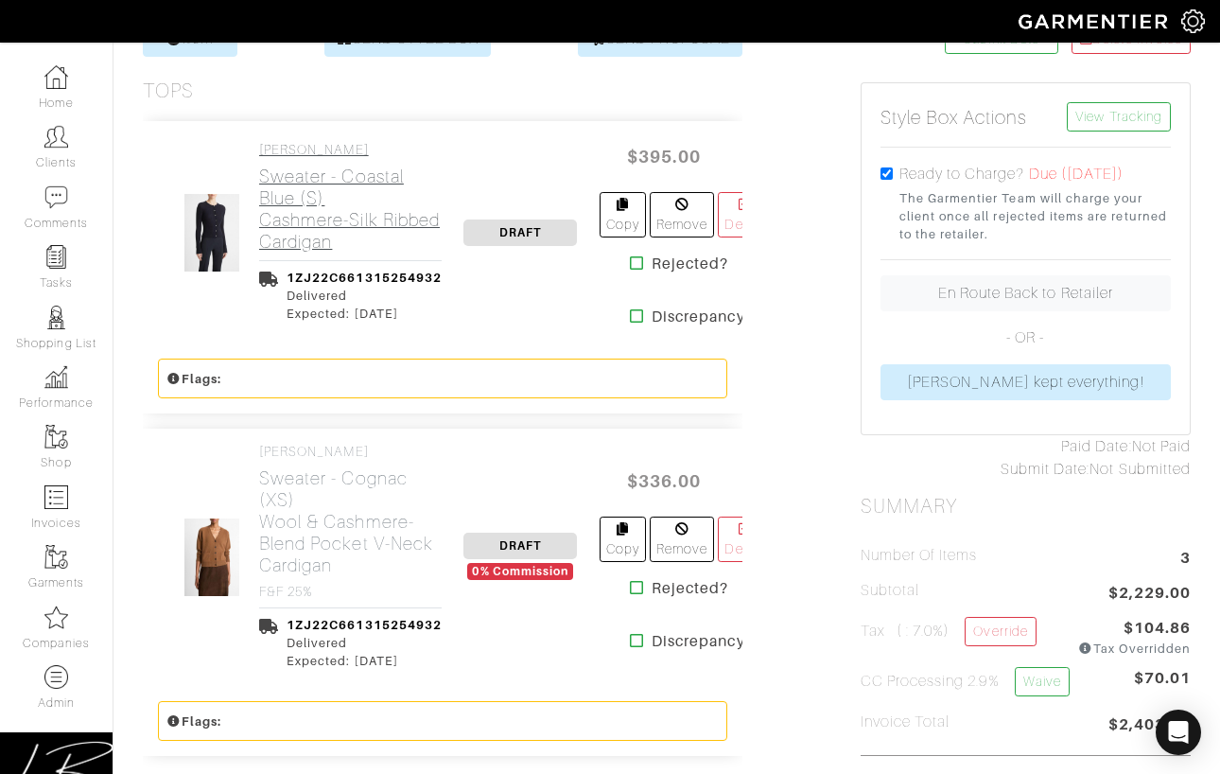
click at [285, 220] on h2 "Sweater - Coastal Blue (S) Cashmere-Silk Ribbed Cardigan" at bounding box center [350, 209] width 183 height 87
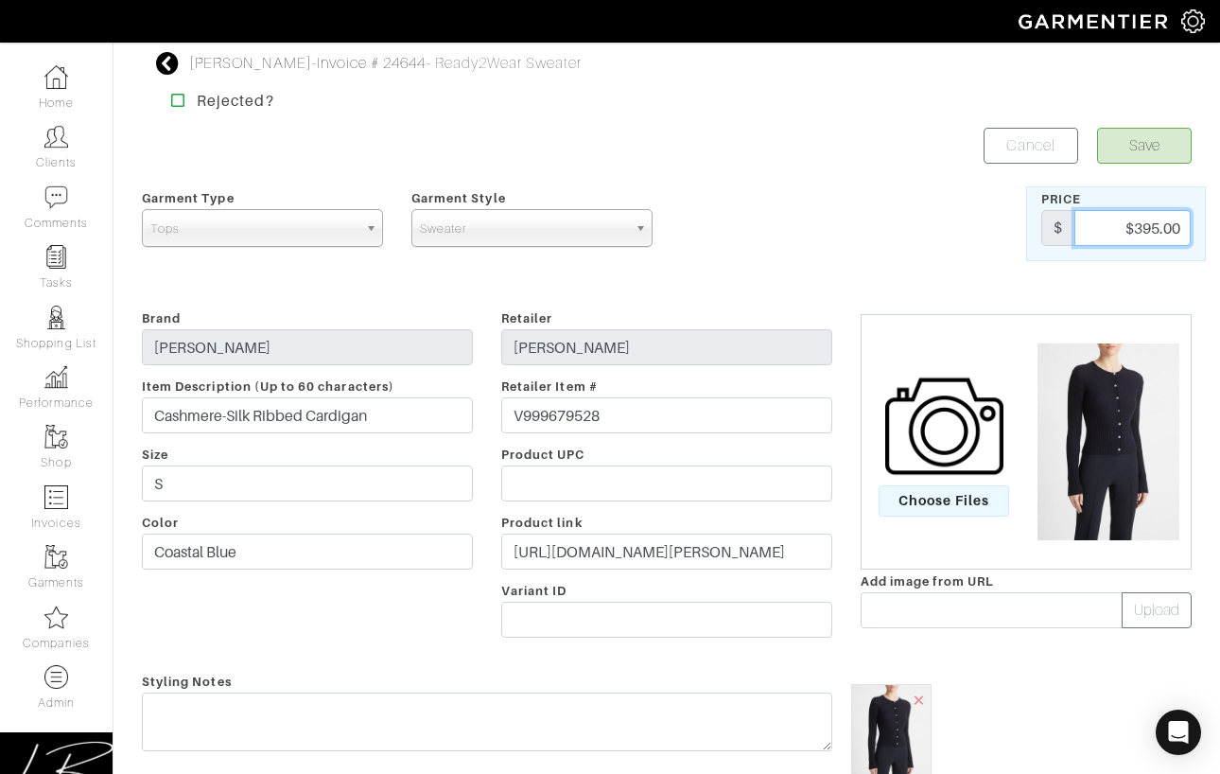
click at [1130, 227] on input "$395.00" at bounding box center [1132, 228] width 116 height 36
type input "296.25"
drag, startPoint x: 874, startPoint y: 236, endPoint x: 861, endPoint y: 253, distance: 21.6
click at [874, 236] on div at bounding box center [937, 223] width 180 height 75
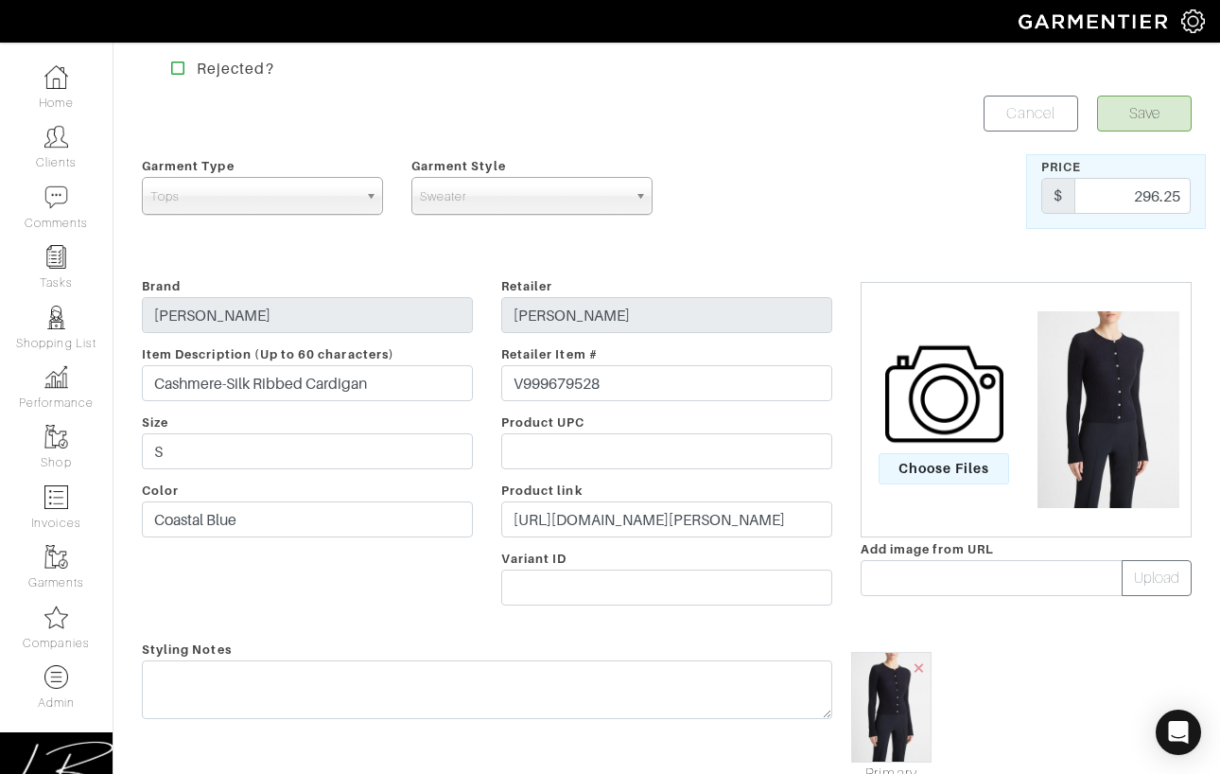
scroll to position [716, 0]
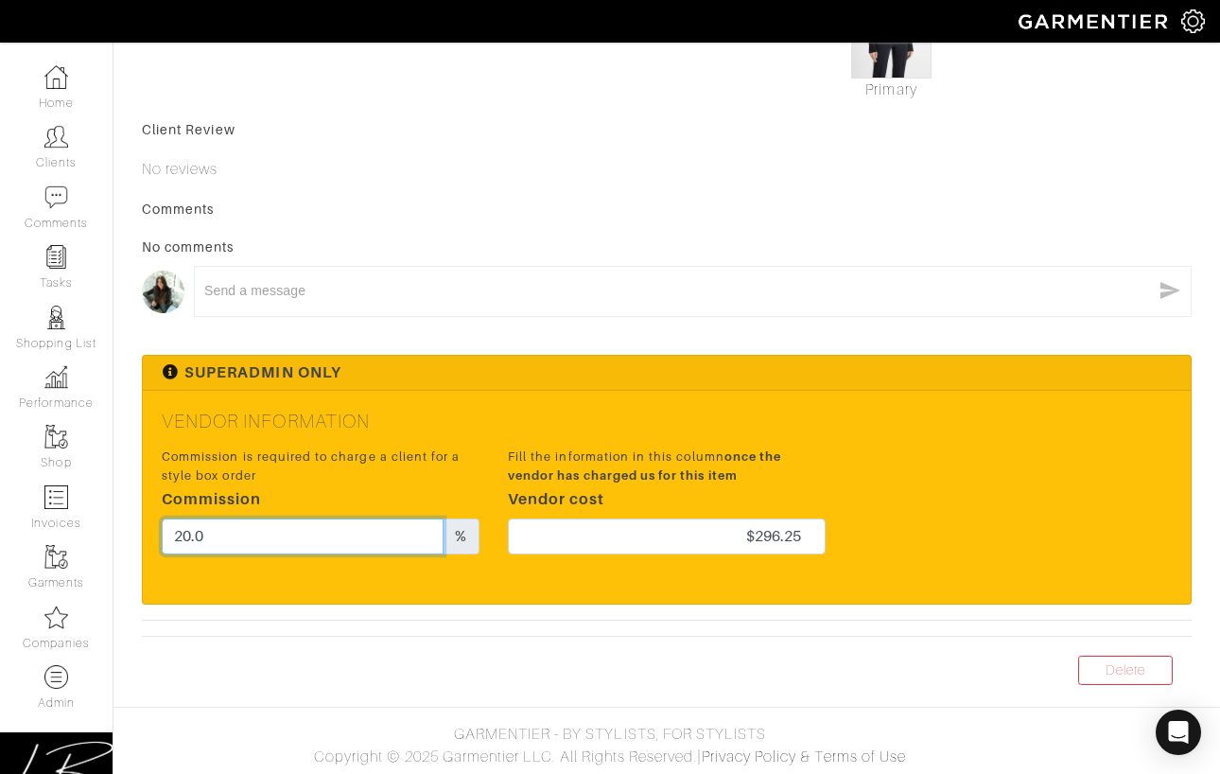
drag, startPoint x: 388, startPoint y: 533, endPoint x: 397, endPoint y: 508, distance: 26.3
click at [393, 509] on div "Commission is required to charge a client for a style box order Commission 20.0…" at bounding box center [321, 500] width 318 height 106
type input "0"
click at [533, 370] on div "Superadmin Only" at bounding box center [667, 373] width 1048 height 35
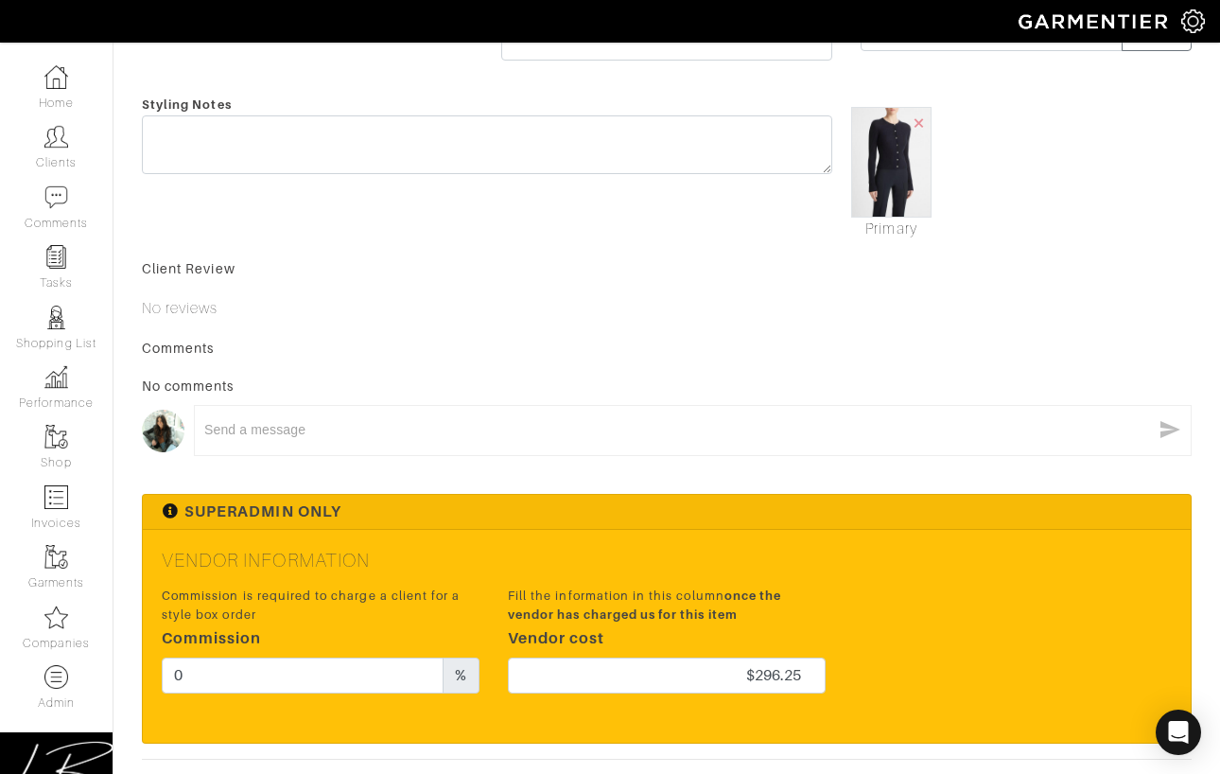
scroll to position [0, 0]
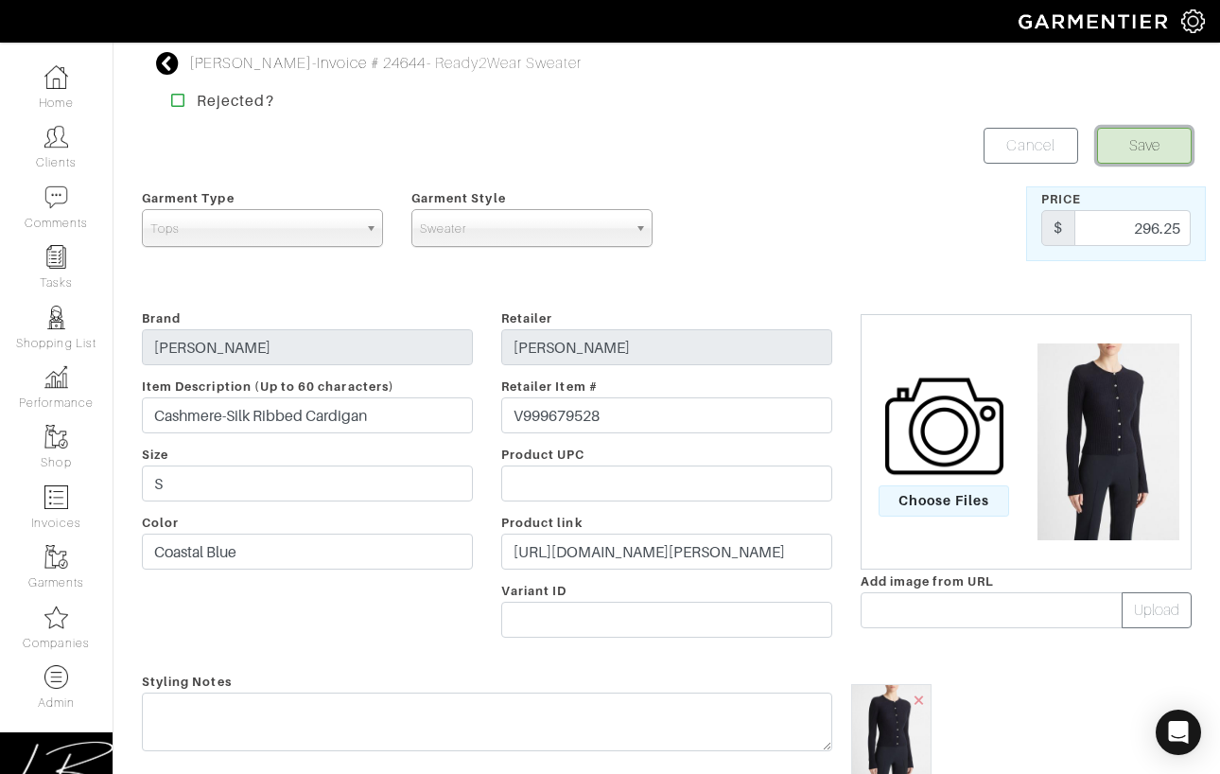
click at [1131, 146] on button "Save" at bounding box center [1144, 146] width 95 height 36
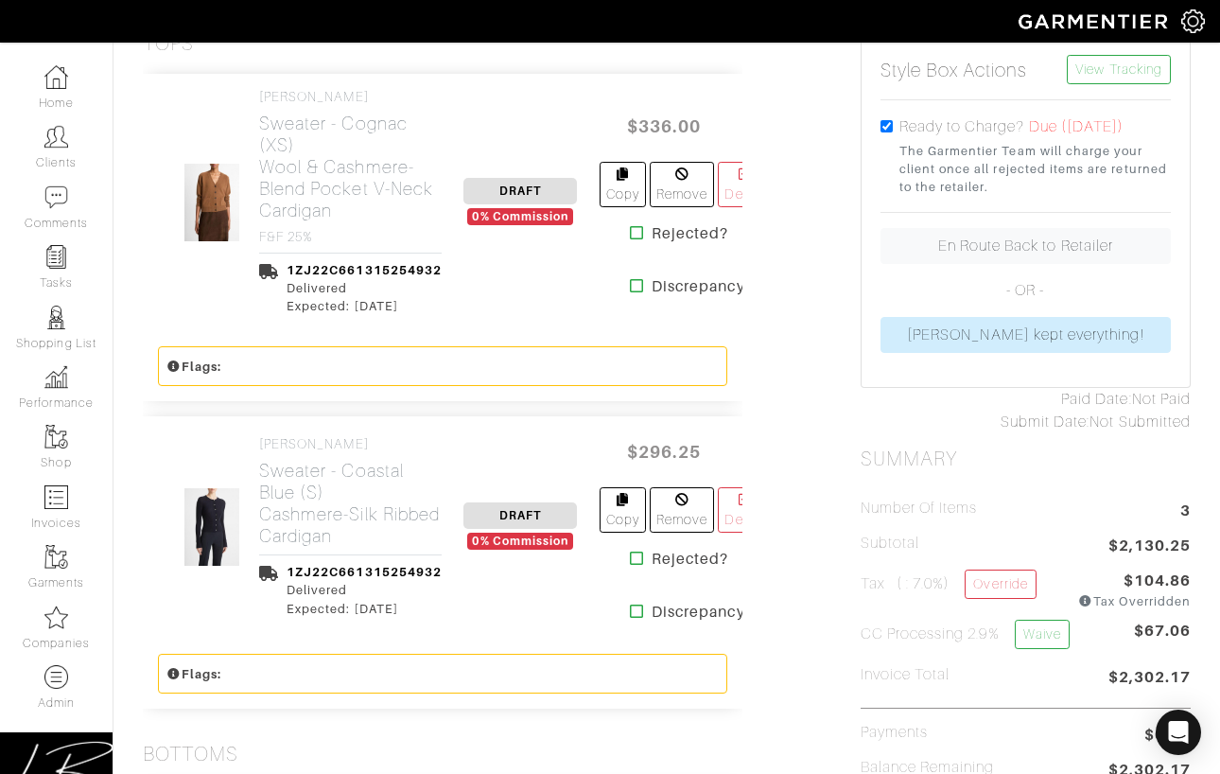
scroll to position [461, 0]
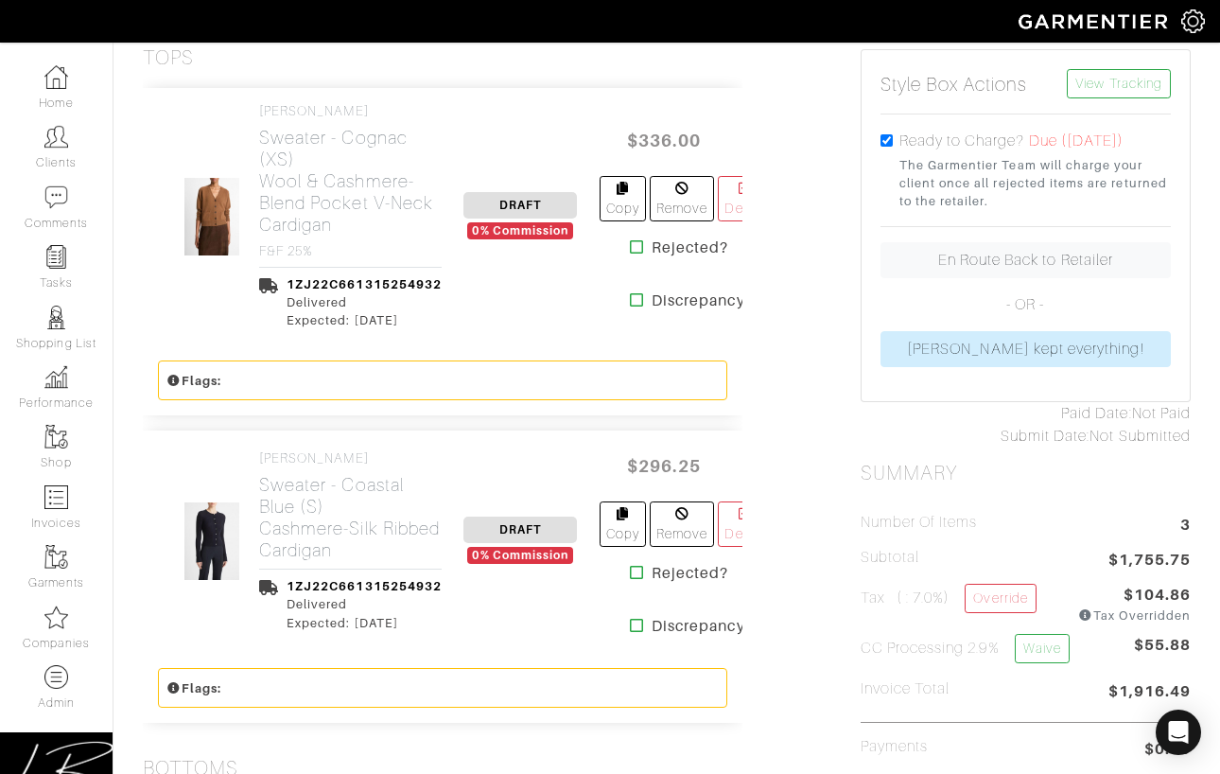
scroll to position [445, 0]
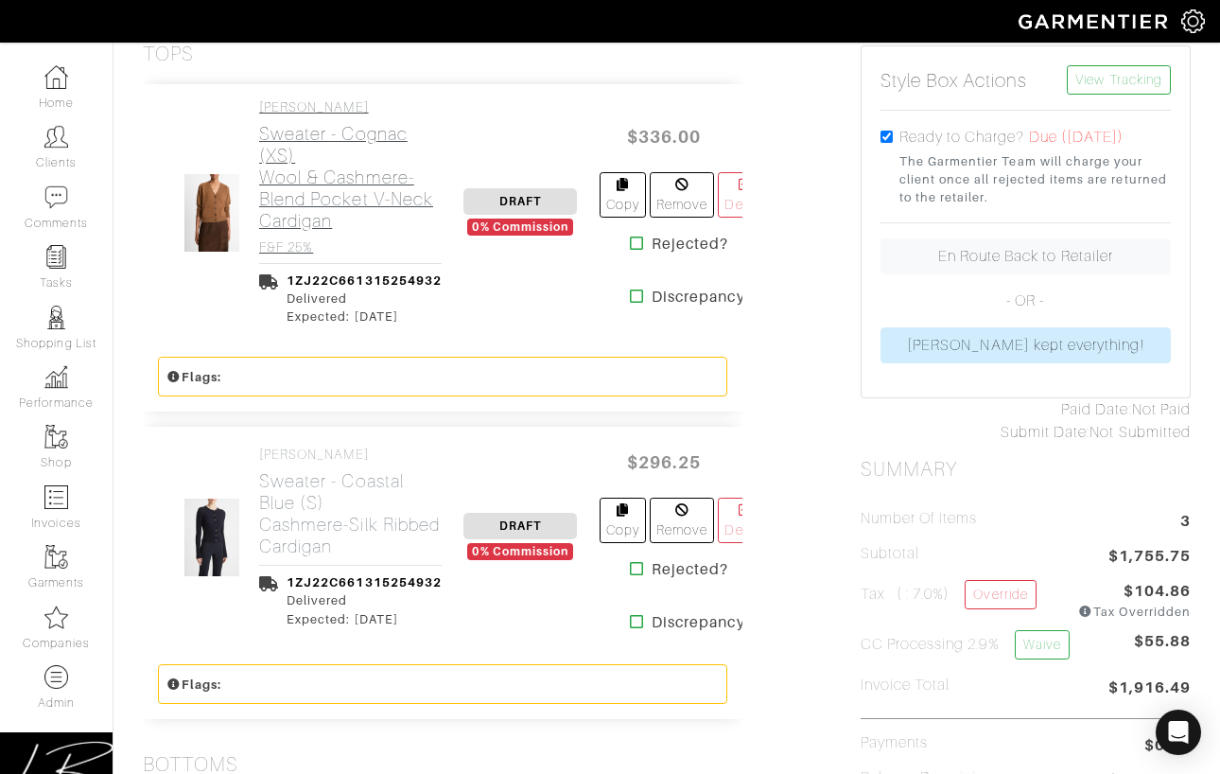
click at [323, 194] on h2 "Sweater - Cognac (XS) Wool & Cashmere-Blend Pocket V-Neck Cardigan" at bounding box center [350, 177] width 183 height 109
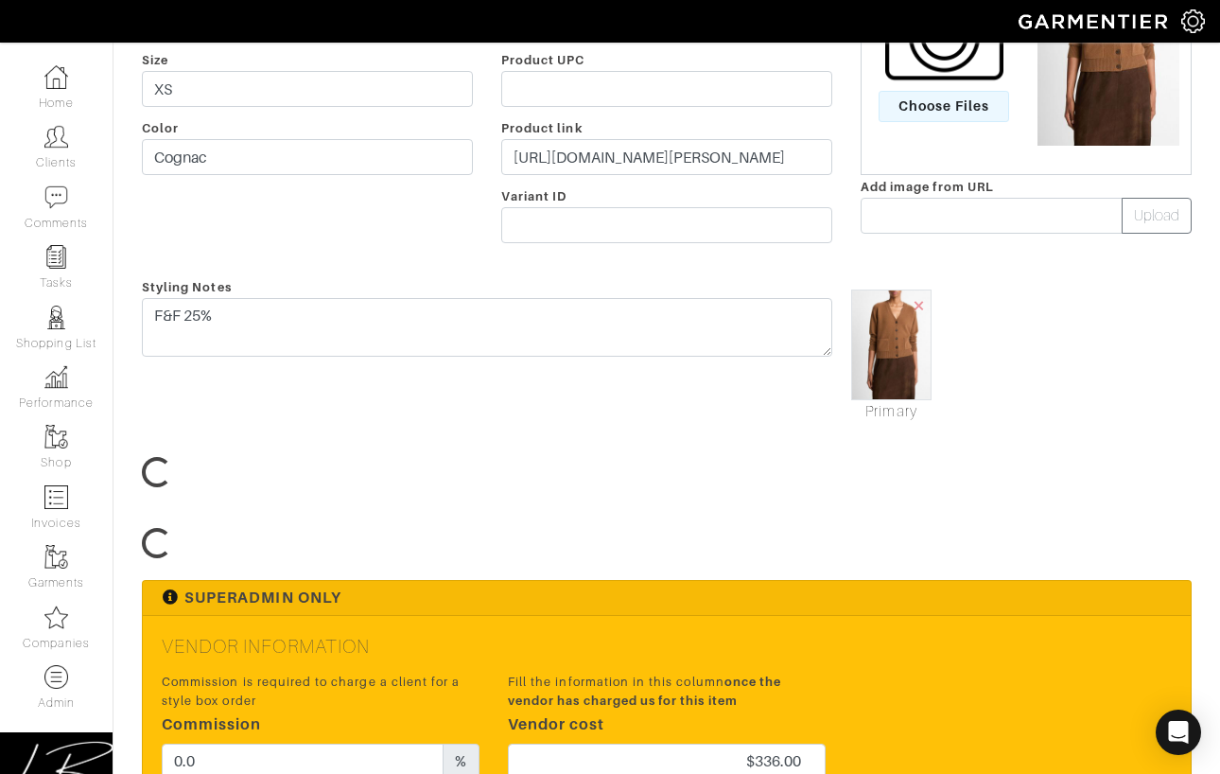
scroll to position [396, 0]
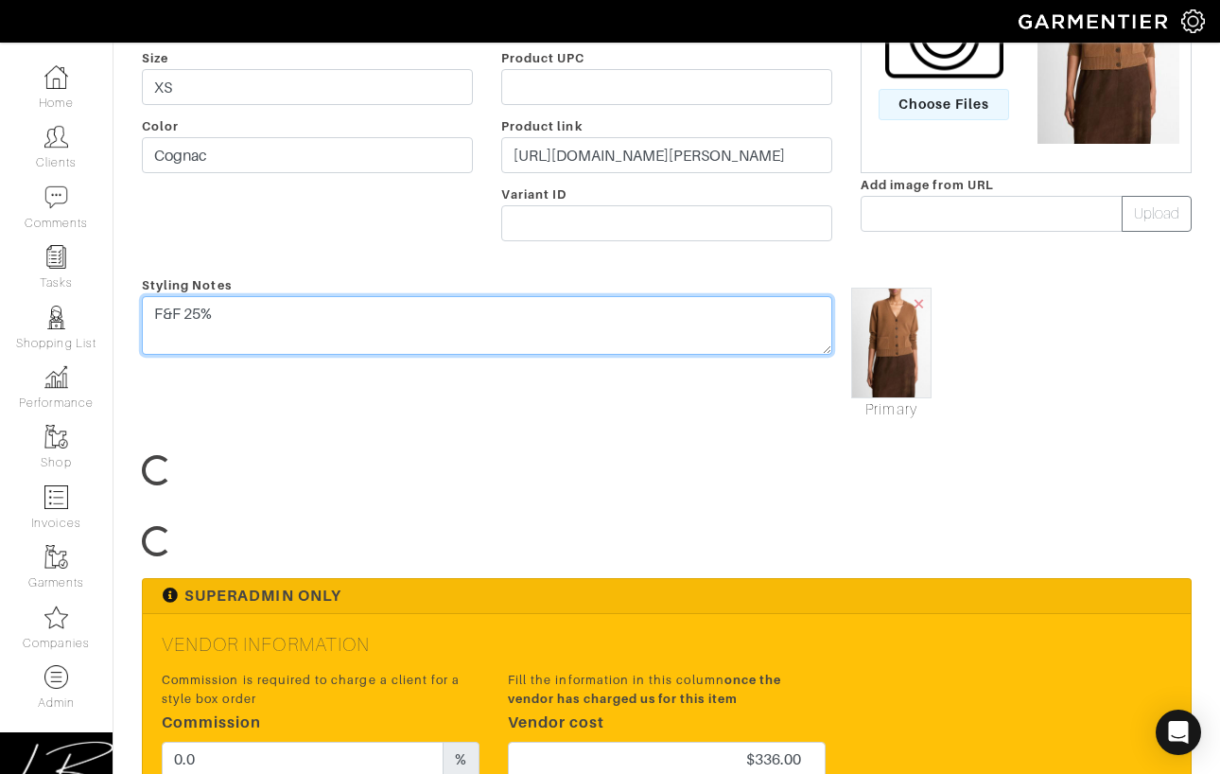
click at [381, 291] on div "Styling Notes F&F 25%" at bounding box center [487, 347] width 719 height 148
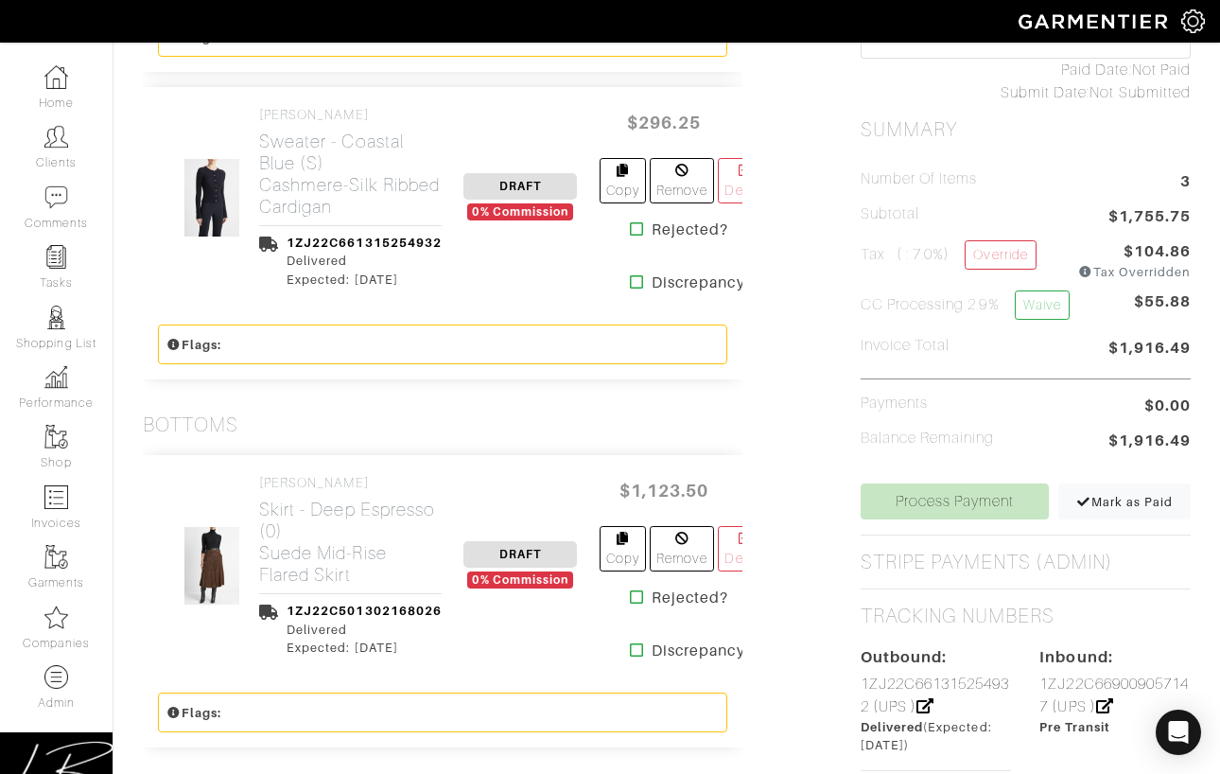
scroll to position [792, 0]
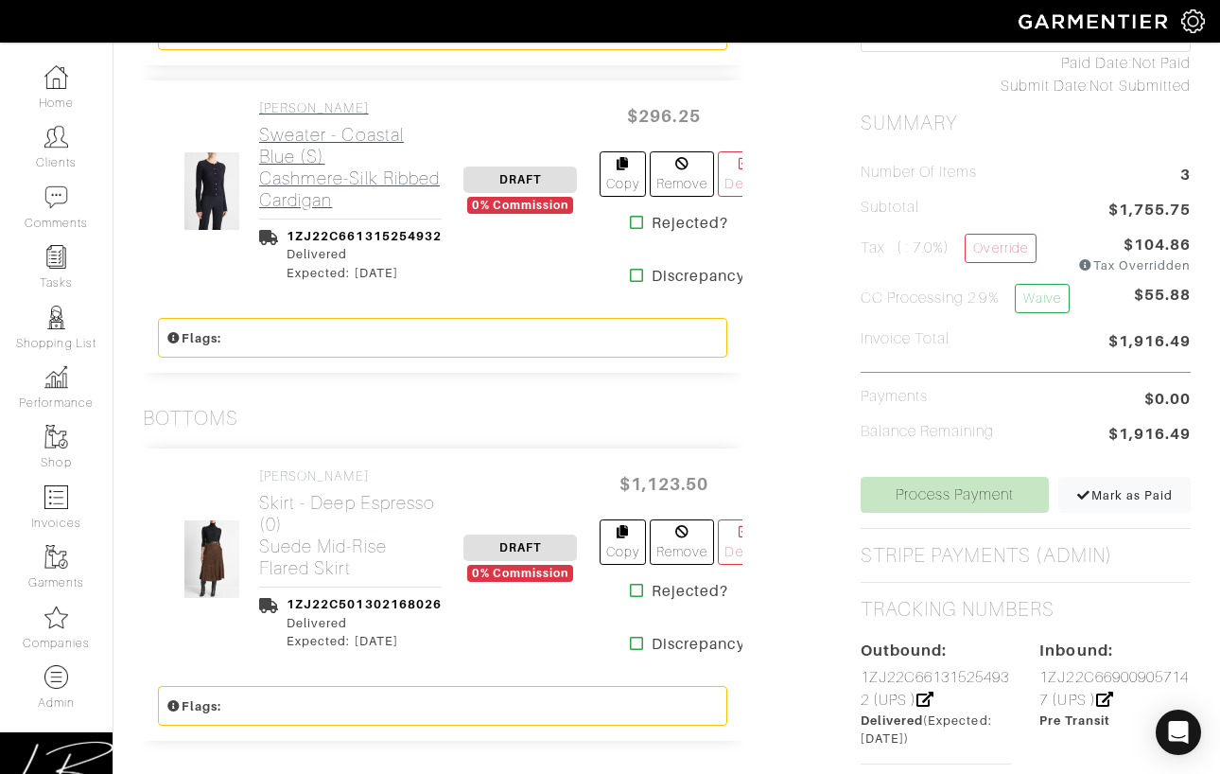
click at [301, 158] on h2 "Sweater - Coastal Blue (S) Cashmere-Silk Ribbed Cardigan" at bounding box center [350, 167] width 183 height 87
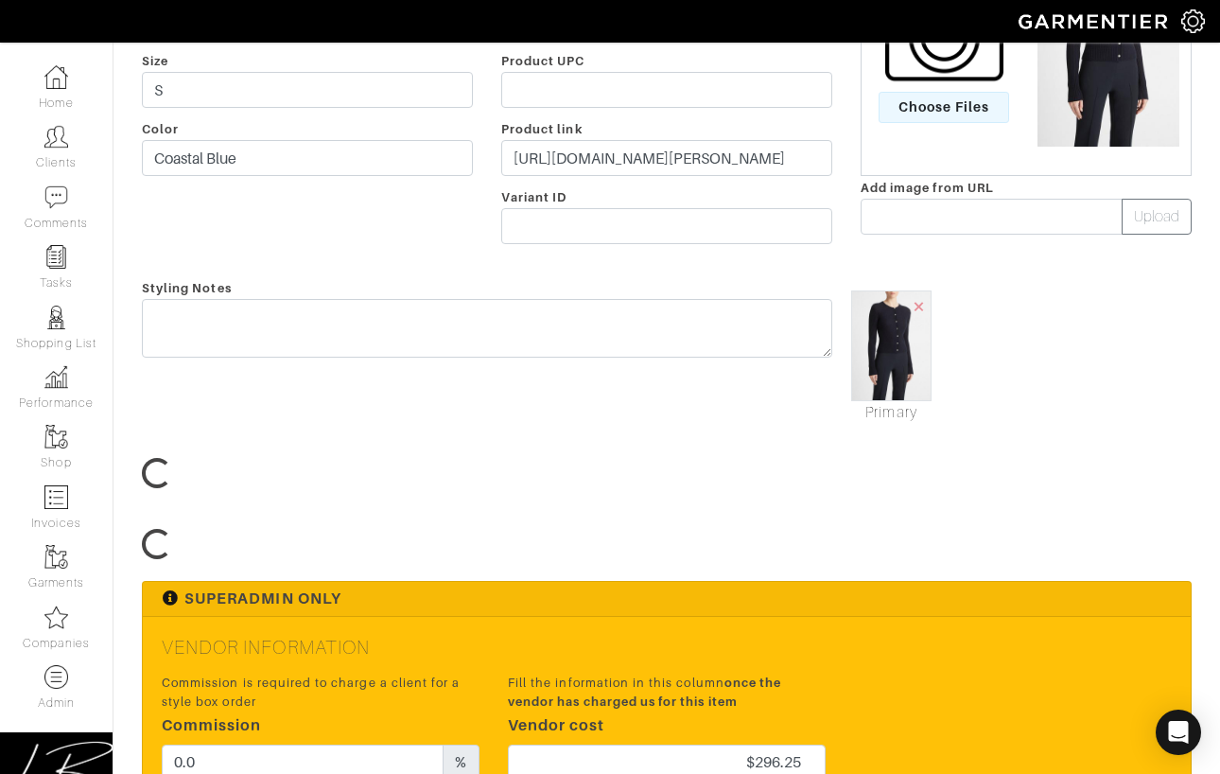
scroll to position [399, 0]
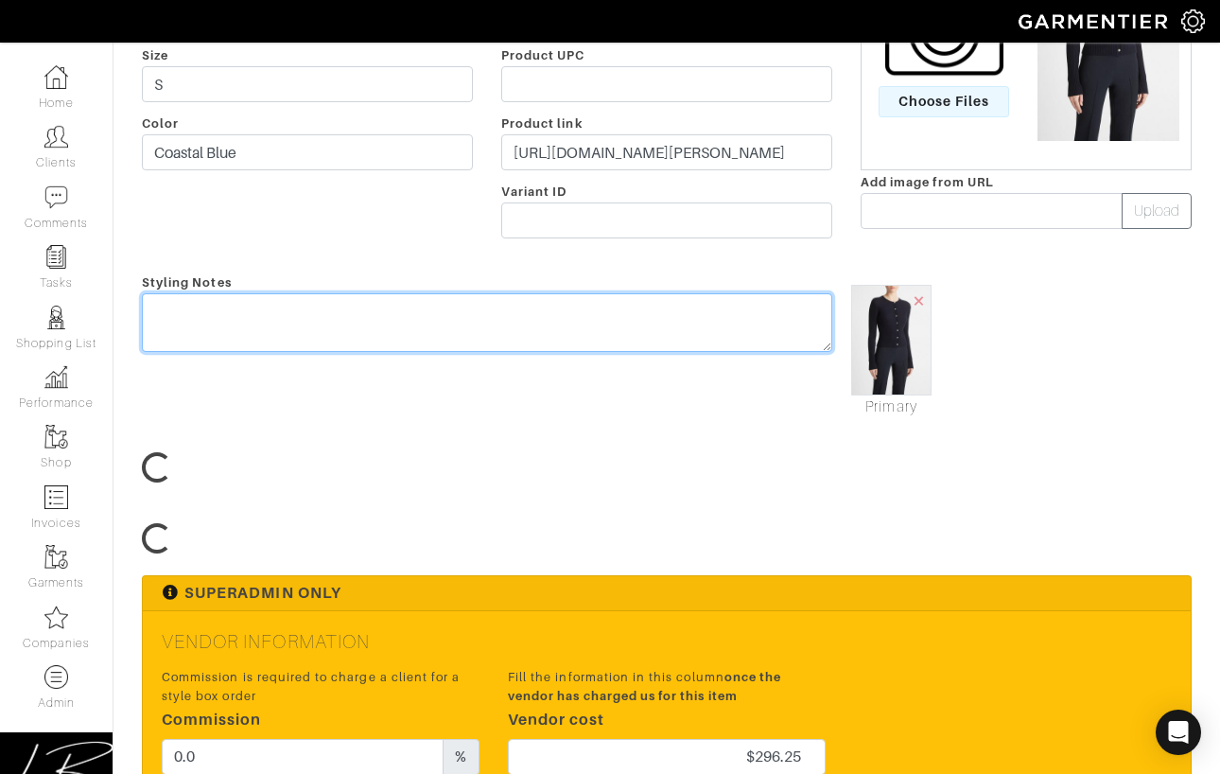
click at [278, 323] on textarea at bounding box center [487, 322] width 690 height 59
paste textarea "F&F 25%"
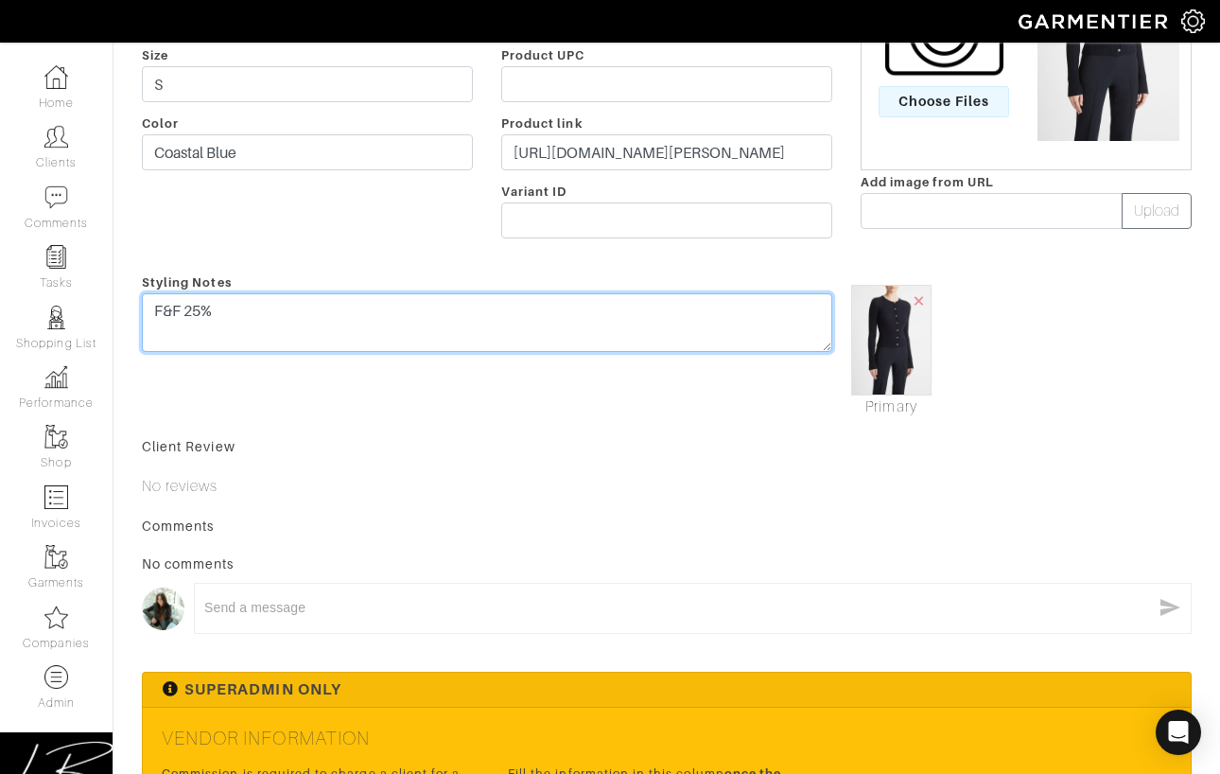
type textarea "F&F 25%"
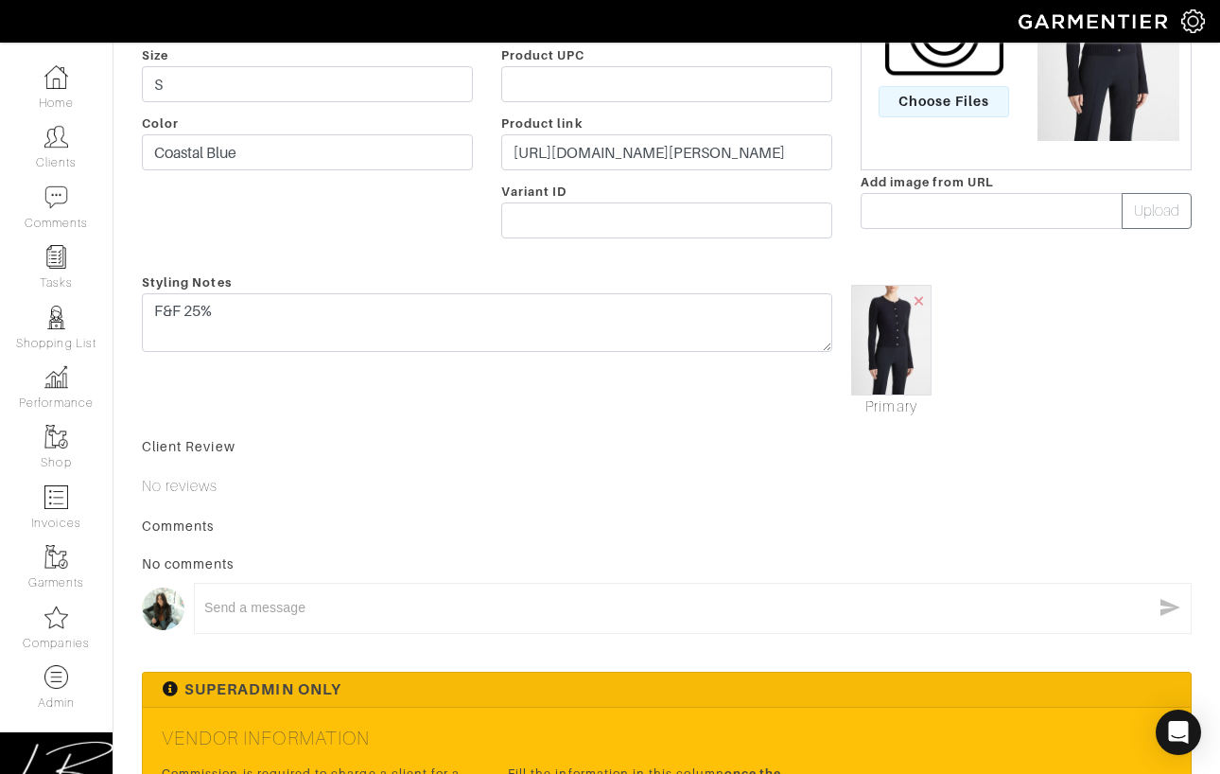
click at [739, 452] on div "Client Review" at bounding box center [667, 446] width 1050 height 19
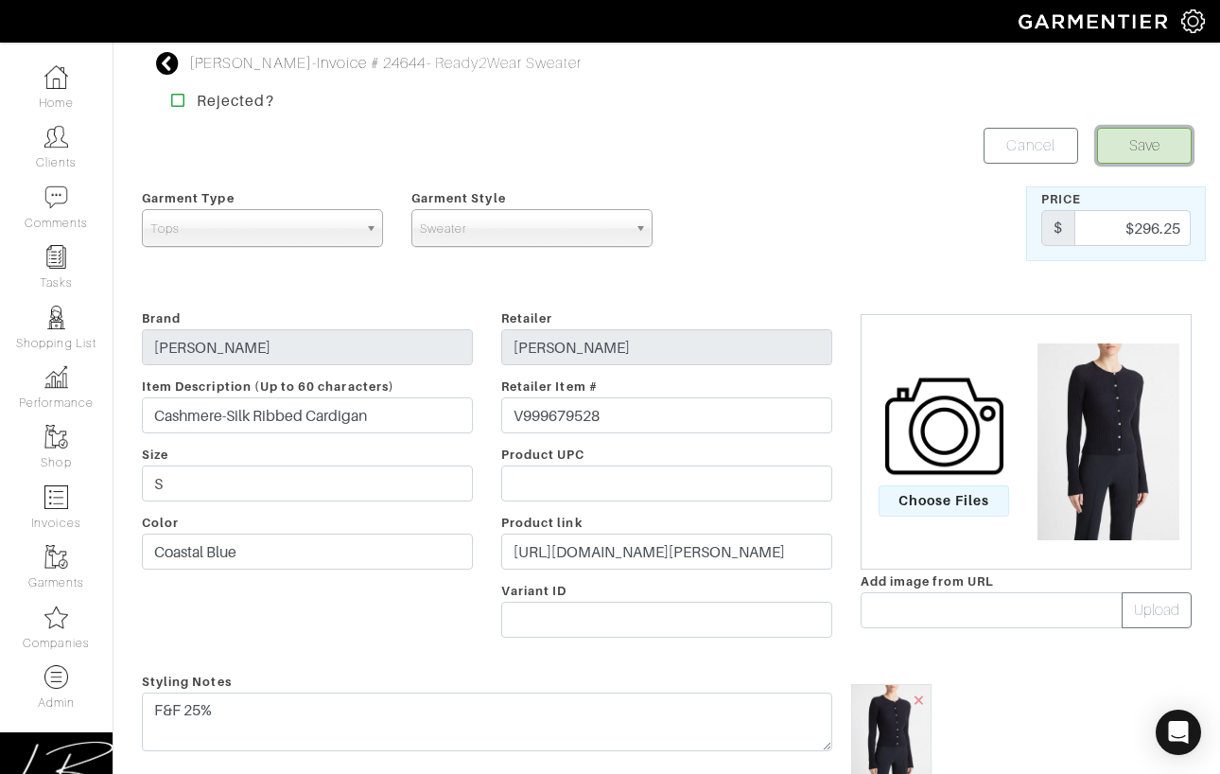
click at [1106, 148] on button "Save" at bounding box center [1144, 146] width 95 height 36
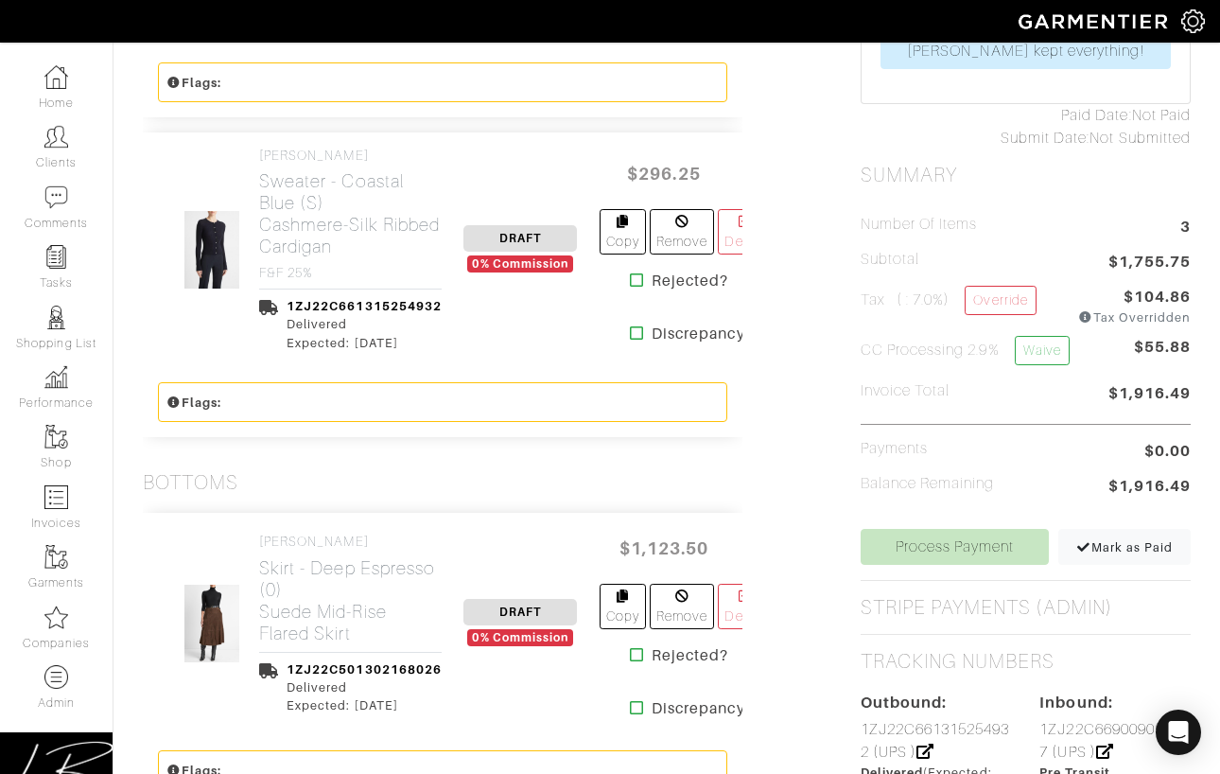
scroll to position [749, 0]
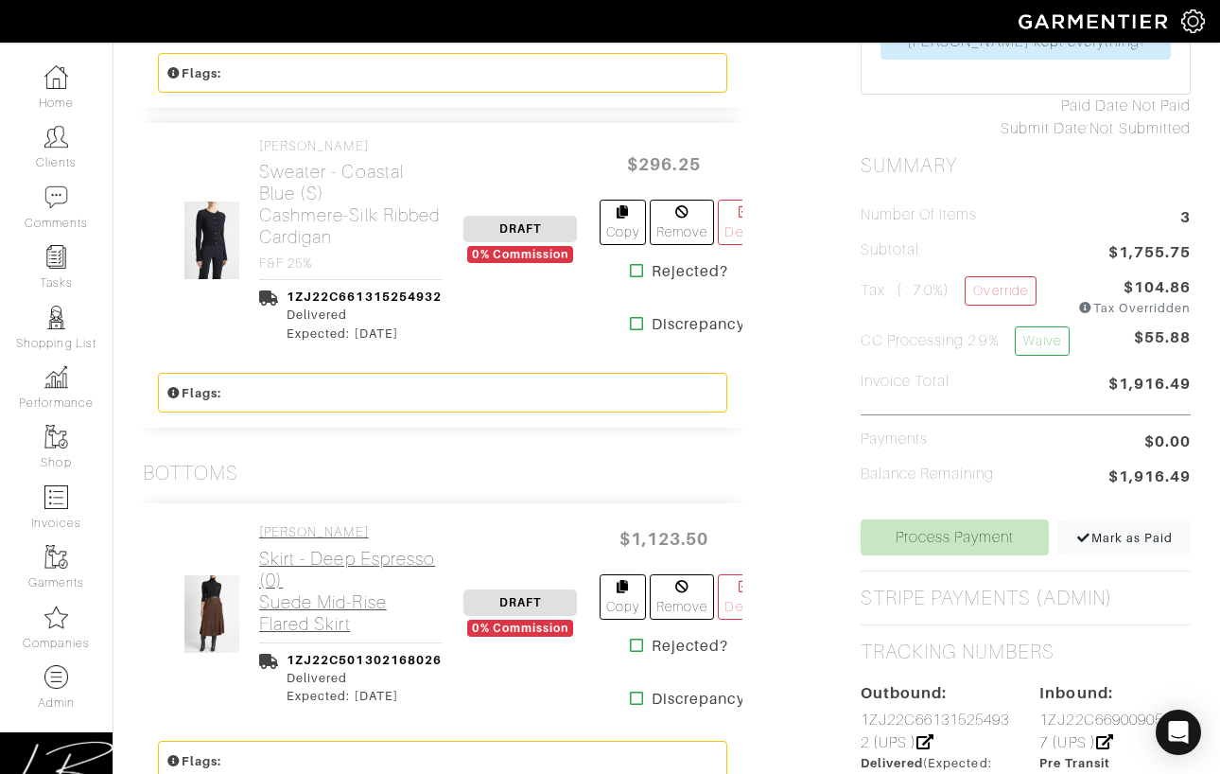
click at [320, 556] on h2 "Skirt - Deep Espresso (0) Suede Mid-Rise Flared Skirt" at bounding box center [350, 591] width 183 height 87
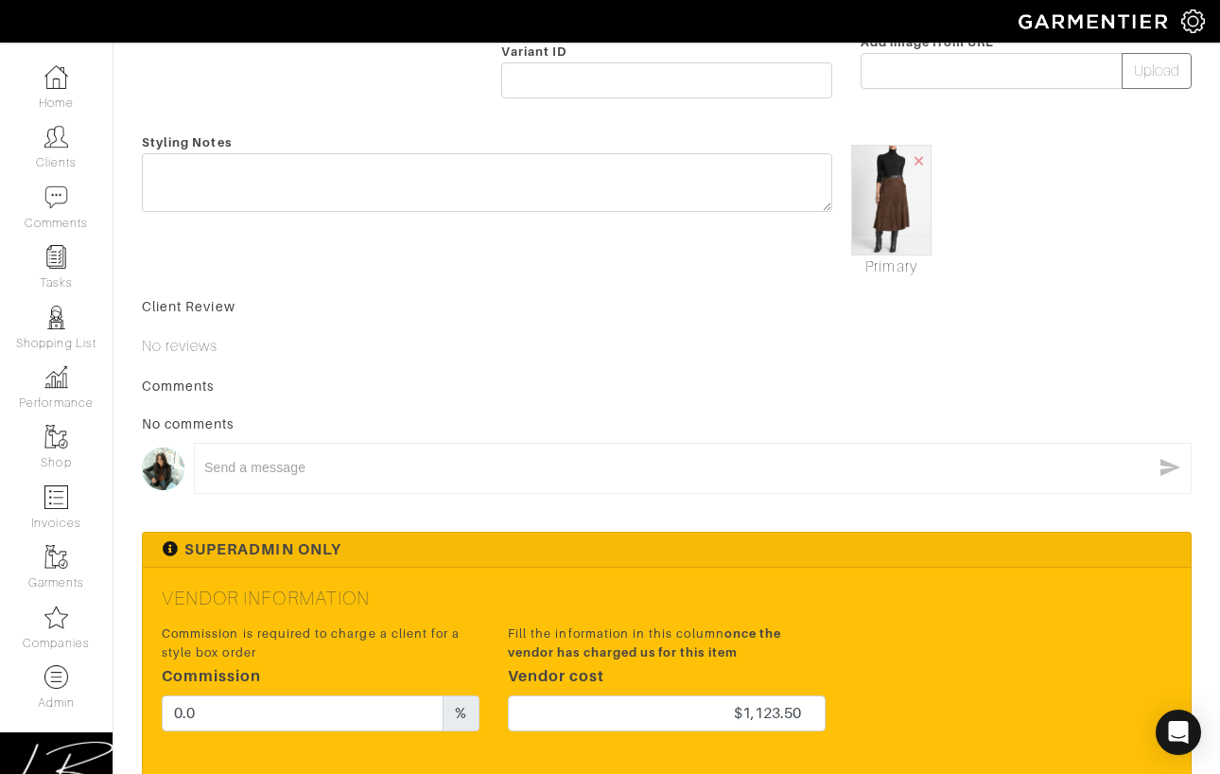
scroll to position [547, 0]
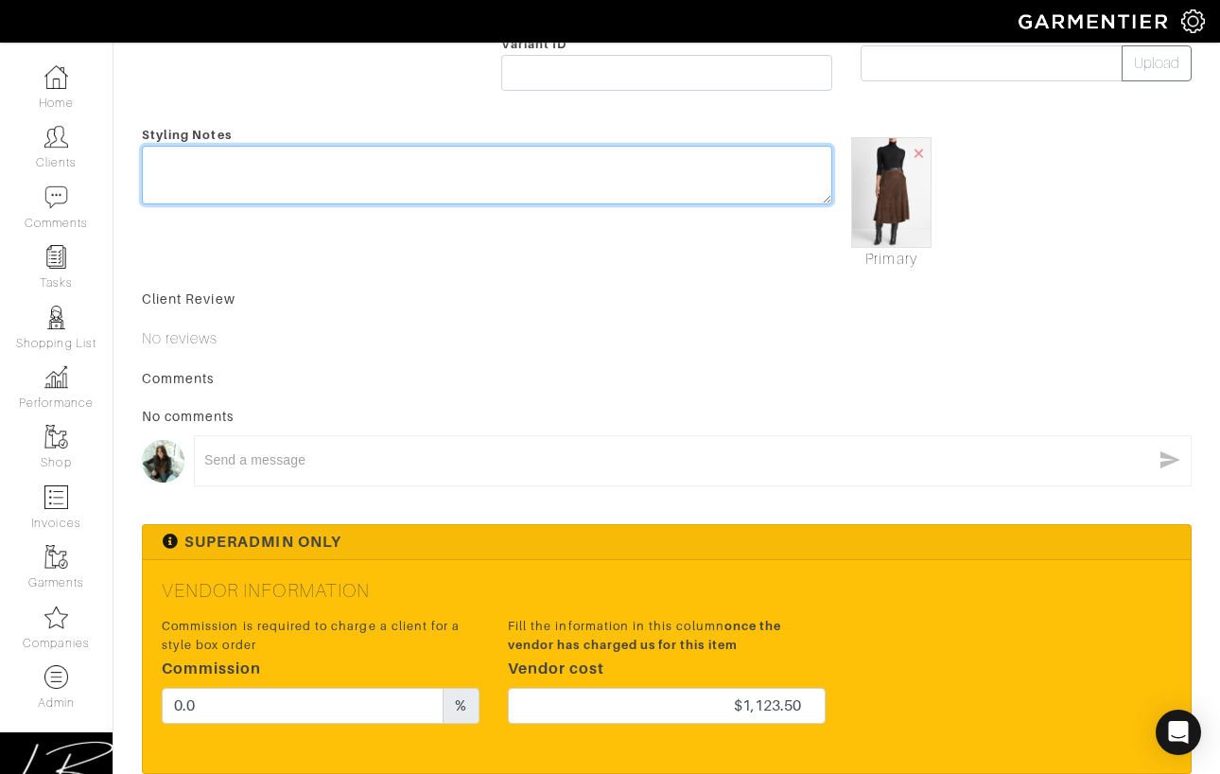
click at [250, 192] on textarea at bounding box center [487, 175] width 690 height 59
paste textarea "F&F 25%"
type textarea "F&F 25%"
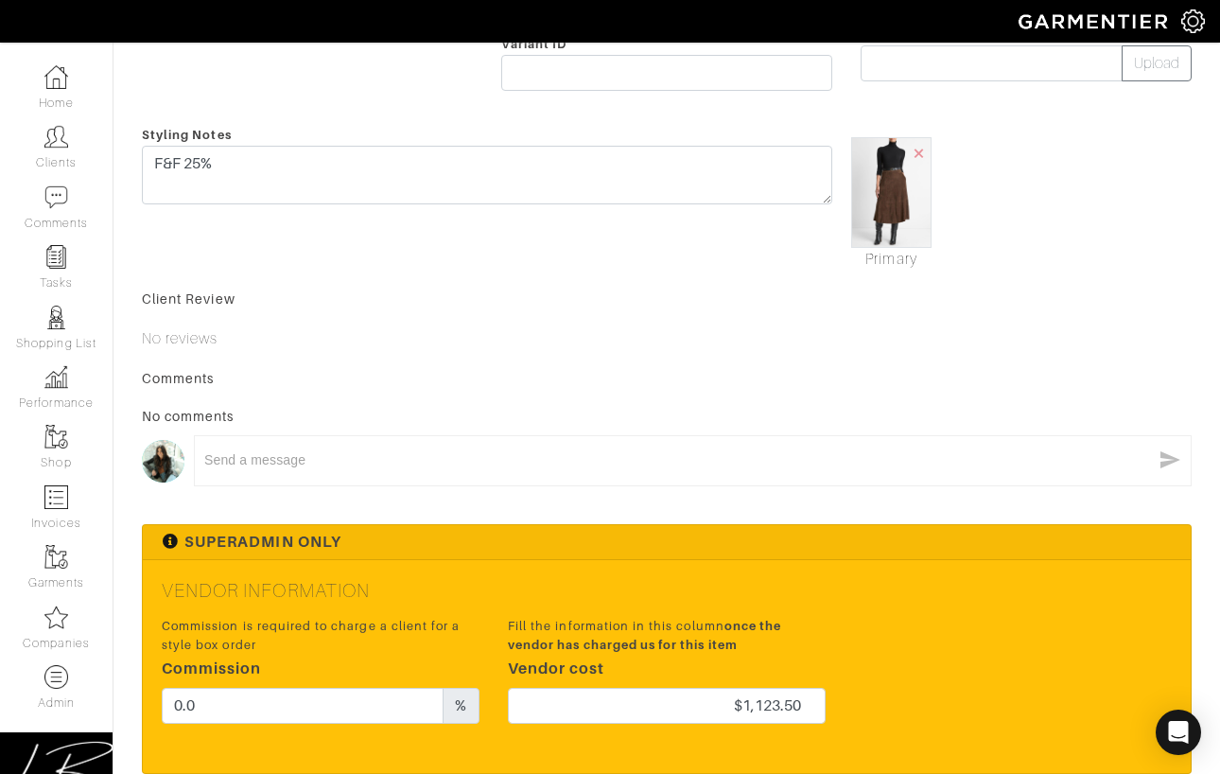
drag, startPoint x: 346, startPoint y: 301, endPoint x: 387, endPoint y: 428, distance: 133.1
click at [346, 301] on div "Client Review" at bounding box center [667, 298] width 1050 height 19
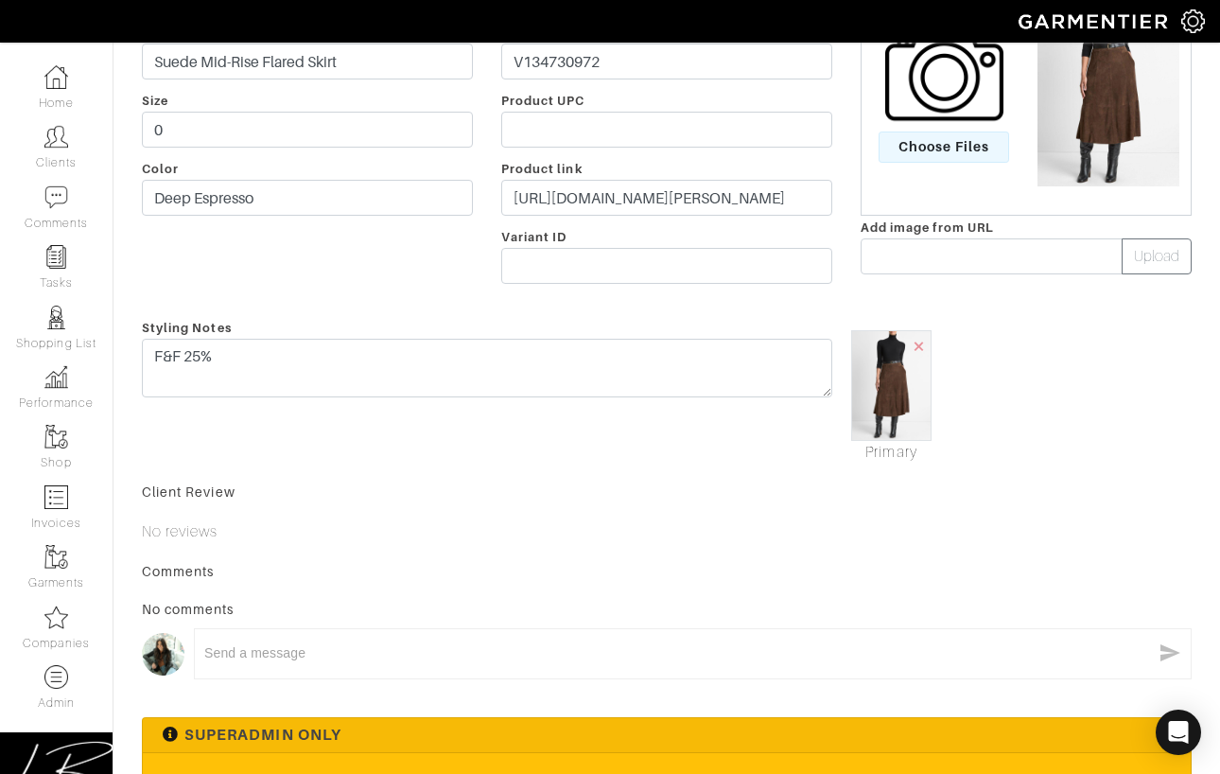
scroll to position [0, 0]
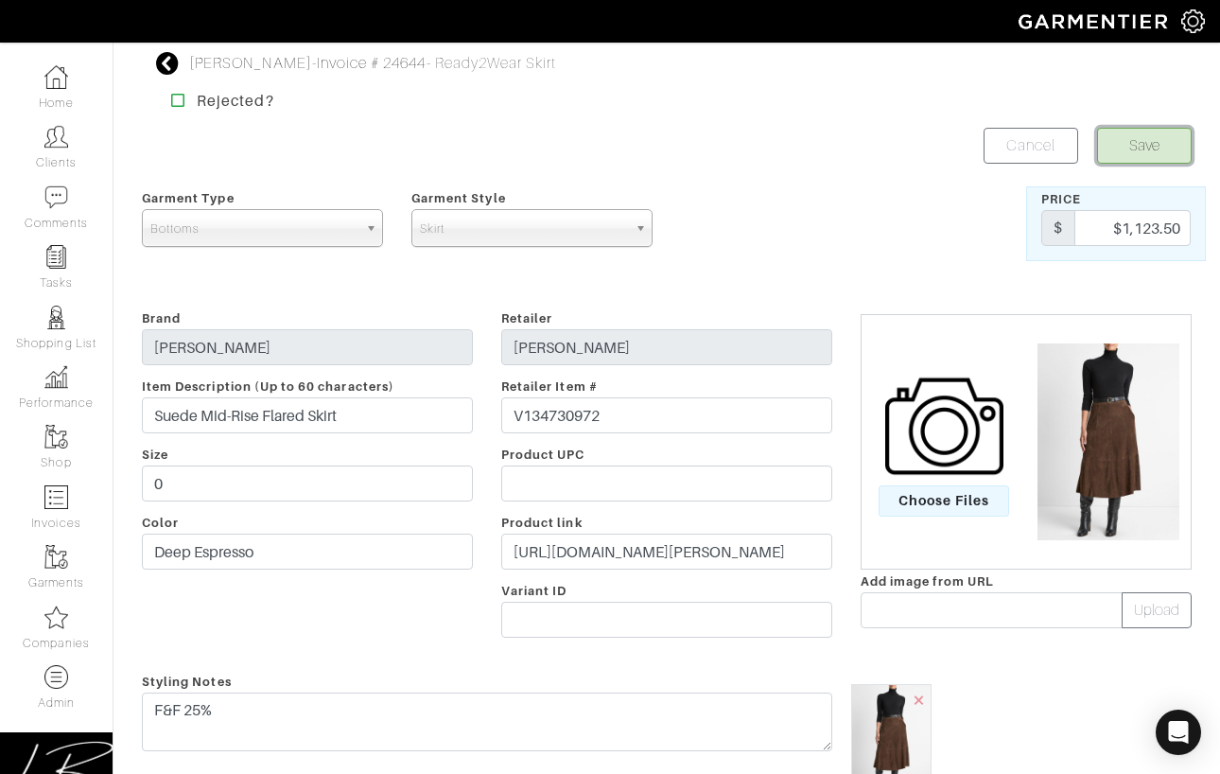
click at [1127, 146] on button "Save" at bounding box center [1144, 146] width 95 height 36
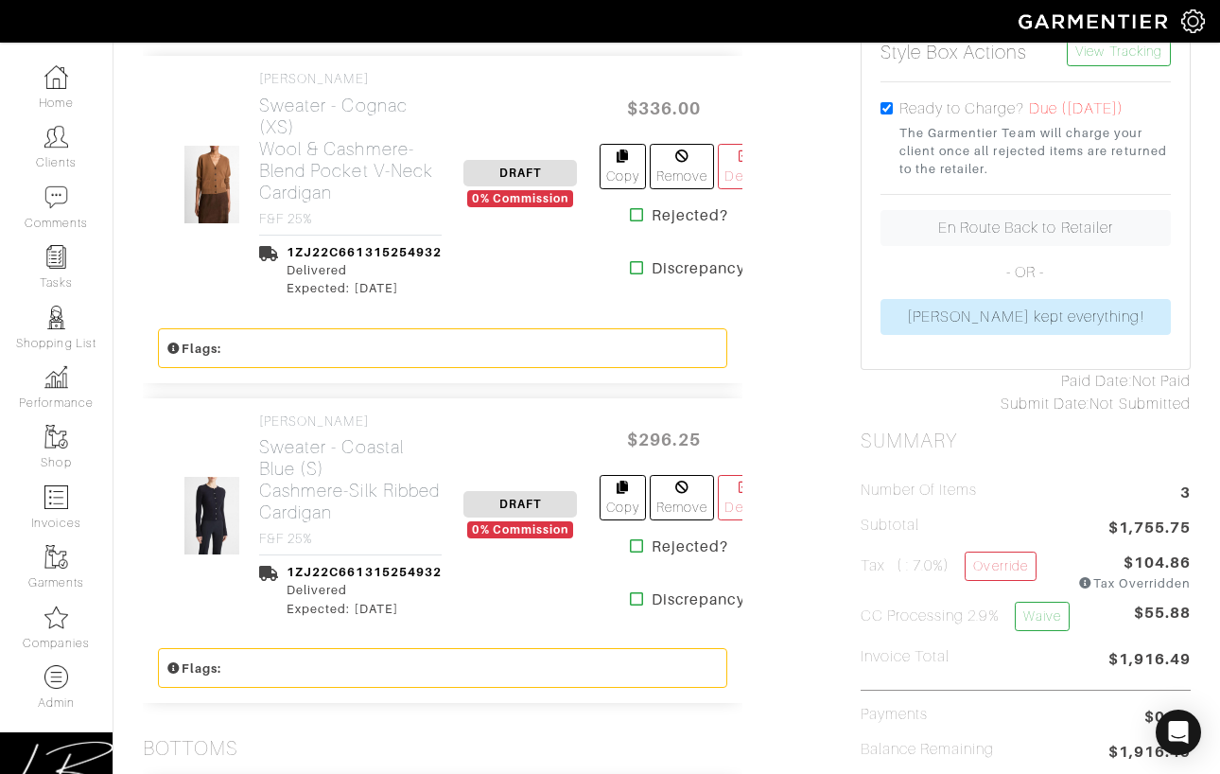
scroll to position [725, 0]
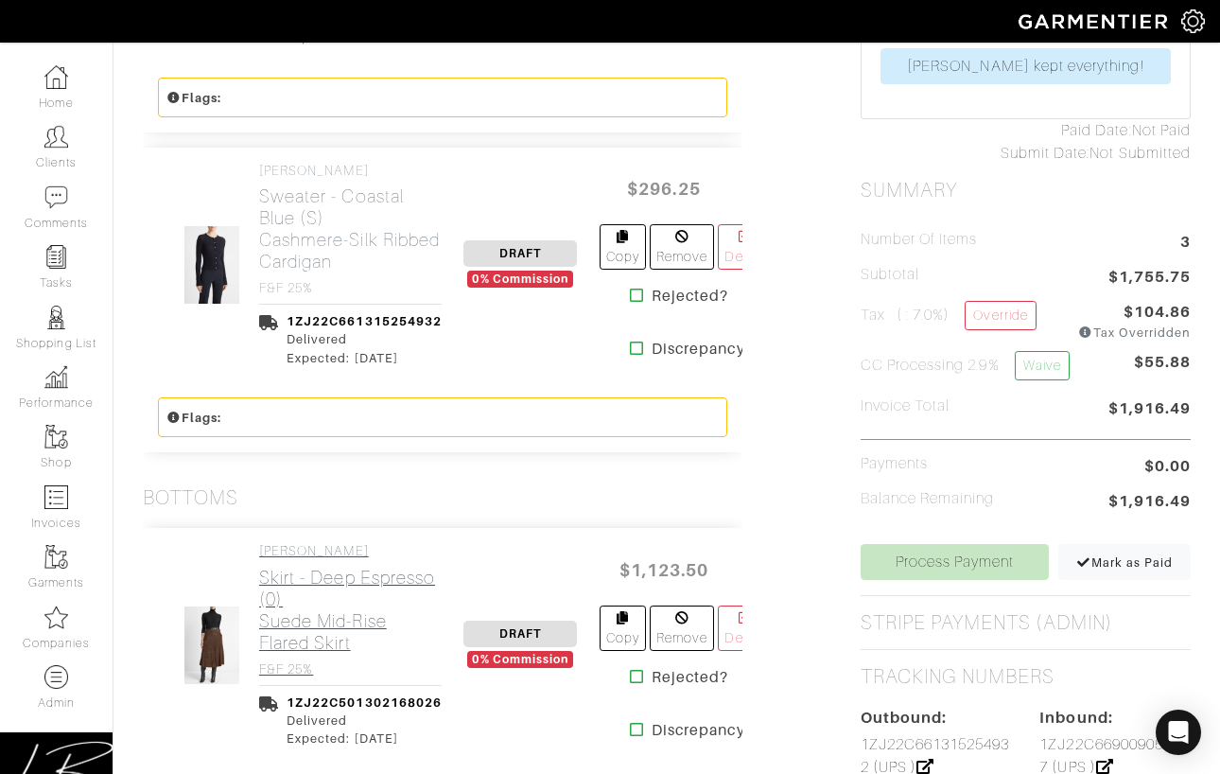
click at [338, 572] on h2 "Skirt - Deep Espresso (0) Suede Mid-Rise Flared Skirt" at bounding box center [350, 610] width 183 height 87
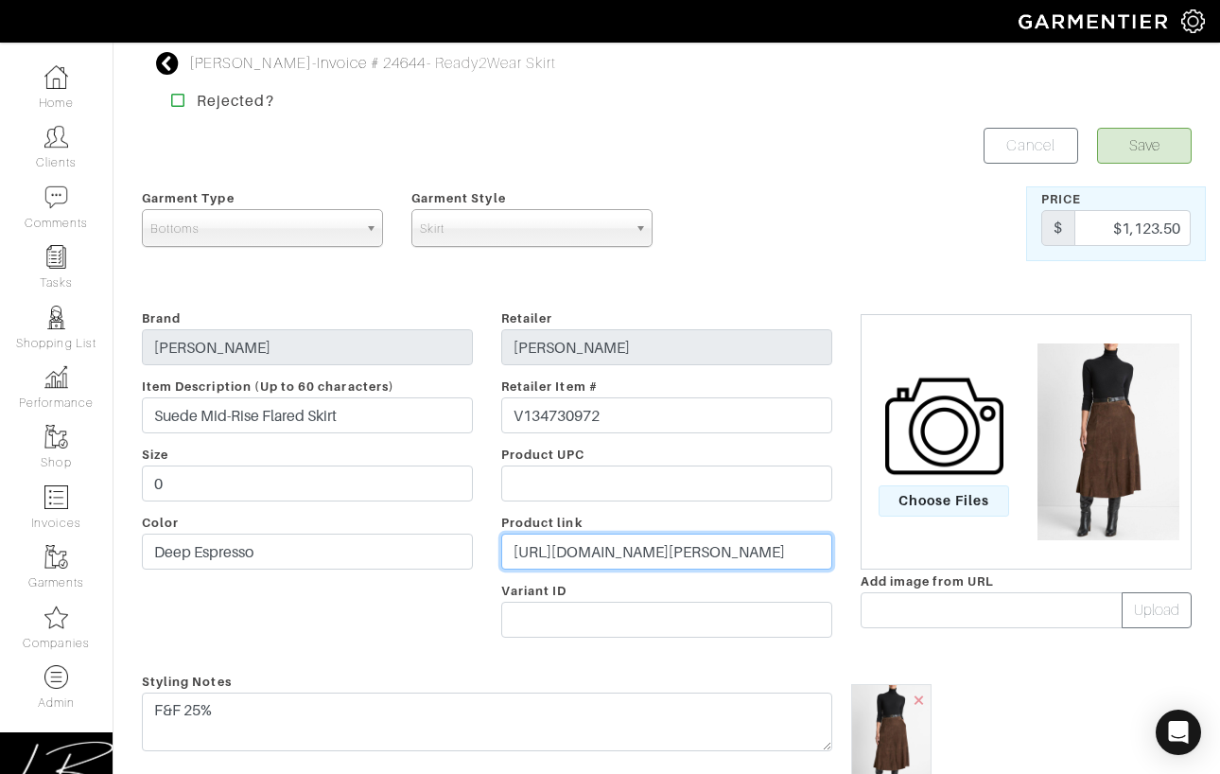
click at [538, 545] on input "https://www.vince.com/product/suede-mid-rise-flared-skirt-V134730972.html" at bounding box center [666, 551] width 331 height 36
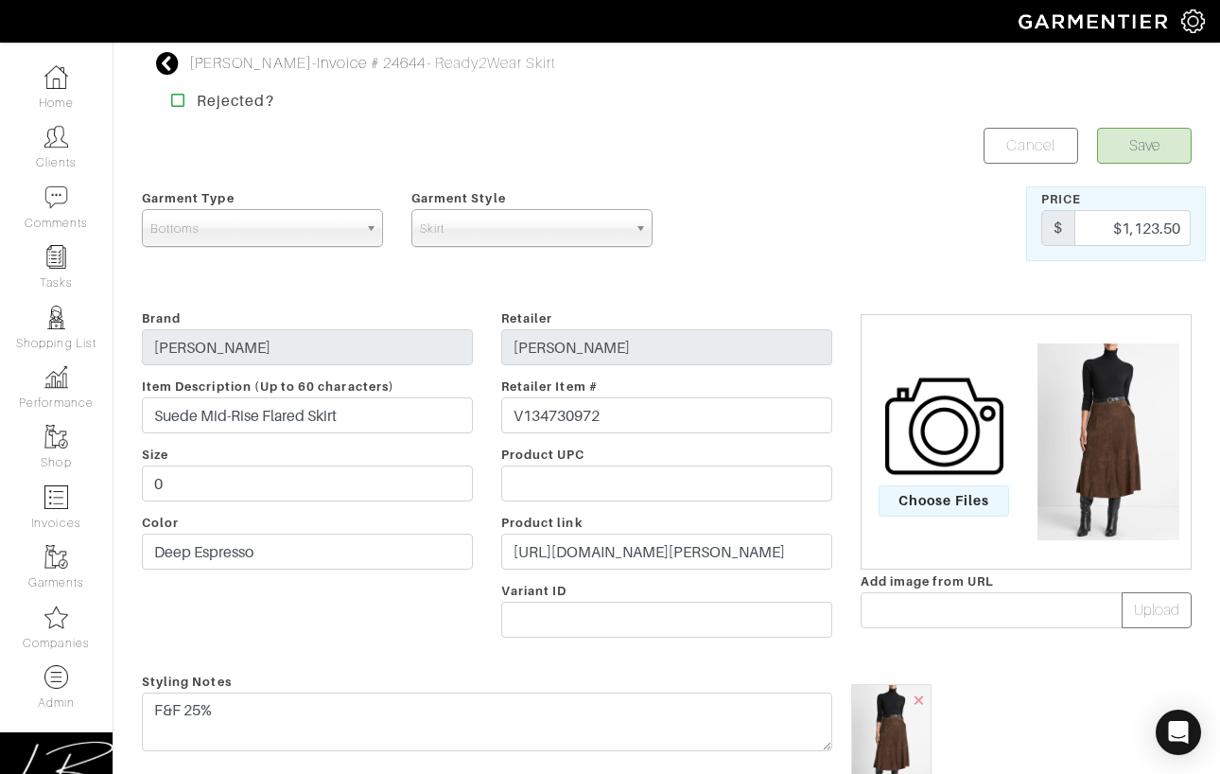
click at [738, 178] on form "Save Cancel Garment Type Tops Bottoms Dresses Jumpsuits Suiting Outerwear Shoes…" at bounding box center [667, 759] width 1050 height 1263
click at [1134, 141] on button "Save" at bounding box center [1144, 146] width 95 height 36
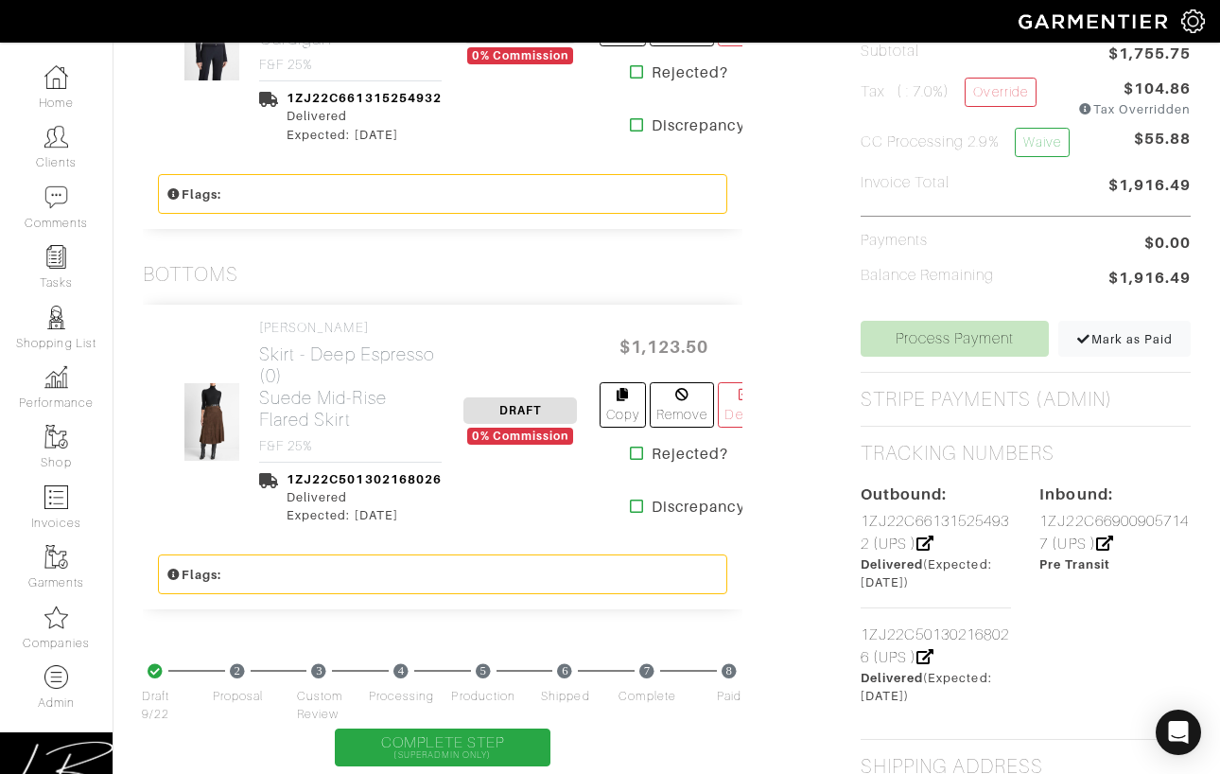
scroll to position [950, 0]
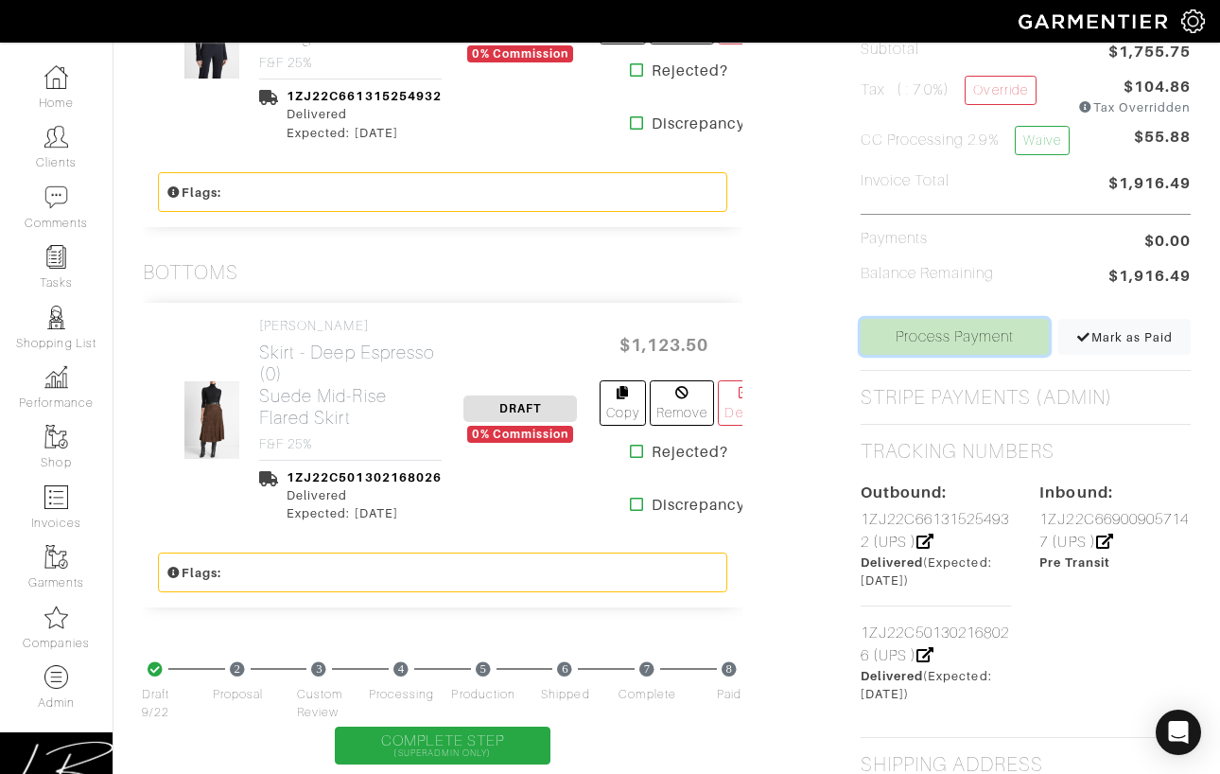
click at [937, 326] on link "Process Payment" at bounding box center [955, 337] width 189 height 36
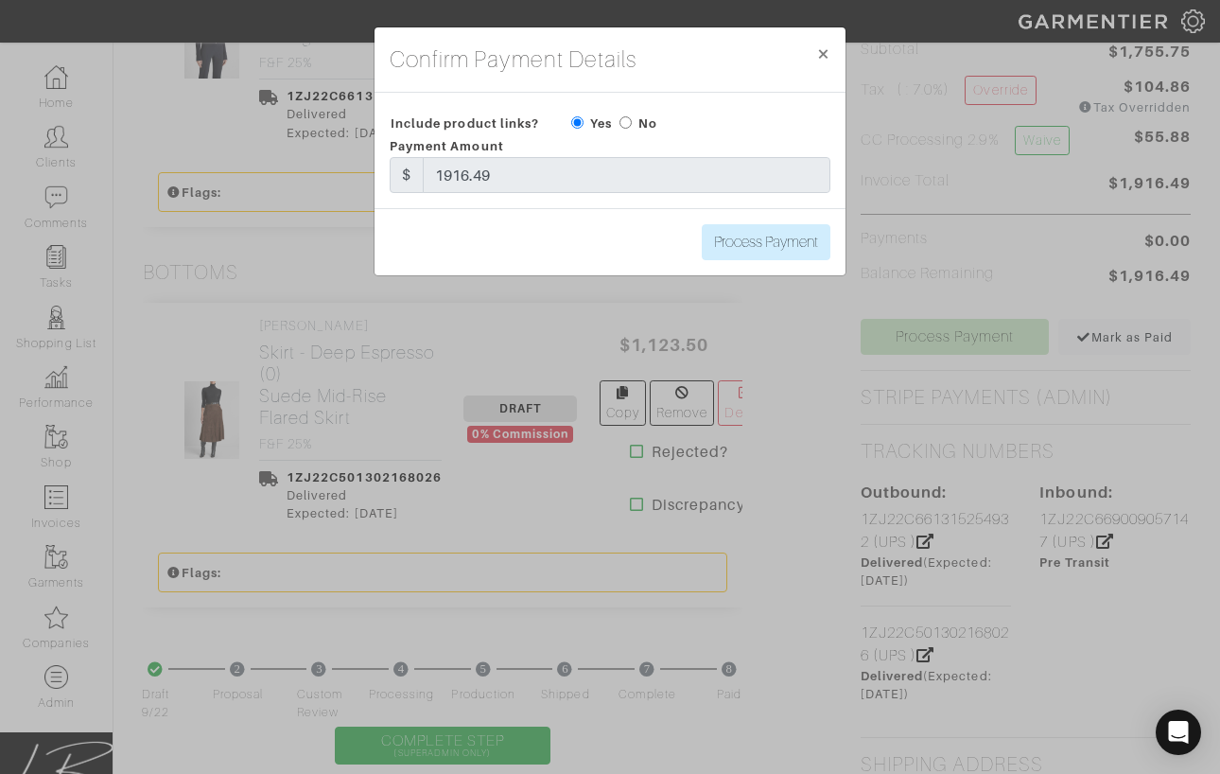
click at [627, 121] on input "radio" at bounding box center [626, 122] width 12 height 12
radio input "true"
click at [751, 245] on input "Process Payment" at bounding box center [766, 242] width 129 height 36
type input "Process Payment"
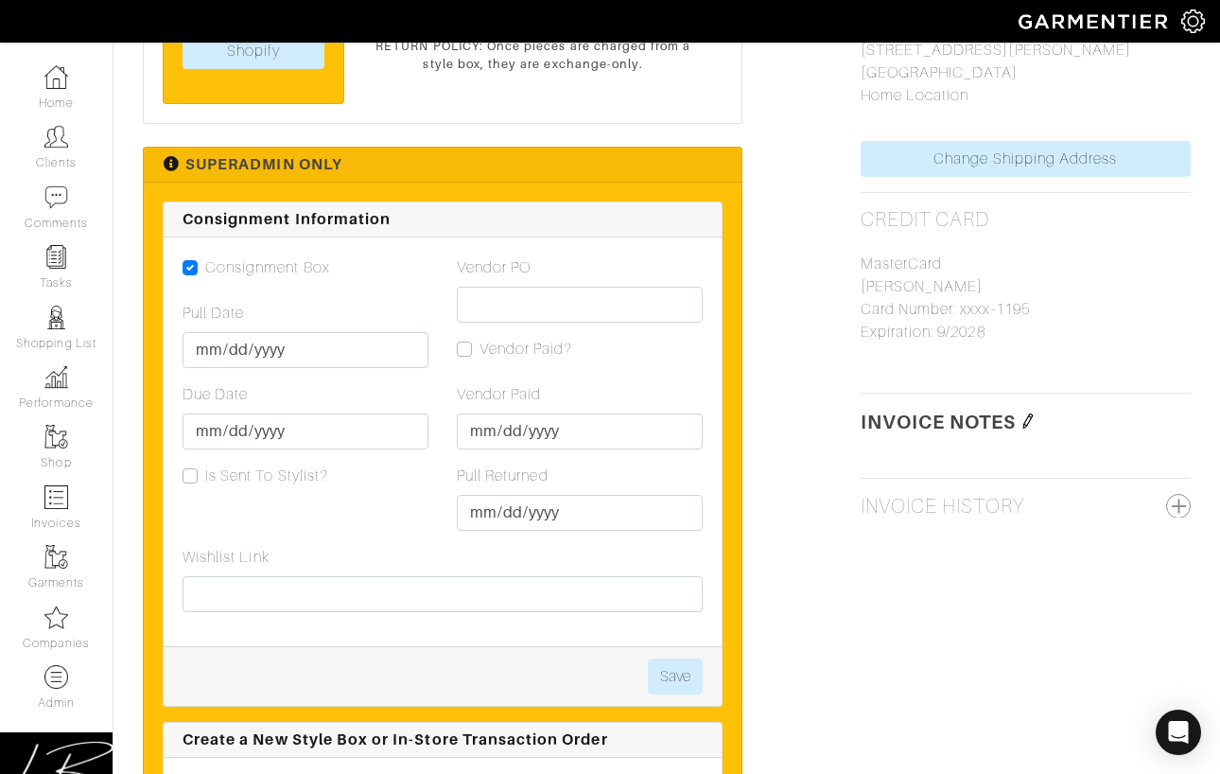
scroll to position [1763, 0]
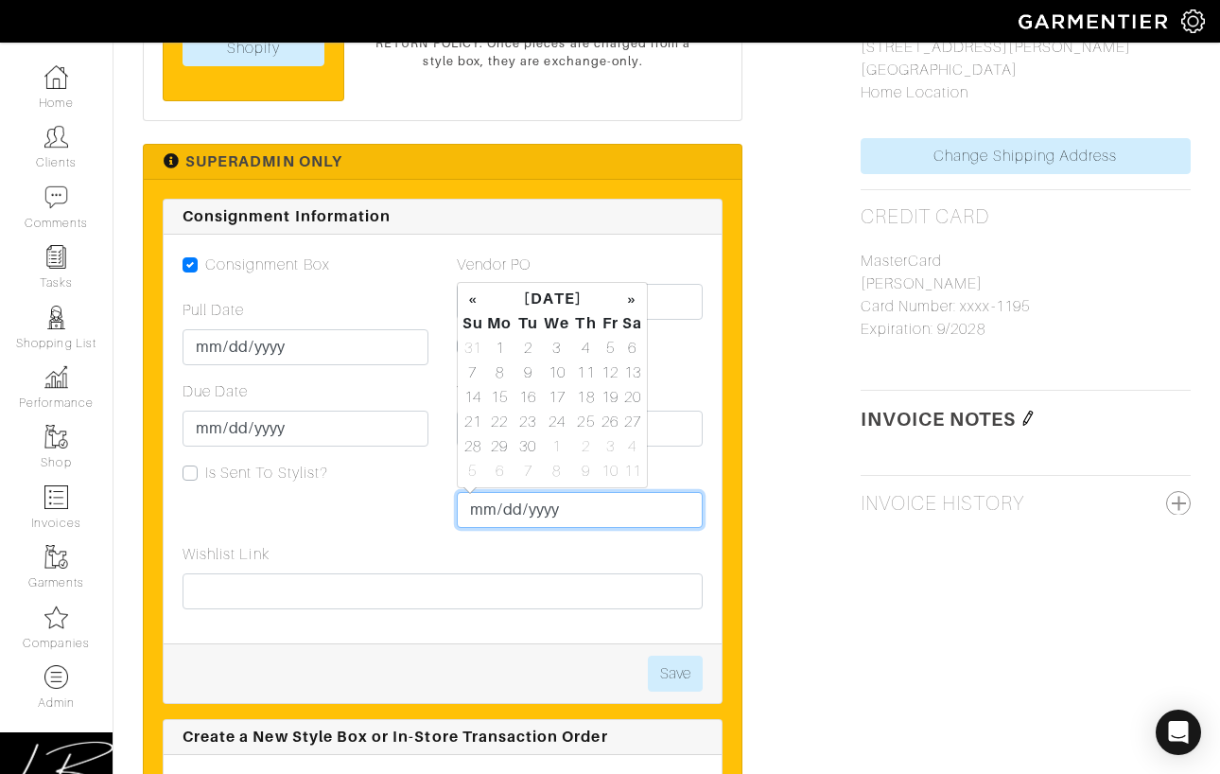
click at [480, 503] on input "Pull Returned" at bounding box center [580, 510] width 246 height 36
click at [612, 417] on td "26" at bounding box center [611, 422] width 22 height 25
type input "2025-09-26"
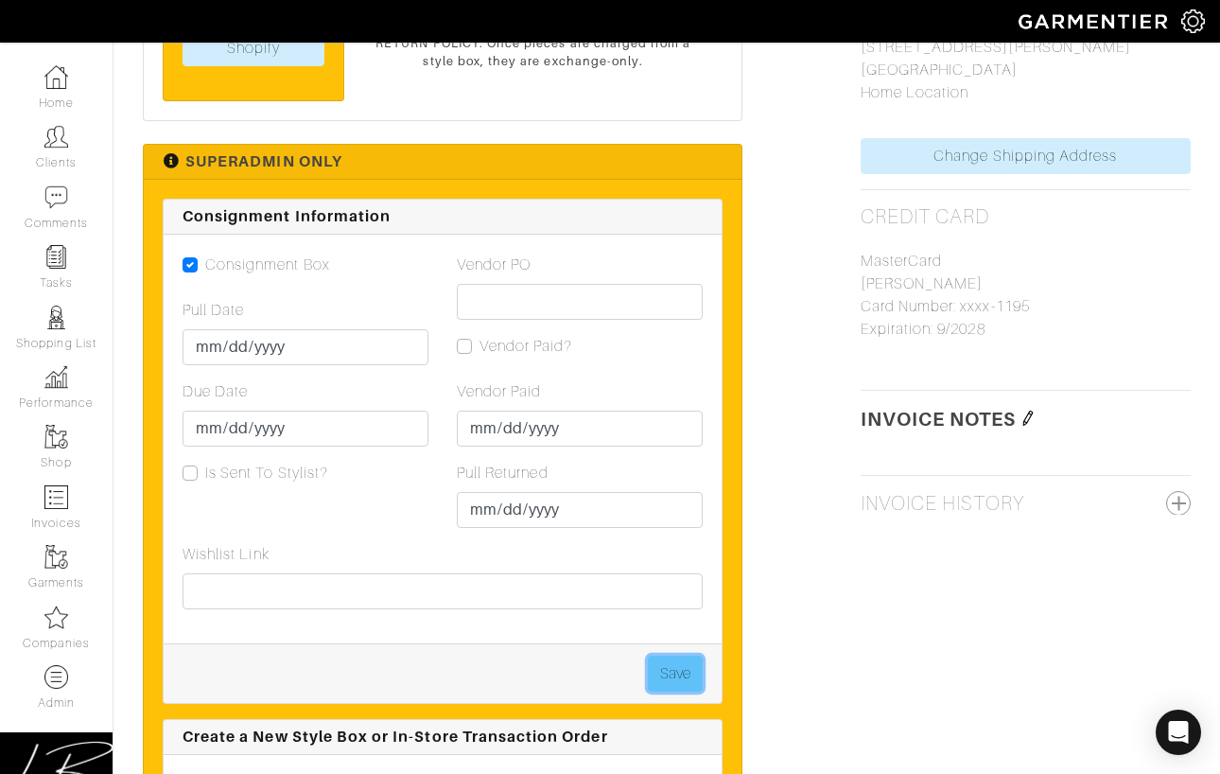
click at [667, 662] on button "Save" at bounding box center [675, 673] width 55 height 36
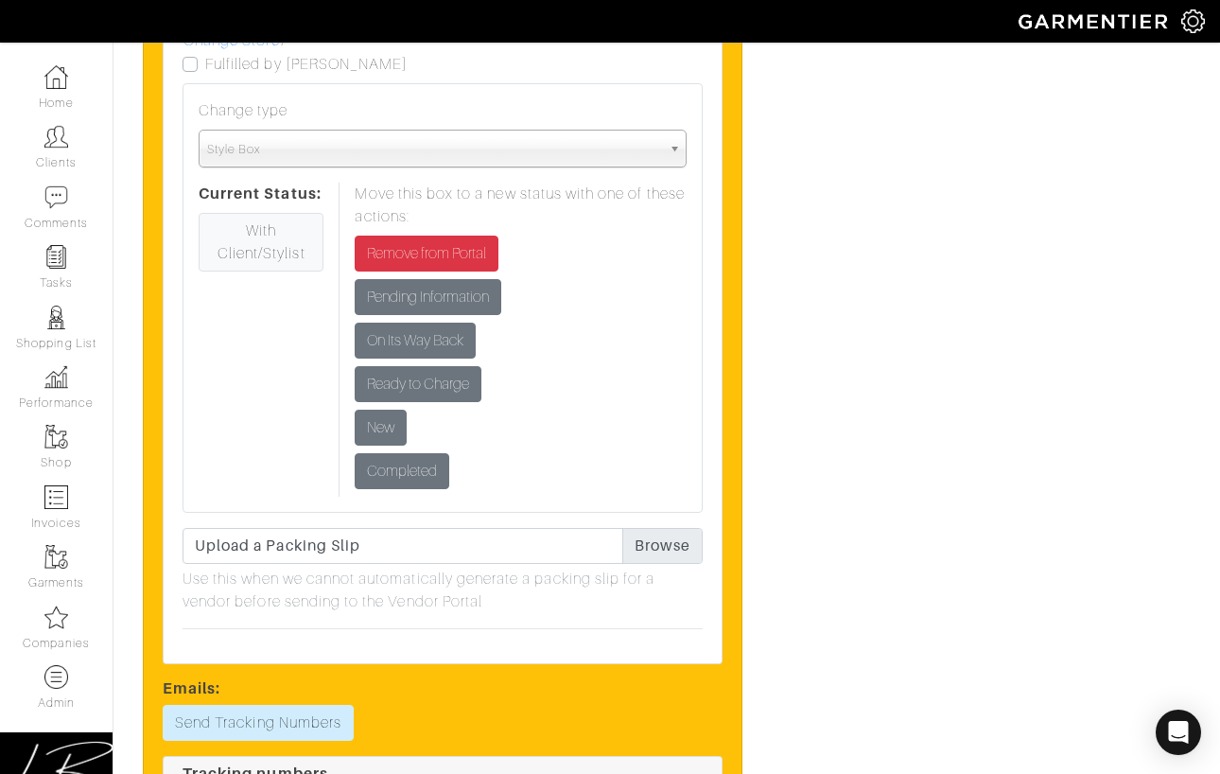
scroll to position [2800, 0]
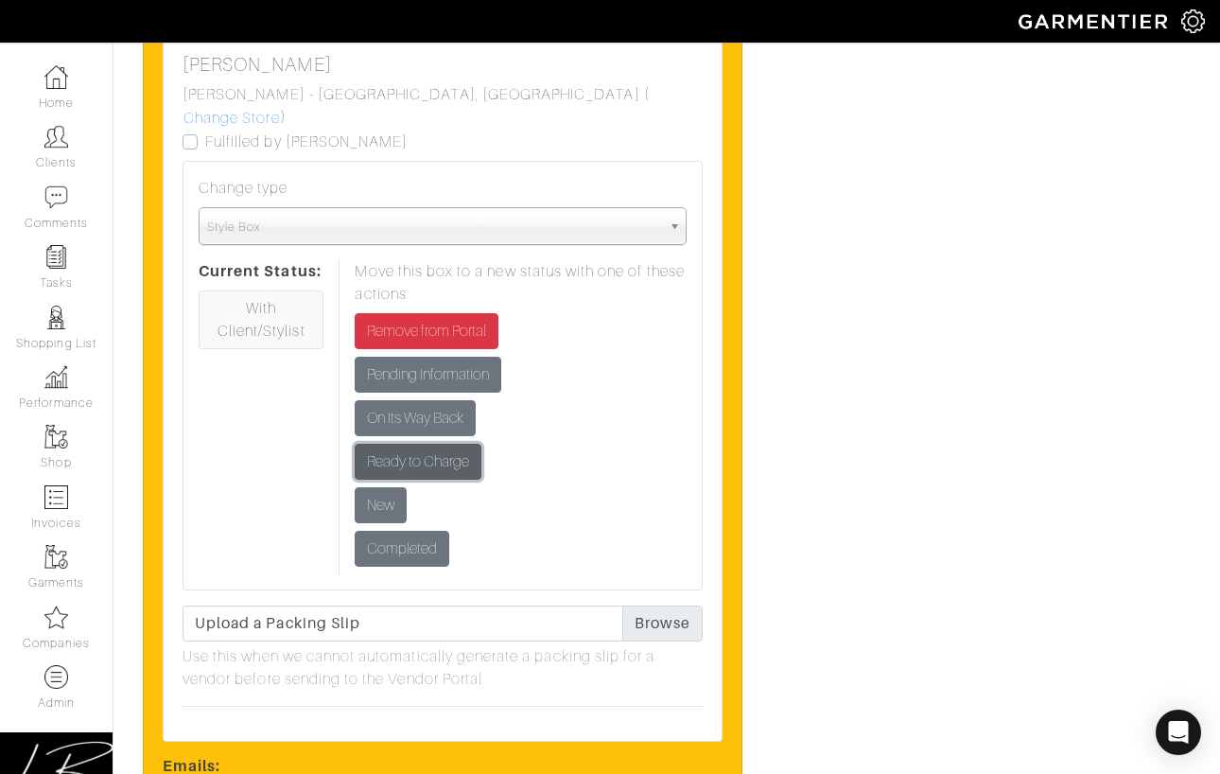
click at [443, 444] on input "Ready to Charge" at bounding box center [418, 462] width 127 height 36
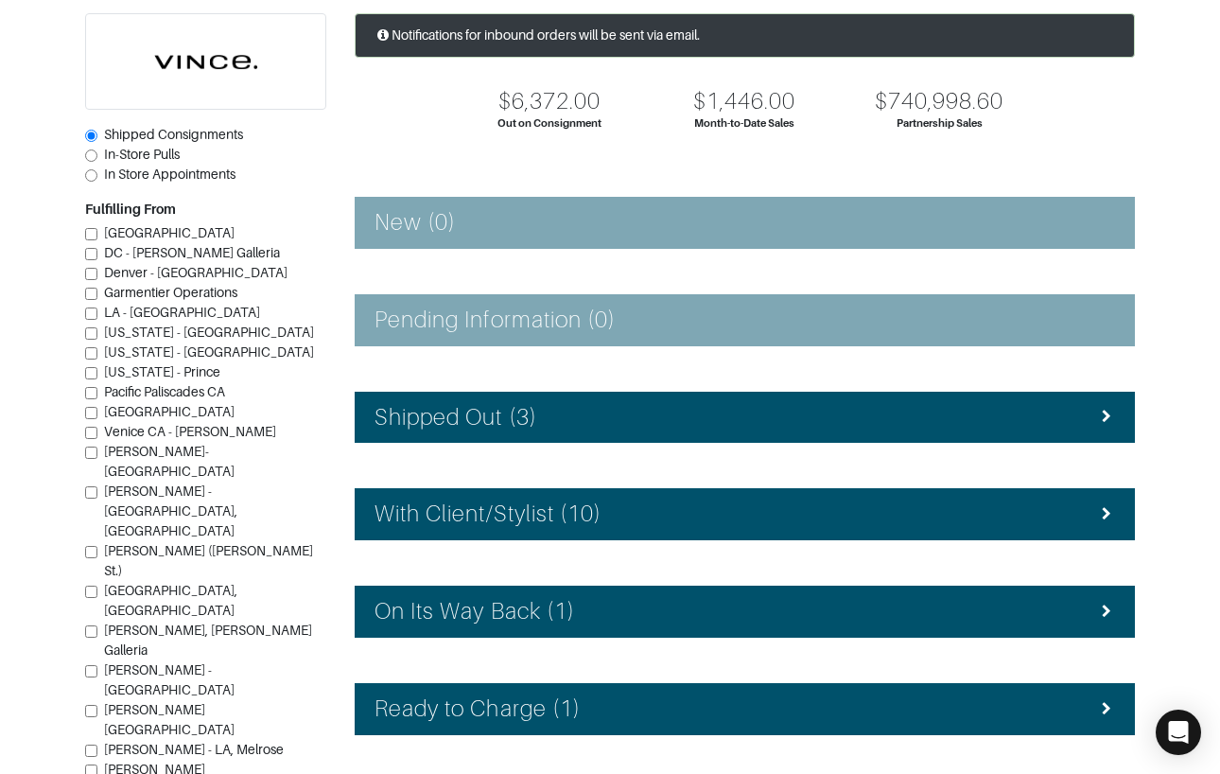
scroll to position [303, 0]
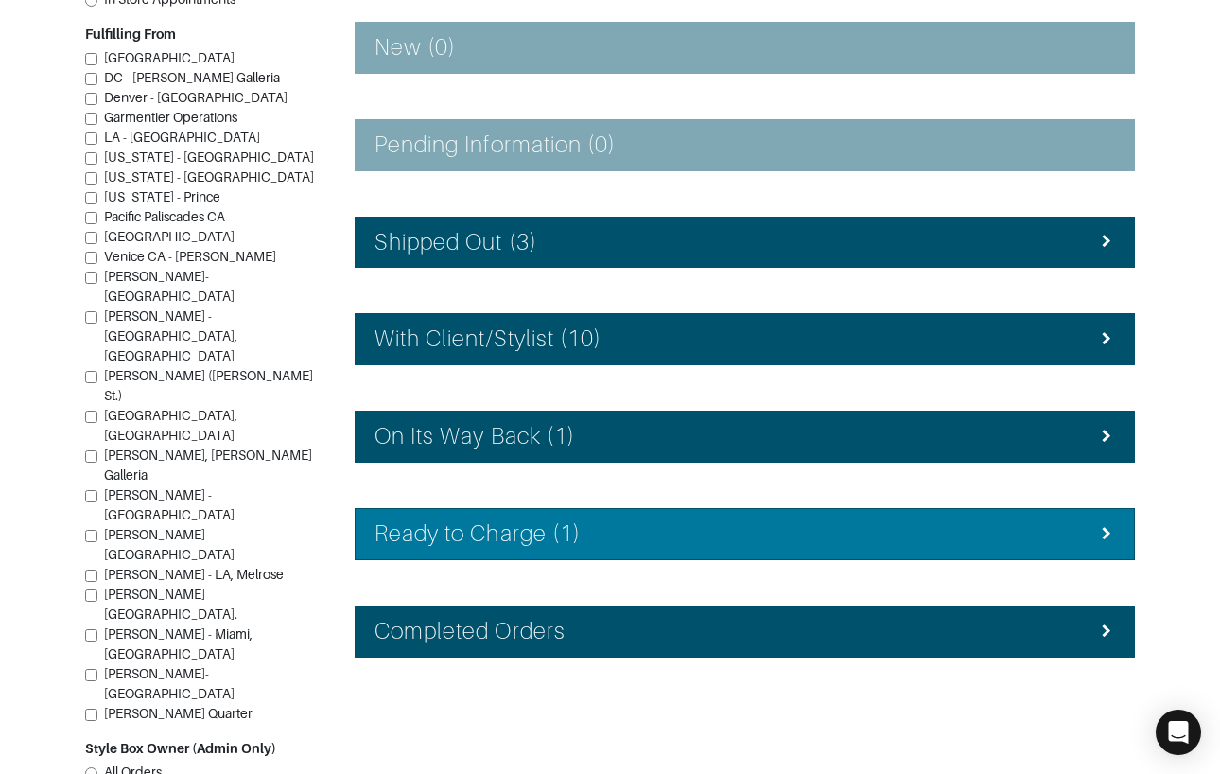
click at [505, 520] on h4 "Ready to Charge (1)" at bounding box center [478, 533] width 206 height 27
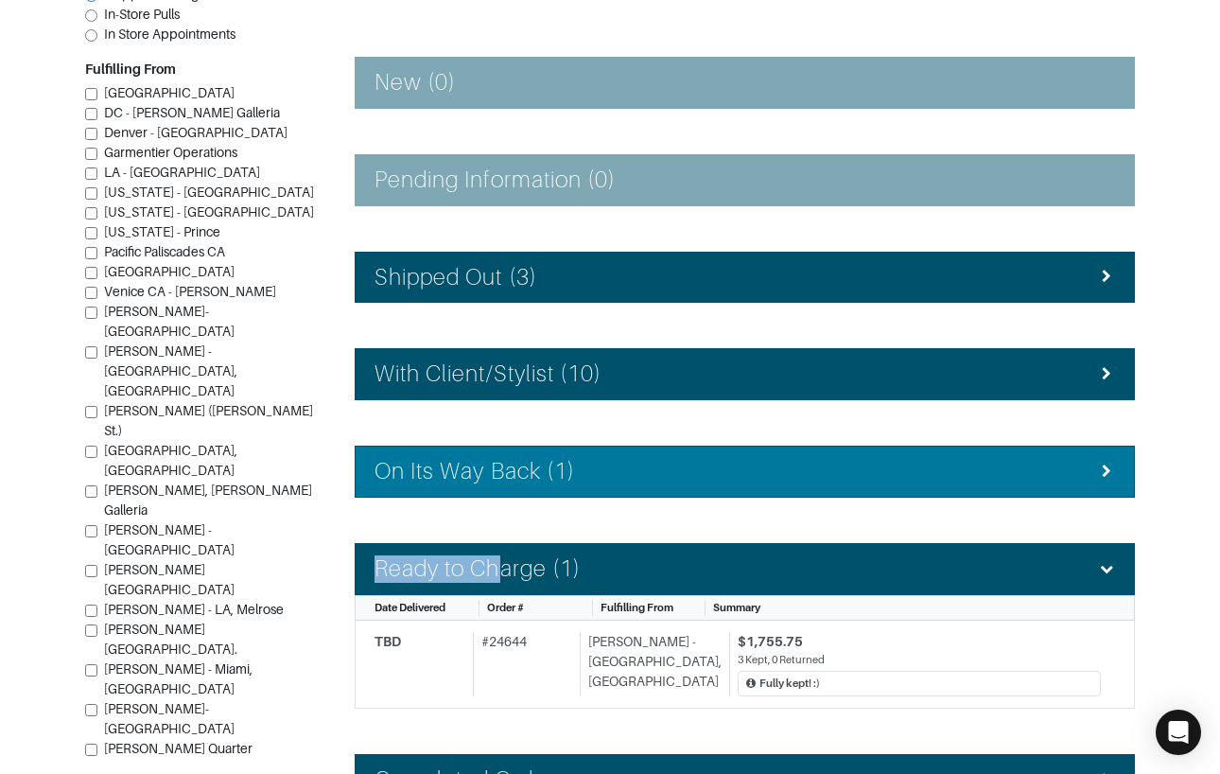
scroll to position [249, 0]
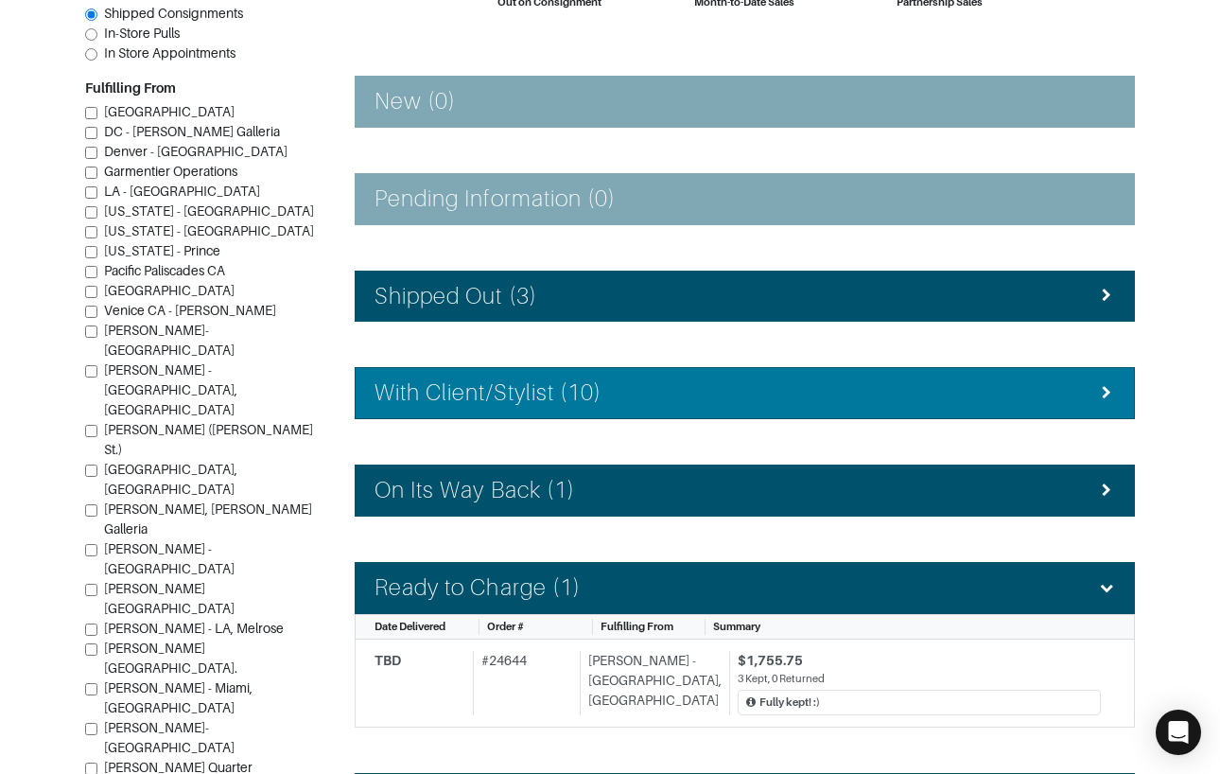
click at [497, 381] on h4 "With Client/Stylist (10)" at bounding box center [488, 392] width 227 height 27
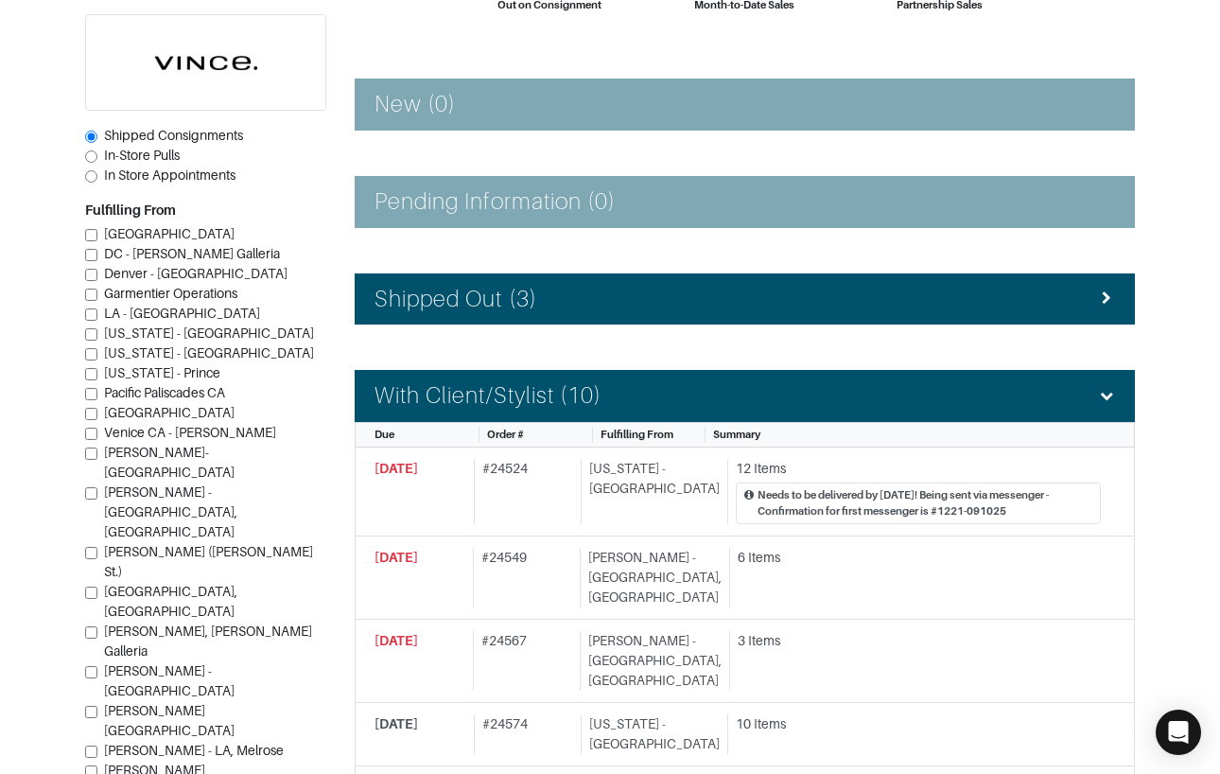
scroll to position [248, 0]
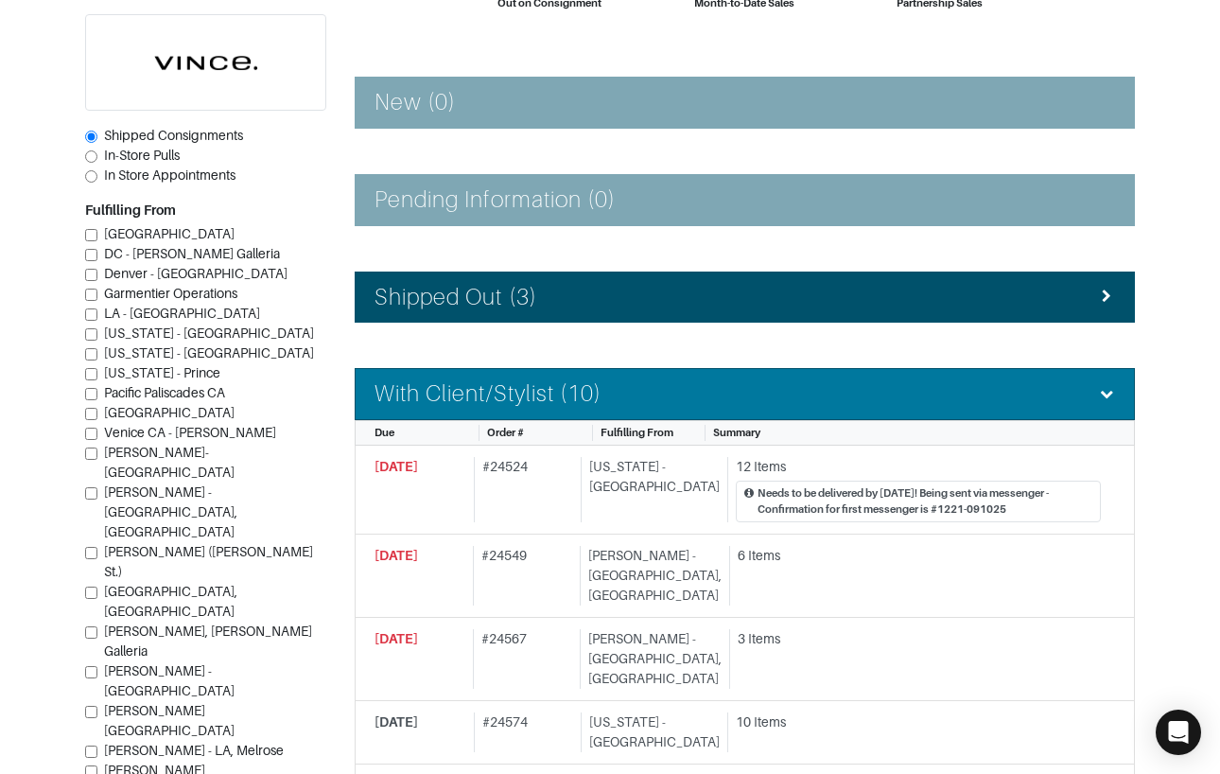
click at [494, 385] on h4 "With Client/Stylist (10)" at bounding box center [488, 393] width 227 height 27
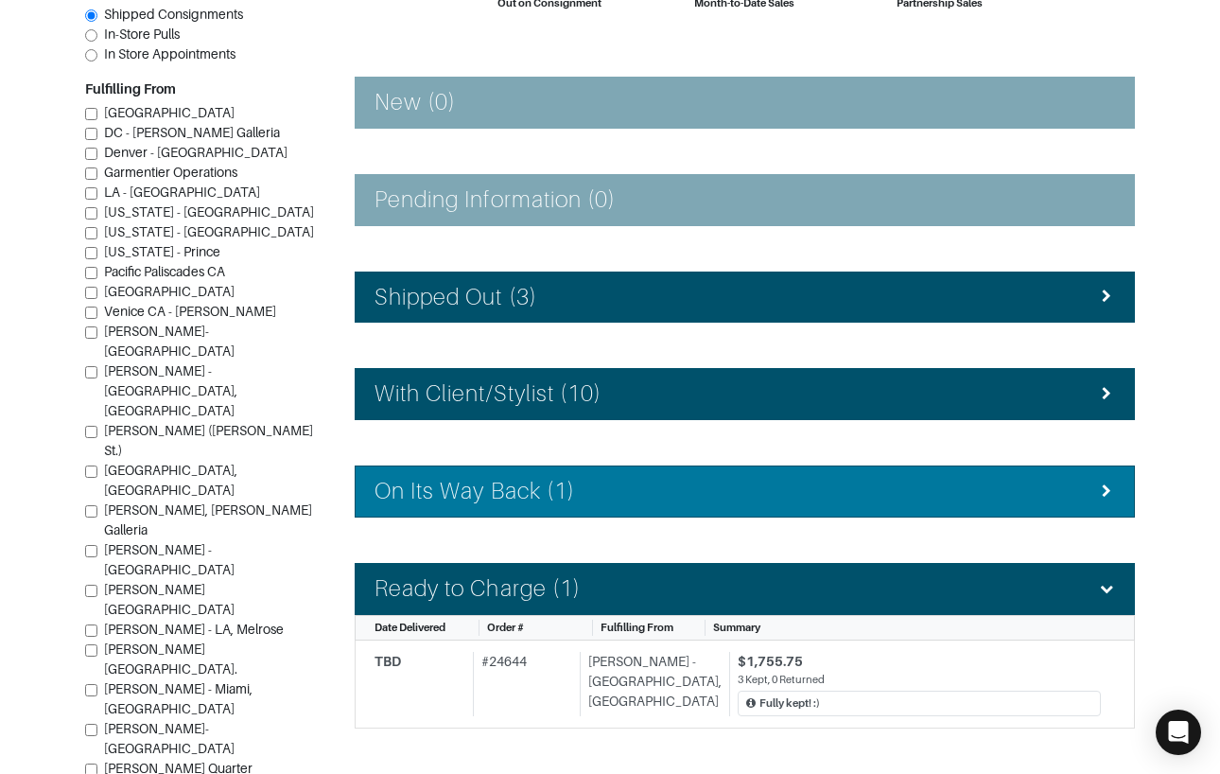
scroll to position [416, 0]
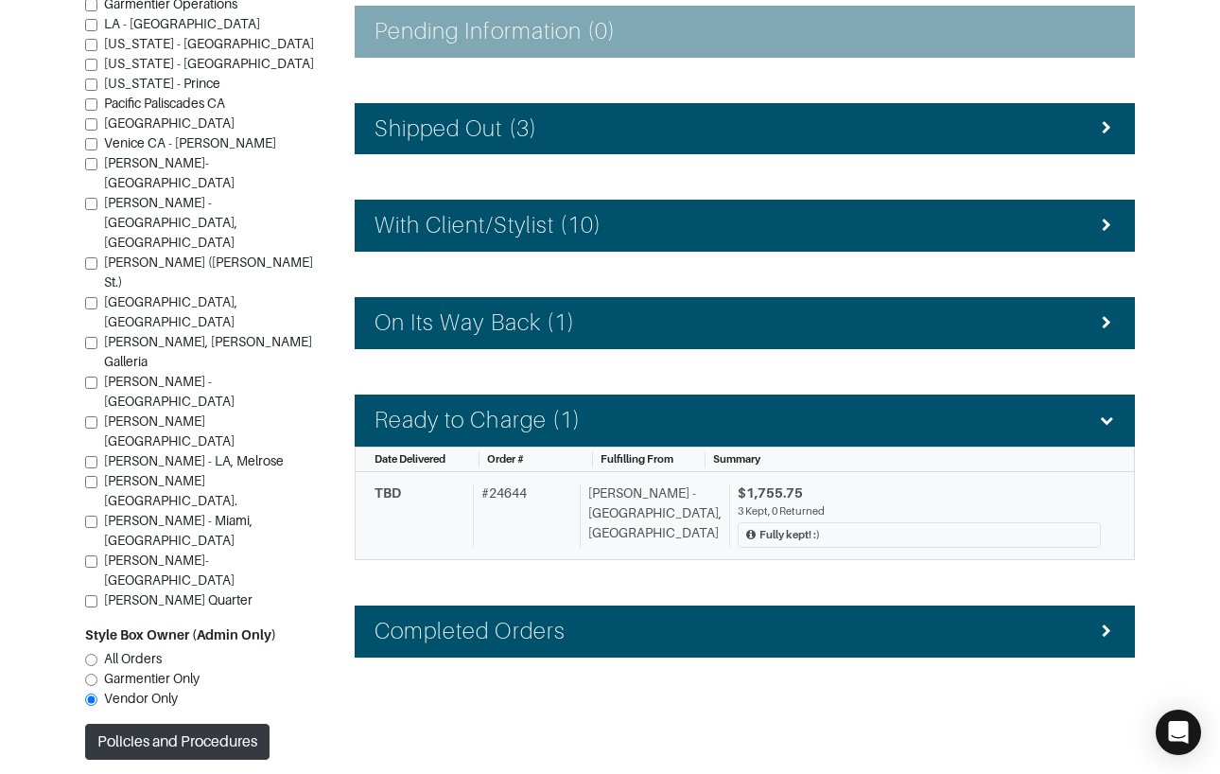
click at [674, 526] on div "[PERSON_NAME] - [GEOGRAPHIC_DATA], [GEOGRAPHIC_DATA]" at bounding box center [651, 515] width 142 height 65
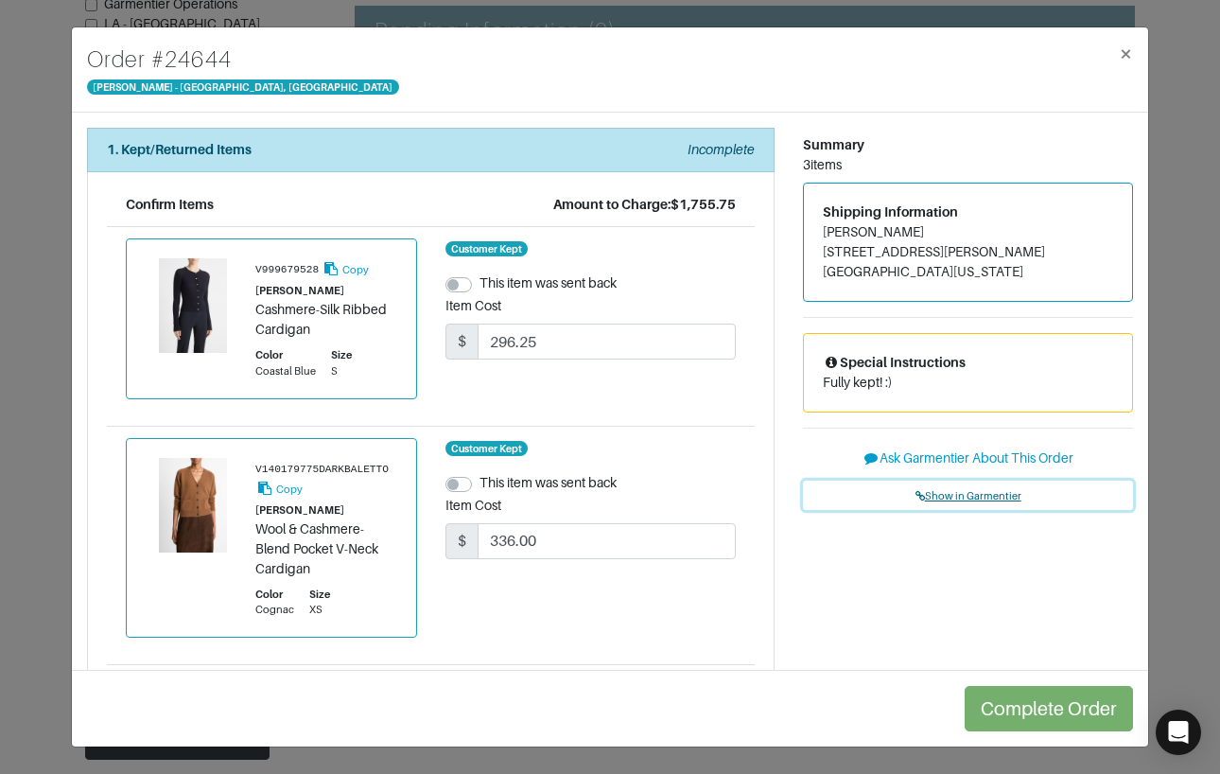
click at [974, 500] on span "Show in Garmentier" at bounding box center [969, 495] width 106 height 11
click at [1170, 296] on div "Order # 24644 Vince - Chicago, Oak Street × 1. Kept/Returned Items Incomplete C…" at bounding box center [610, 387] width 1220 height 774
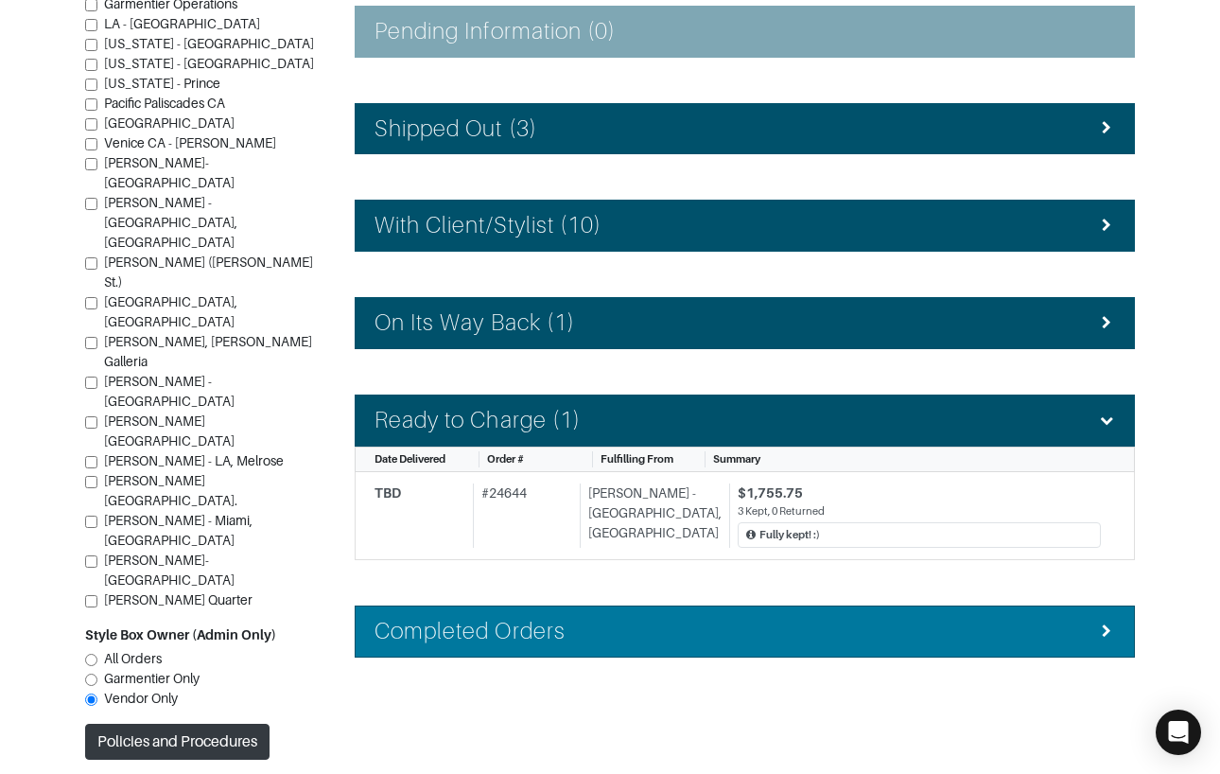
click at [542, 621] on h4 "Completed Orders" at bounding box center [470, 631] width 191 height 27
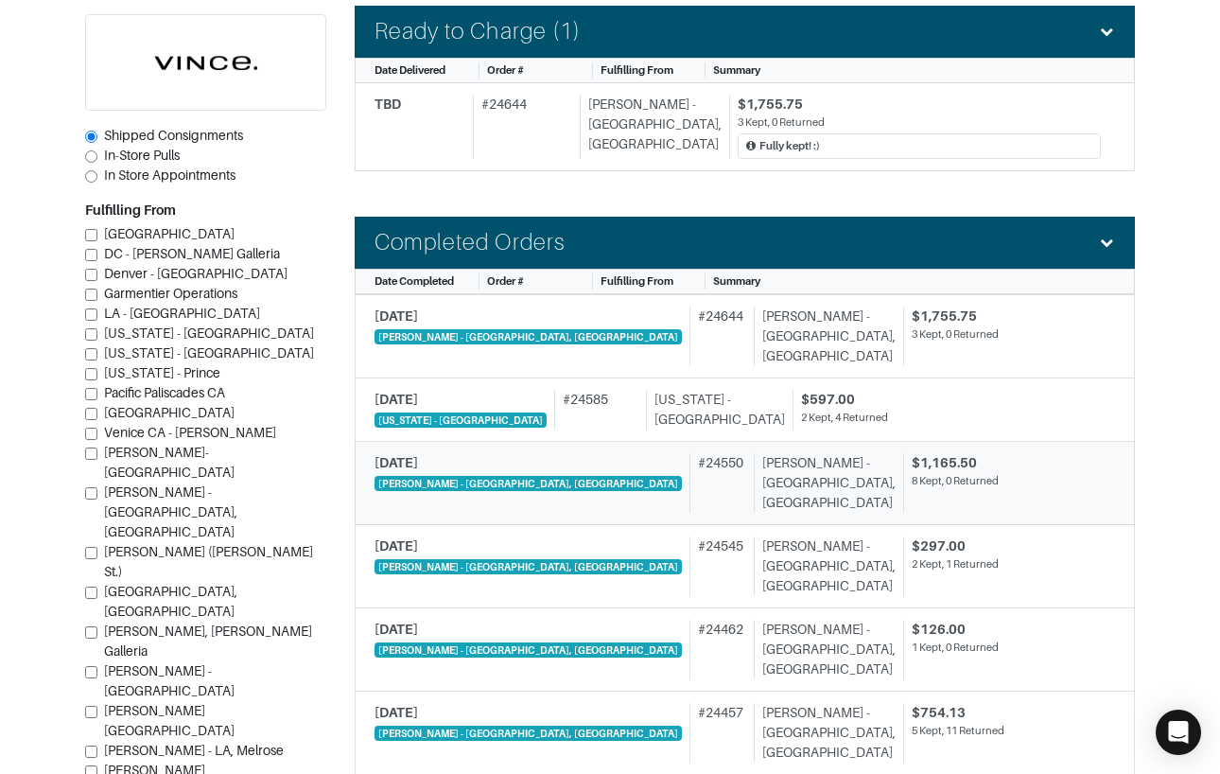
scroll to position [804, 0]
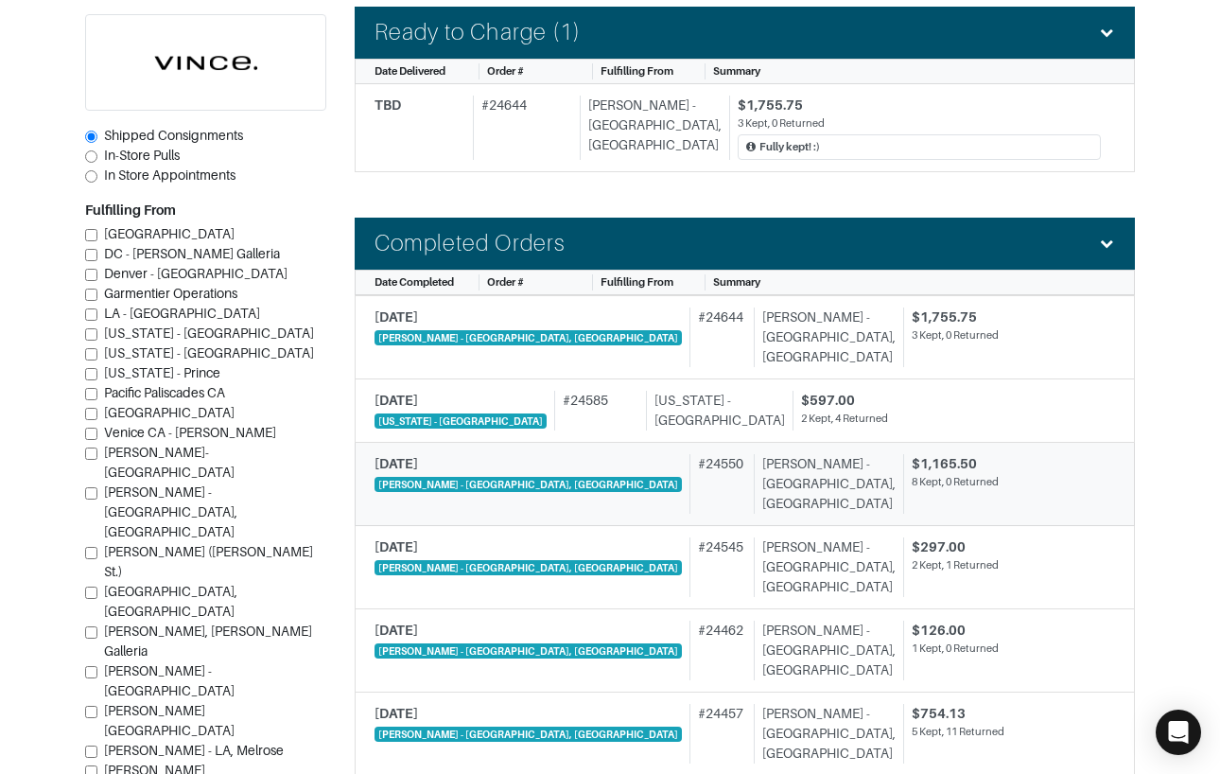
click at [690, 465] on div "# 24550" at bounding box center [718, 484] width 56 height 60
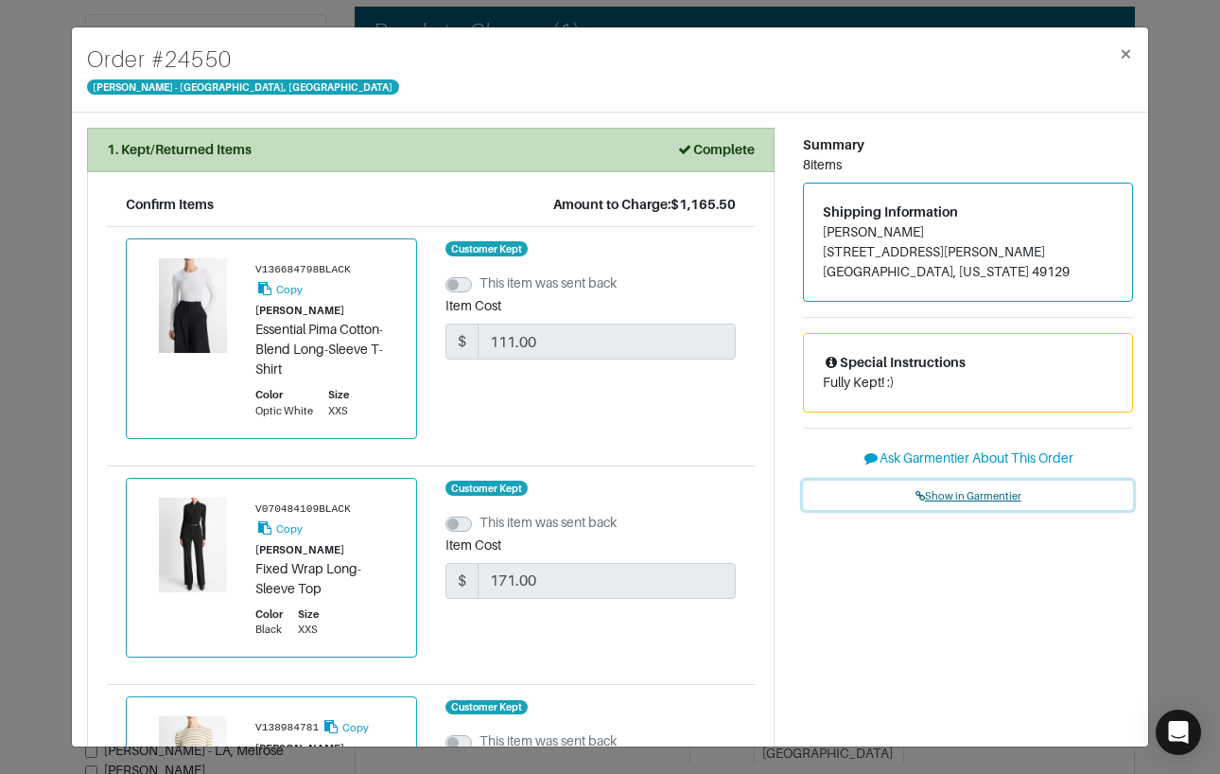
click at [969, 487] on link "Show in Garmentier" at bounding box center [968, 494] width 330 height 29
click at [41, 164] on div "Order # 24550 Vince - Chicago, Oak Street × 1. Kept/Returned Items Complete Con…" at bounding box center [610, 387] width 1220 height 774
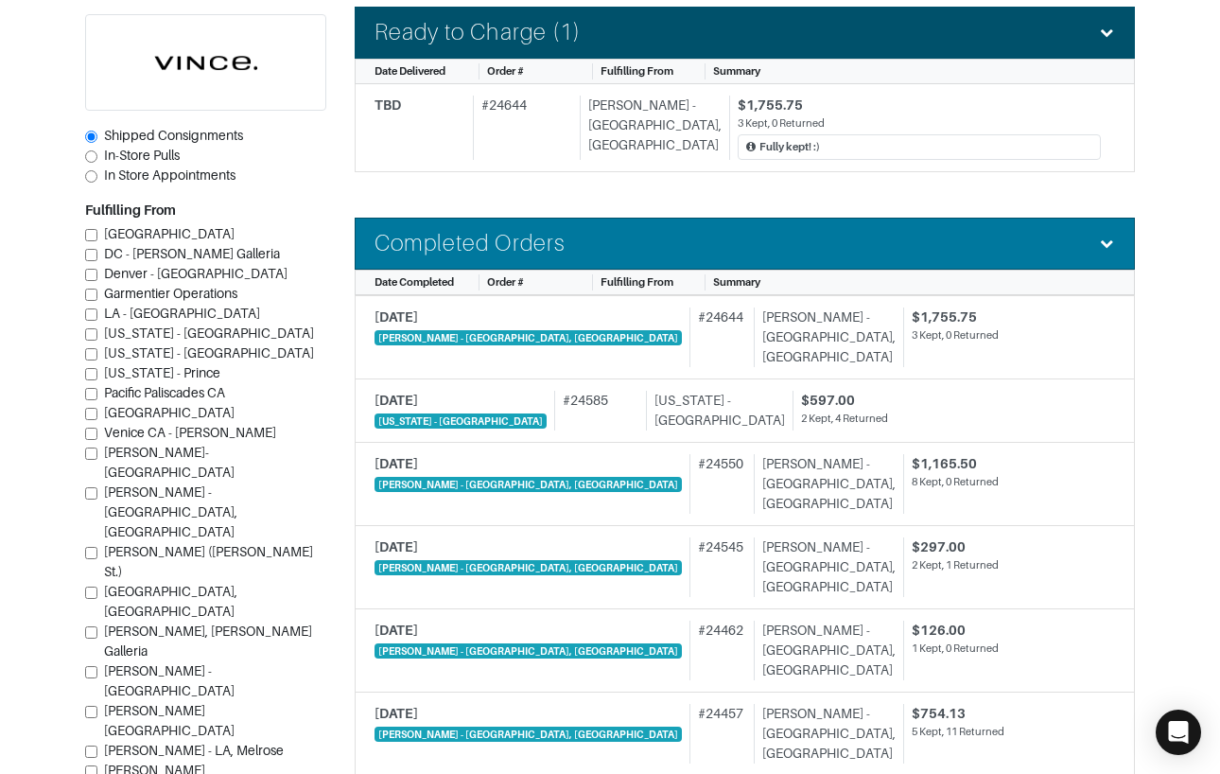
click at [632, 240] on div "Completed Orders" at bounding box center [745, 243] width 741 height 27
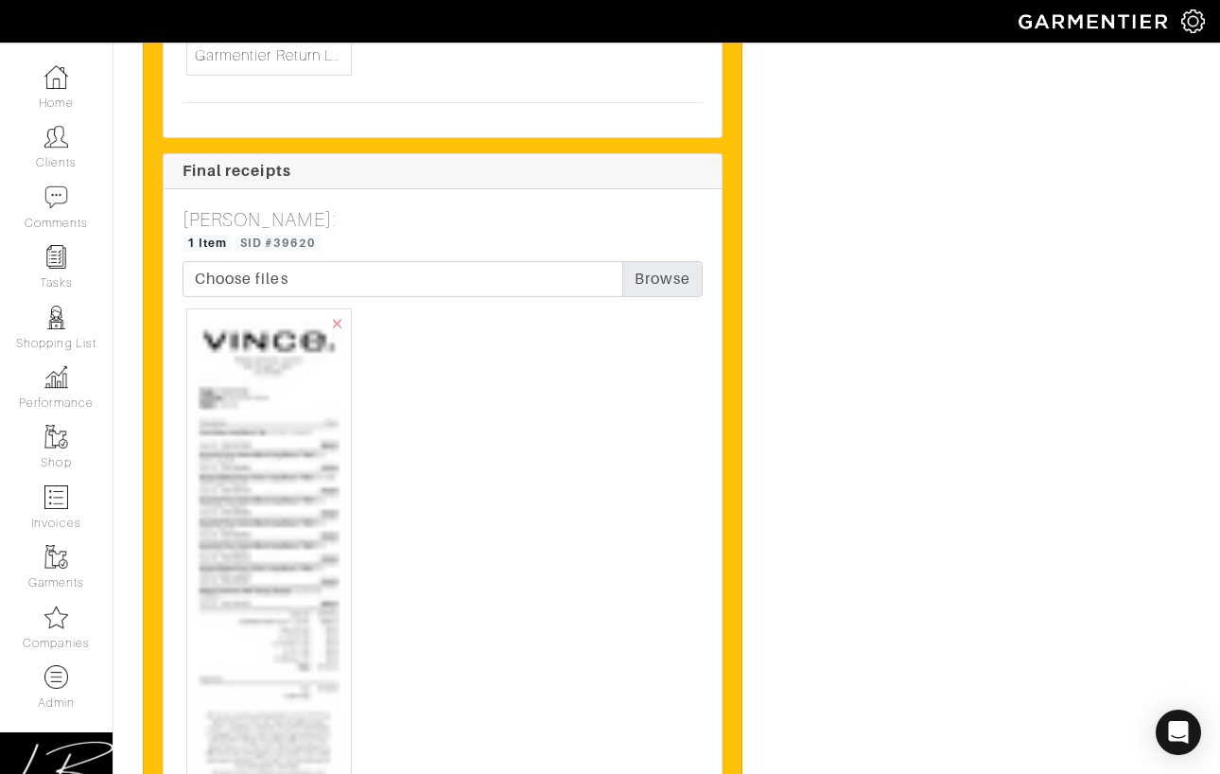
scroll to position [5560, 0]
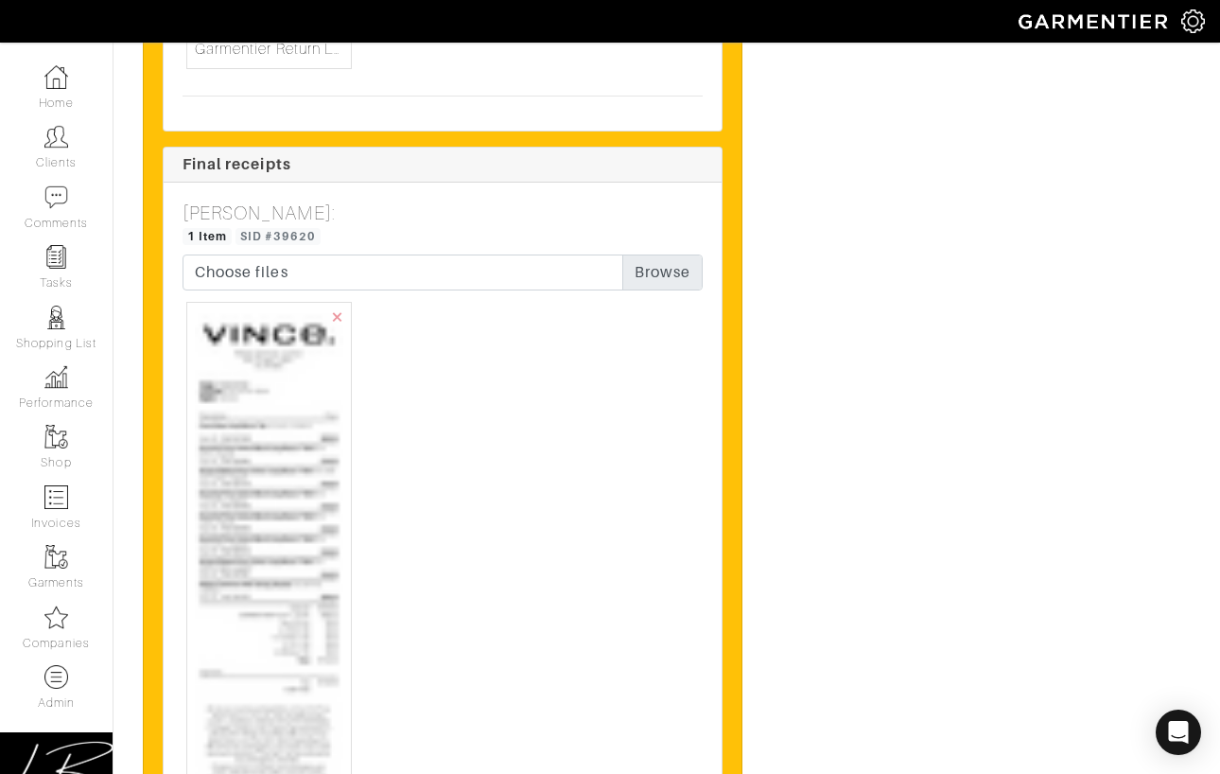
click at [271, 591] on img at bounding box center [269, 747] width 148 height 875
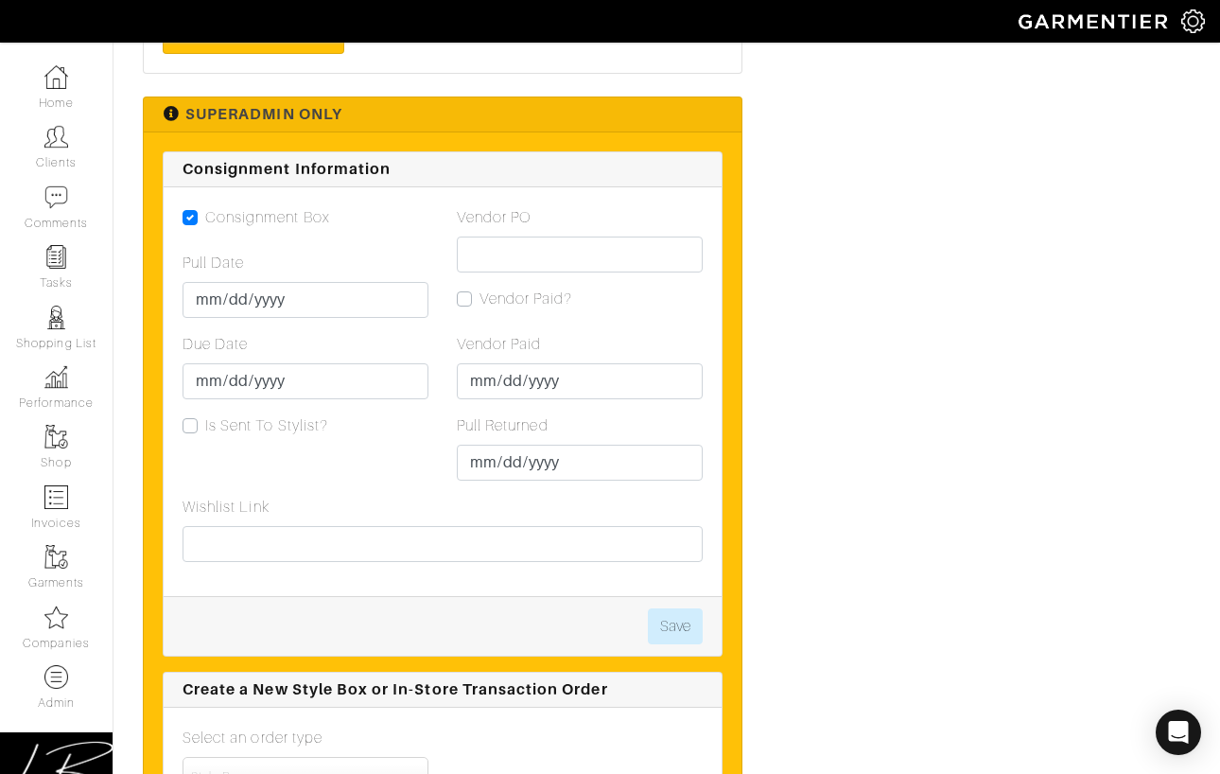
scroll to position [3186, 0]
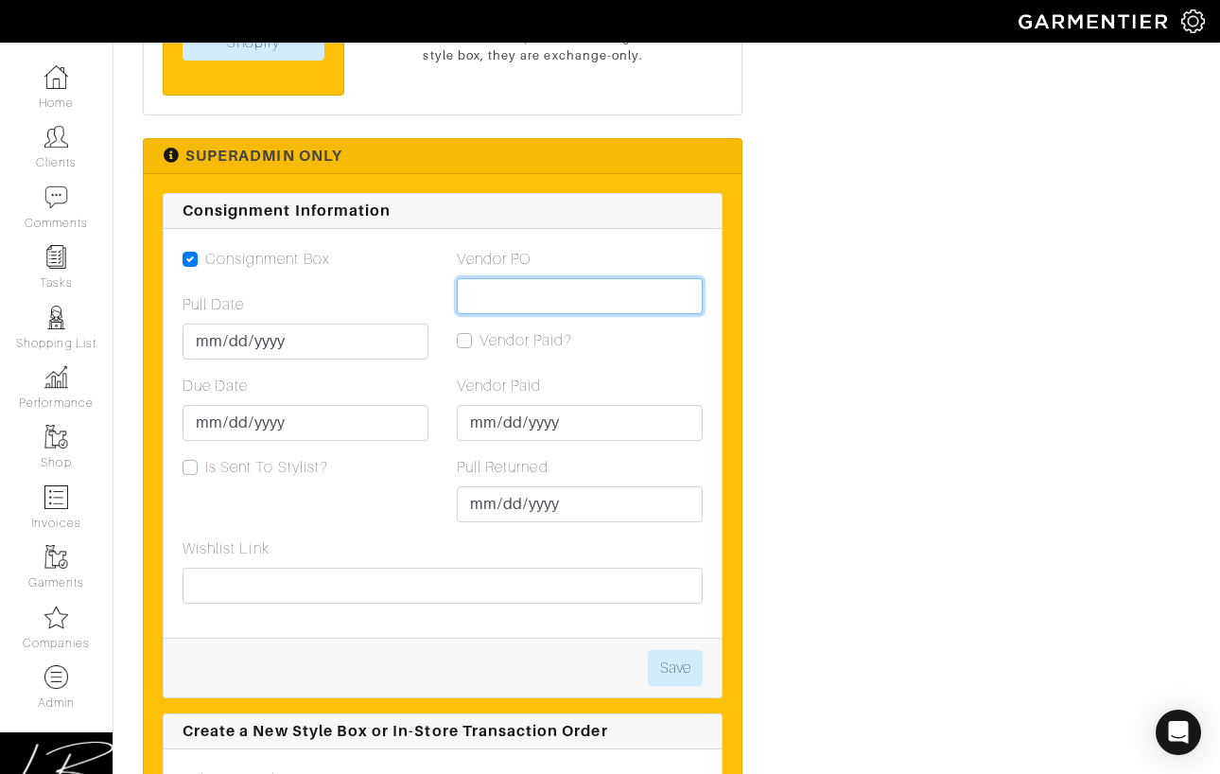
click at [520, 280] on input "Vendor PO" at bounding box center [580, 296] width 246 height 36
paste input "VN0003439268"
type input "VN0003439268"
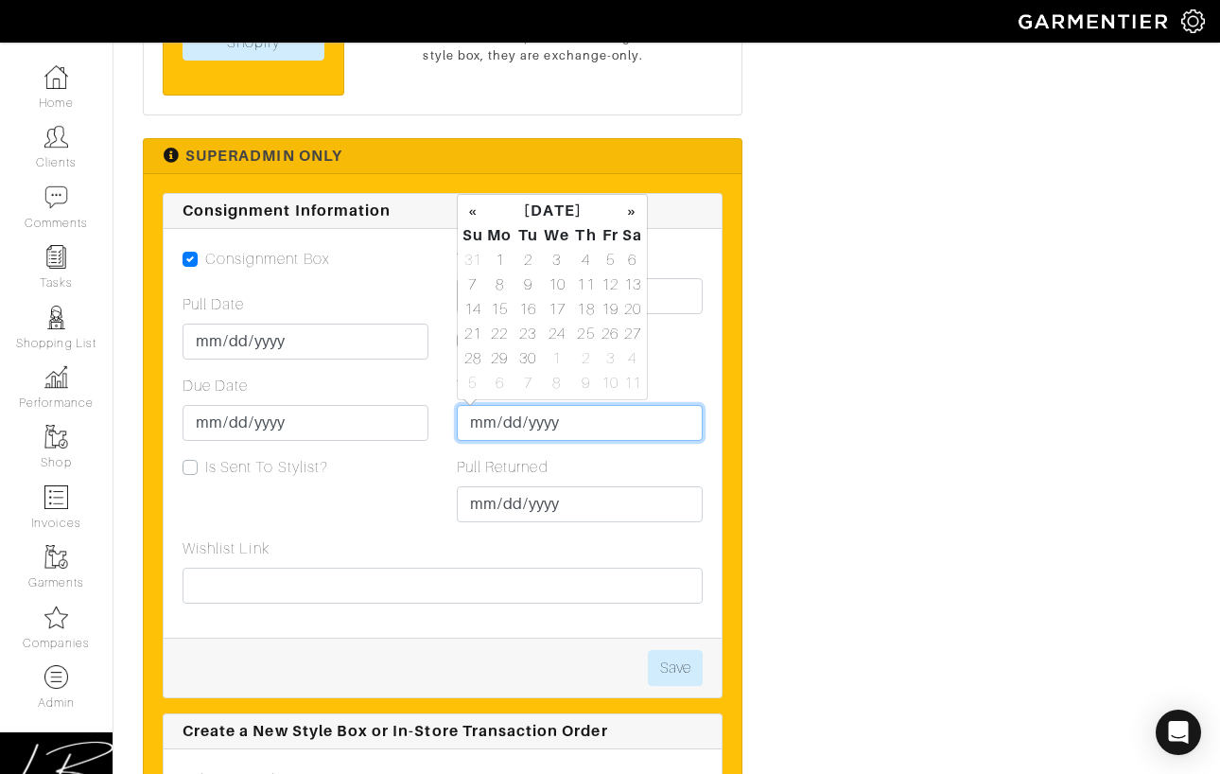
click at [476, 411] on input "Vendor Paid" at bounding box center [580, 423] width 246 height 36
click at [585, 327] on td "25" at bounding box center [586, 334] width 26 height 25
type input "[DATE]"
click at [714, 344] on div "Vendor PO VN0003439268 Vendor Paid? Vendor Paid 2025-09-25 Pull Returned 2025-0…" at bounding box center [580, 392] width 274 height 289
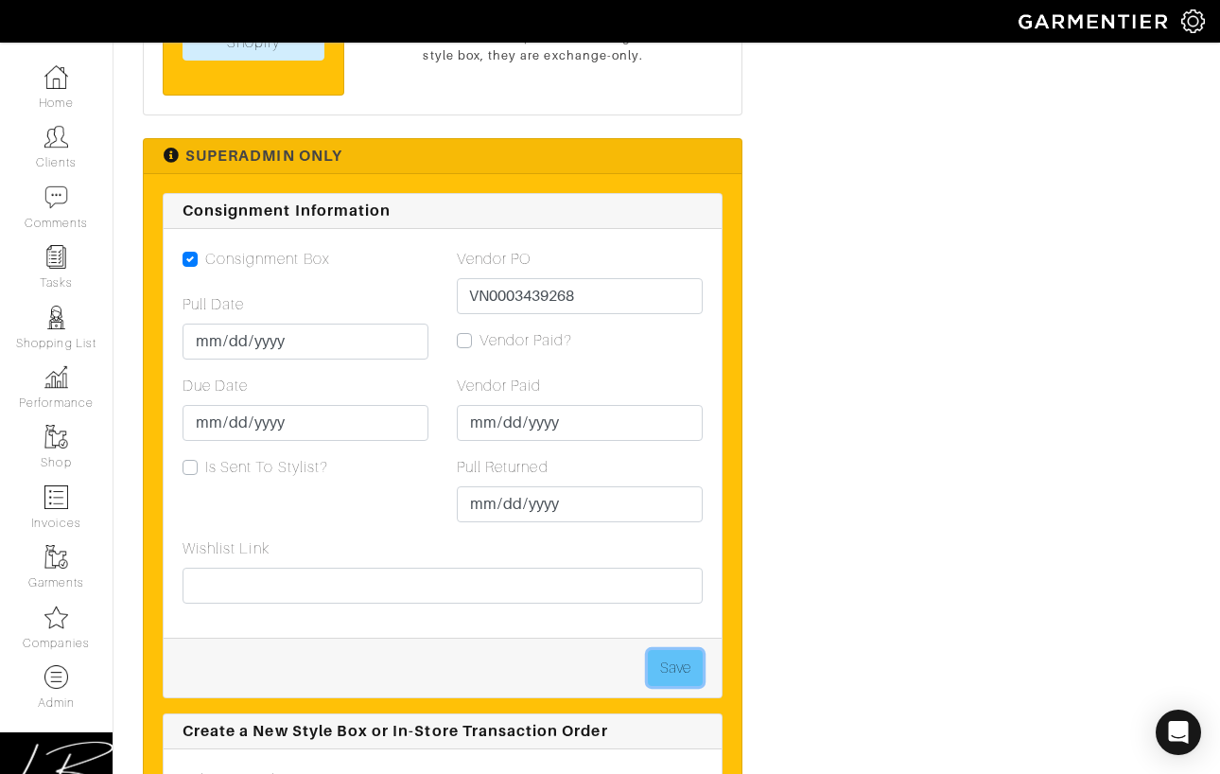
click at [673, 652] on button "Save" at bounding box center [675, 668] width 55 height 36
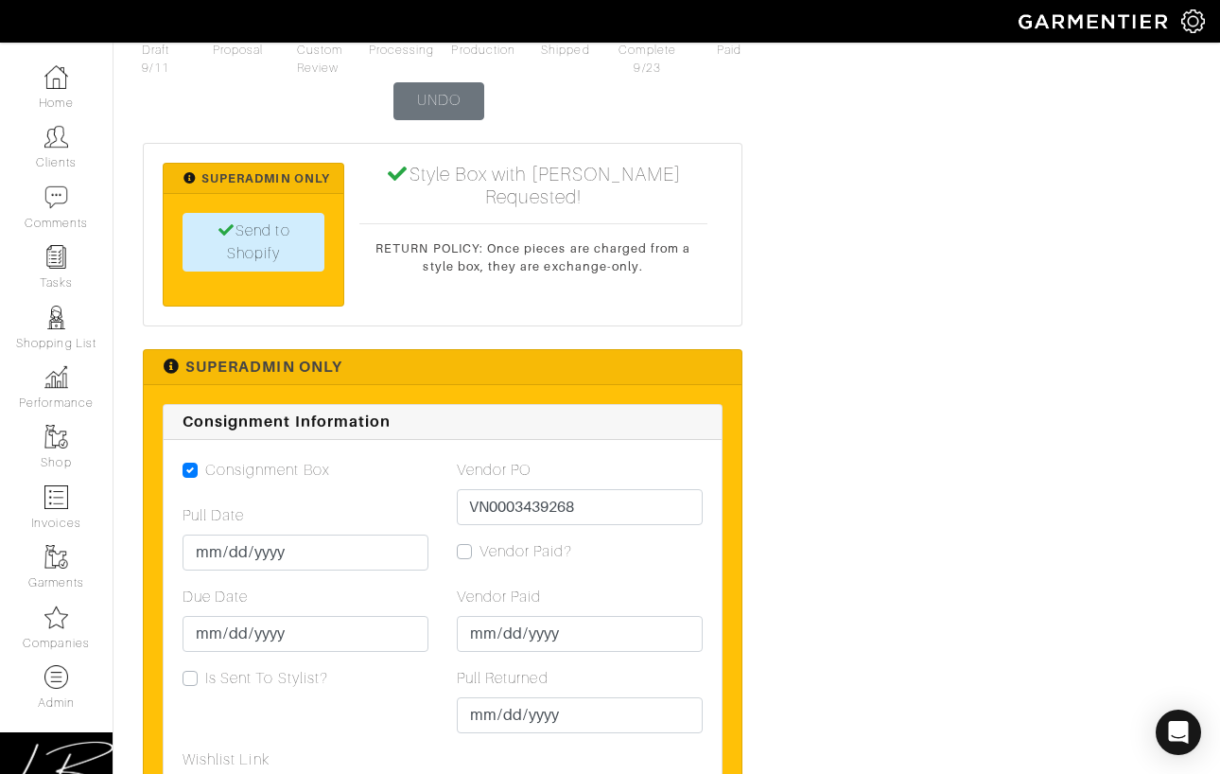
scroll to position [2983, 0]
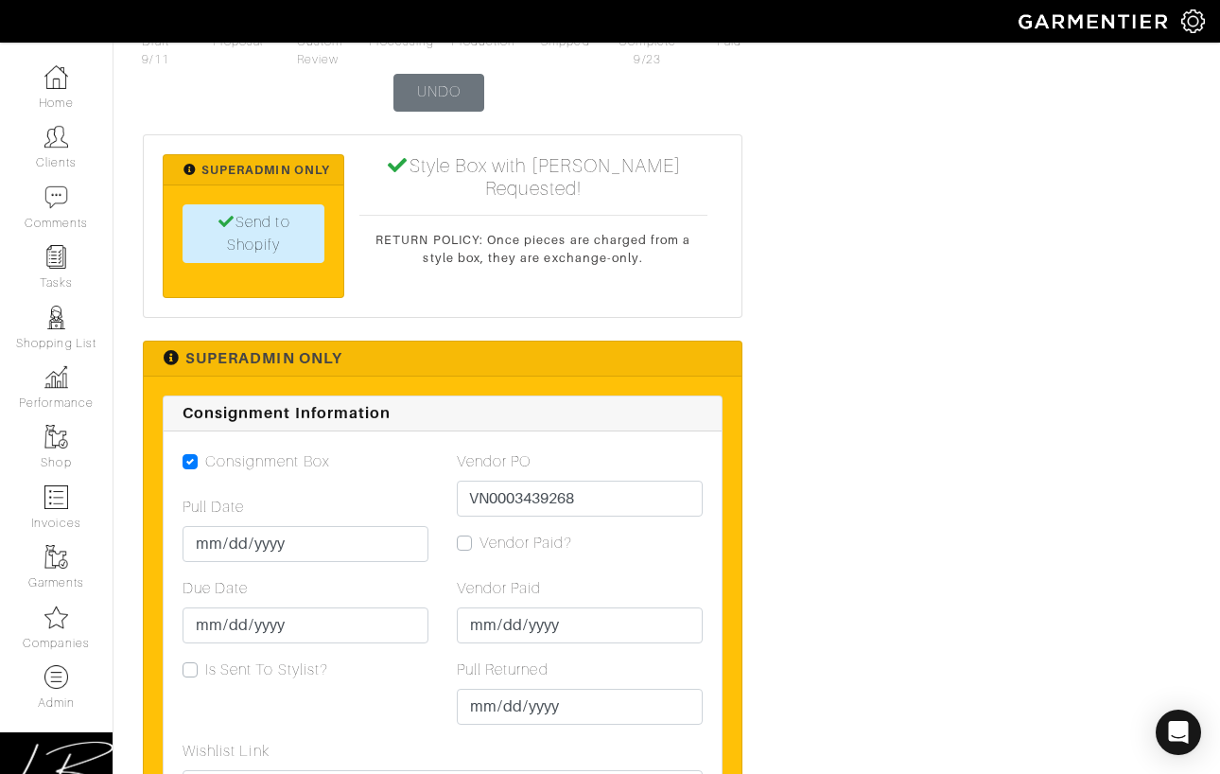
click at [480, 536] on label "Vendor Paid?" at bounding box center [527, 543] width 94 height 23
click at [460, 536] on input "Vendor Paid?" at bounding box center [464, 541] width 15 height 19
checkbox input "true"
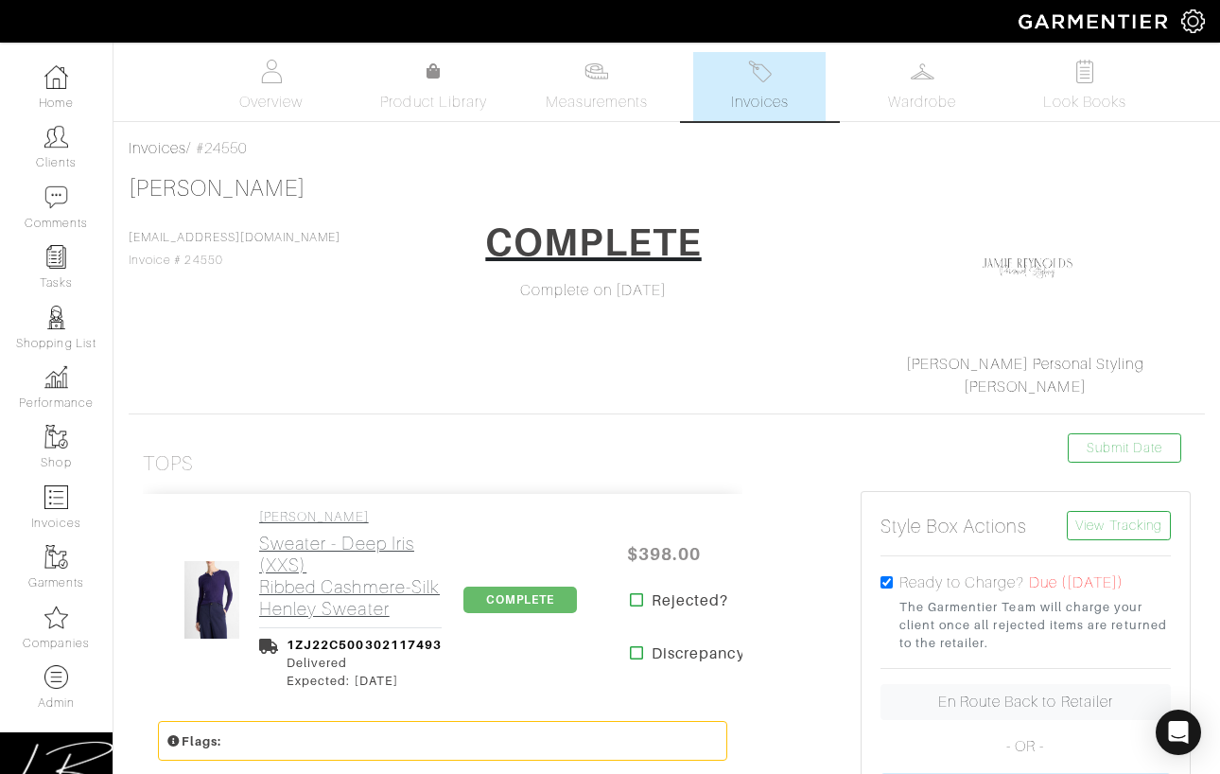
scroll to position [2, 0]
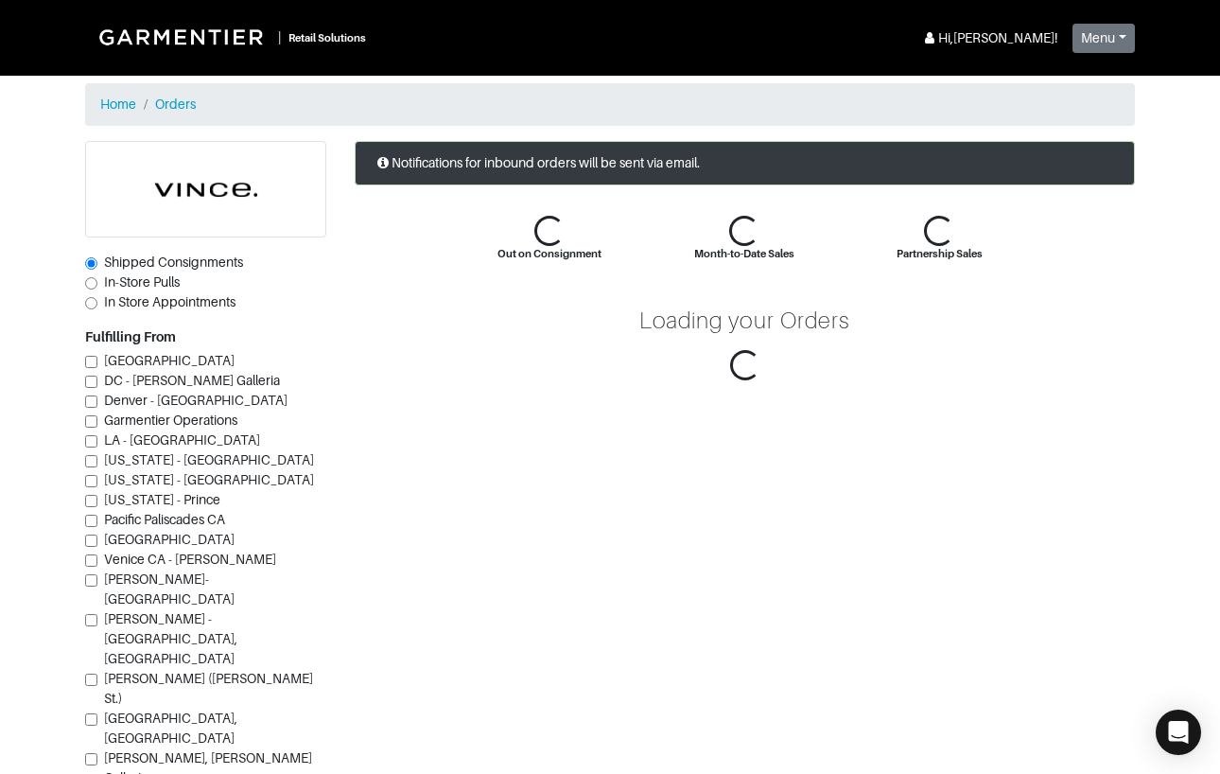
scroll to position [256, 0]
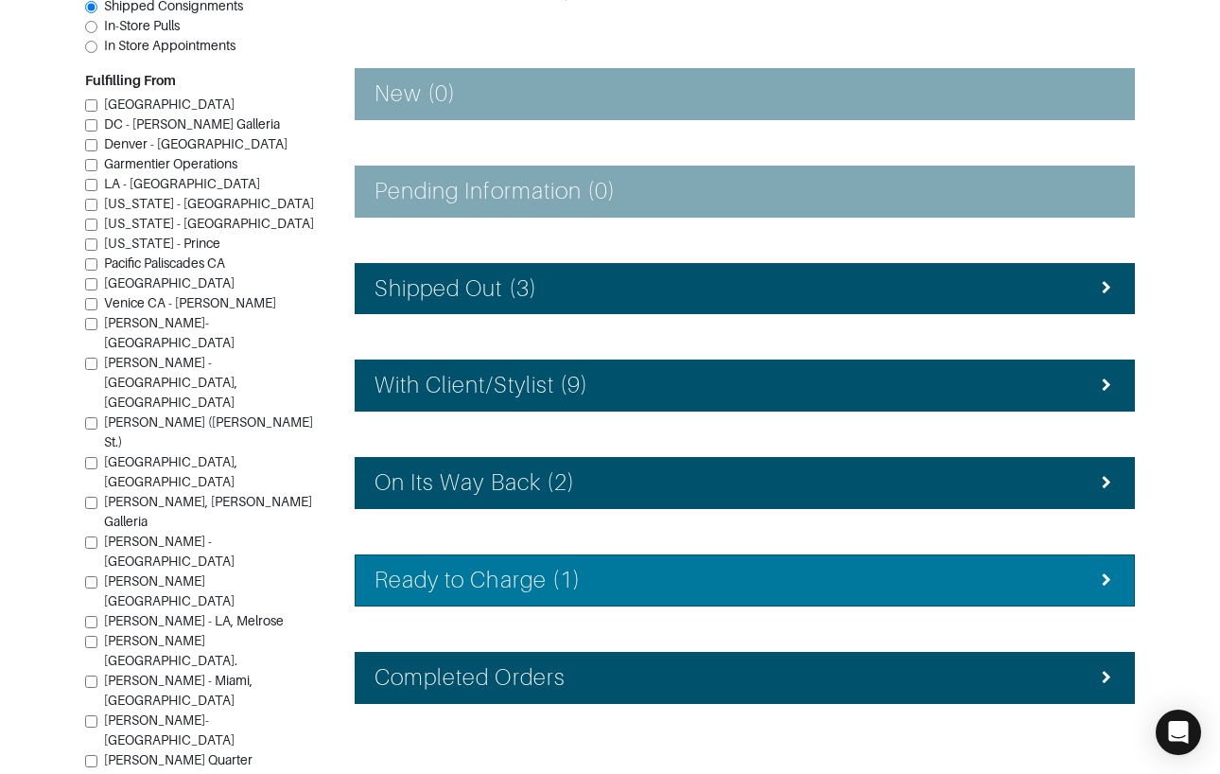
click at [591, 567] on div "Ready to Charge (1)" at bounding box center [745, 580] width 741 height 27
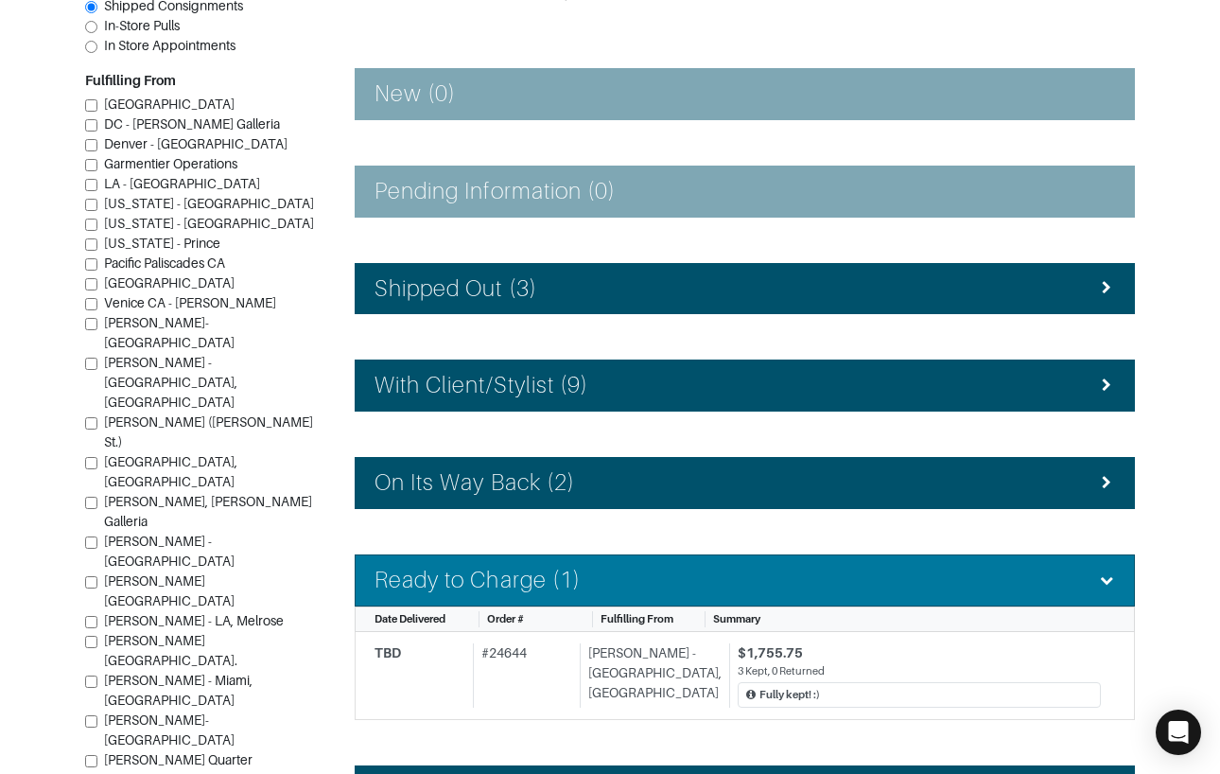
click at [592, 567] on div "Ready to Charge (1)" at bounding box center [745, 580] width 741 height 27
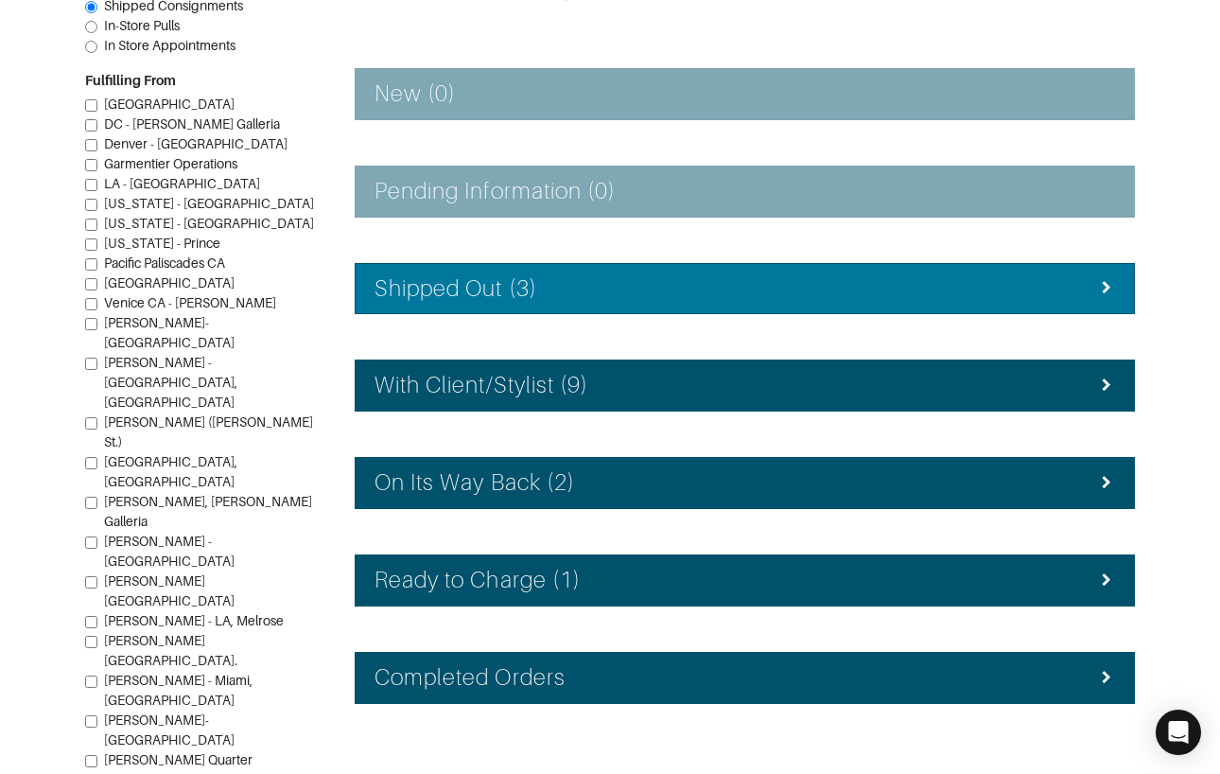
click at [504, 283] on h4 "Shipped Out (3)" at bounding box center [456, 288] width 163 height 27
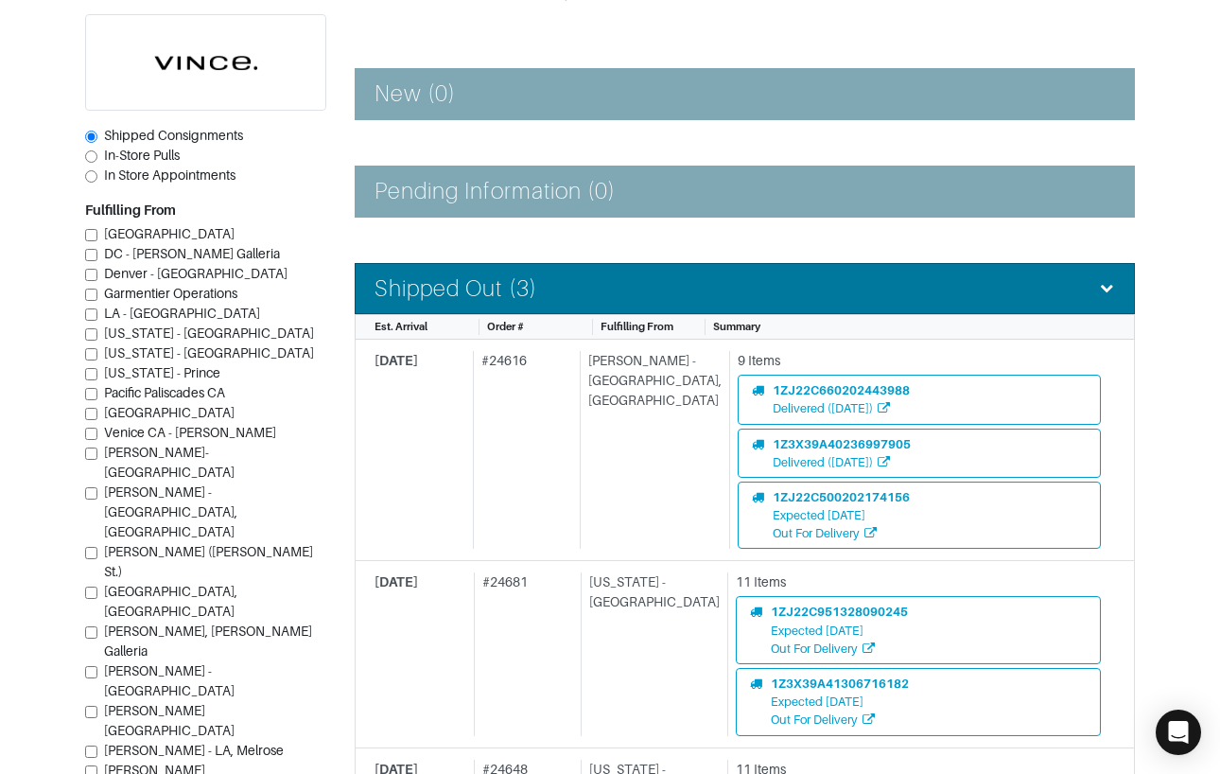
click at [504, 282] on h4 "Shipped Out (3)" at bounding box center [456, 288] width 163 height 27
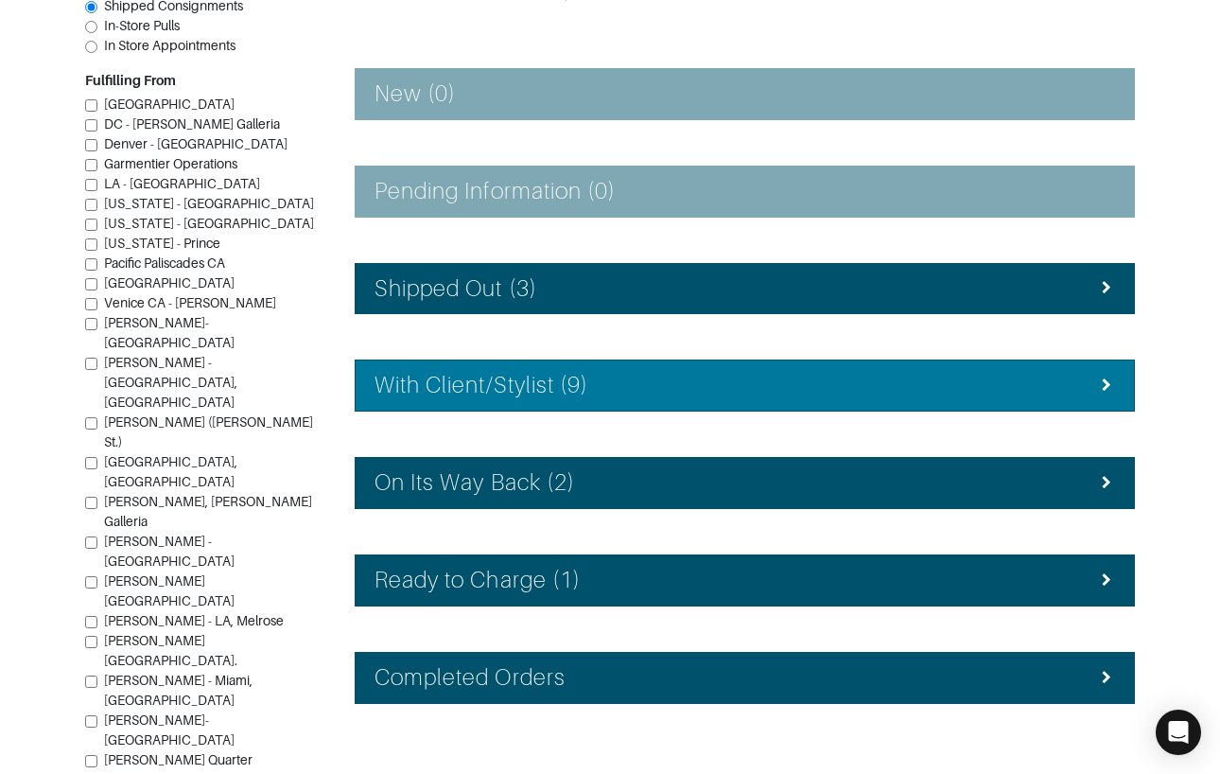
click at [516, 387] on h4 "With Client/Stylist (9)" at bounding box center [482, 385] width 214 height 27
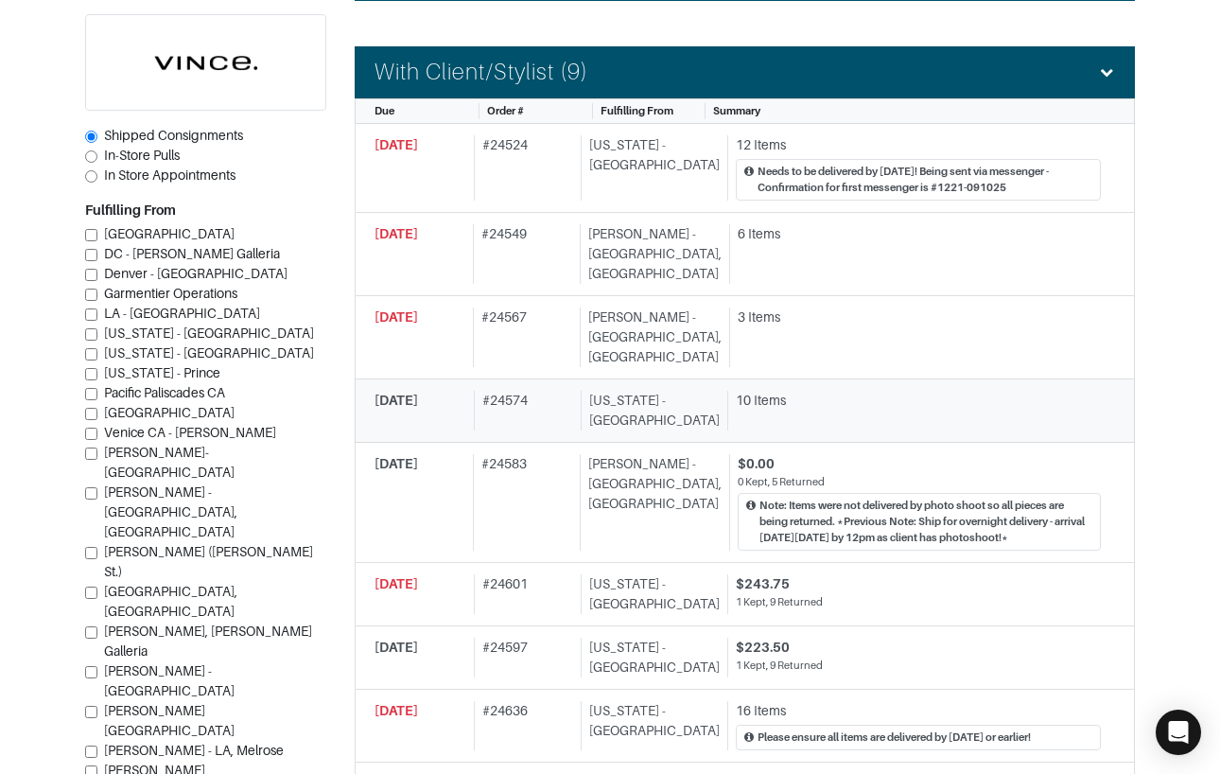
scroll to position [571, 0]
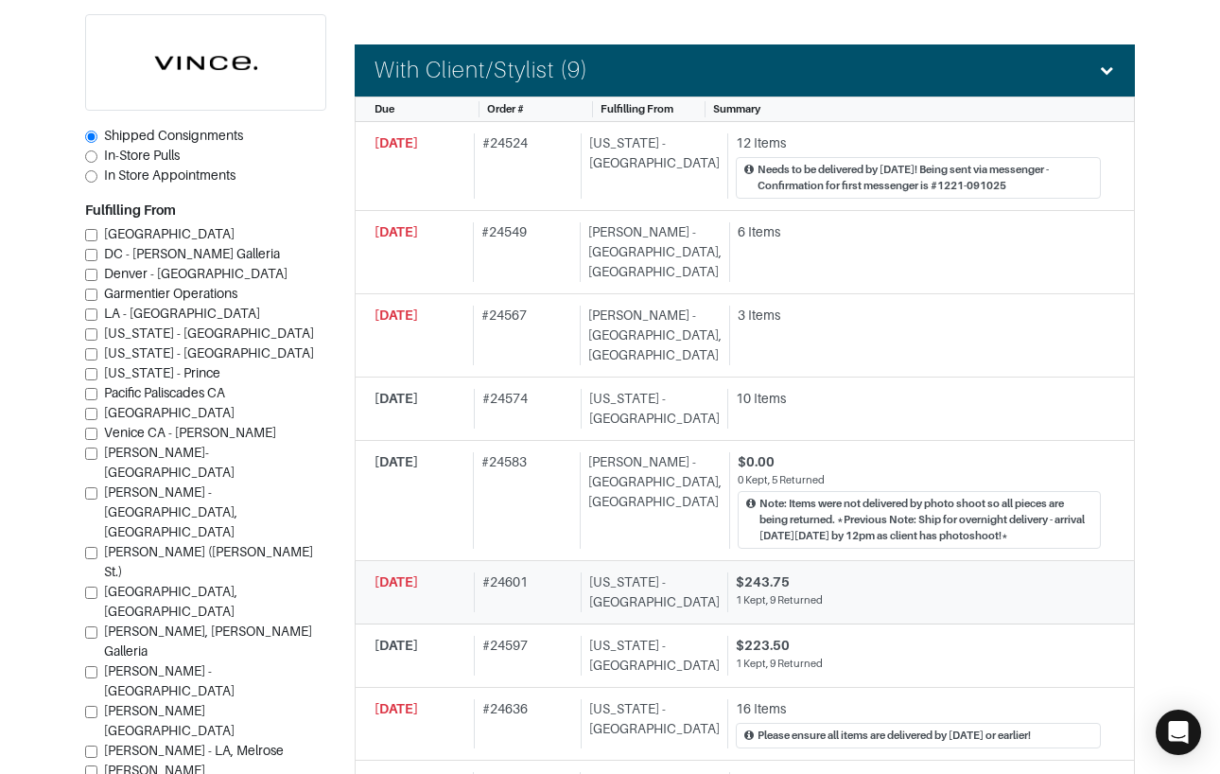
click at [549, 572] on div "# 24601" at bounding box center [524, 592] width 100 height 40
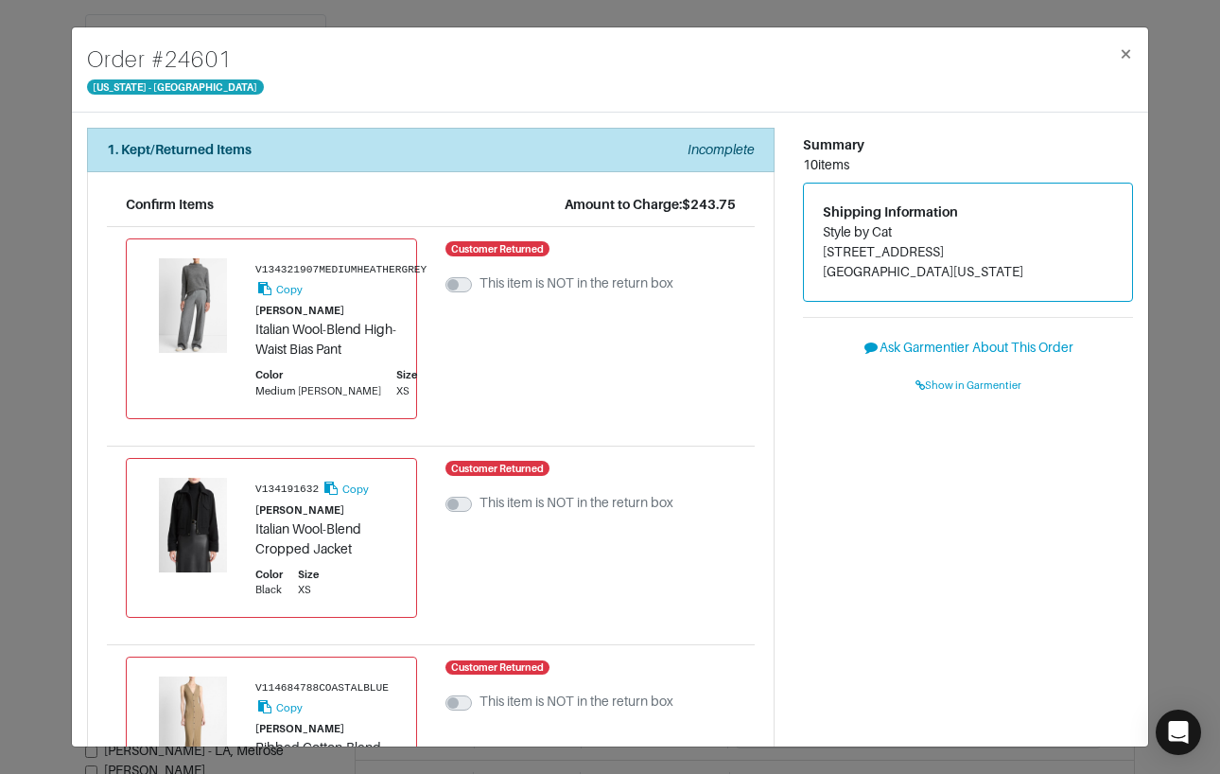
click at [44, 168] on div "Order # 24601 New York - 5th Avenue × 1. Kept/Returned Items Incomplete Confirm…" at bounding box center [610, 387] width 1220 height 774
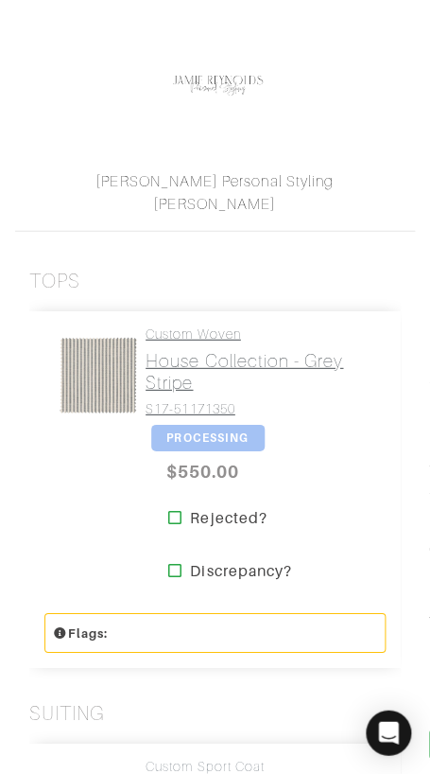
click at [198, 325] on link "Custom Woven House Collection - Grey Stripe S17-51171350" at bounding box center [259, 370] width 226 height 91
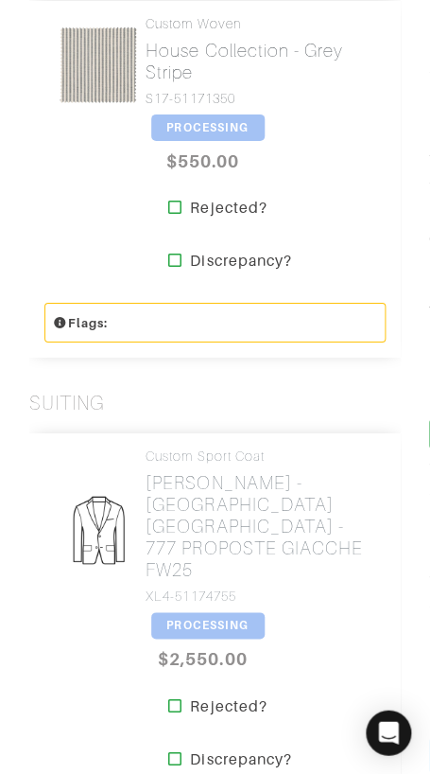
scroll to position [725, 0]
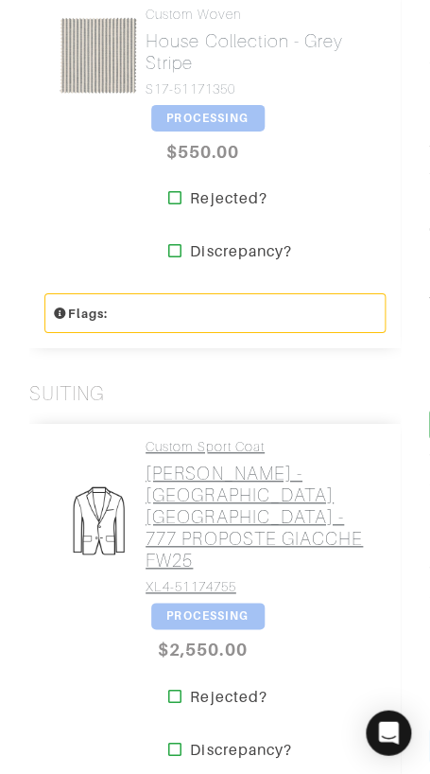
click at [195, 472] on h2 "Loro Piana - BORDEAUX GALLES - 777 PROPOSTE GIACCHE FW25" at bounding box center [259, 517] width 226 height 109
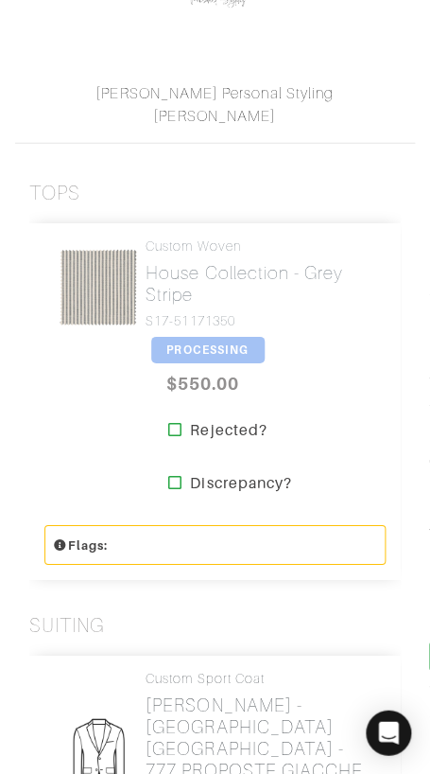
scroll to position [0, 0]
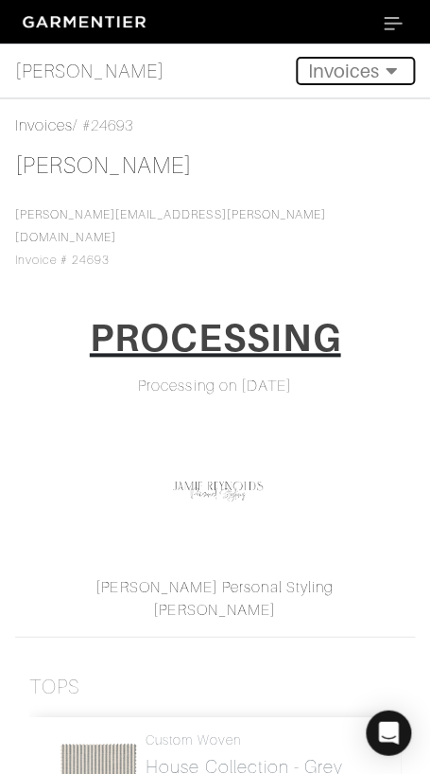
click at [356, 75] on button "Invoices" at bounding box center [355, 71] width 119 height 28
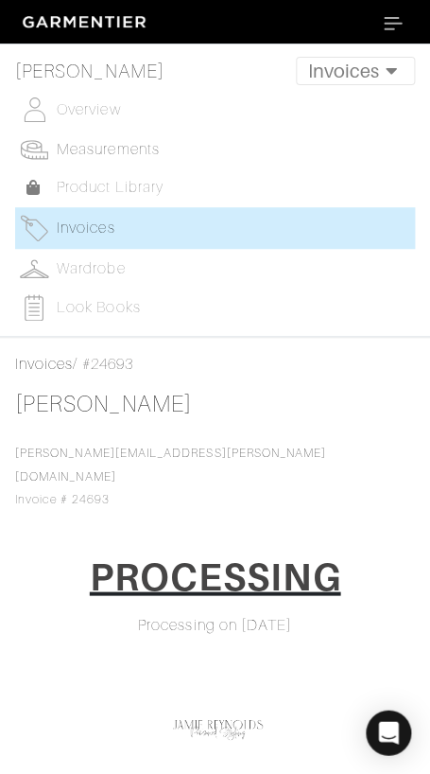
click at [86, 155] on span "Measurements" at bounding box center [108, 149] width 103 height 17
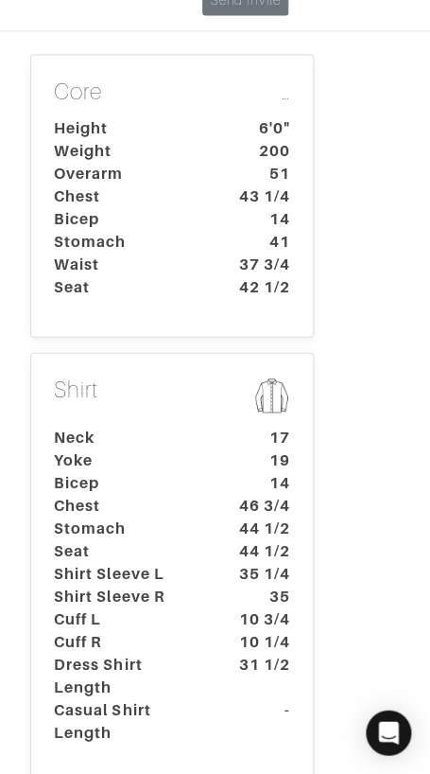
scroll to position [434, 0]
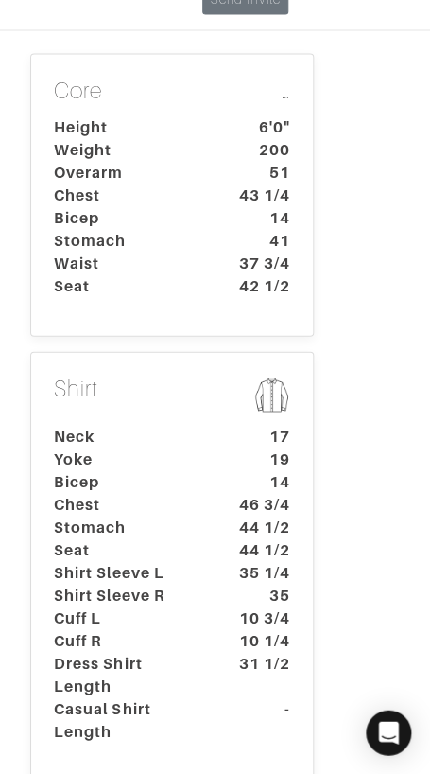
click at [177, 252] on dt "Waist" at bounding box center [128, 263] width 177 height 23
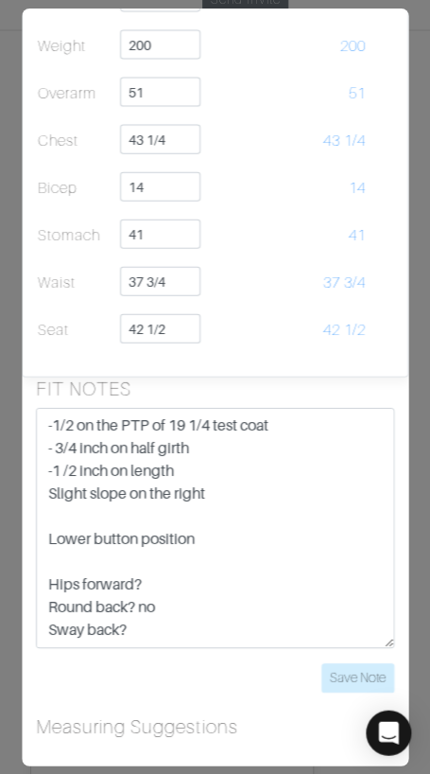
scroll to position [0, 0]
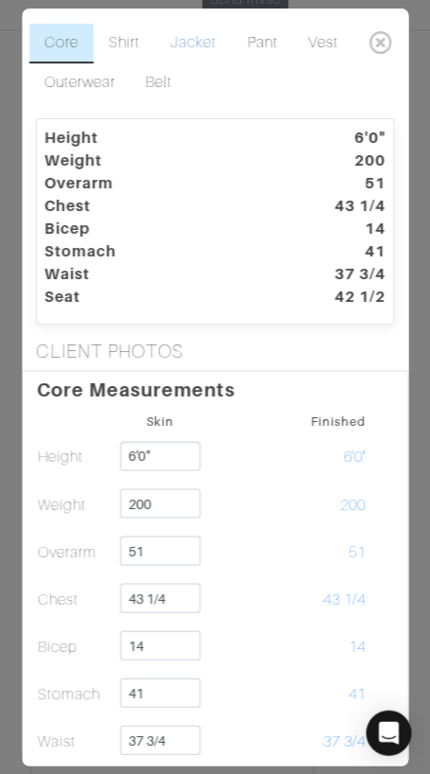
click at [195, 39] on link "Jacket" at bounding box center [193, 44] width 77 height 40
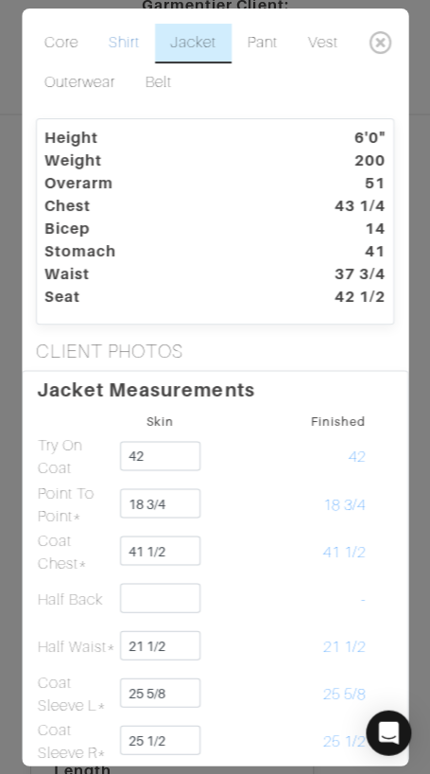
click at [122, 44] on link "Shirt" at bounding box center [124, 44] width 61 height 40
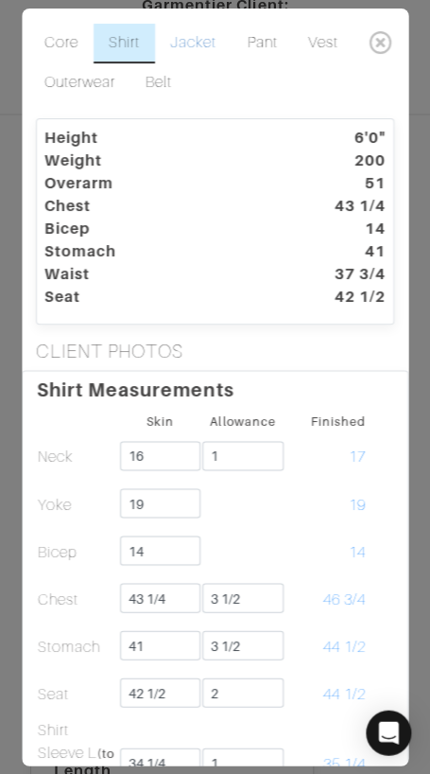
click at [185, 40] on link "Jacket" at bounding box center [193, 44] width 77 height 40
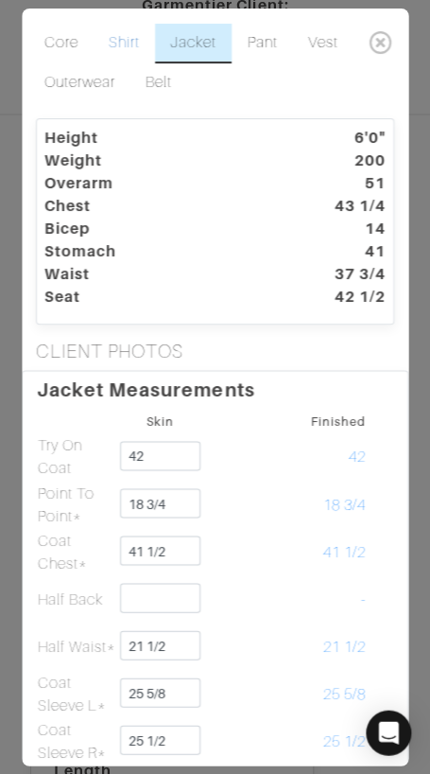
click at [117, 38] on link "Shirt" at bounding box center [124, 44] width 61 height 40
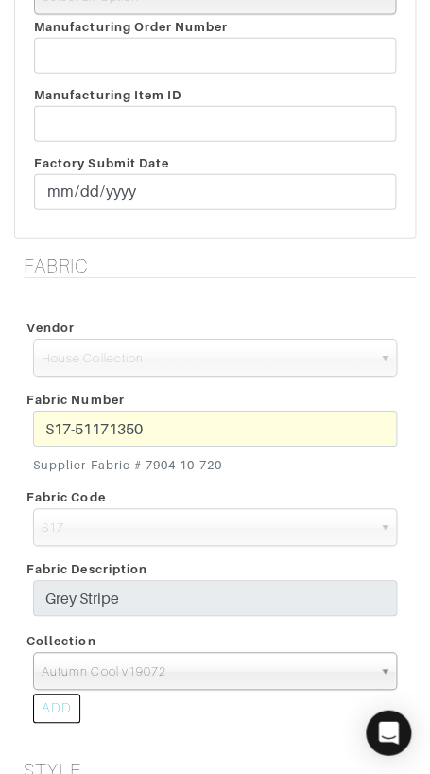
scroll to position [2112, 0]
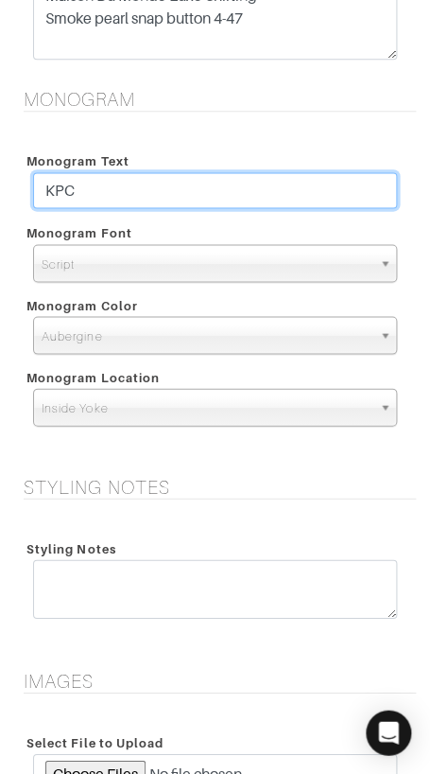
drag, startPoint x: 271, startPoint y: 190, endPoint x: 273, endPoint y: 160, distance: 30.3
click at [273, 160] on div "Monogram Text KPC" at bounding box center [215, 182] width 393 height 72
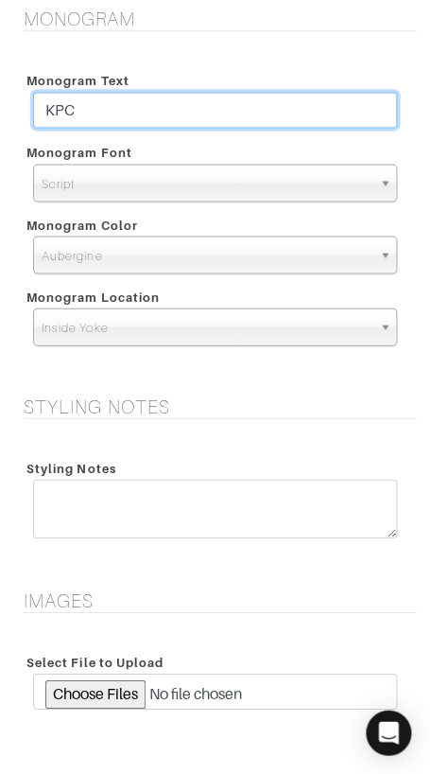
scroll to position [2714, 0]
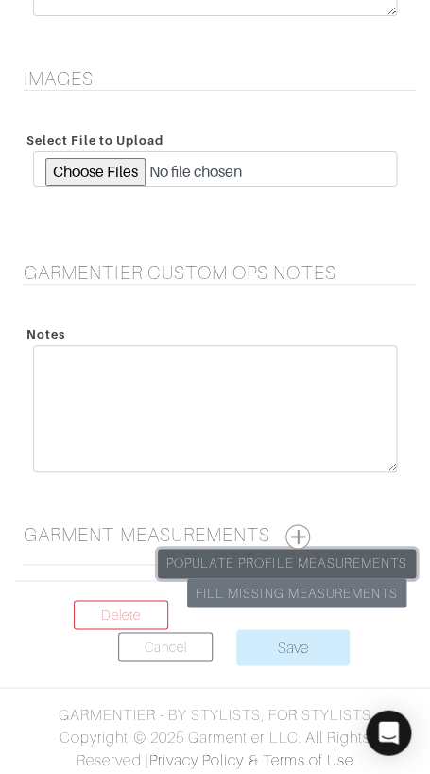
click at [288, 556] on link "Populate Profile Measurements" at bounding box center [287, 563] width 258 height 29
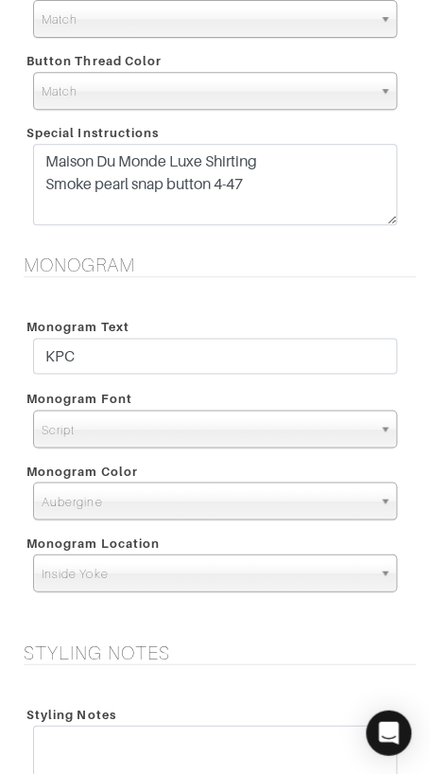
scroll to position [2714, 0]
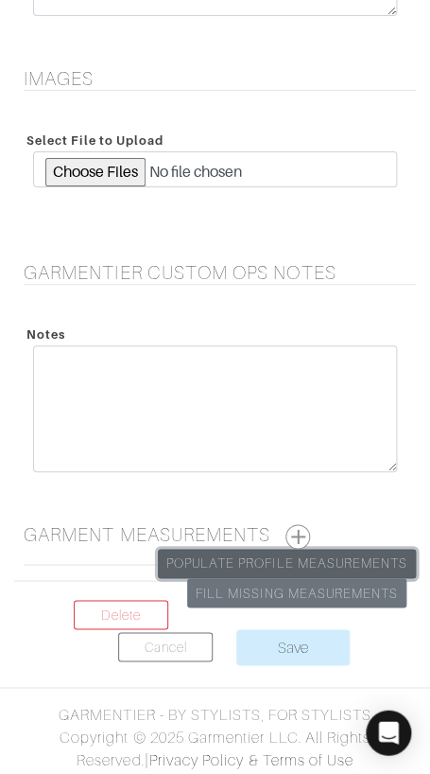
click at [307, 557] on link "Populate Profile Measurements" at bounding box center [287, 563] width 258 height 29
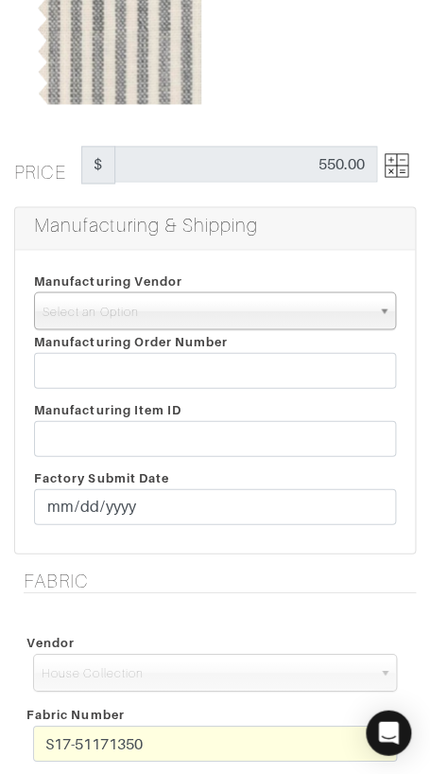
scroll to position [264, 0]
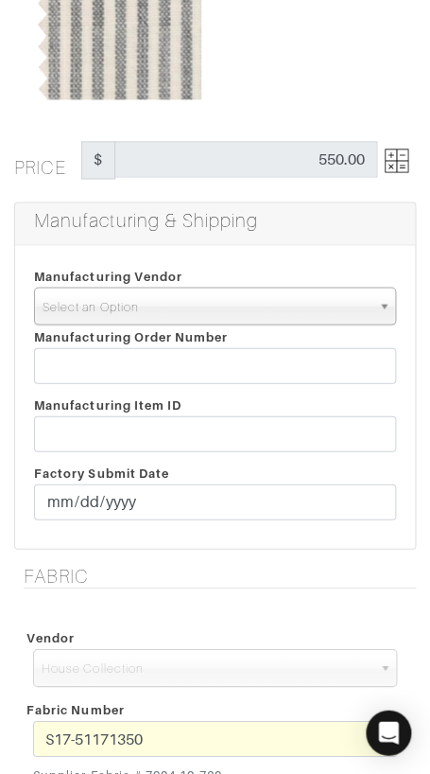
click at [274, 307] on span "Select an Option" at bounding box center [207, 307] width 328 height 38
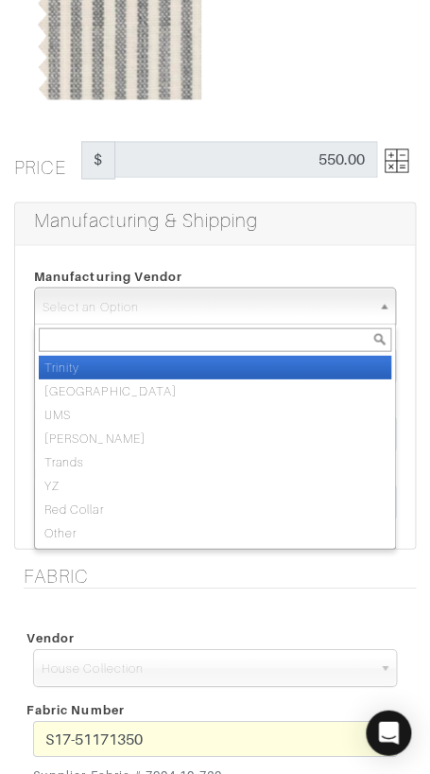
click at [282, 363] on li "Trinity" at bounding box center [215, 367] width 353 height 24
select select "1"
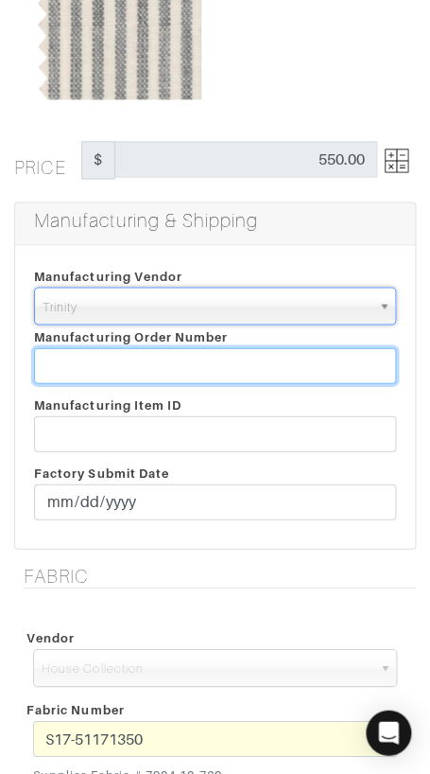
click at [282, 363] on input "text" at bounding box center [215, 365] width 362 height 36
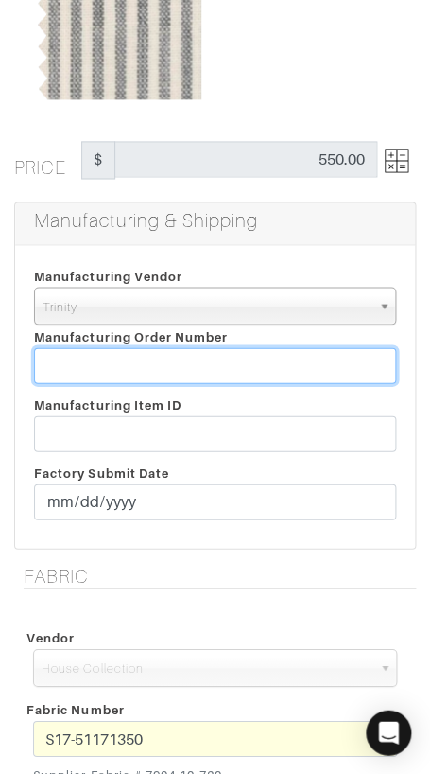
paste input "816649"
type input "816649"
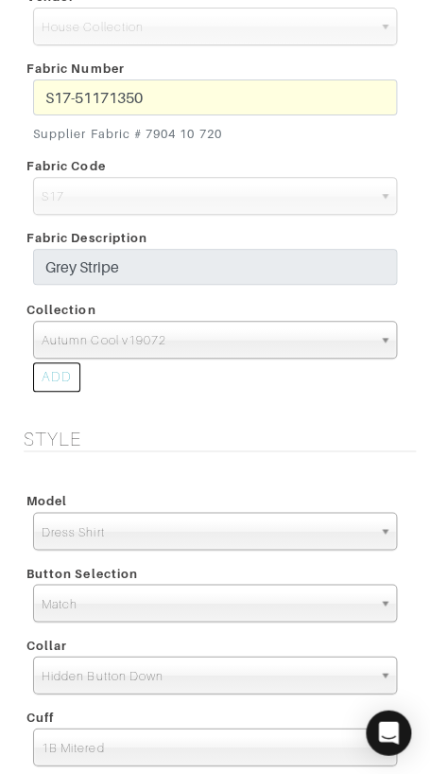
scroll to position [906, 0]
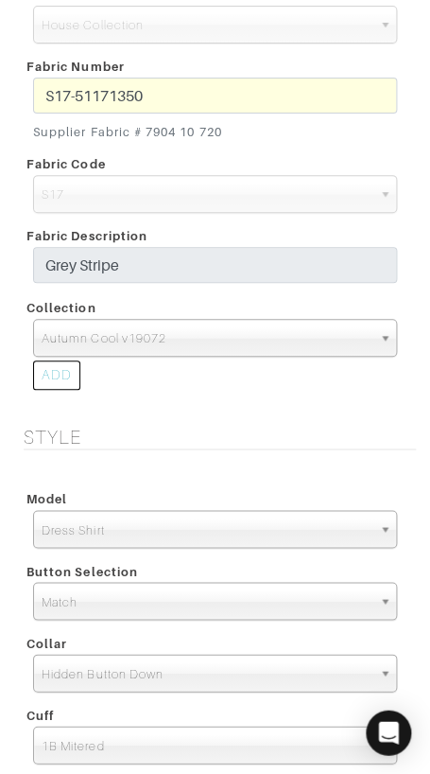
click at [50, 365] on div "ADD" at bounding box center [56, 374] width 47 height 29
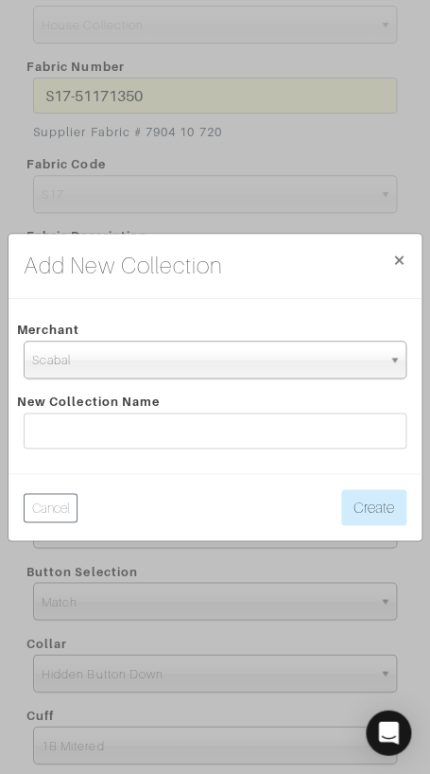
click at [91, 360] on span "Scabal" at bounding box center [206, 360] width 349 height 38
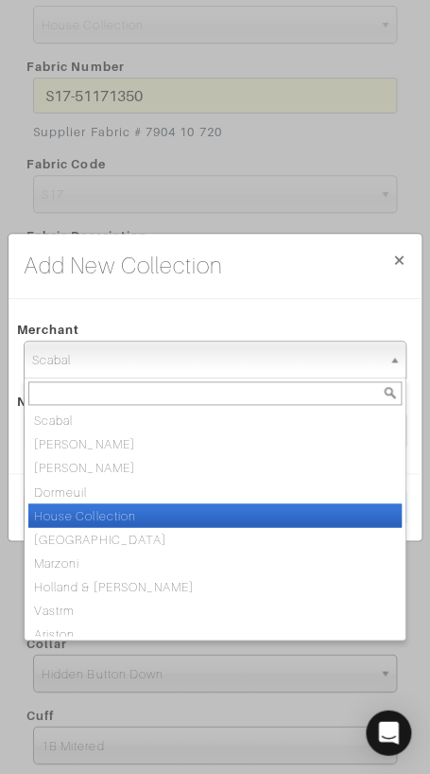
click at [177, 509] on li "House Collection" at bounding box center [215, 515] width 374 height 24
select select "75"
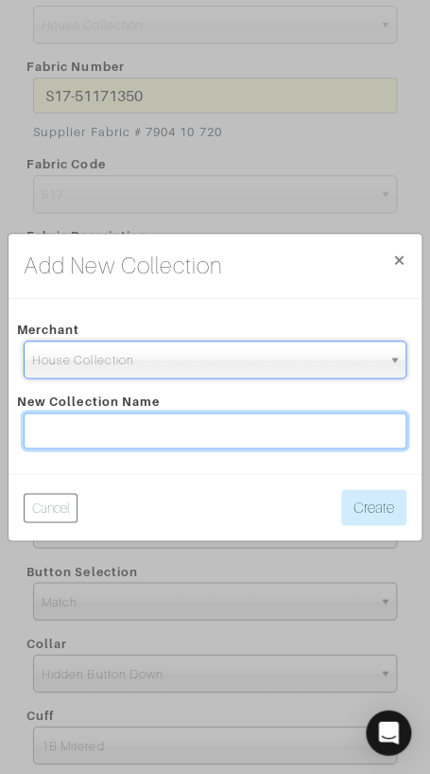
click at [183, 432] on input "text" at bounding box center [215, 430] width 383 height 36
paste input "Maison Du Monde Shirting V25072"
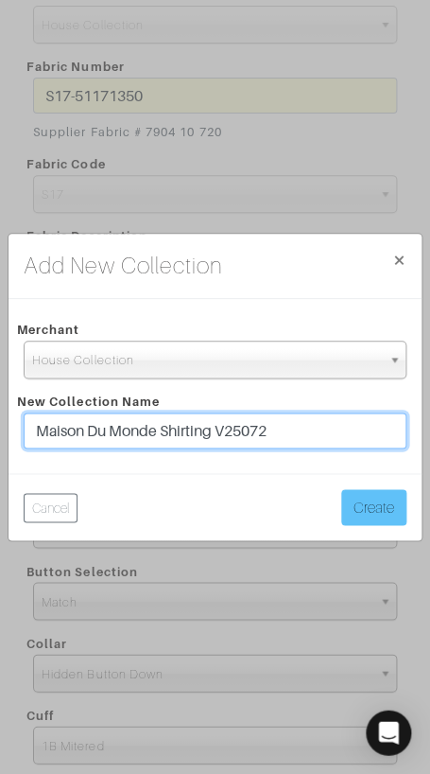
type input "Maison Du Monde Shirting V25072"
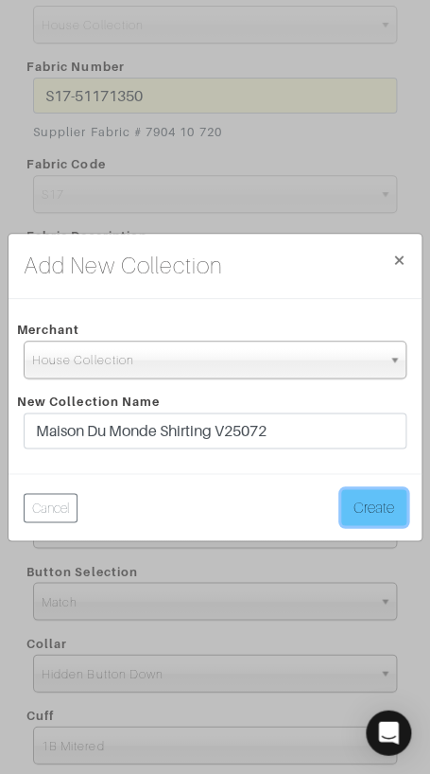
click at [358, 497] on button "Create" at bounding box center [373, 507] width 65 height 36
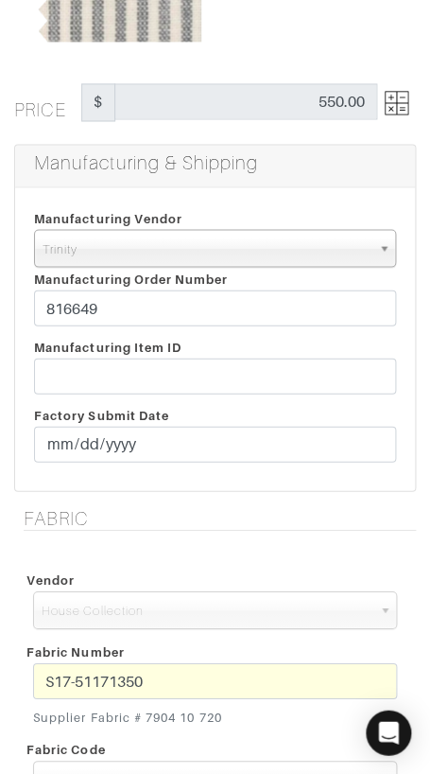
scroll to position [326, 0]
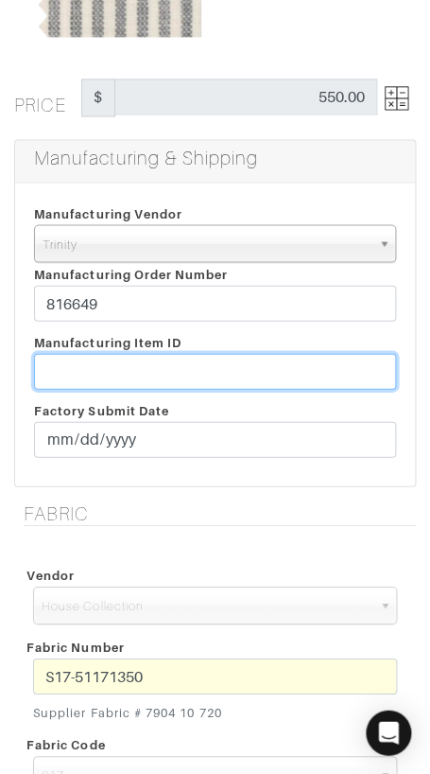
click at [286, 368] on input "text" at bounding box center [215, 371] width 362 height 36
click at [286, 369] on input "text" at bounding box center [215, 371] width 362 height 36
paste input "T2-1789149."
type input "T2-1789149"
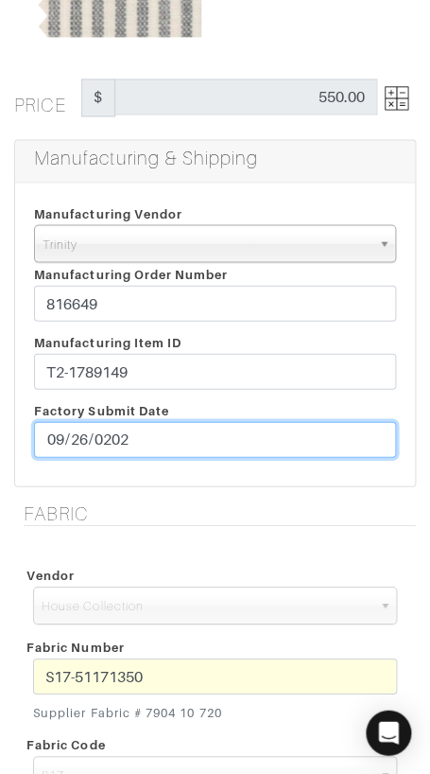
type input "2025-09-26"
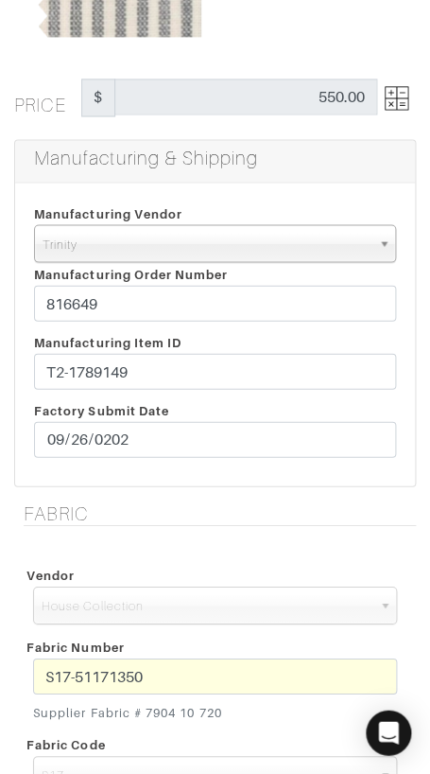
click at [295, 529] on div "Fabric Vendor Scabal Loro Piana Gladson Dormeuil House Collection London Marzon…" at bounding box center [215, 753] width 430 height 504
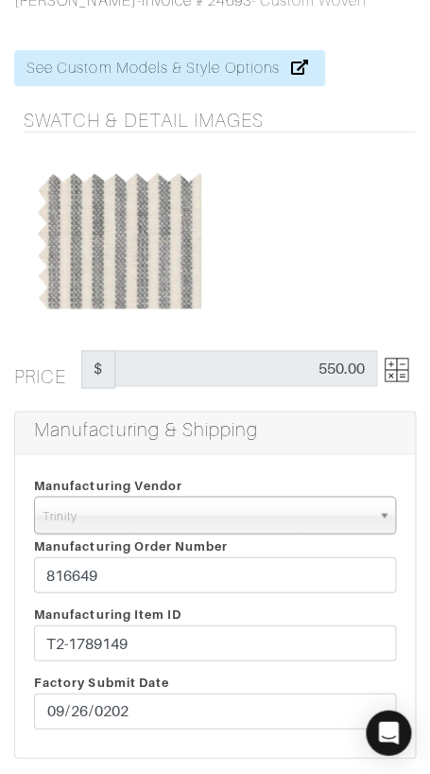
scroll to position [0, 0]
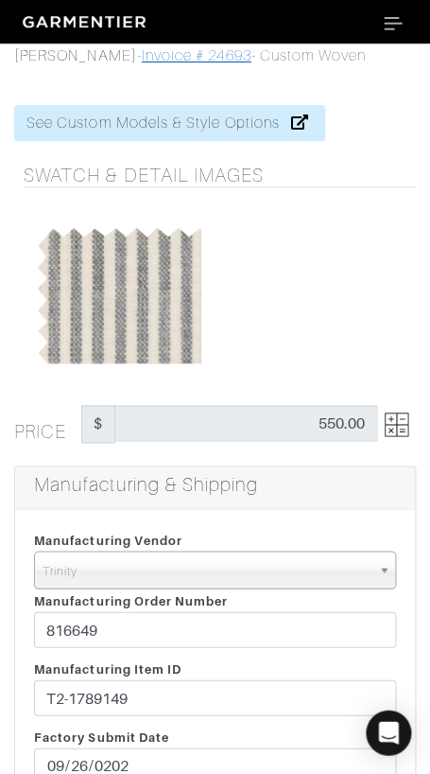
click at [177, 54] on link "Invoice # 24693" at bounding box center [197, 55] width 110 height 17
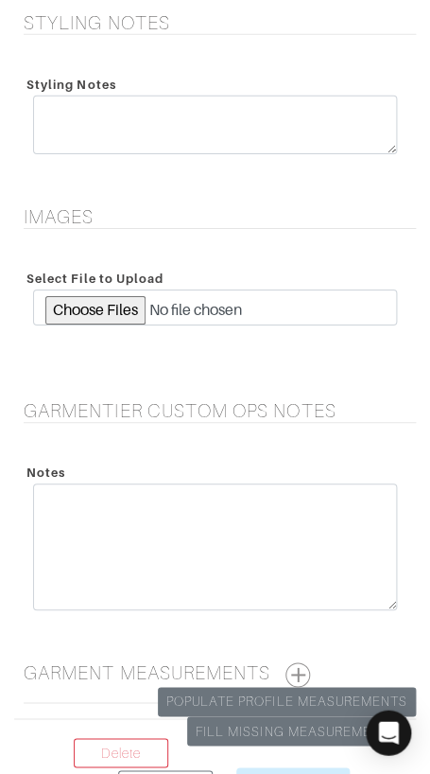
scroll to position [2714, 0]
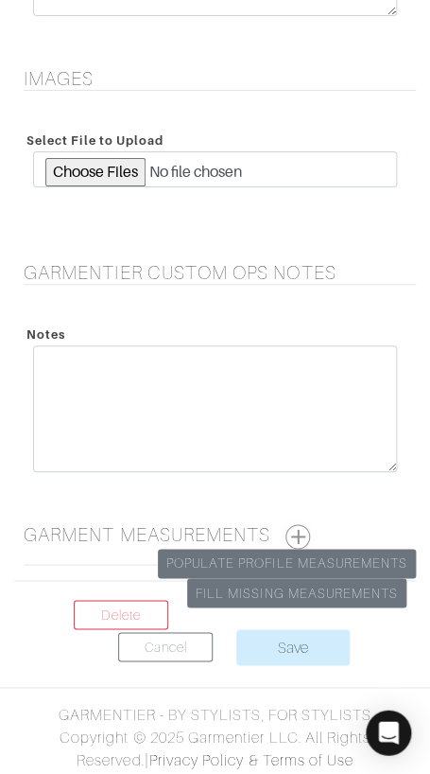
click at [300, 527] on button "button" at bounding box center [298, 536] width 25 height 25
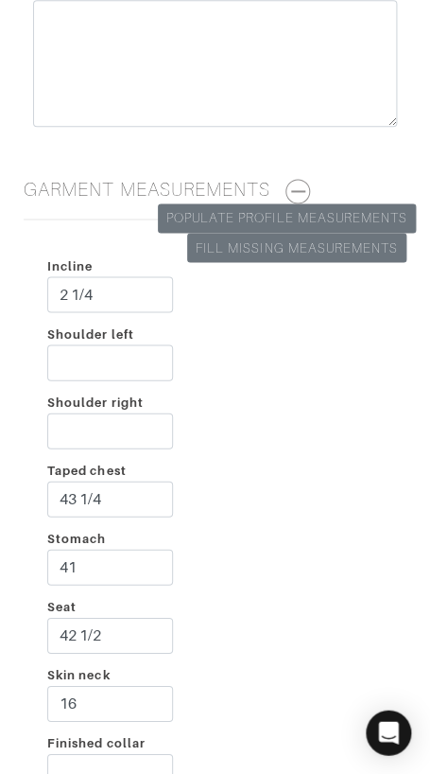
scroll to position [3063, 0]
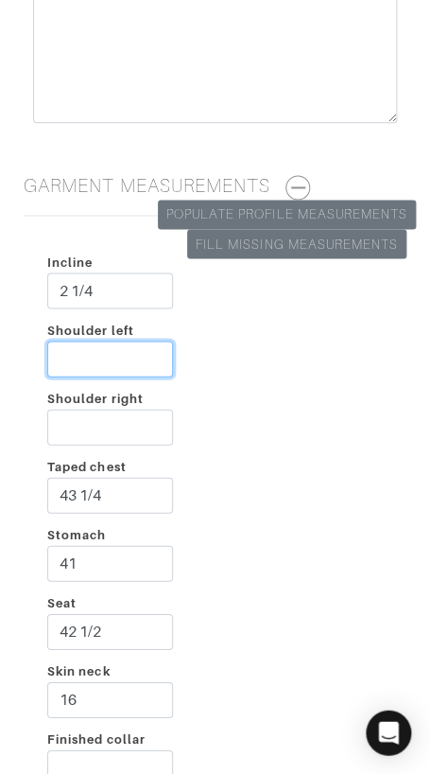
click at [101, 352] on input "Shoulder left" at bounding box center [110, 359] width 126 height 36
type input "2 1/4"
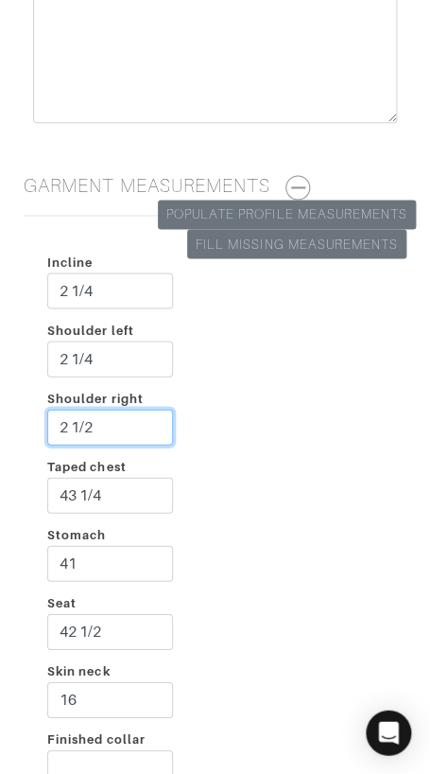
type input "2 1/2"
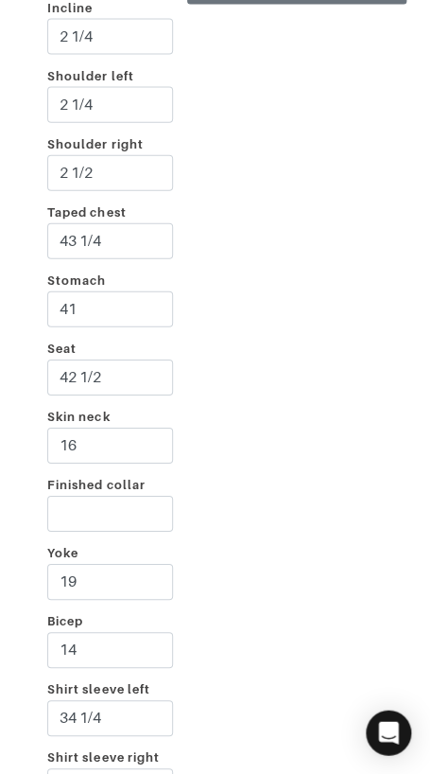
scroll to position [4110, 0]
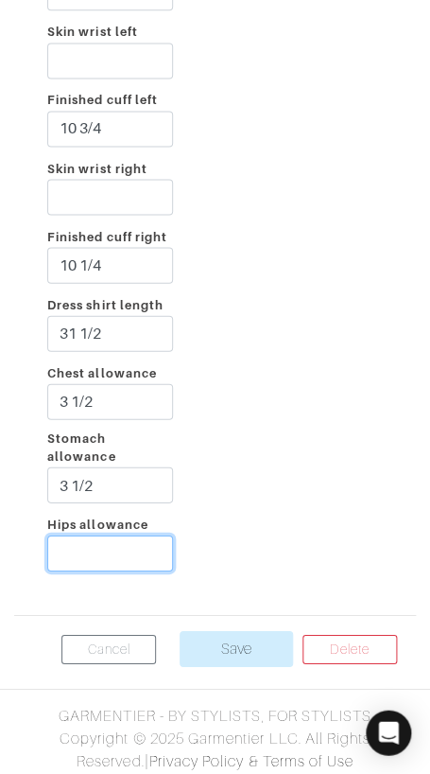
click at [124, 550] on input "Hips allowance" at bounding box center [110, 552] width 126 height 36
type input "2"
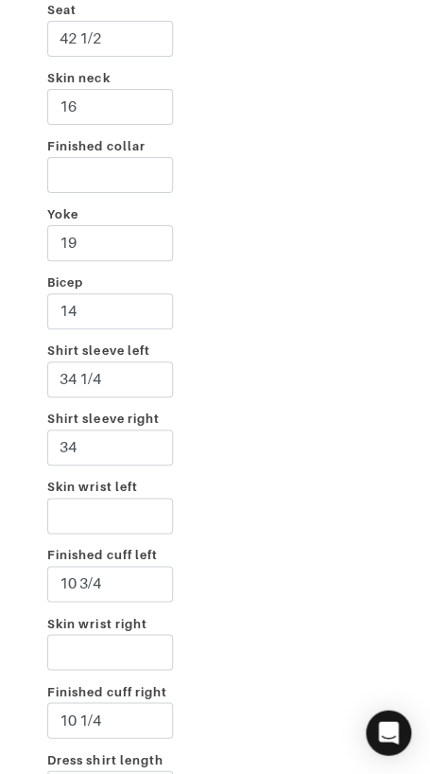
scroll to position [3582, 0]
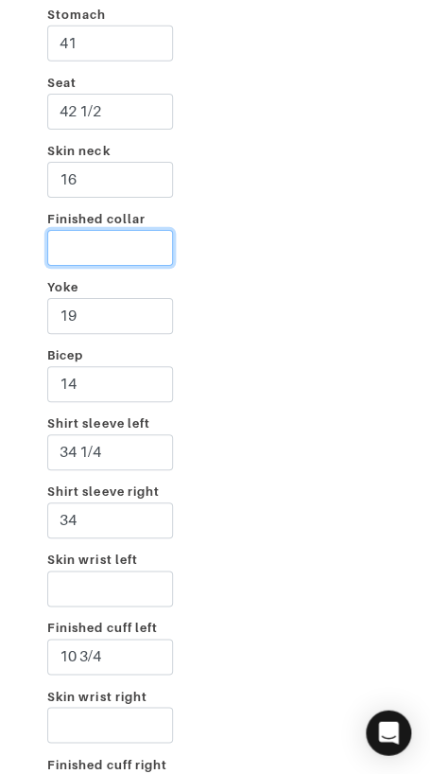
click at [101, 235] on input "Finished collar" at bounding box center [110, 248] width 126 height 36
type input "17"
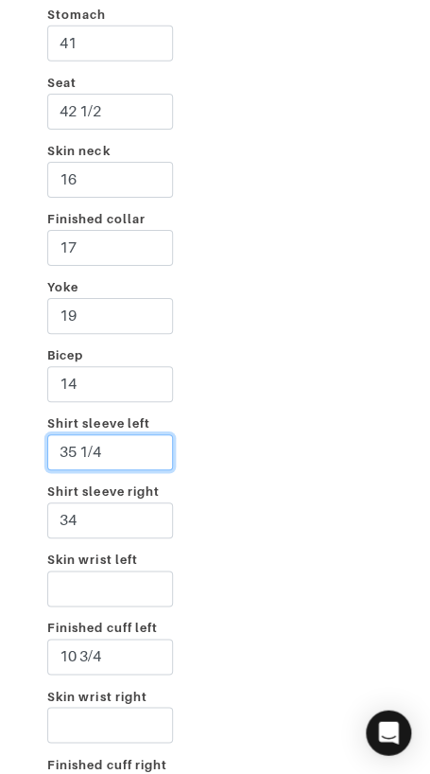
type input "35 1/4"
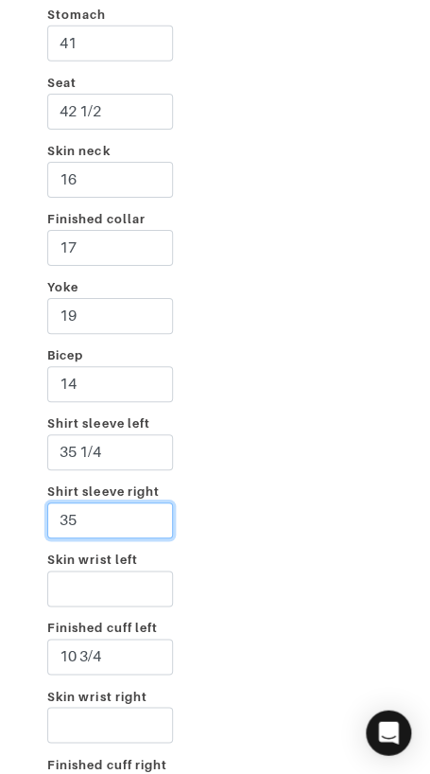
type input "35"
click at [322, 428] on div "Incline 2 1/4 Shoulder left 2 1/4 Shoulder right 2 1/2 Taped chest 43 1/4 Stoma…" at bounding box center [215, 419] width 402 height 1415
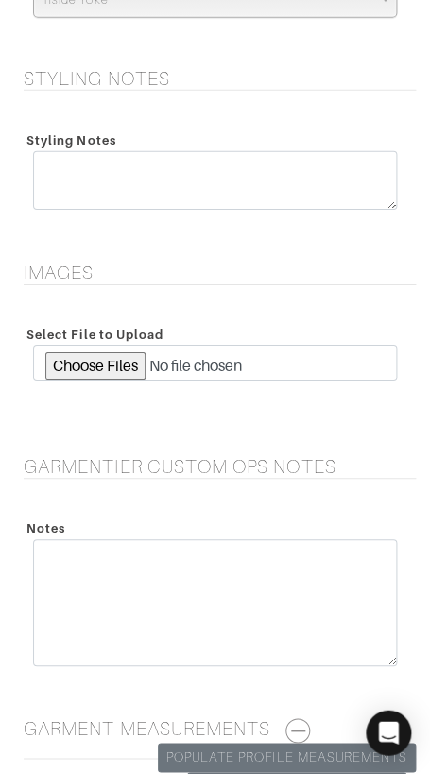
scroll to position [2410, 0]
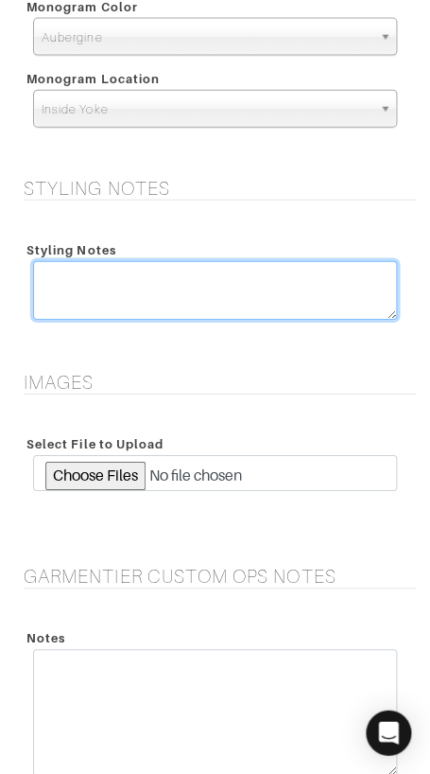
click at [316, 272] on textarea at bounding box center [215, 290] width 364 height 59
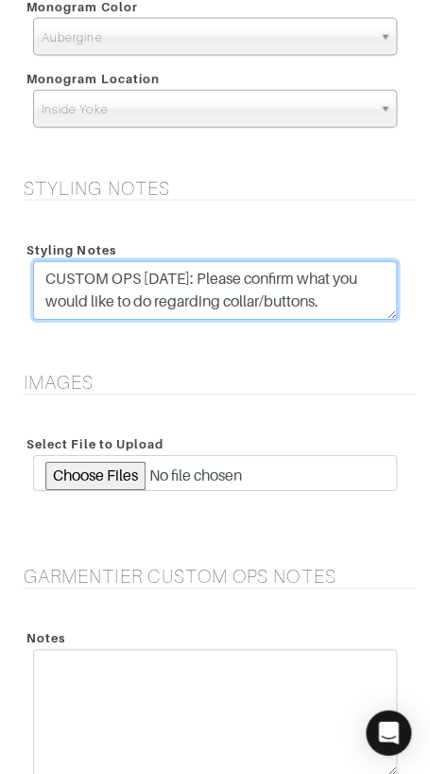
type textarea "CUSTOM OPS [DATE]: Please confirm what you would like to do regarding collar/bu…"
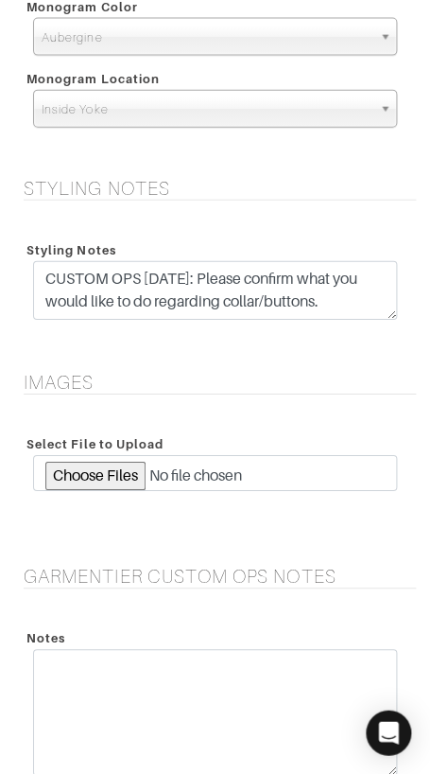
click at [288, 361] on form "See Custom Models & Style Options Swatch & Detail Images Price $ 550.00 Manufac…" at bounding box center [215, 30] width 402 height 4716
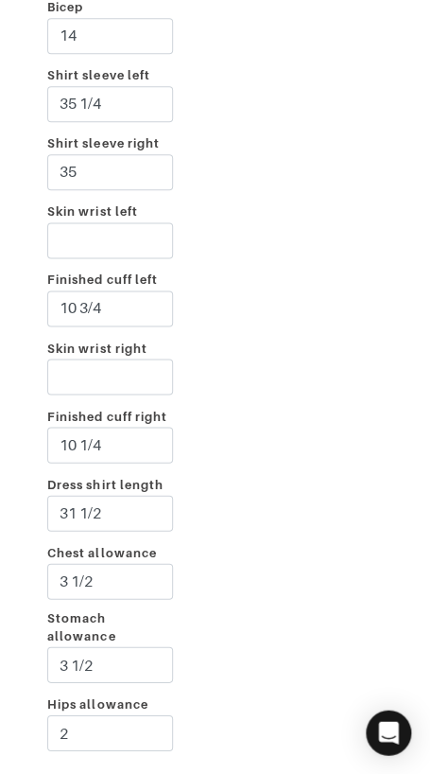
scroll to position [4110, 0]
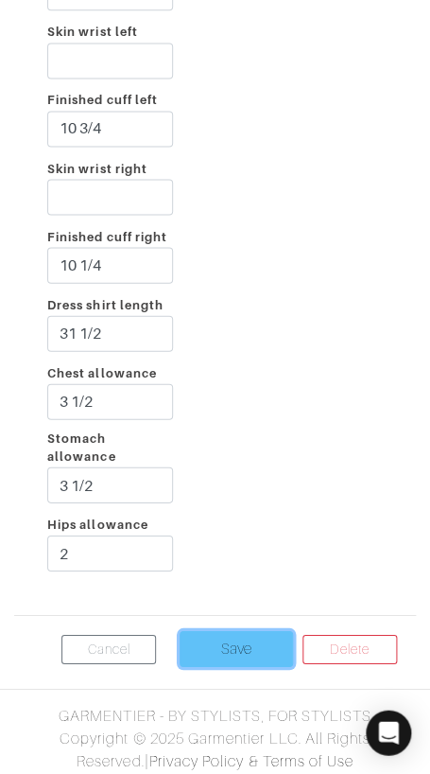
click at [253, 647] on input "Save" at bounding box center [237, 648] width 114 height 36
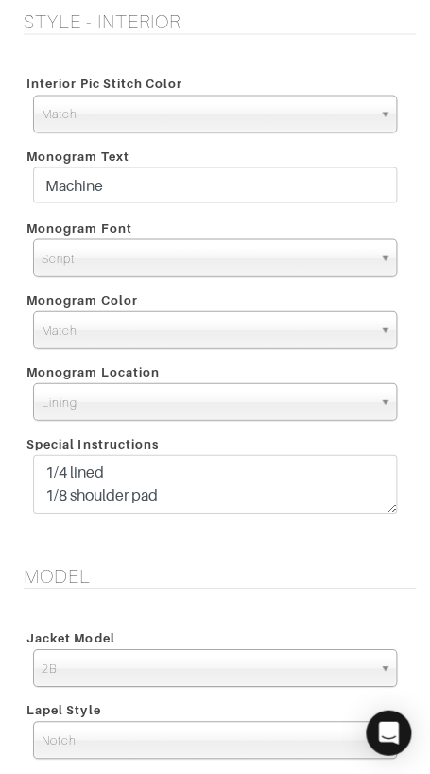
scroll to position [2393, 0]
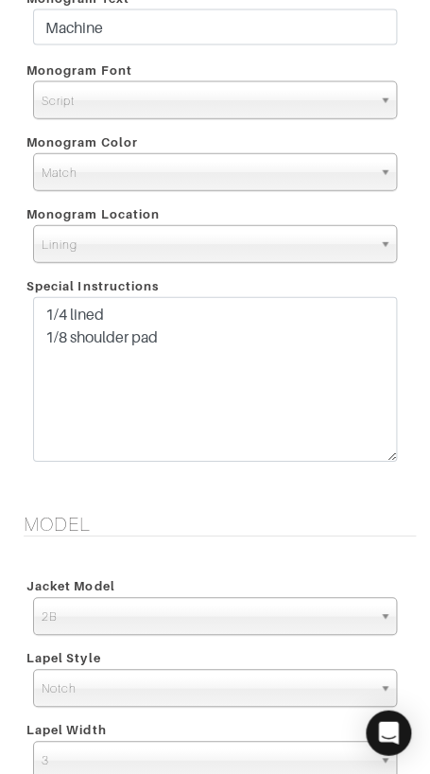
drag, startPoint x: 390, startPoint y: 348, endPoint x: 374, endPoint y: 441, distance: 94.1
click at [380, 452] on textarea "1/4 lined 1/8 shoulder pad" at bounding box center [215, 379] width 364 height 165
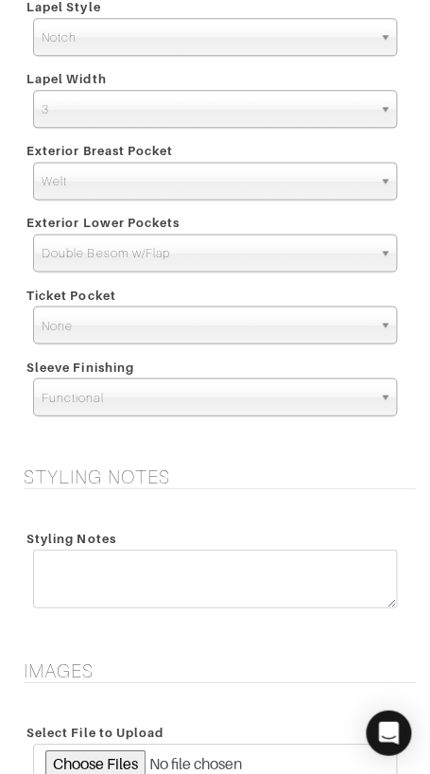
scroll to position [3632, 0]
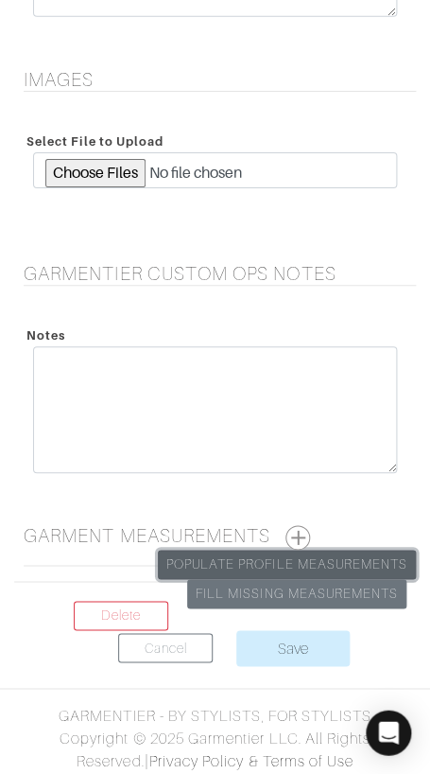
click at [318, 550] on link "Populate Profile Measurements" at bounding box center [287, 564] width 258 height 29
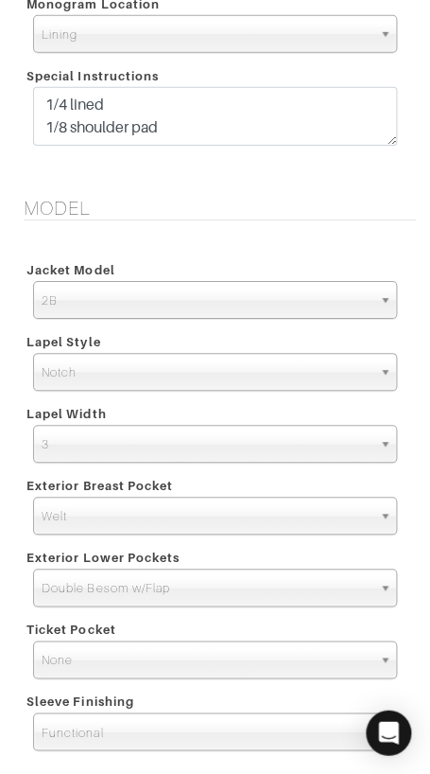
scroll to position [3528, 0]
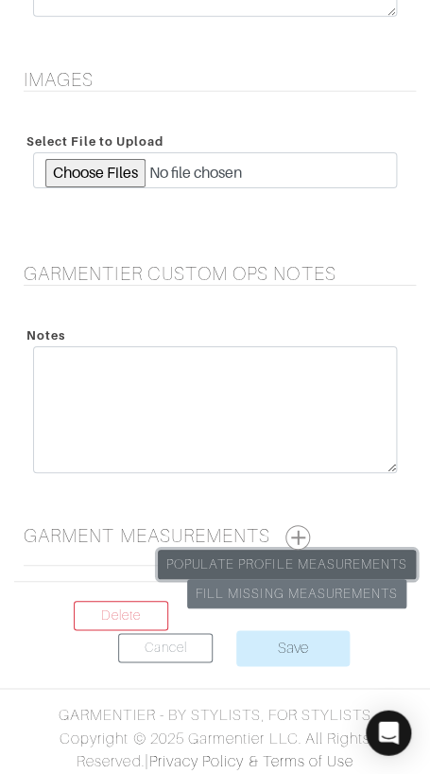
click at [337, 552] on link "Populate Profile Measurements" at bounding box center [287, 564] width 258 height 29
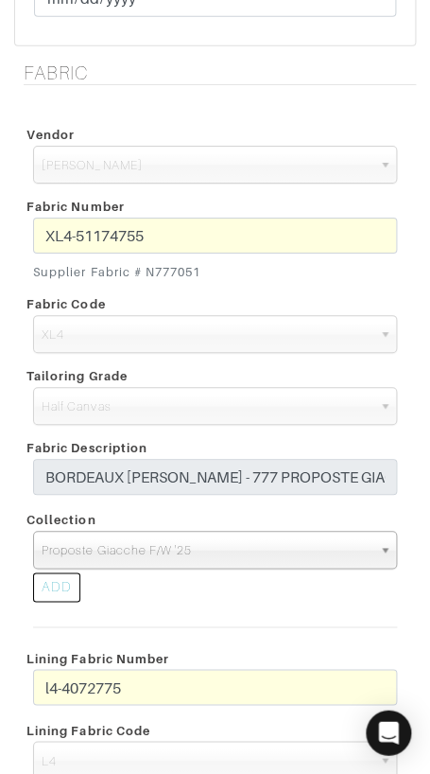
scroll to position [767, 0]
click at [150, 267] on small "Supplier Fabric # N777051" at bounding box center [215, 271] width 364 height 18
drag, startPoint x: 148, startPoint y: 270, endPoint x: 299, endPoint y: 288, distance: 152.5
click at [266, 279] on div "XL4-51174755 Supplier Fabric # N777051" at bounding box center [215, 252] width 393 height 71
copy small "N777051"
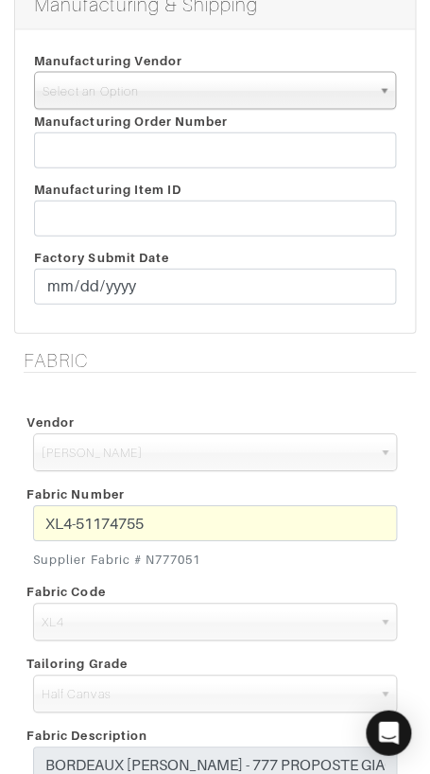
scroll to position [486, 0]
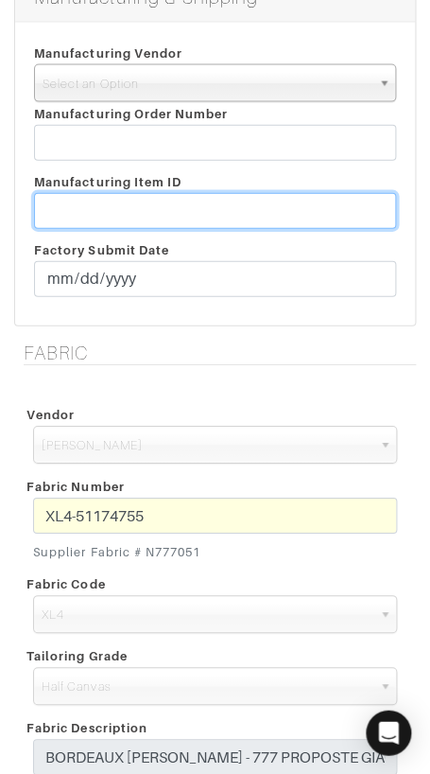
click at [193, 207] on input "text" at bounding box center [215, 211] width 362 height 36
paste input "T2-1789154."
type input "T2-1789154"
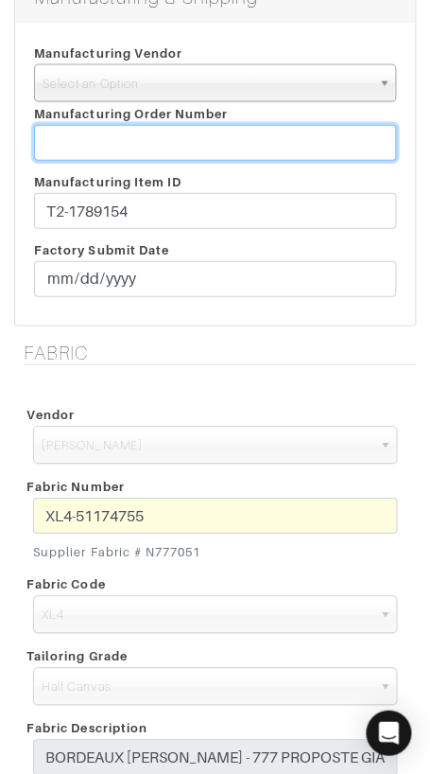
click at [148, 140] on input "text" at bounding box center [215, 143] width 362 height 36
paste input "816649"
type input "816649"
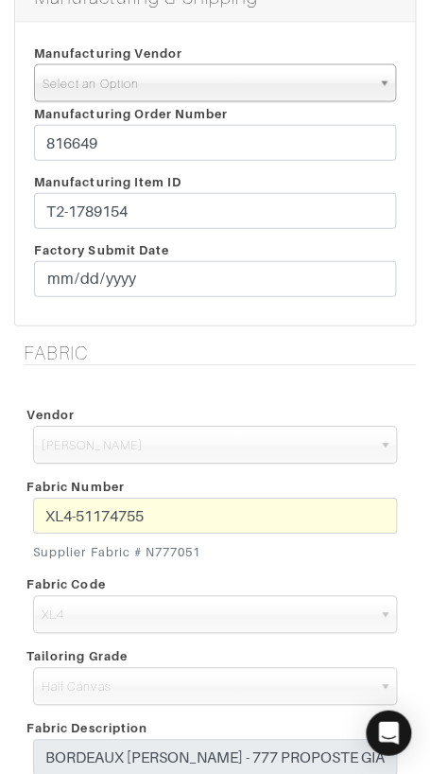
click at [148, 88] on span "Select an Option" at bounding box center [207, 84] width 328 height 38
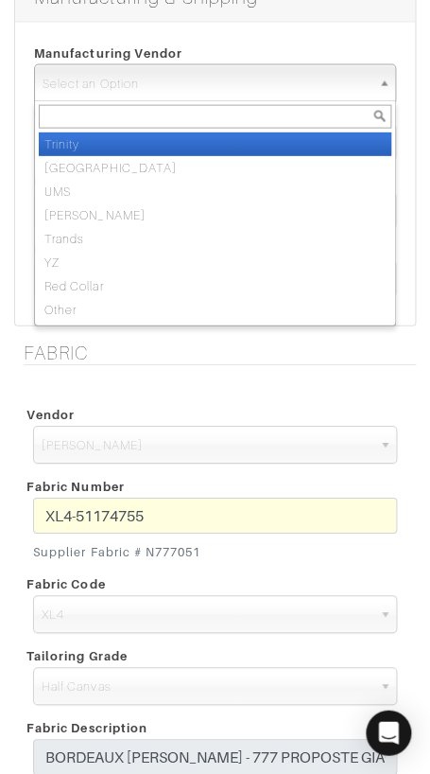
click at [154, 140] on li "Trinity" at bounding box center [215, 144] width 353 height 24
select select "1"
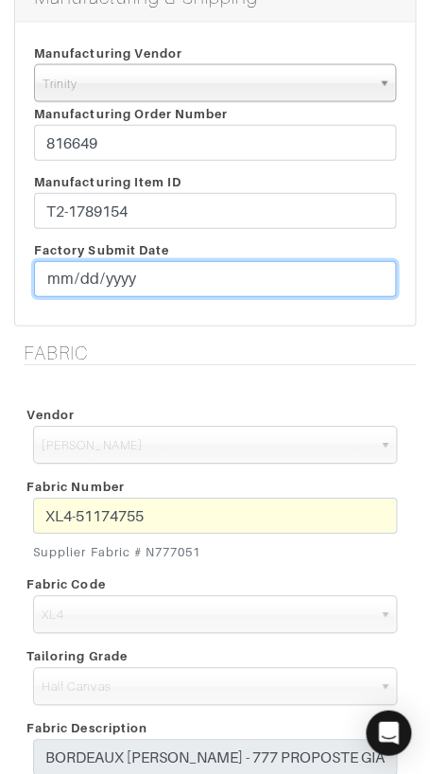
click at [51, 275] on input "date" at bounding box center [215, 279] width 362 height 36
type input "2026-09-26"
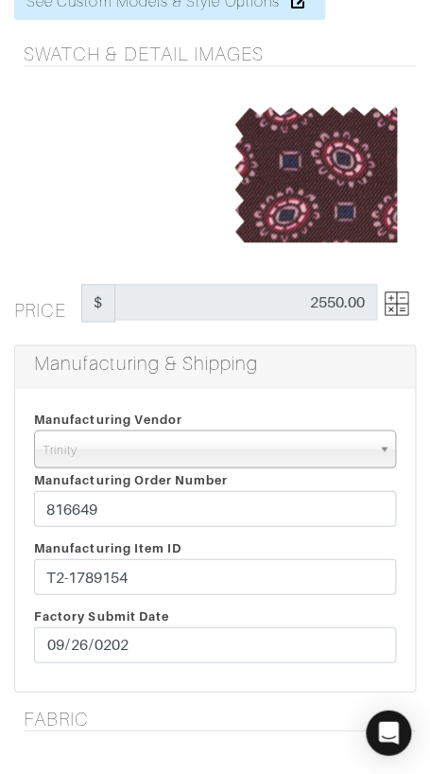
scroll to position [0, 0]
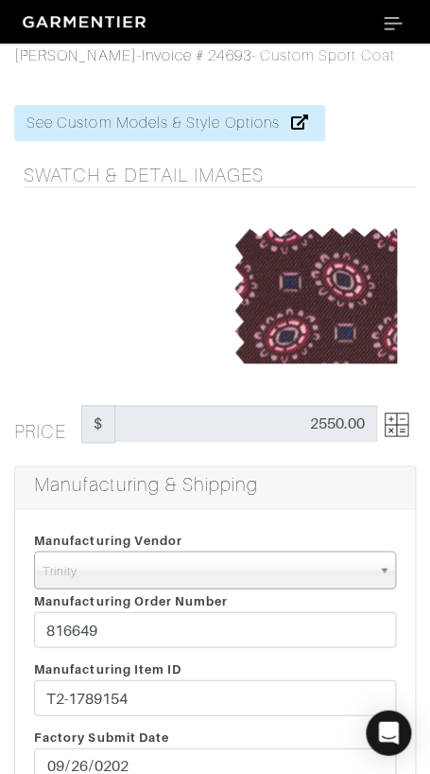
click at [391, 421] on img at bounding box center [397, 424] width 24 height 24
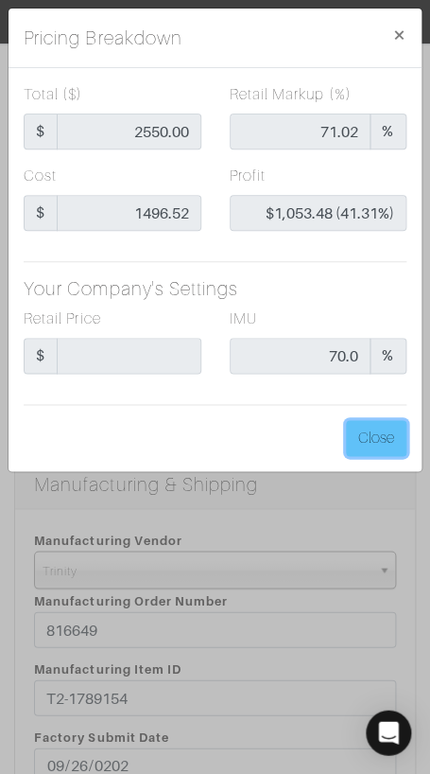
click at [391, 421] on button "Close" at bounding box center [376, 438] width 61 height 36
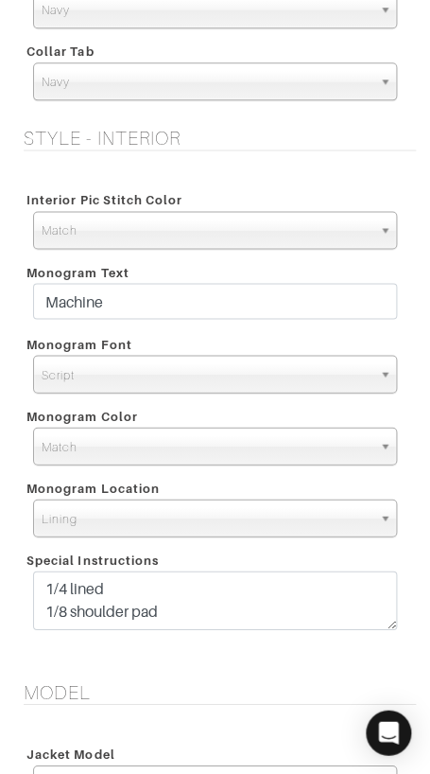
scroll to position [2052, 0]
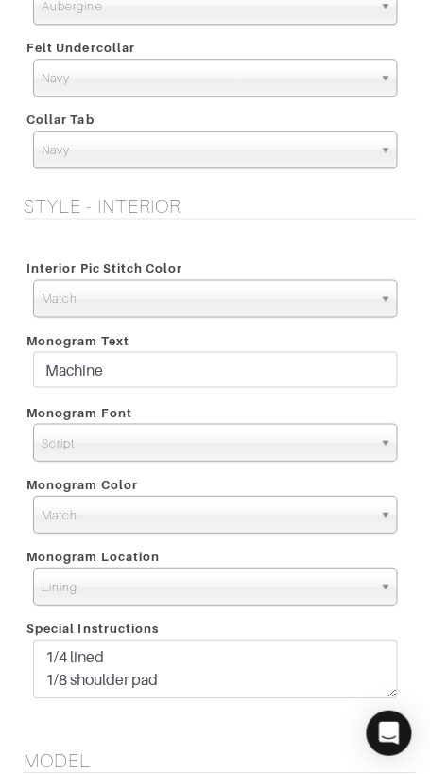
click at [238, 501] on span "Match" at bounding box center [207, 515] width 330 height 38
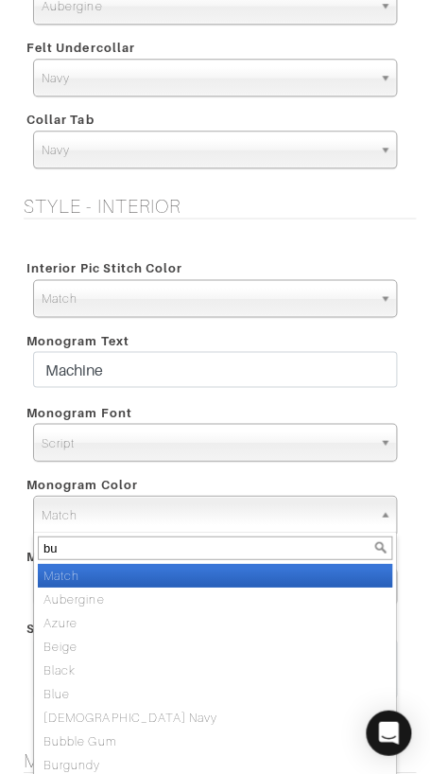
type input "bur"
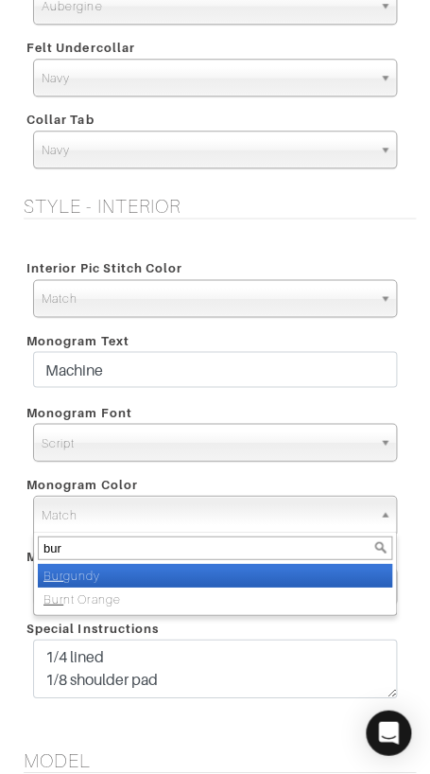
select select "28"
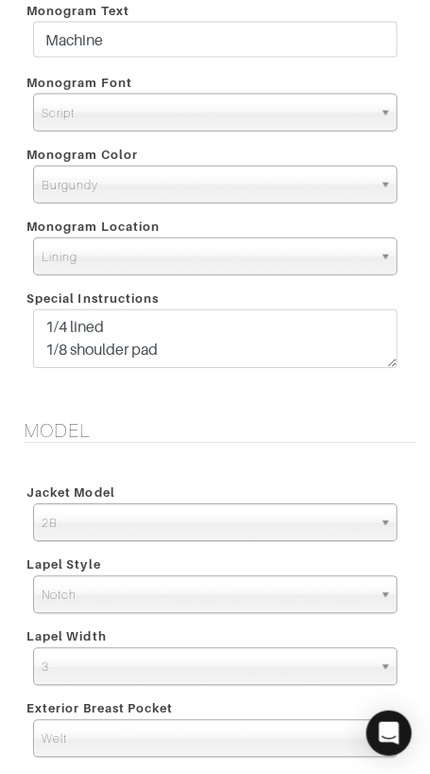
scroll to position [3528, 0]
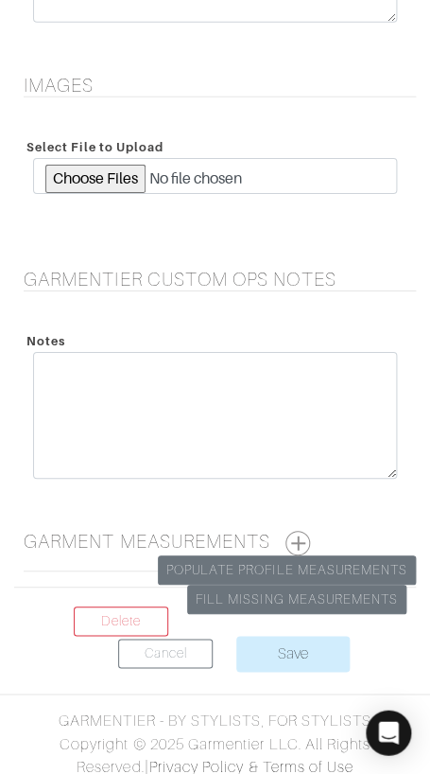
click at [291, 534] on button "button" at bounding box center [298, 543] width 25 height 25
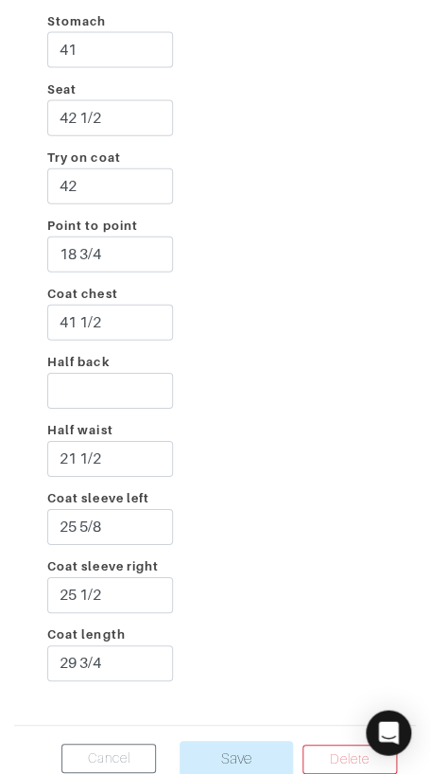
scroll to position [4266, 0]
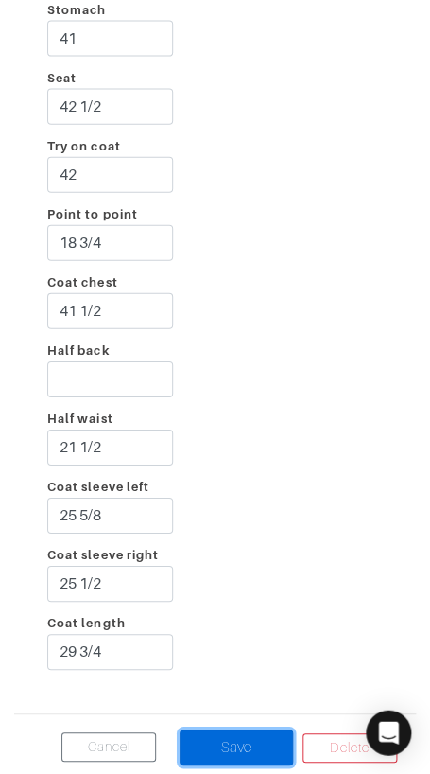
drag, startPoint x: 240, startPoint y: 743, endPoint x: 260, endPoint y: 717, distance: 33.1
click at [240, 743] on input "Save" at bounding box center [237, 747] width 114 height 36
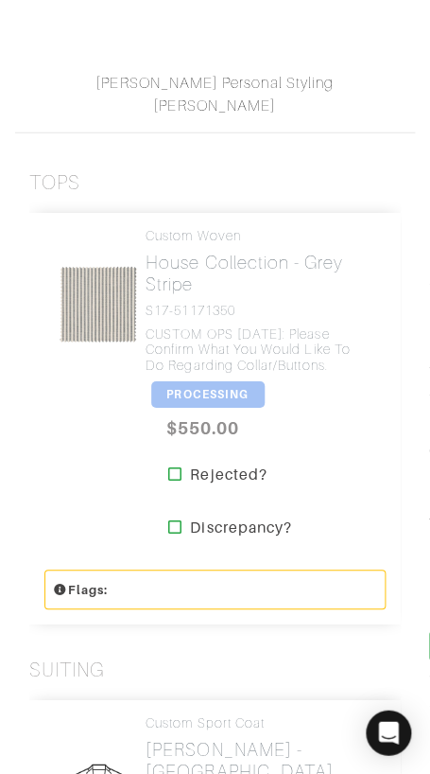
scroll to position [505, 0]
